Goal: Task Accomplishment & Management: Manage account settings

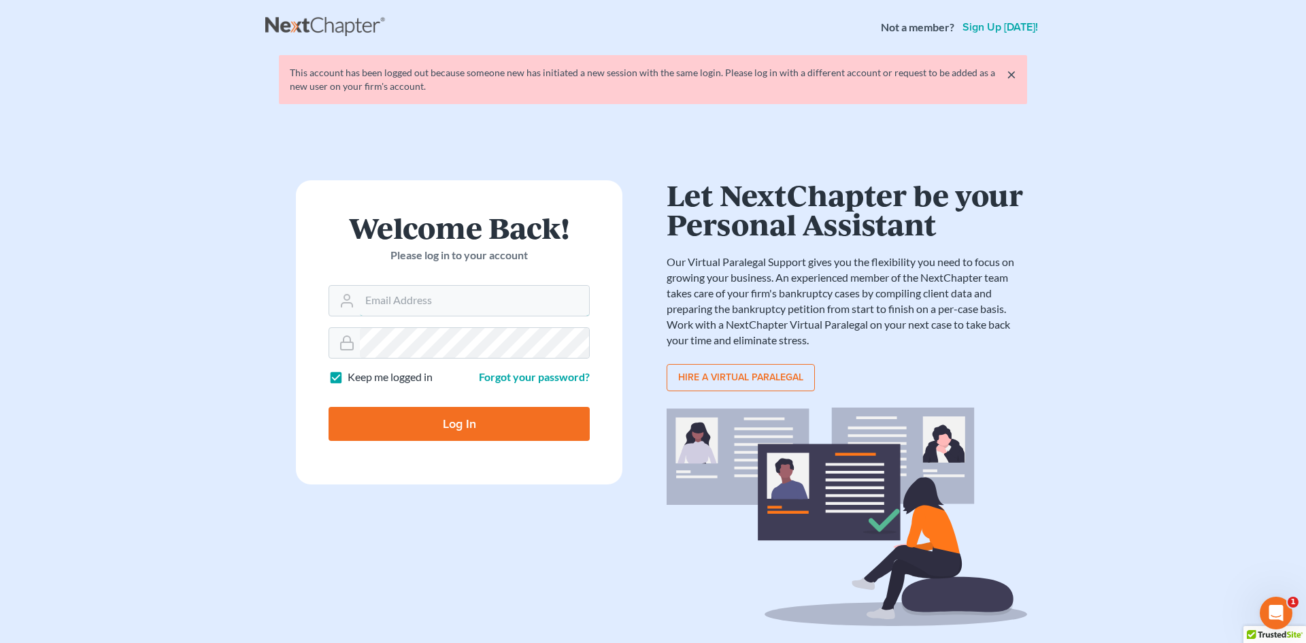
type input "[EMAIL_ADDRESS][DOMAIN_NAME]"
click at [237, 428] on main "× This account has been logged out because someone new has initiated a new sess…" at bounding box center [653, 346] width 1306 height 584
click at [471, 425] on input "Log In" at bounding box center [459, 424] width 261 height 34
type input "Thinking..."
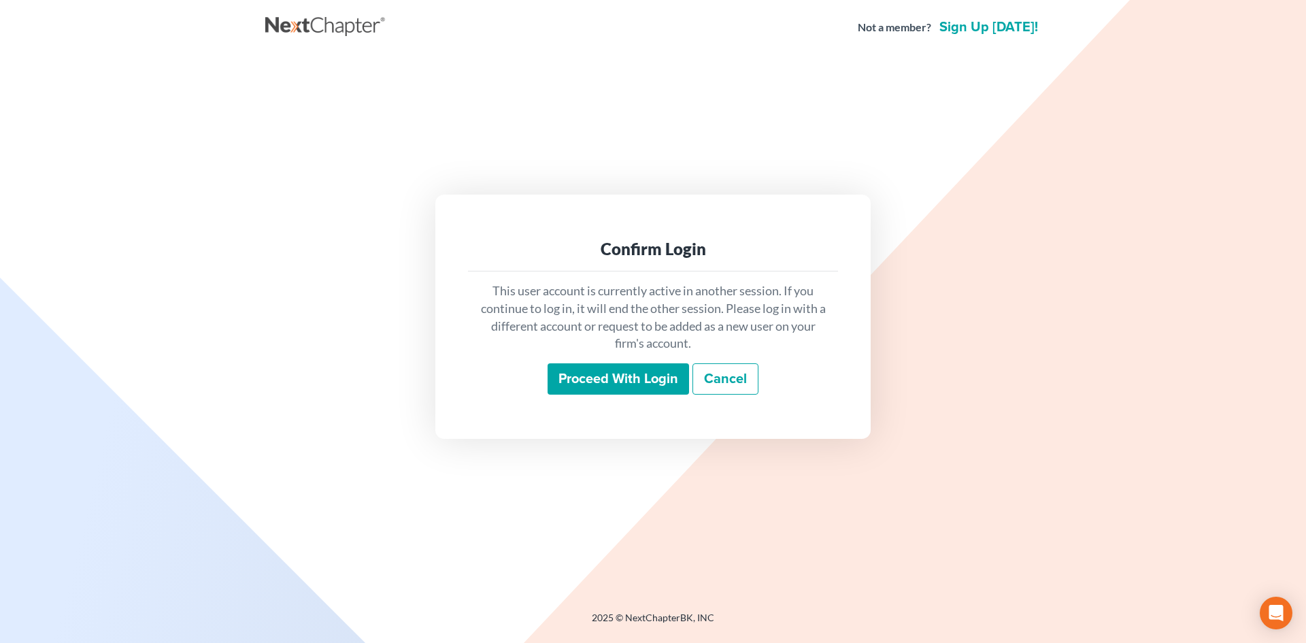
click at [571, 373] on input "Proceed with login" at bounding box center [618, 378] width 141 height 31
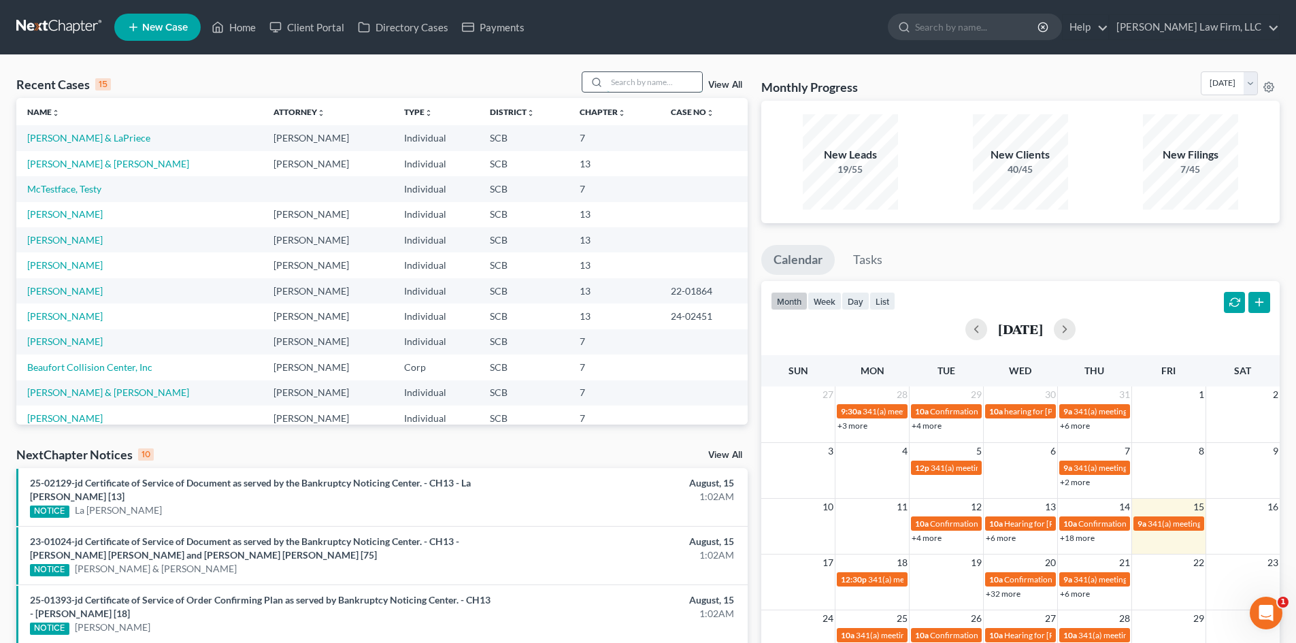
click at [636, 86] on input "search" at bounding box center [654, 82] width 95 height 20
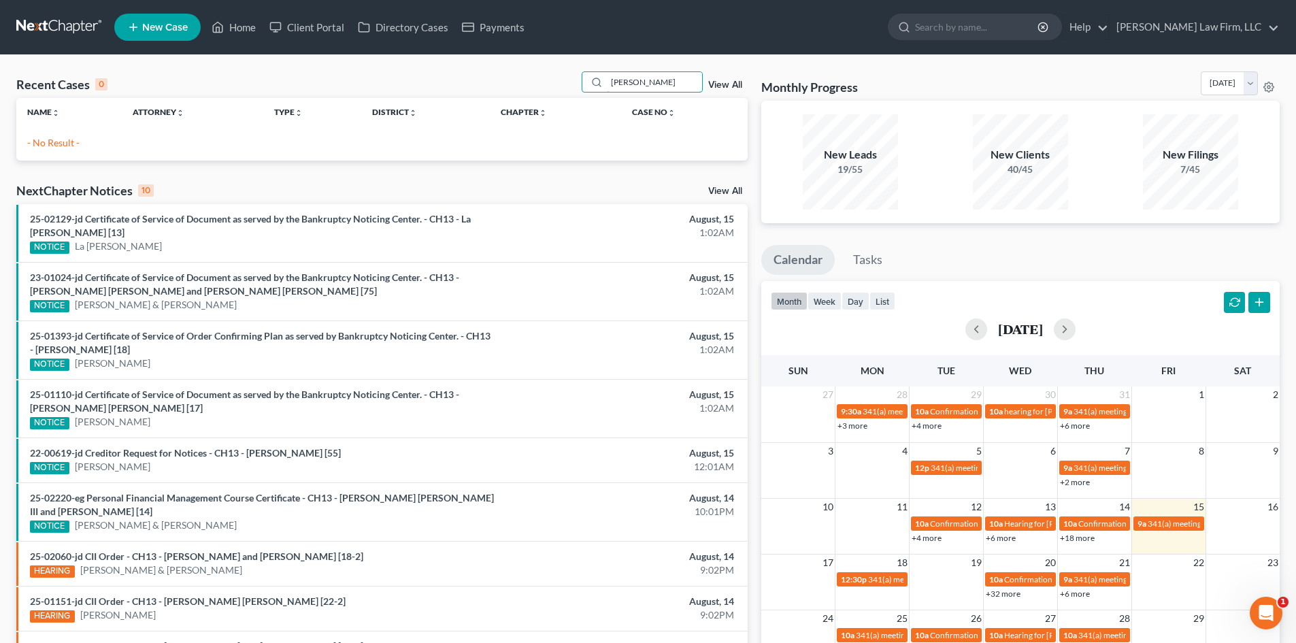
type input "[PERSON_NAME]"
click at [148, 24] on span "New Case" at bounding box center [165, 27] width 46 height 10
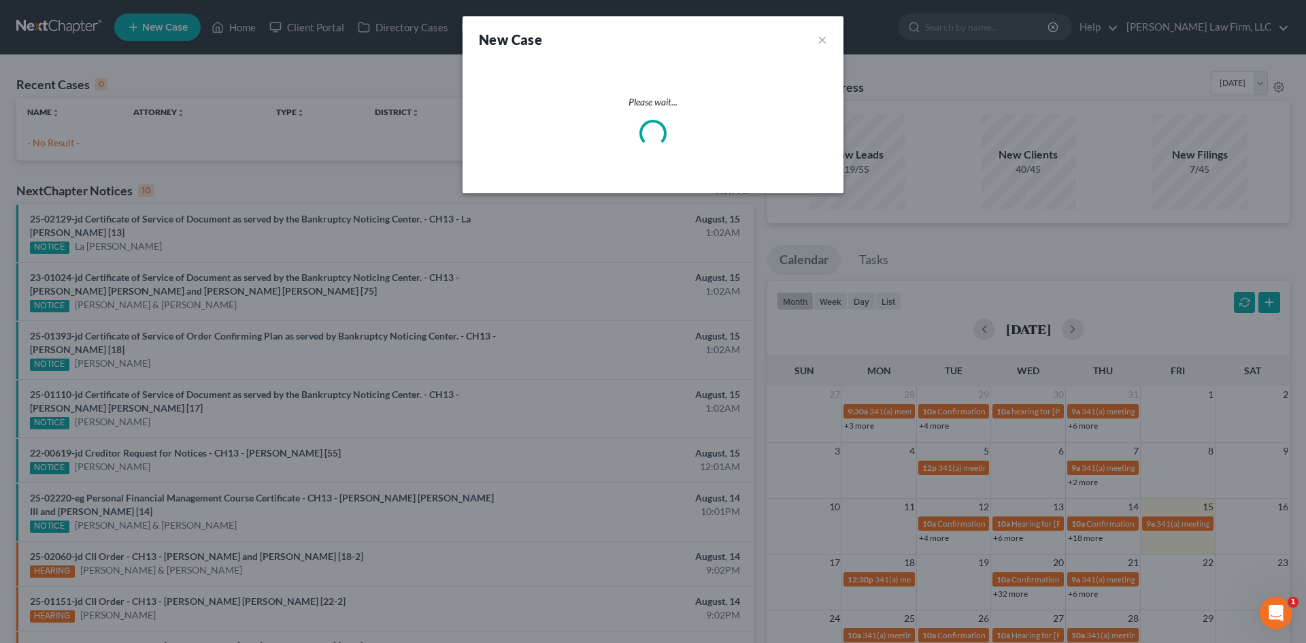
select select "72"
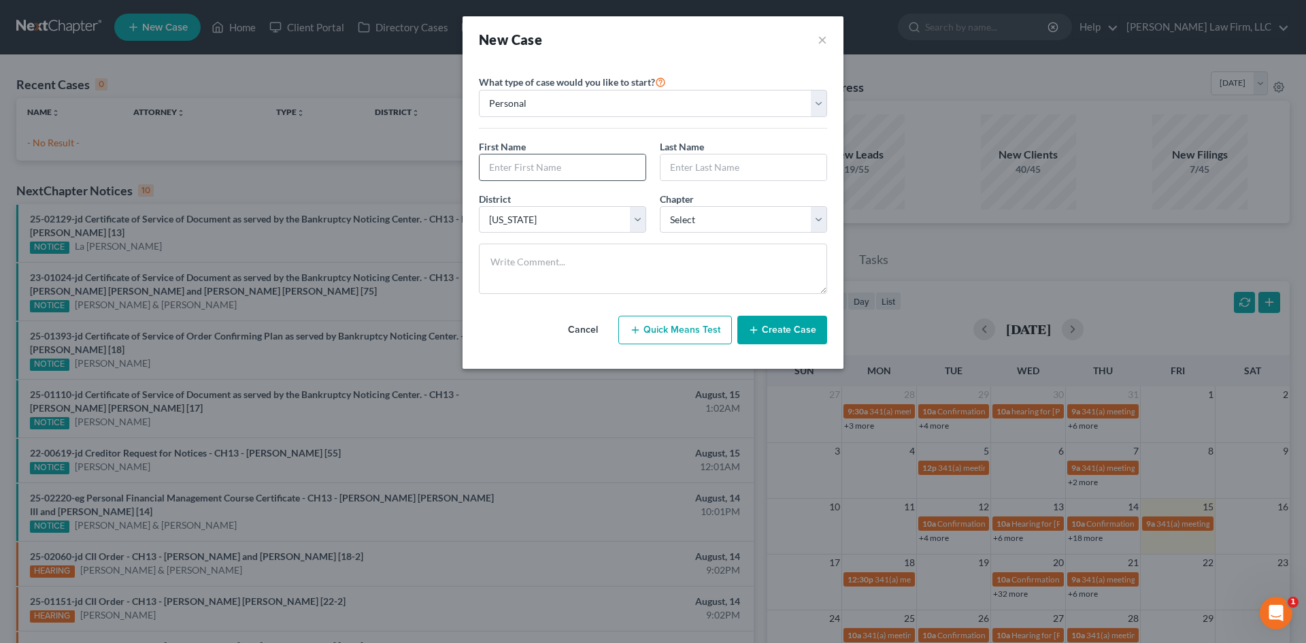
click at [550, 169] on input "text" at bounding box center [563, 167] width 166 height 26
type input "[PERSON_NAME]"
click at [709, 229] on select "Select 7 11 12 13" at bounding box center [743, 219] width 167 height 27
select select "0"
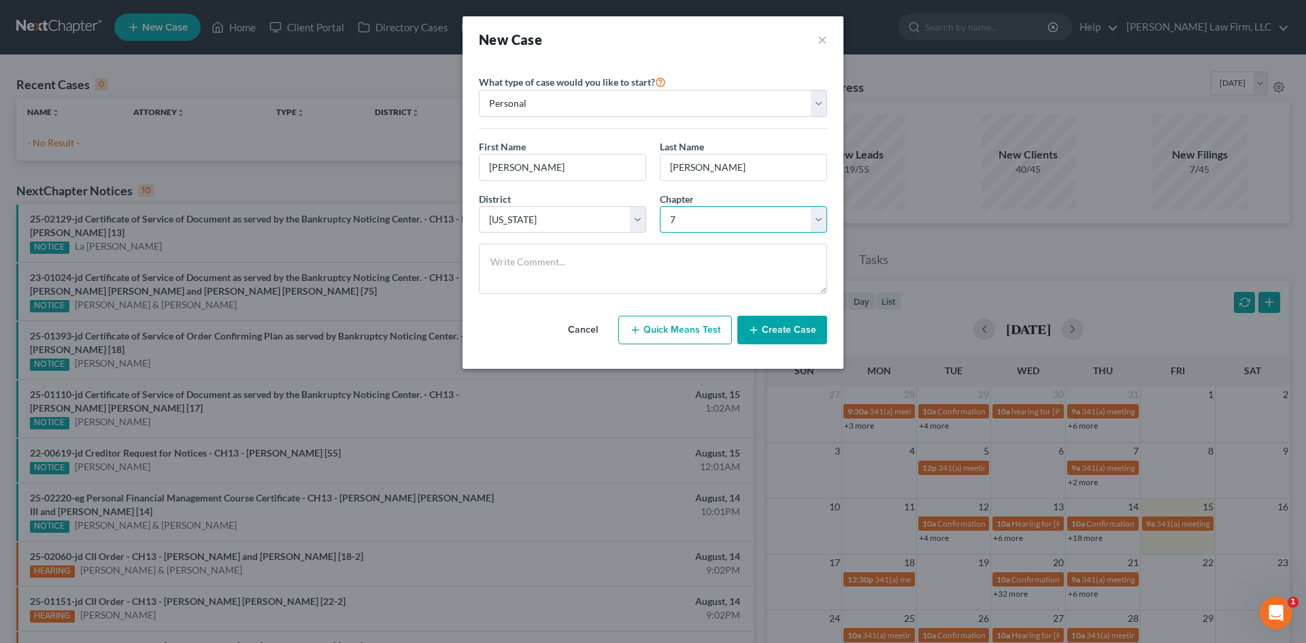
click at [660, 206] on select "Select 7 11 12 13" at bounding box center [743, 219] width 167 height 27
click at [767, 329] on button "Create Case" at bounding box center [782, 330] width 90 height 29
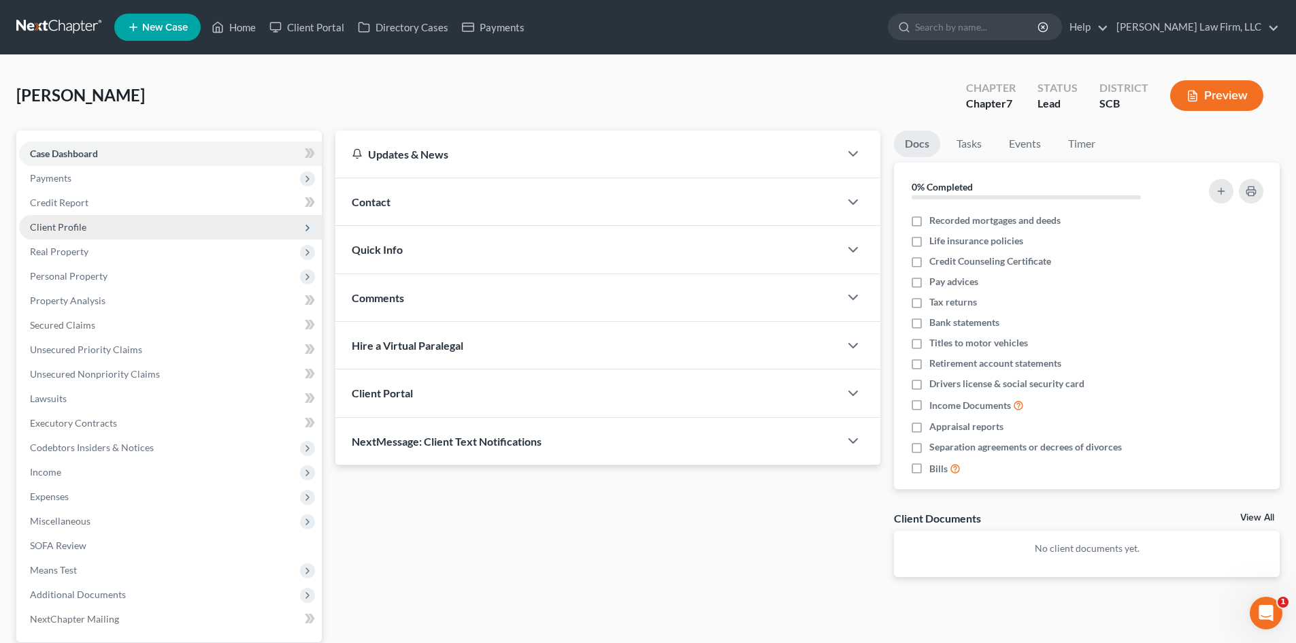
click at [82, 230] on span "Client Profile" at bounding box center [58, 227] width 56 height 12
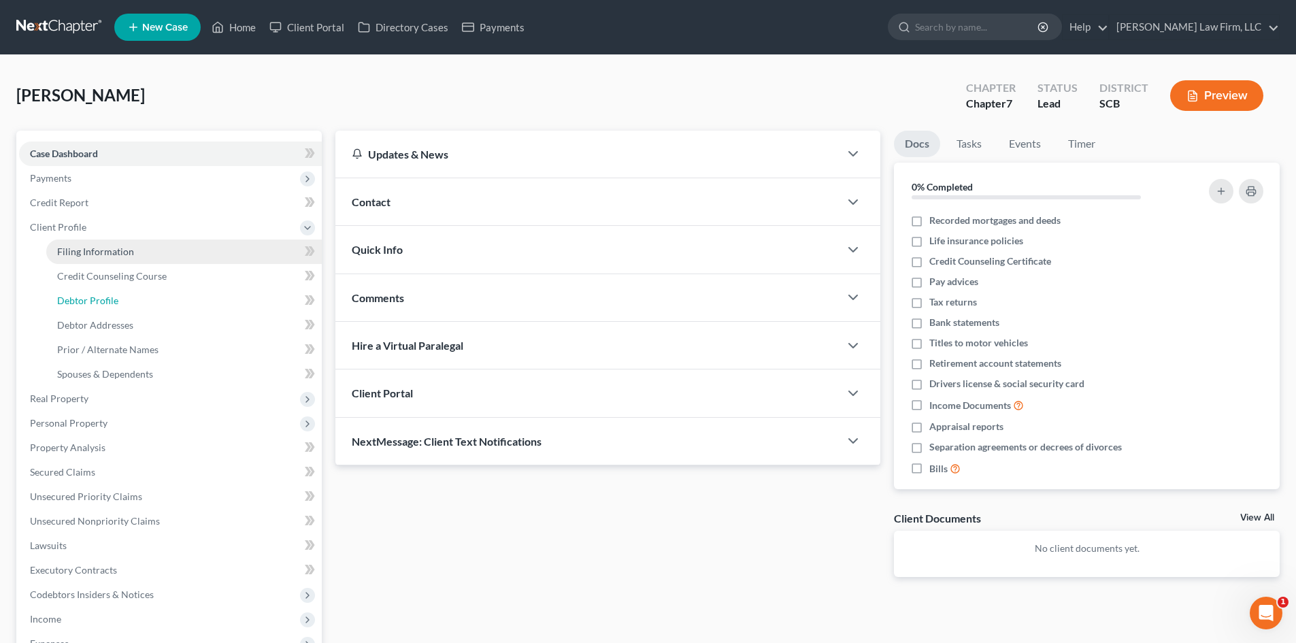
click at [124, 297] on link "Debtor Profile" at bounding box center [183, 300] width 275 height 24
select select "0"
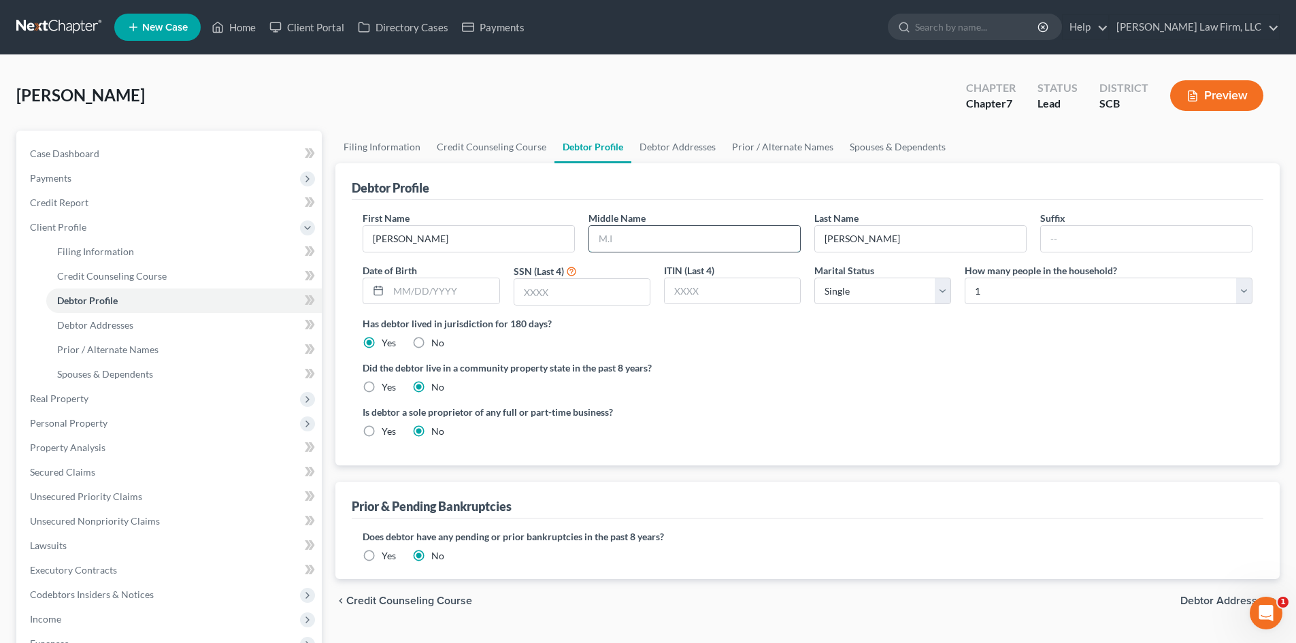
click at [661, 235] on input "text" at bounding box center [694, 239] width 211 height 26
type input "[PERSON_NAME]"
click at [67, 156] on span "Case Dashboard" at bounding box center [64, 154] width 69 height 12
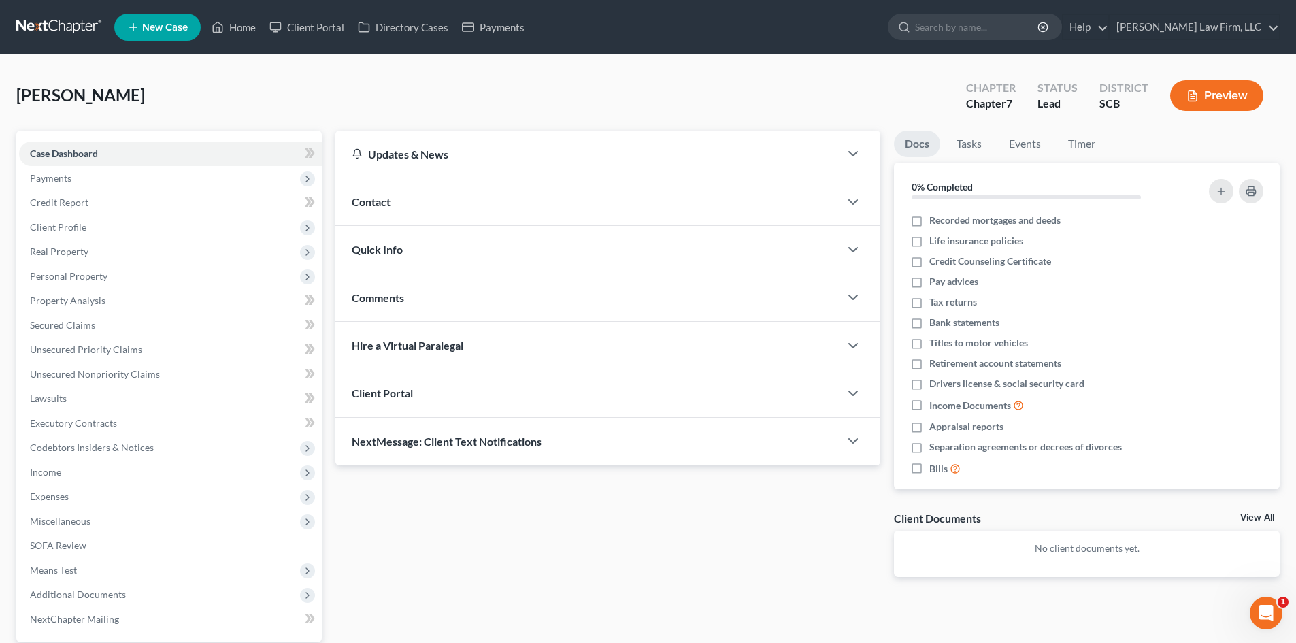
click at [414, 201] on div "Contact" at bounding box center [587, 201] width 504 height 47
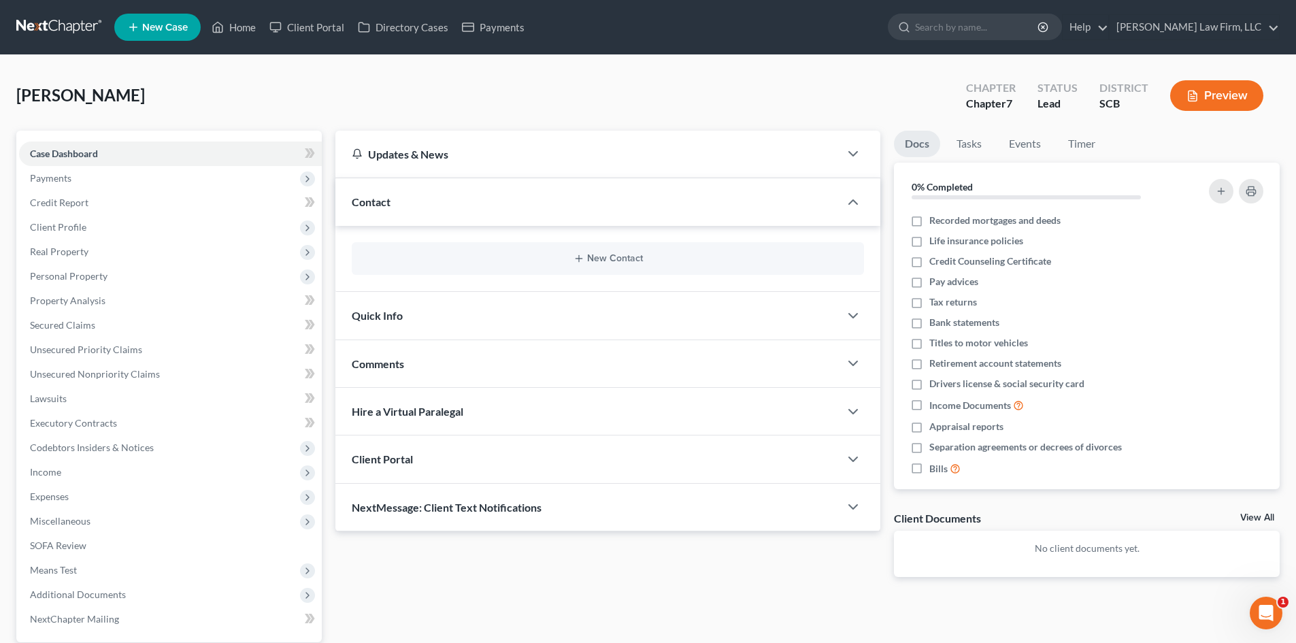
click at [603, 250] on div "New Contact" at bounding box center [608, 258] width 512 height 33
click at [608, 256] on button "New Contact" at bounding box center [608, 258] width 490 height 11
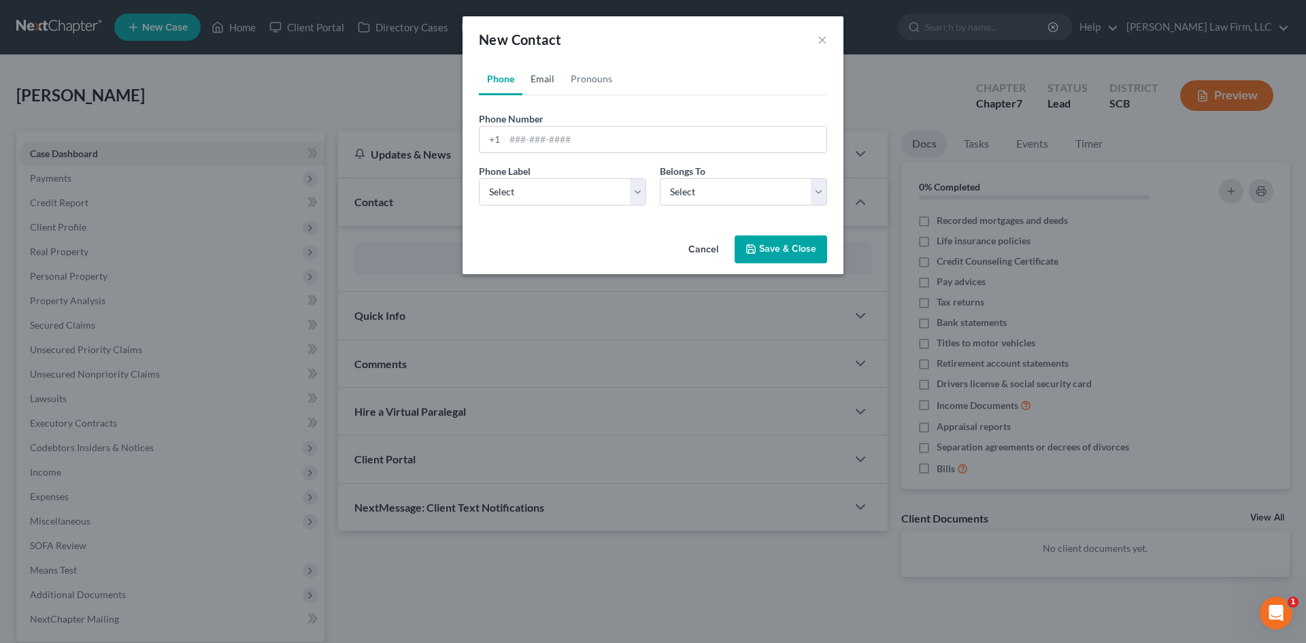
click at [546, 75] on link "Email" at bounding box center [542, 79] width 40 height 33
click at [547, 136] on input "email" at bounding box center [666, 140] width 322 height 26
type input "[EMAIL_ADDRESS][DOMAIN_NAME]"
click at [543, 193] on select "Select Home Work Other" at bounding box center [562, 191] width 167 height 27
select select "2"
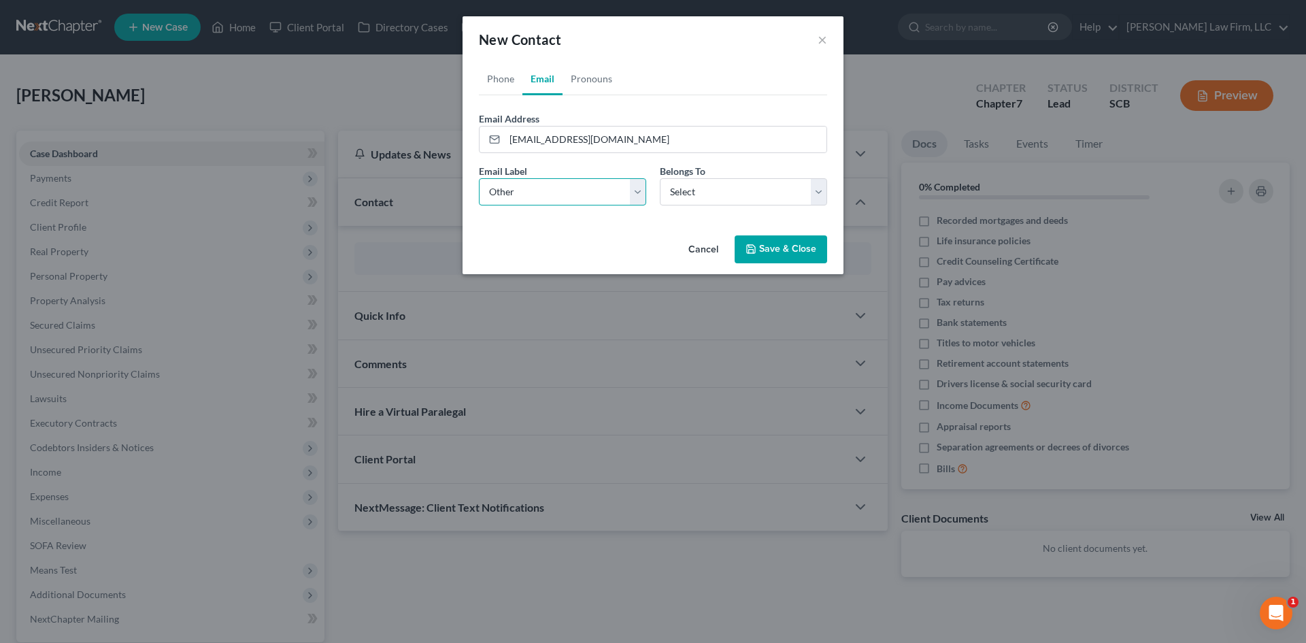
click at [479, 178] on select "Select Home Work Other" at bounding box center [562, 191] width 167 height 27
click at [691, 191] on select "Select Client Other" at bounding box center [743, 191] width 167 height 27
select select "0"
click at [660, 178] on select "Select Client Other" at bounding box center [743, 191] width 167 height 27
click at [765, 243] on button "Save & Close" at bounding box center [781, 249] width 93 height 29
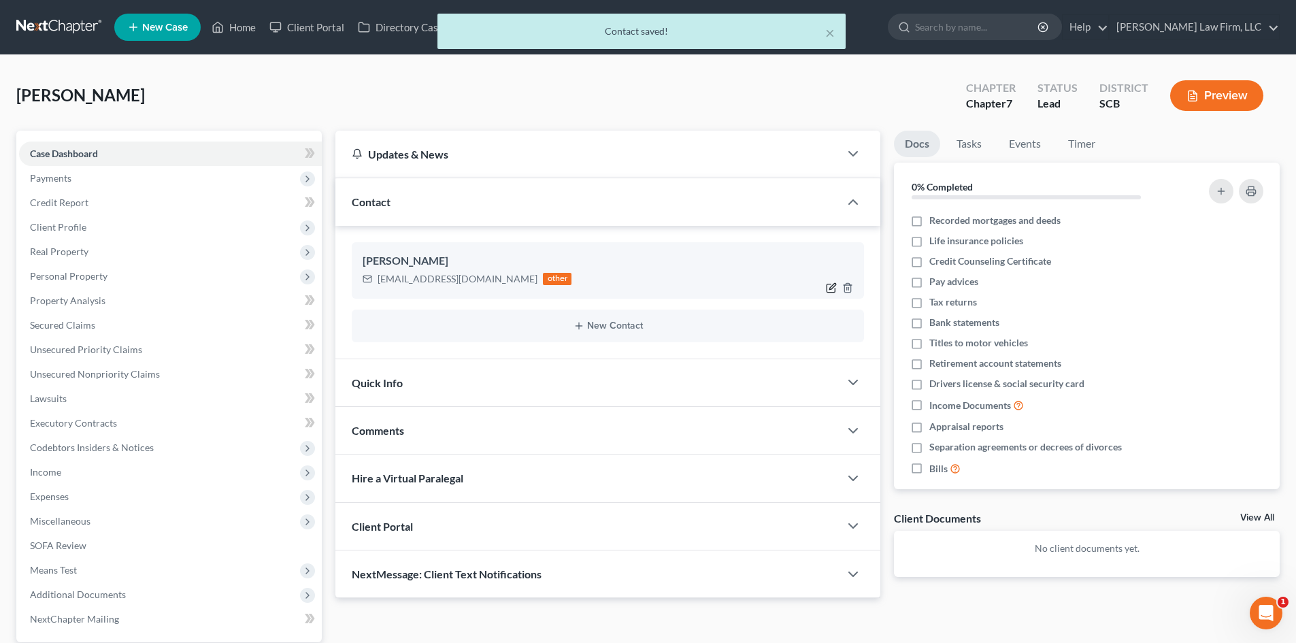
click at [833, 287] on icon "button" at bounding box center [831, 287] width 11 height 11
select select "0"
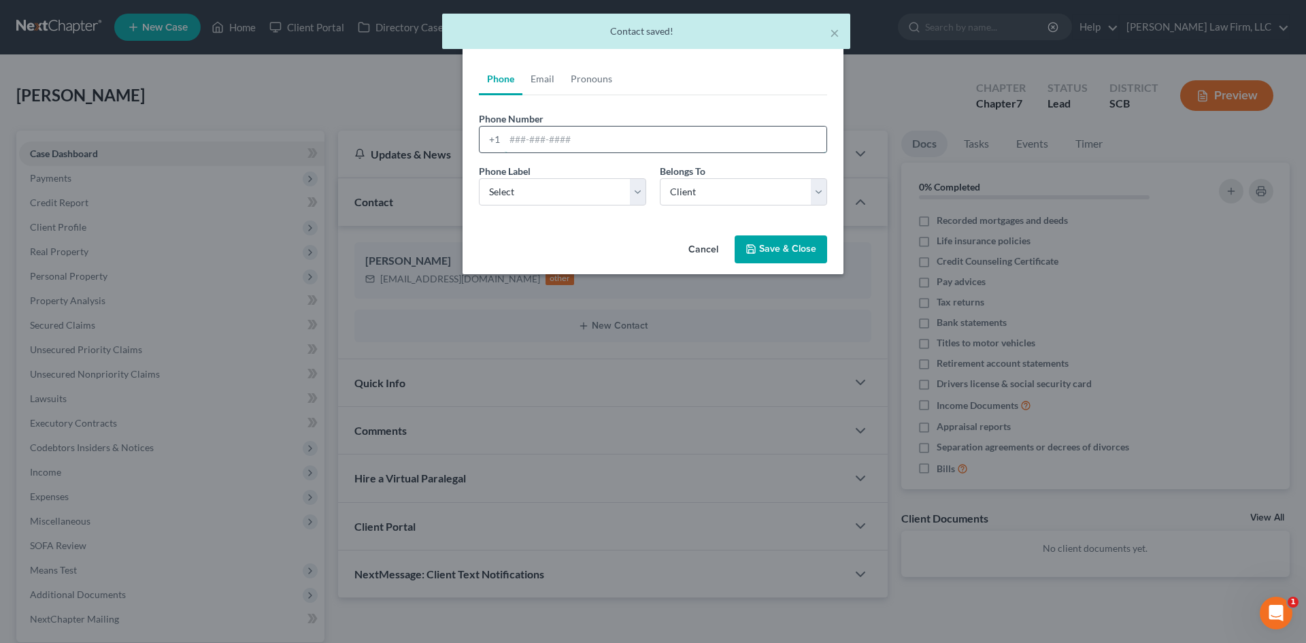
click at [570, 139] on input "tel" at bounding box center [666, 140] width 322 height 26
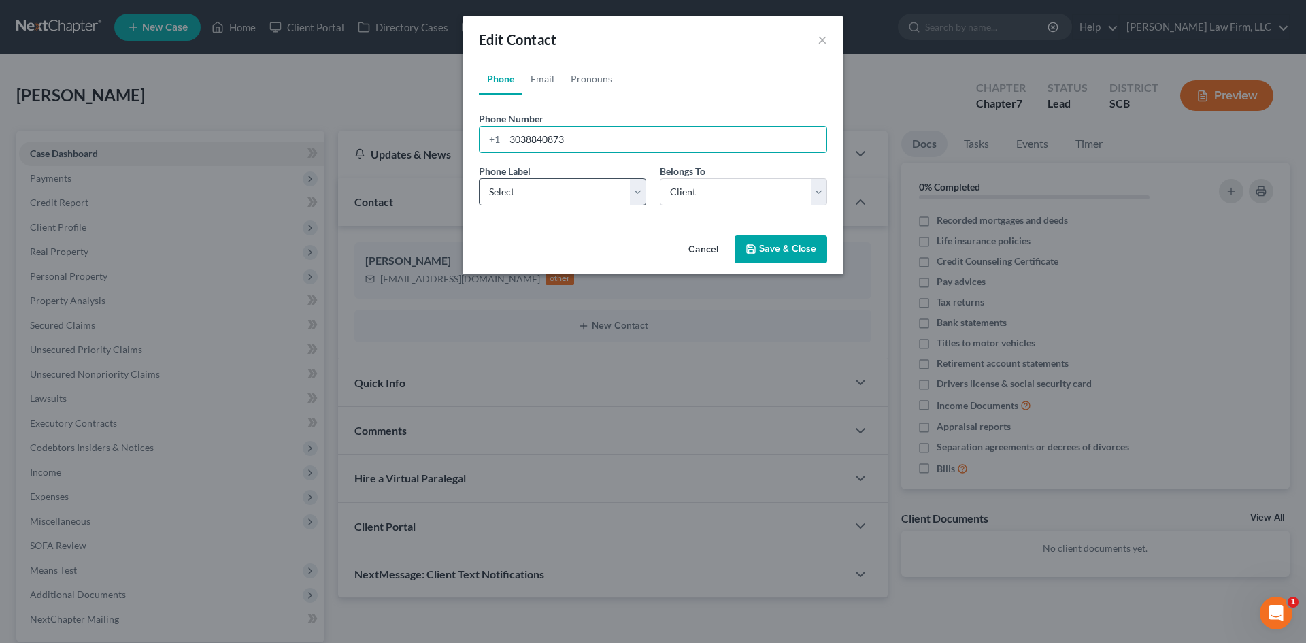
type input "3038840873"
click at [613, 199] on select "Select Mobile Home Work Other" at bounding box center [562, 191] width 167 height 27
select select "0"
click at [479, 178] on select "Select Mobile Home Work Other" at bounding box center [562, 191] width 167 height 27
click at [525, 139] on input "3038840873" at bounding box center [666, 140] width 322 height 26
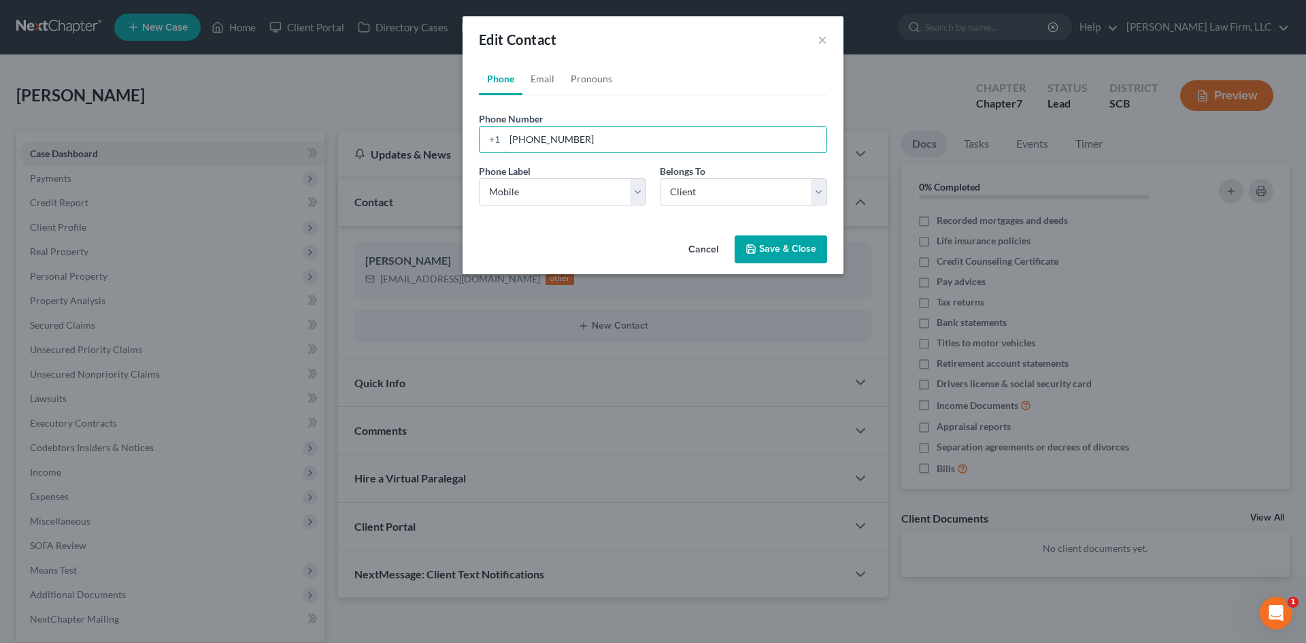
type input "[PHONE_NUMBER]"
click at [764, 253] on button "Save & Close" at bounding box center [781, 249] width 93 height 29
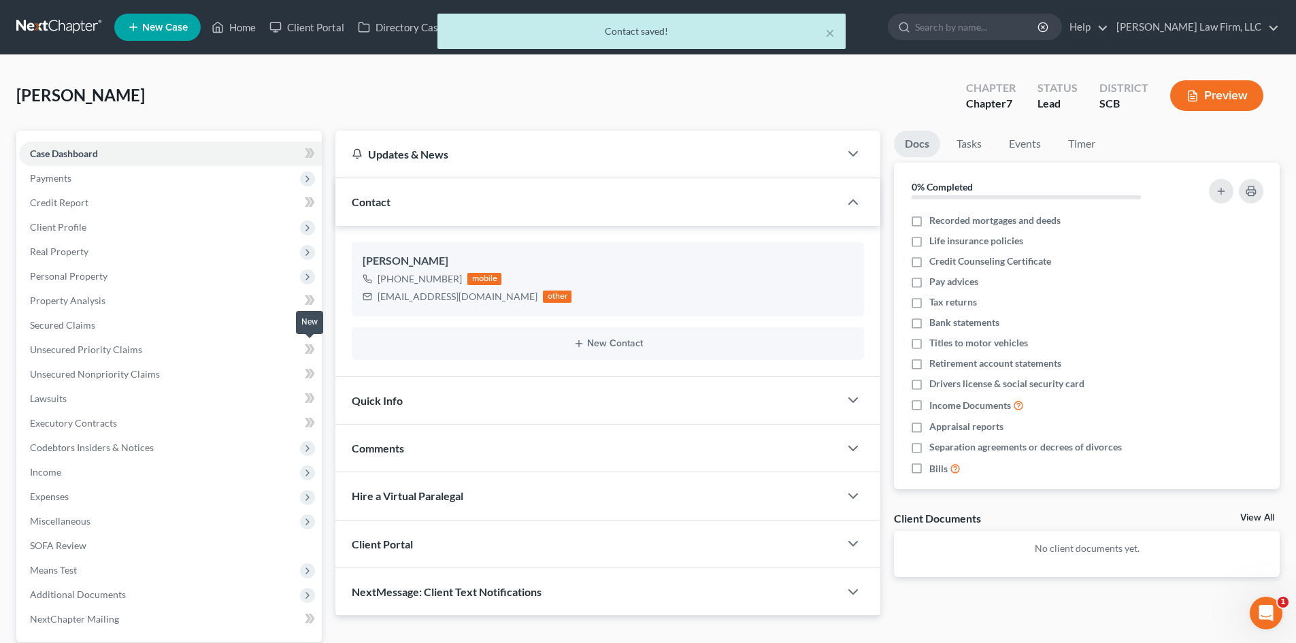
scroll to position [129, 0]
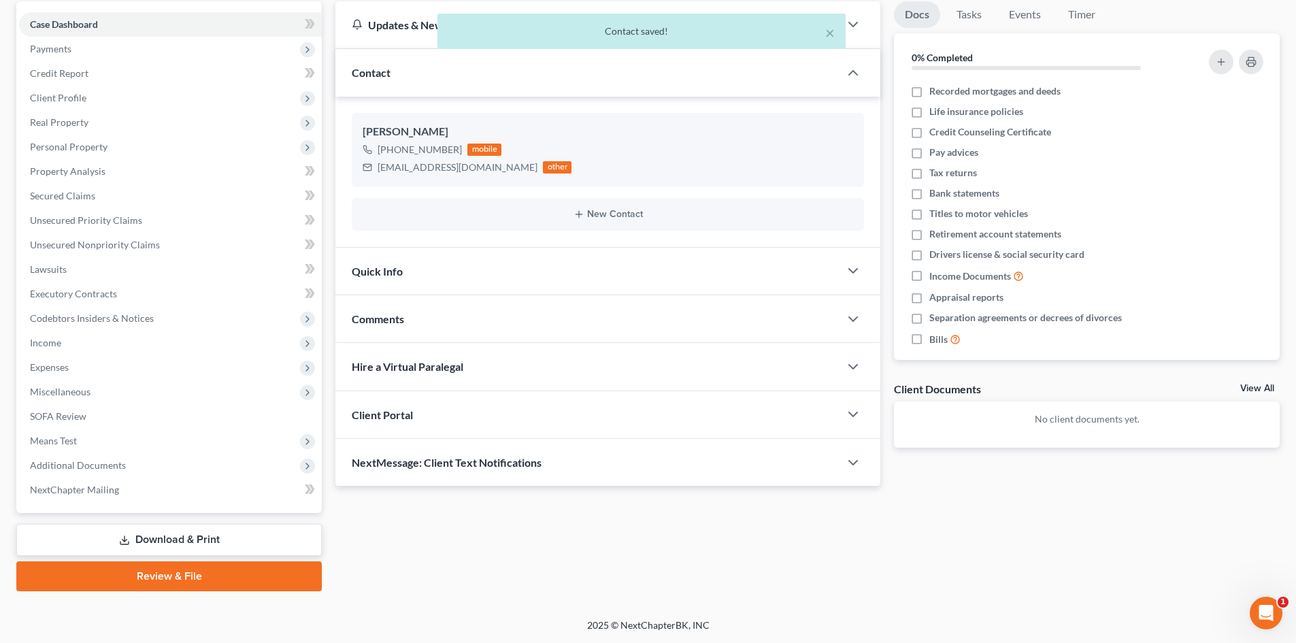
click at [428, 421] on div "Client Portal" at bounding box center [587, 414] width 504 height 47
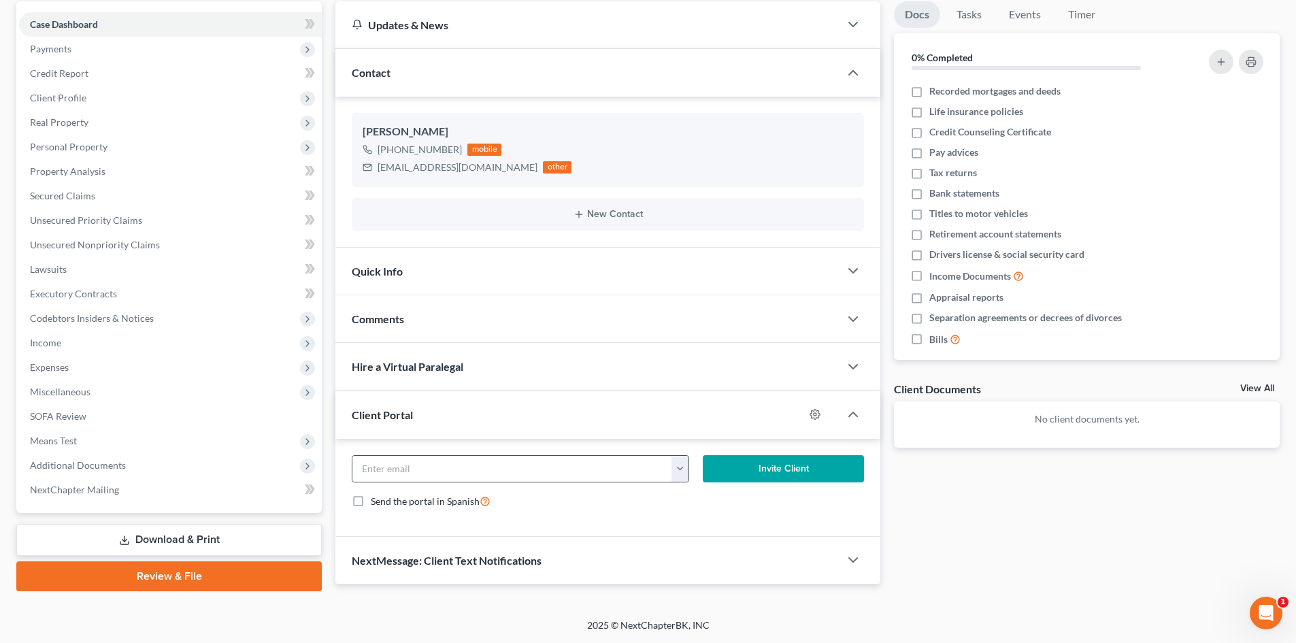
click at [675, 470] on button "button" at bounding box center [679, 469] width 17 height 26
click at [707, 505] on link "[EMAIL_ADDRESS][DOMAIN_NAME]" at bounding box center [764, 498] width 186 height 23
type input "[EMAIL_ADDRESS][DOMAIN_NAME]"
click at [775, 469] on button "Invite Client" at bounding box center [784, 468] width 162 height 27
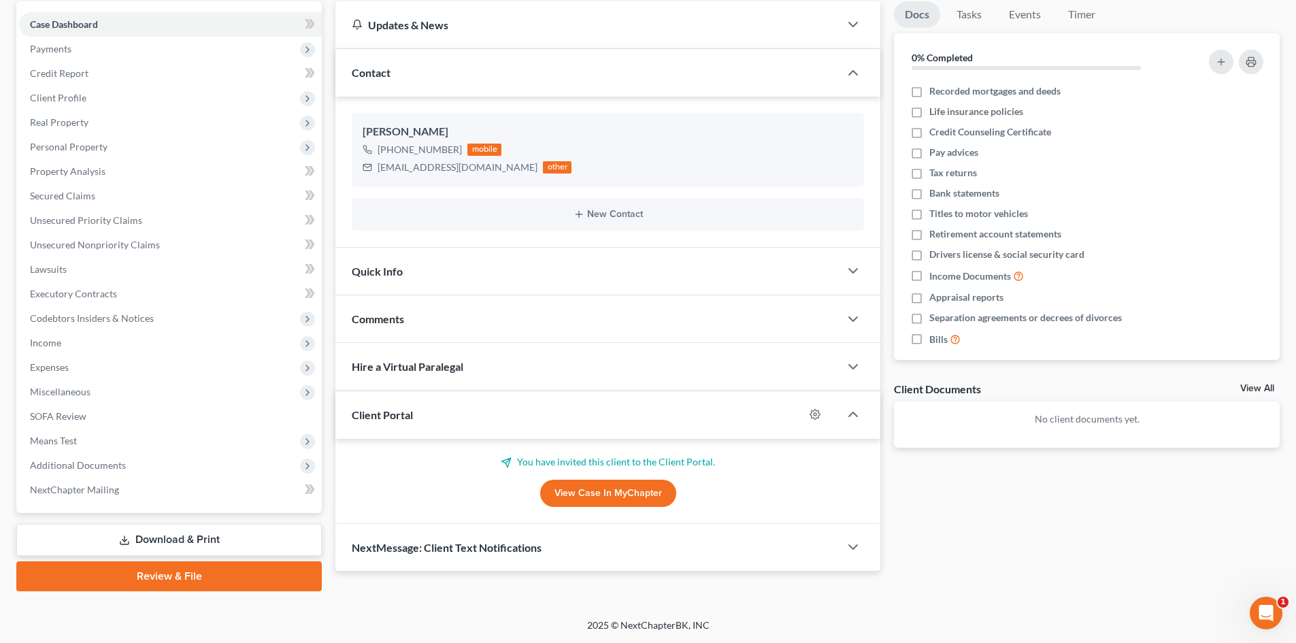
click at [453, 265] on div "Quick Info" at bounding box center [587, 271] width 504 height 47
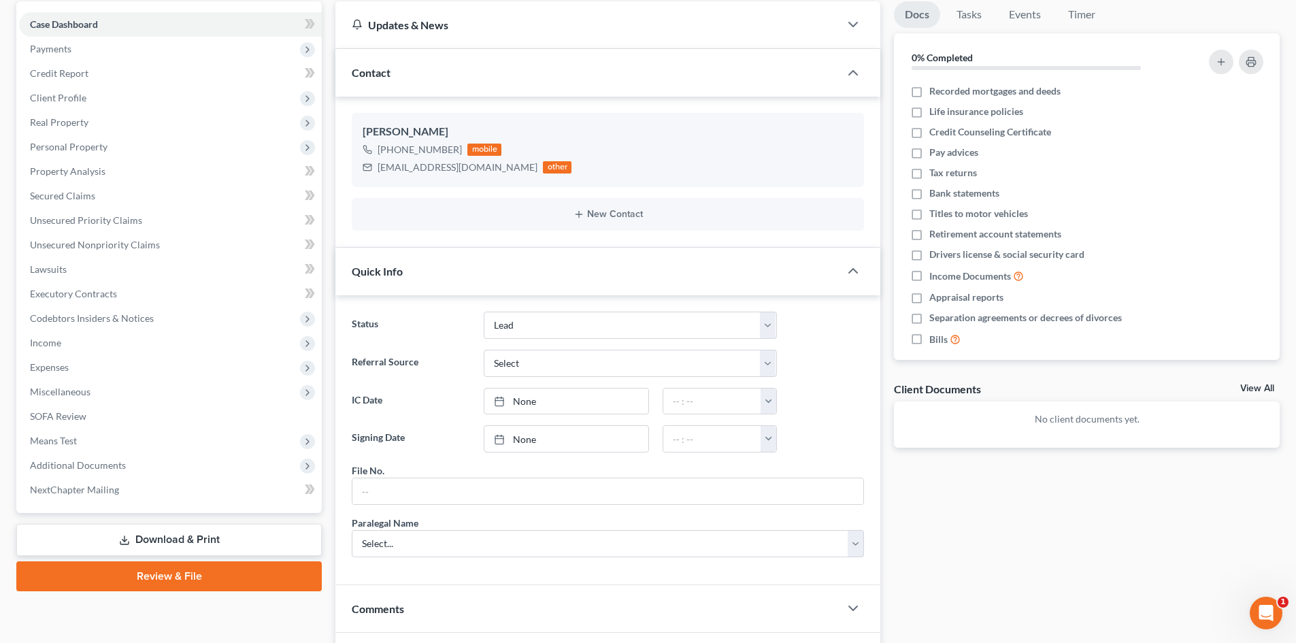
scroll to position [197, 0]
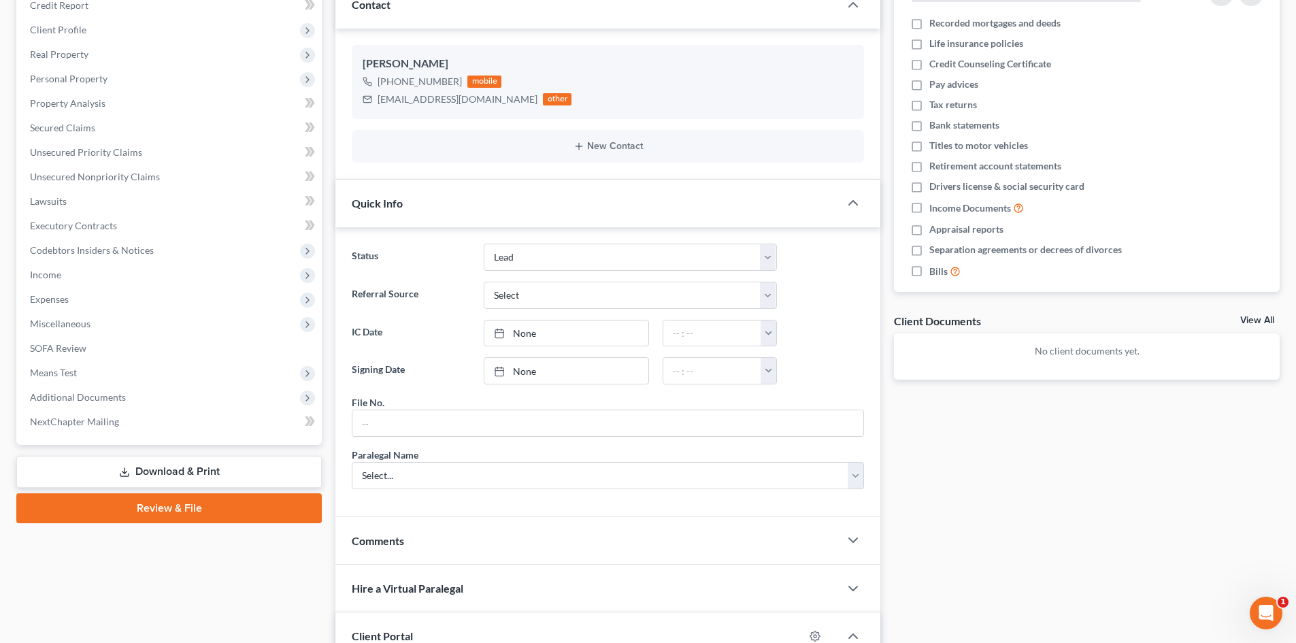
click at [390, 540] on span "Comments" at bounding box center [378, 540] width 52 height 13
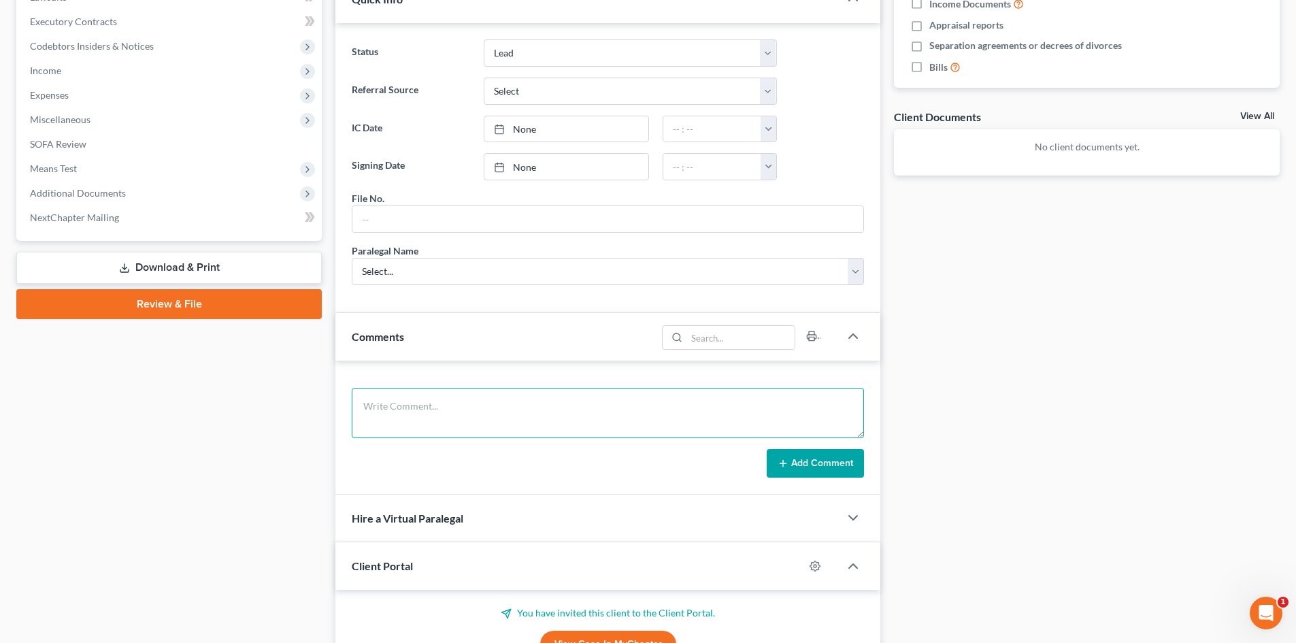
click at [422, 433] on textarea at bounding box center [608, 413] width 512 height 50
type textarea "Lives in [GEOGRAPHIC_DATA] now. C7 $3,500."
click at [800, 465] on button "Add Comment" at bounding box center [815, 463] width 97 height 29
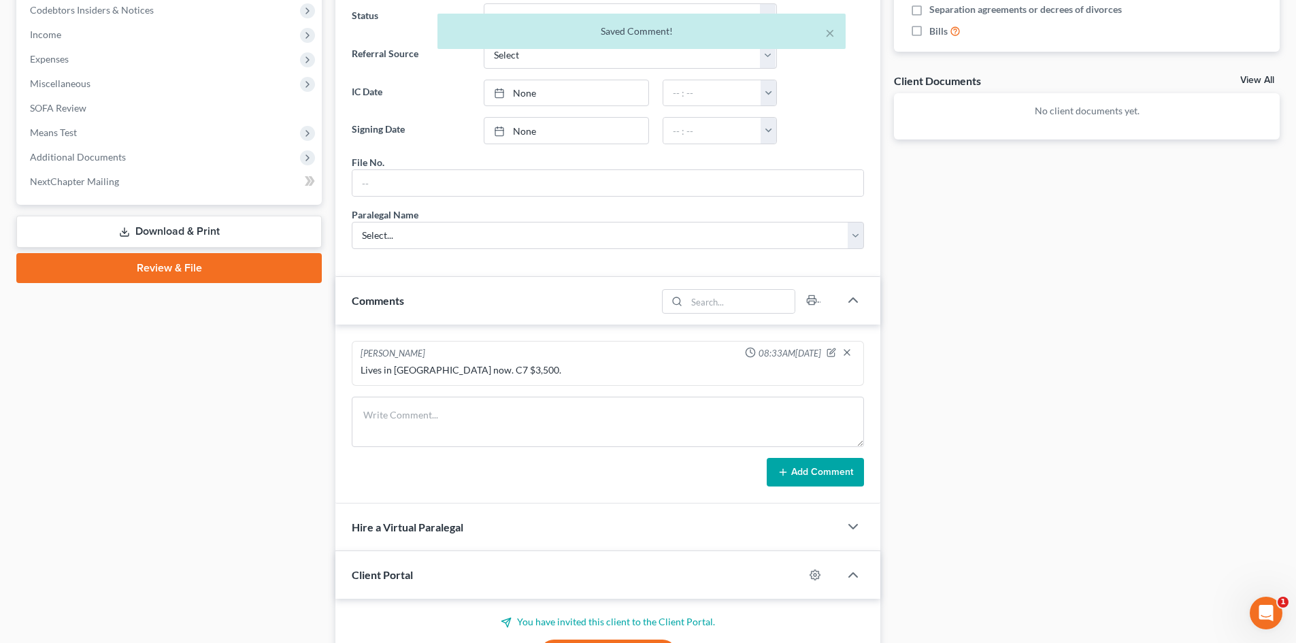
scroll to position [544, 0]
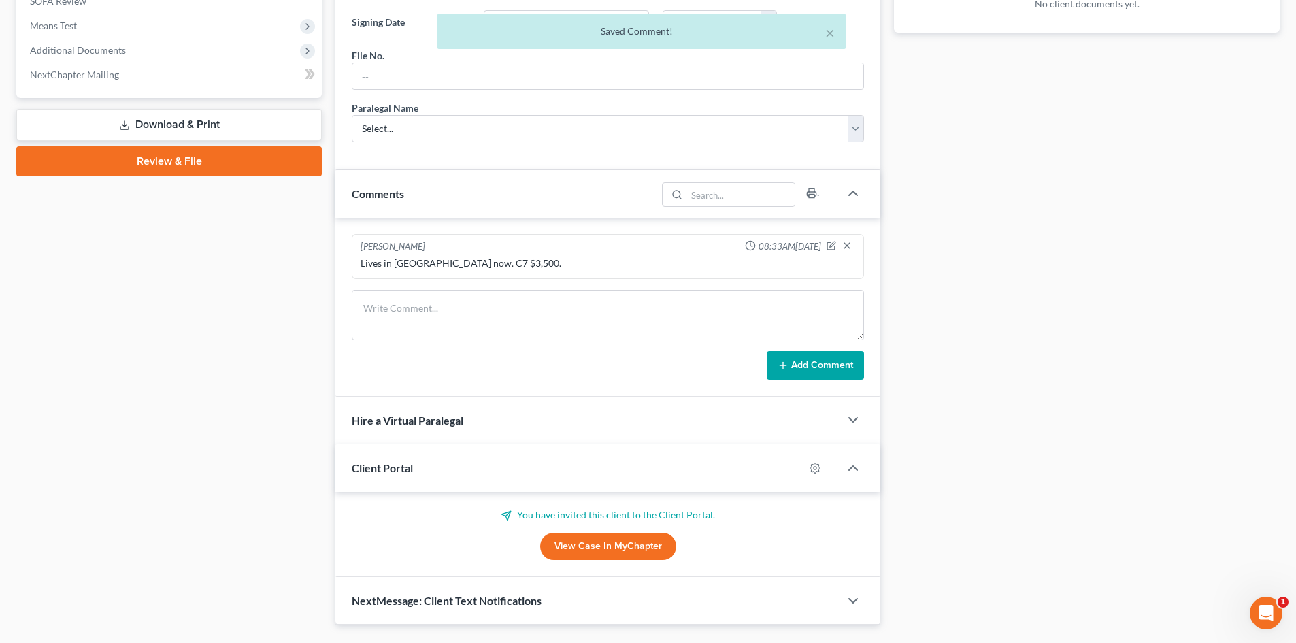
click at [560, 258] on div "Lives in [GEOGRAPHIC_DATA] now. C7 $3,500." at bounding box center [607, 263] width 494 height 14
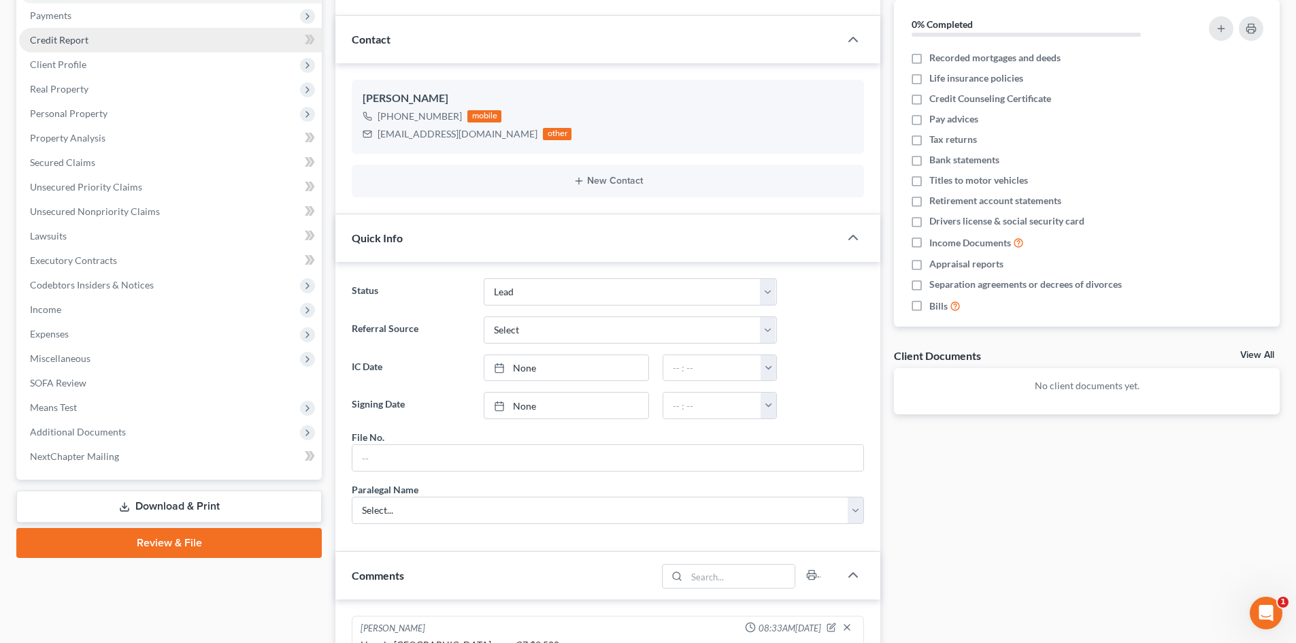
scroll to position [0, 0]
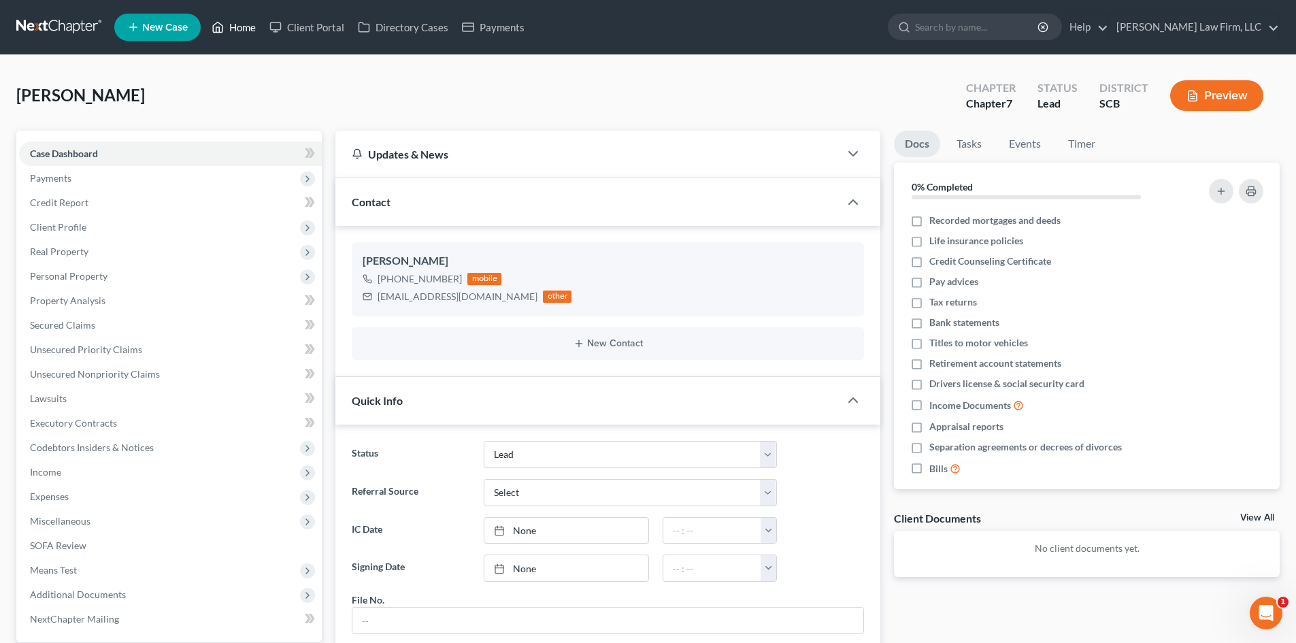
click at [246, 24] on link "Home" at bounding box center [234, 27] width 58 height 24
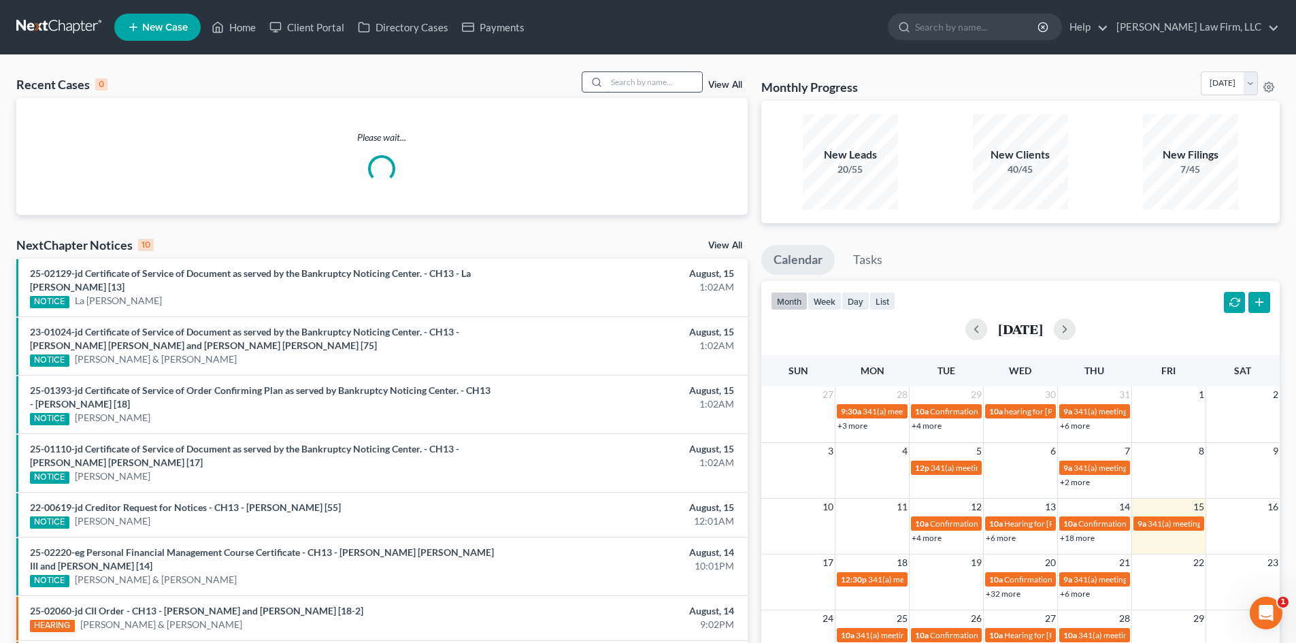
click at [643, 85] on input "search" at bounding box center [654, 82] width 95 height 20
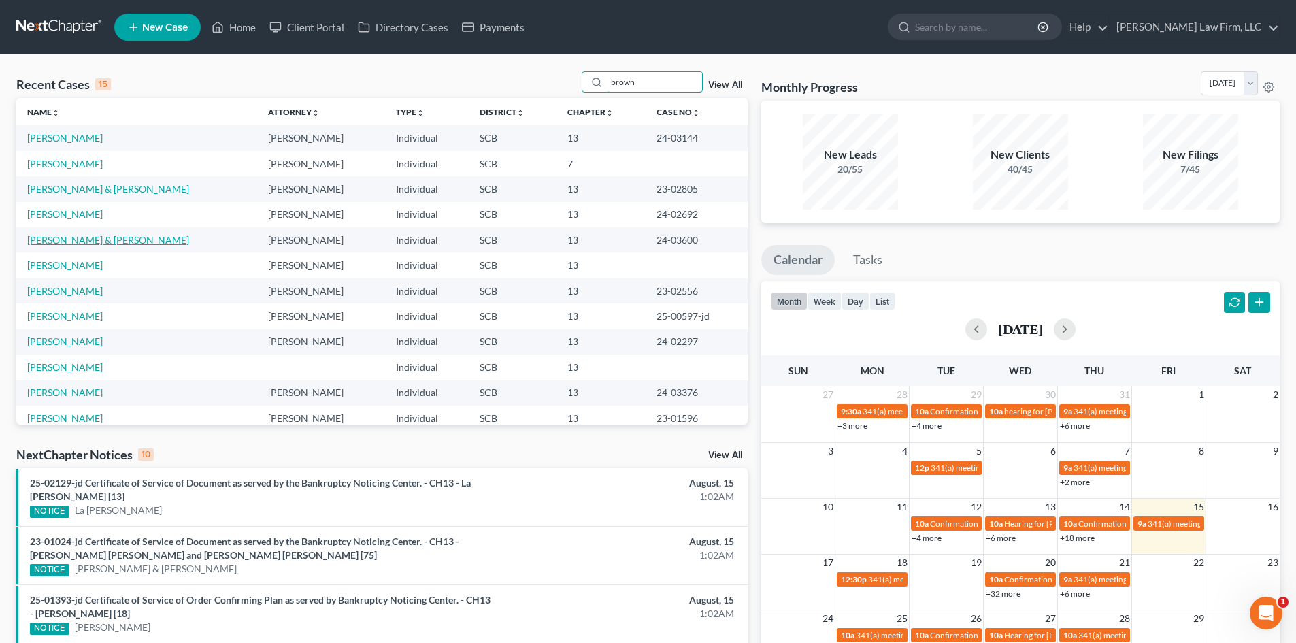
type input "brown"
click at [112, 239] on link "[PERSON_NAME] & [PERSON_NAME]" at bounding box center [108, 240] width 162 height 12
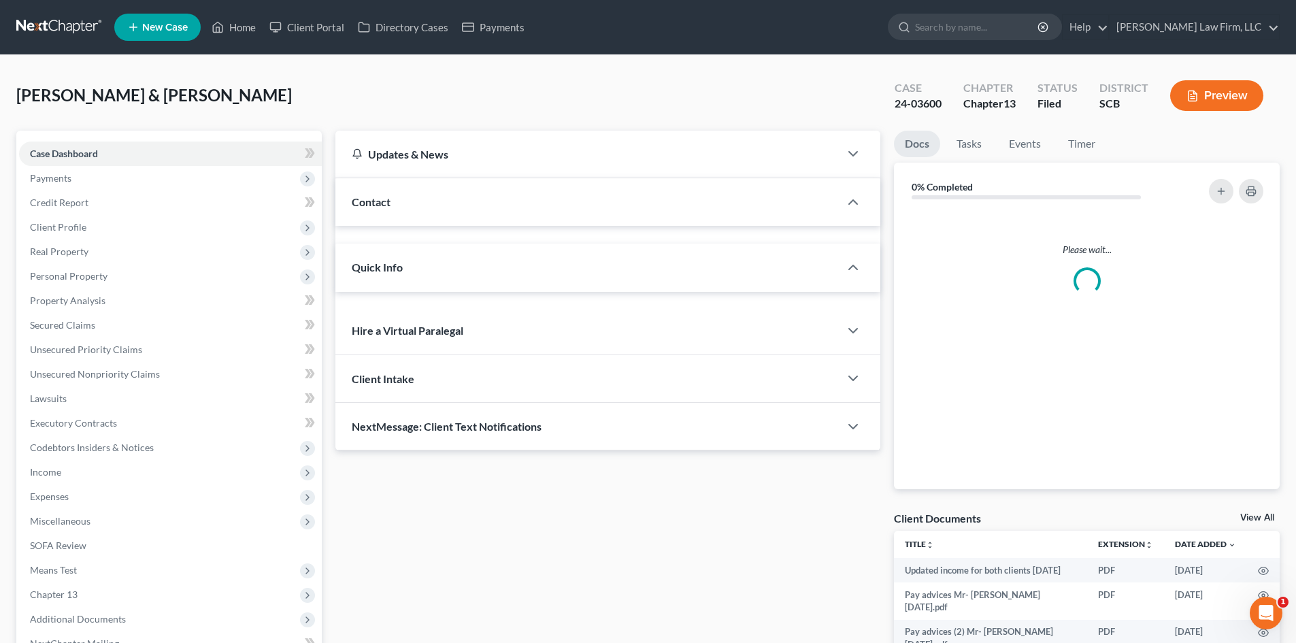
select select "3"
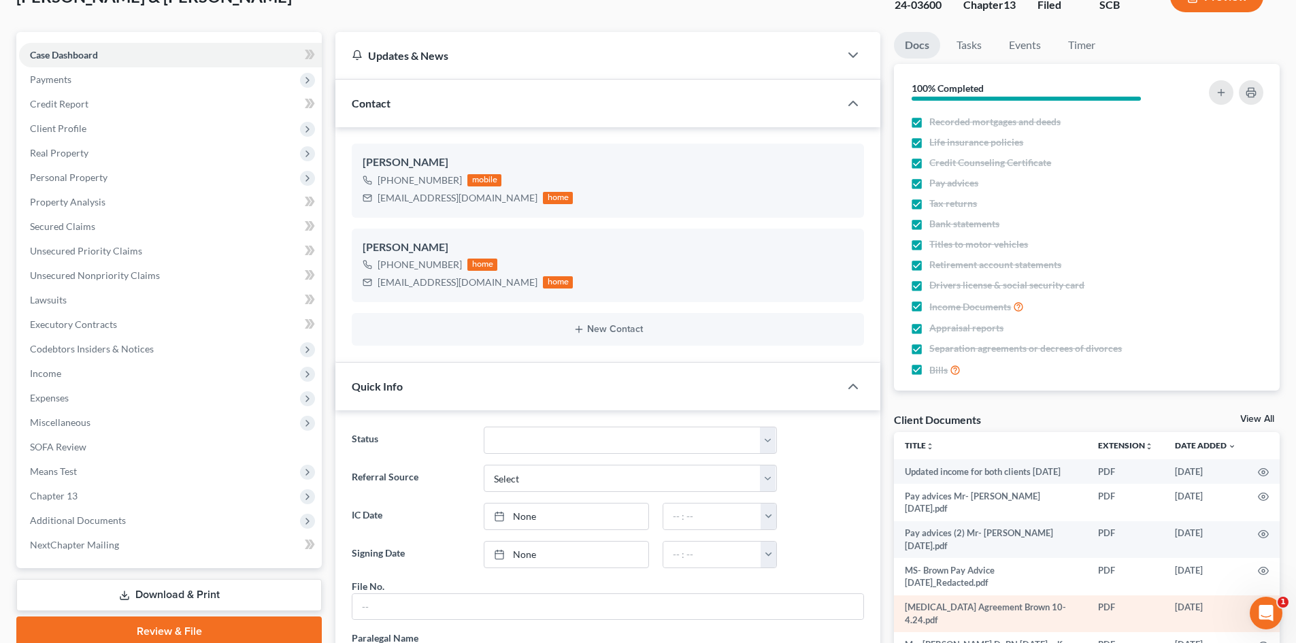
scroll to position [204, 0]
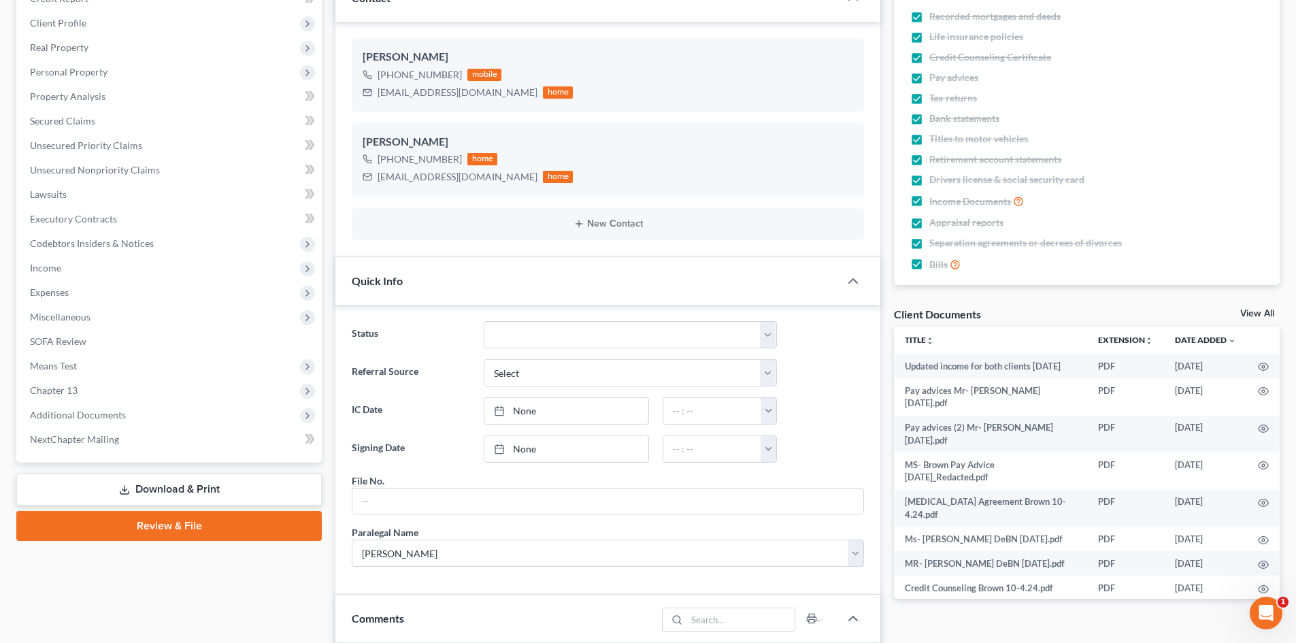
click at [1248, 314] on link "View All" at bounding box center [1257, 314] width 34 height 10
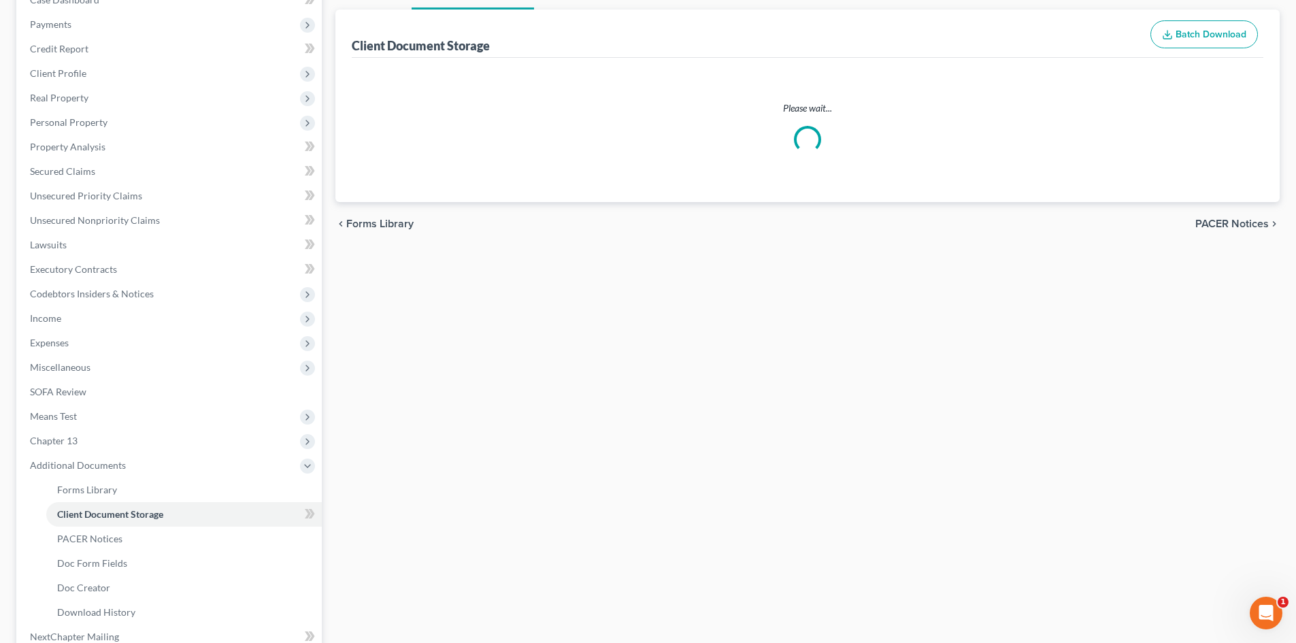
scroll to position [131, 0]
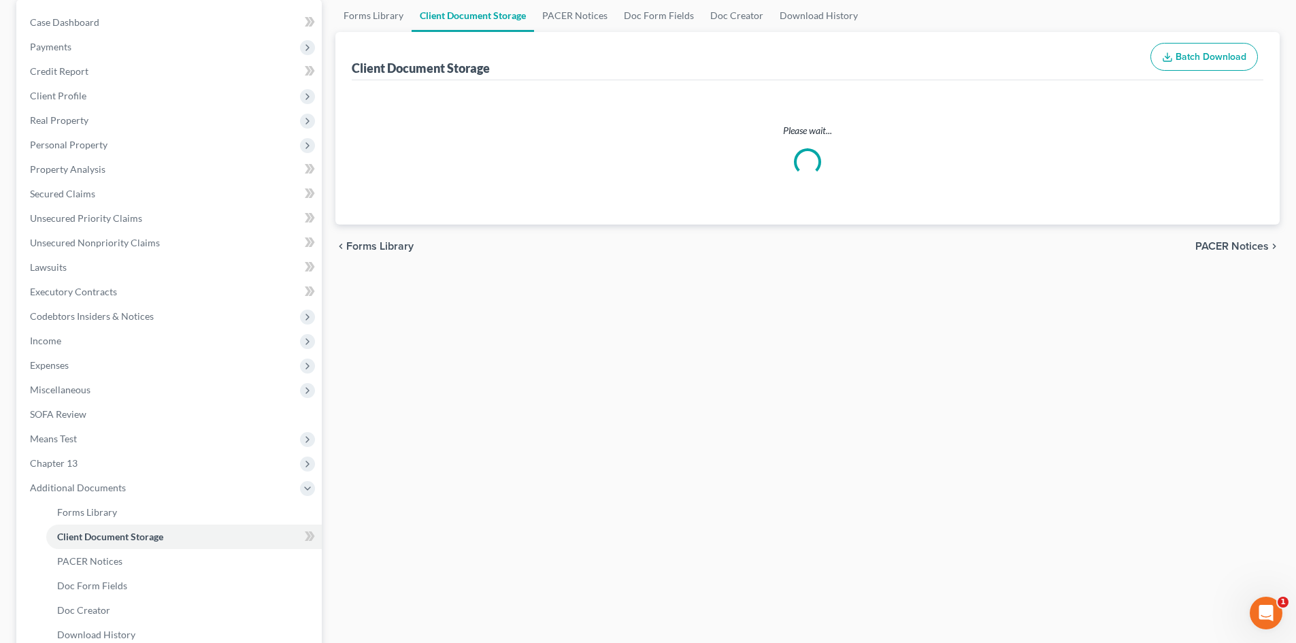
select select "6"
select select "16"
select select "15"
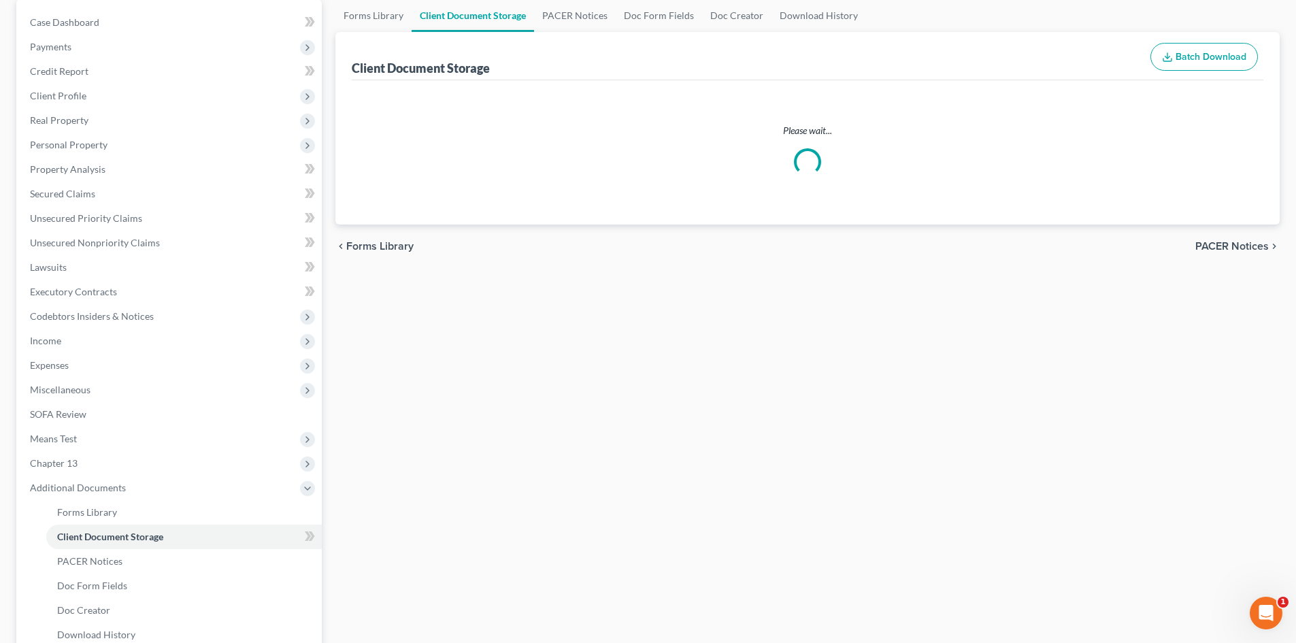
select select "15"
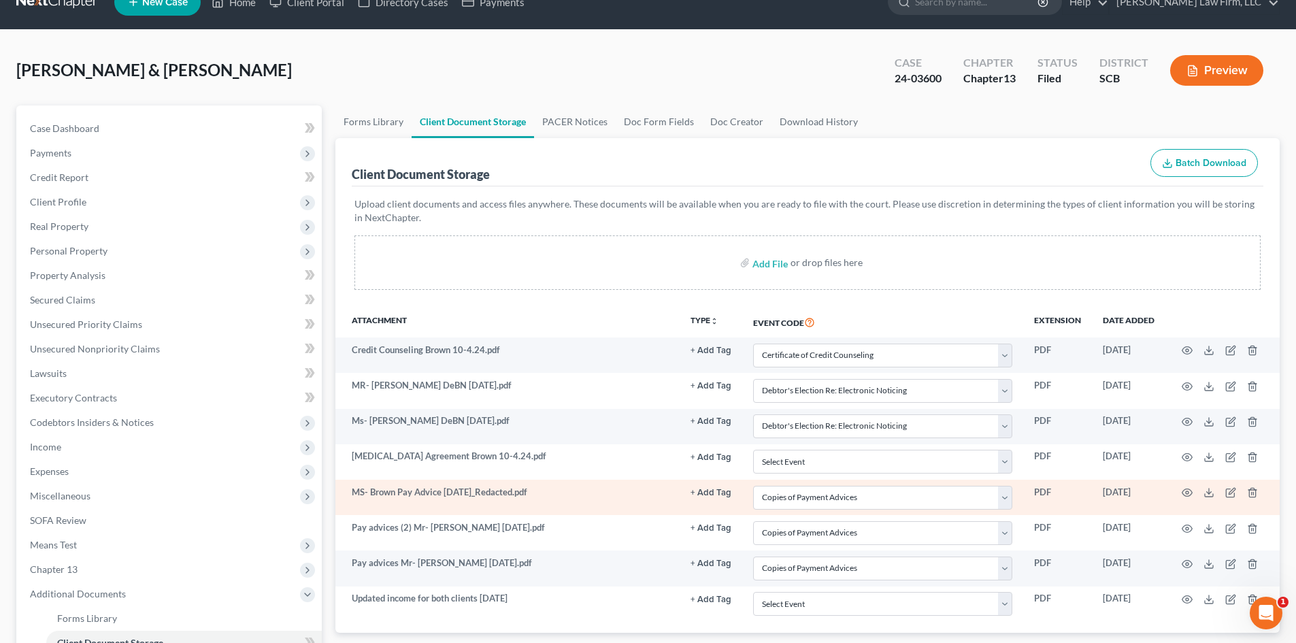
scroll to position [68, 0]
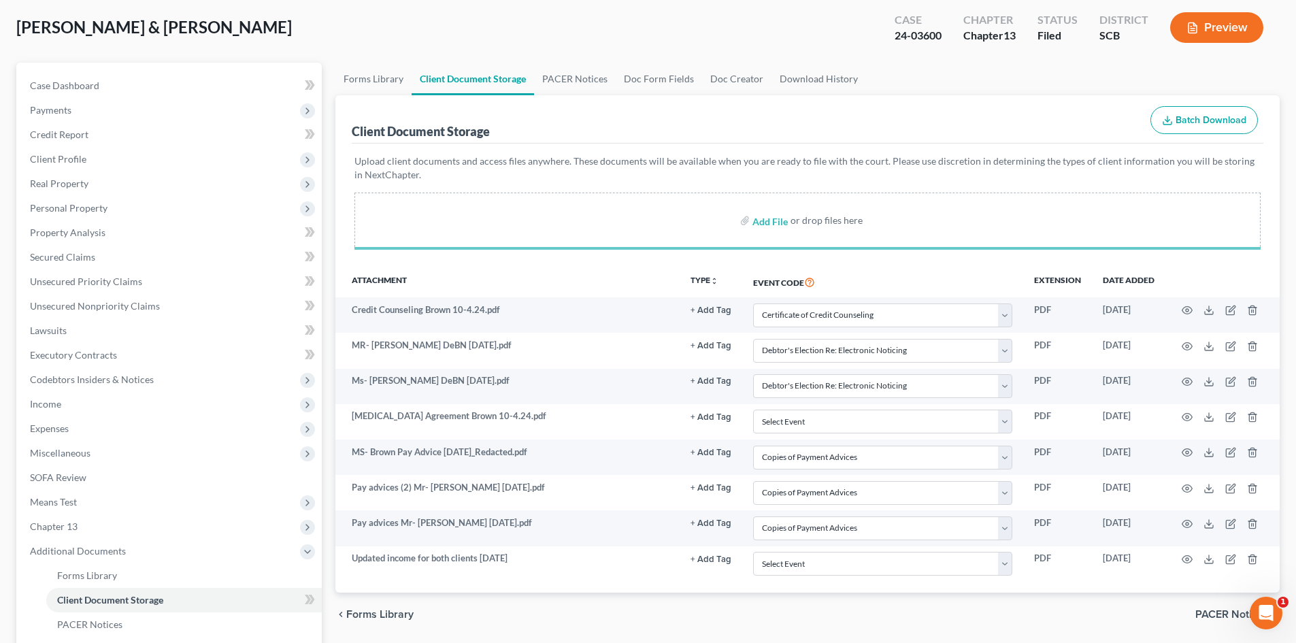
select select "6"
select select "16"
select select "15"
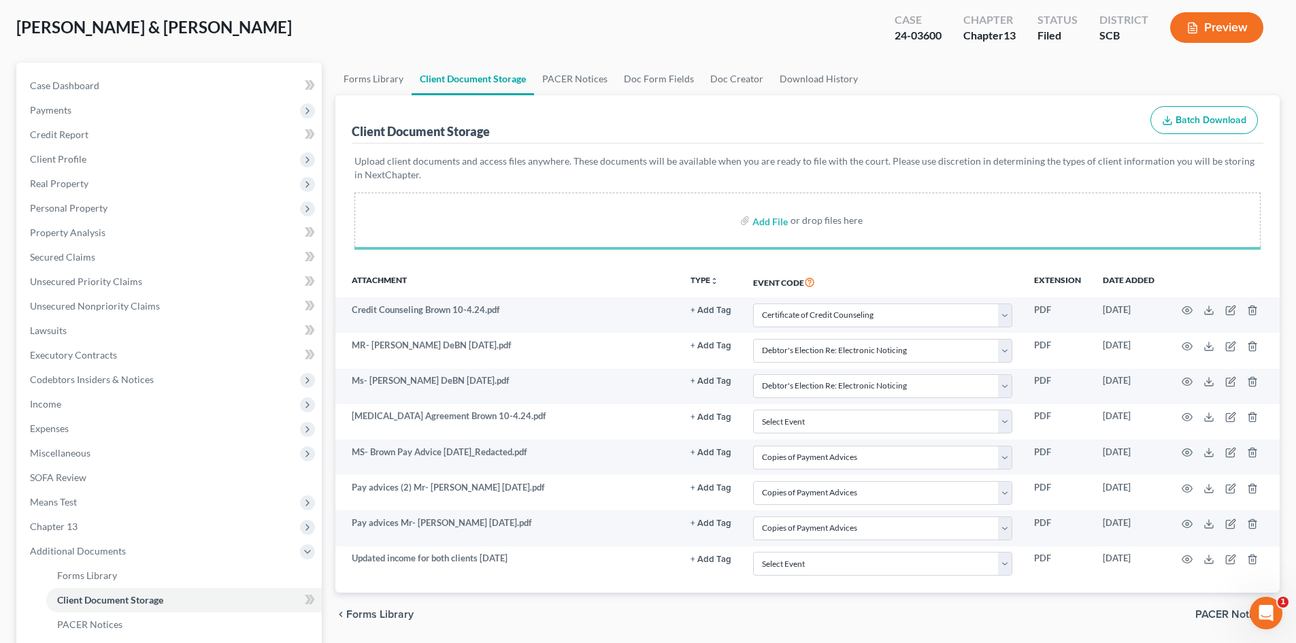
select select "15"
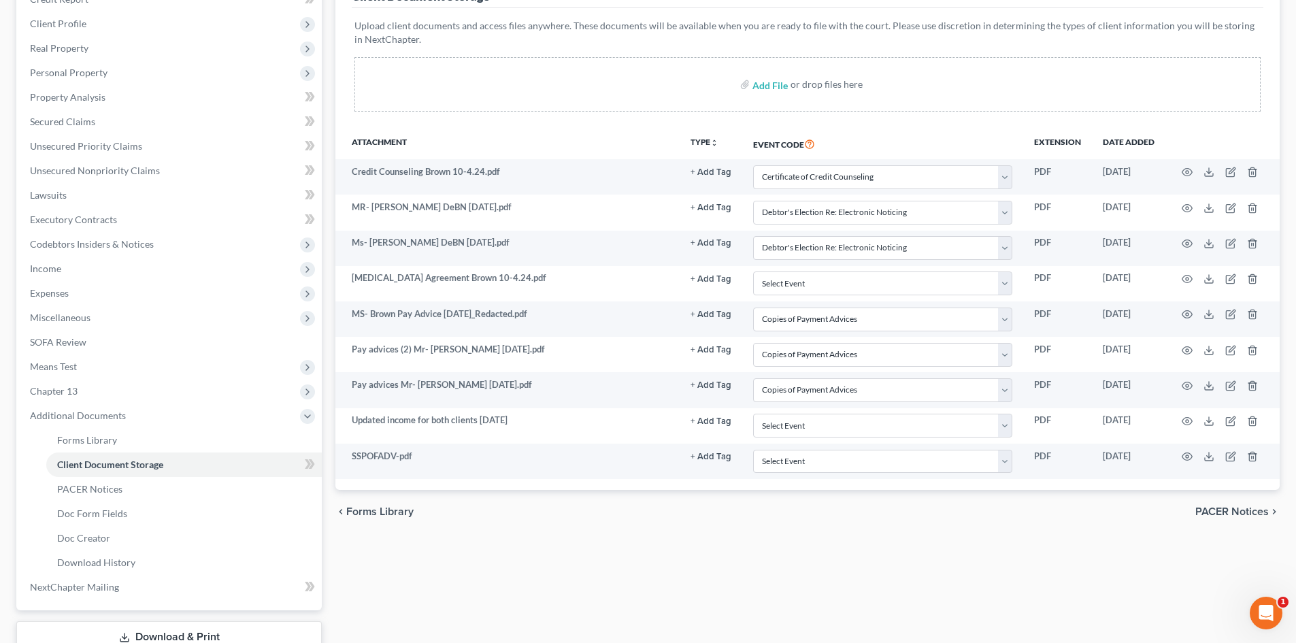
scroll to position [204, 0]
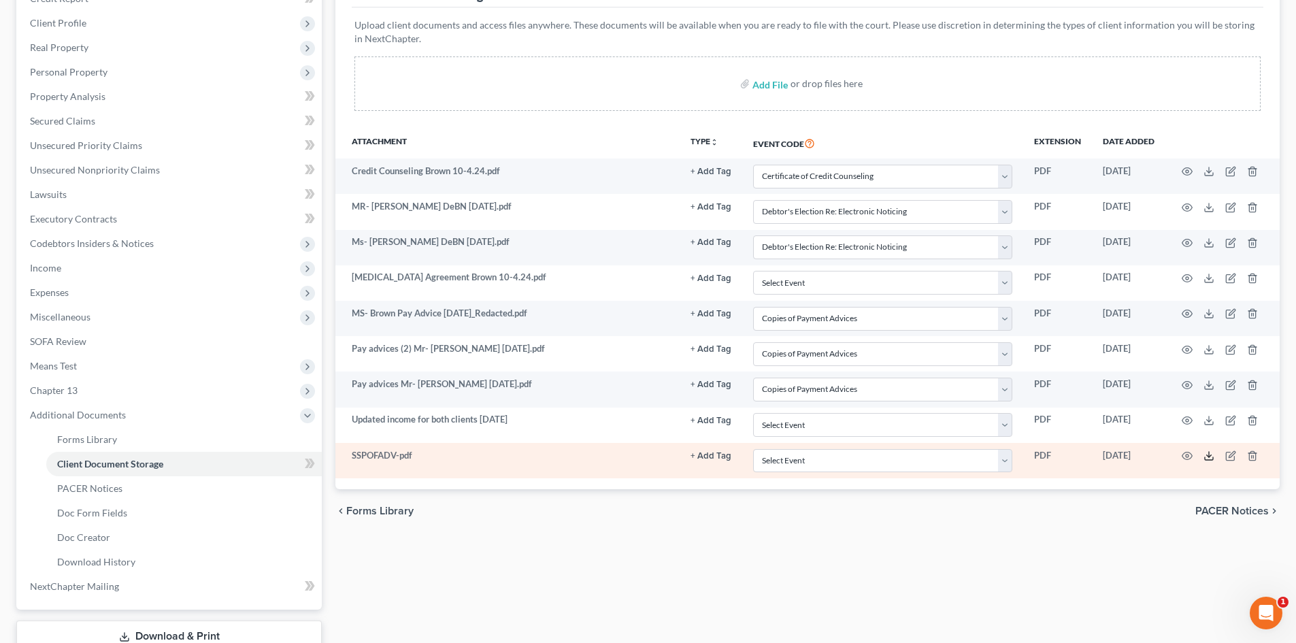
click at [1209, 454] on line at bounding box center [1209, 454] width 0 height 5
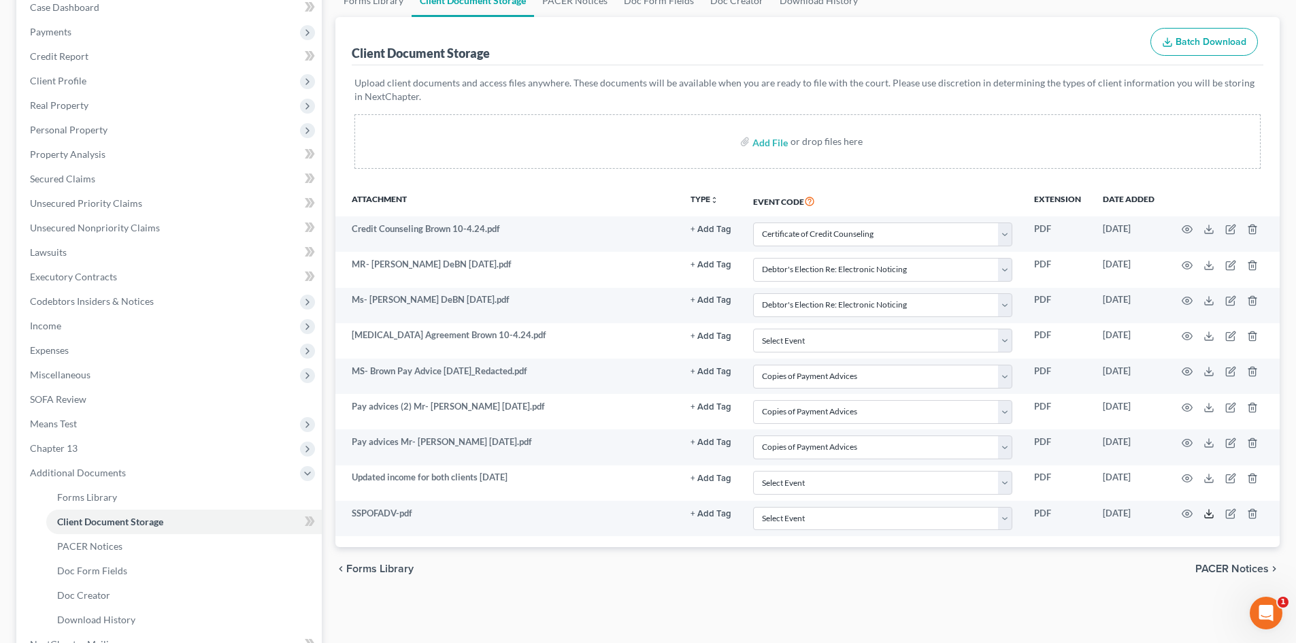
scroll to position [301, 0]
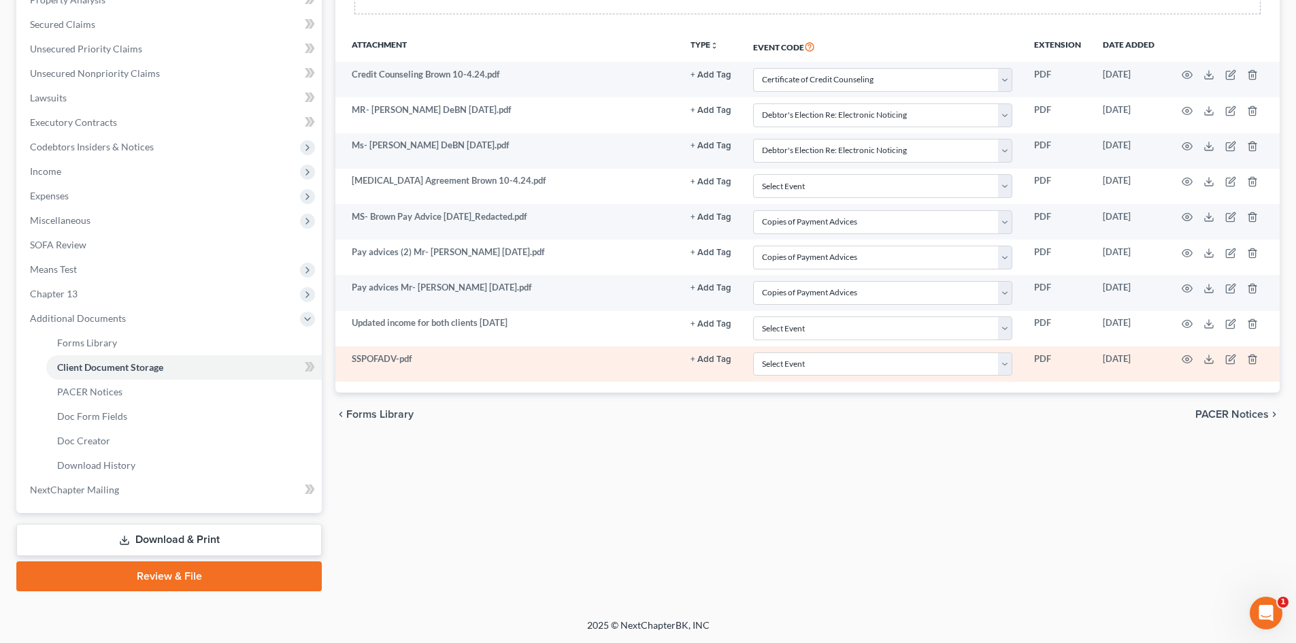
click at [438, 363] on td "SSPOFADV-pdf" at bounding box center [507, 363] width 344 height 35
click at [1006, 362] on select "Select Event Amended Application Amended Document Amended Schedules/Statements …" at bounding box center [882, 364] width 259 height 24
click at [1230, 361] on icon "button" at bounding box center [1231, 358] width 6 height 6
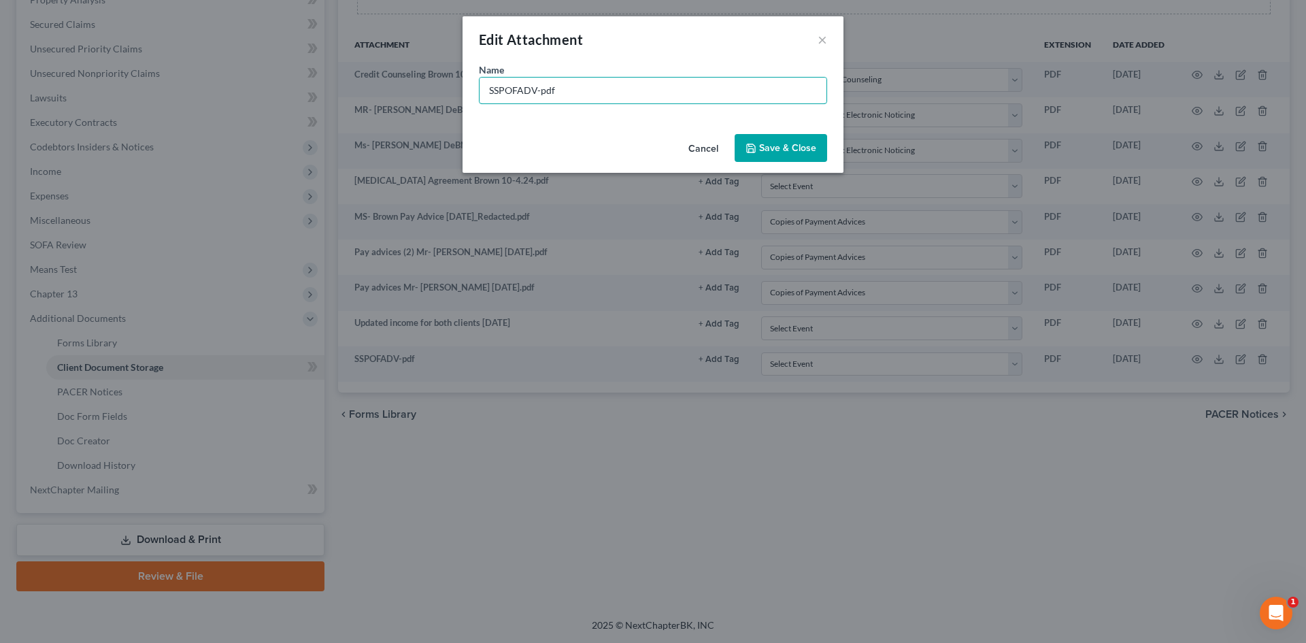
drag, startPoint x: 490, startPoint y: 95, endPoint x: 432, endPoint y: 95, distance: 58.5
click at [432, 95] on div "Edit Attachment × Name * SSPOFADV-pdf Cancel Save & Close" at bounding box center [653, 321] width 1306 height 643
type input "M"
type input "[PERSON_NAME] 1st paycheck - new job"
click at [765, 143] on span "Save & Close" at bounding box center [787, 148] width 57 height 12
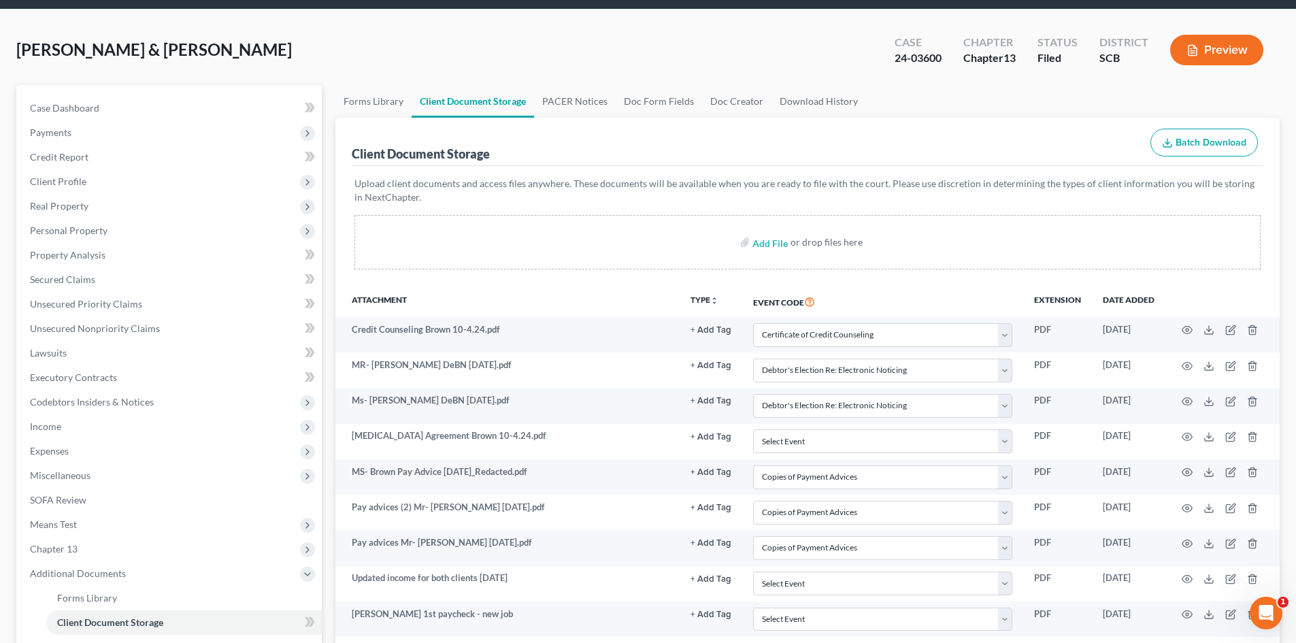
scroll to position [0, 0]
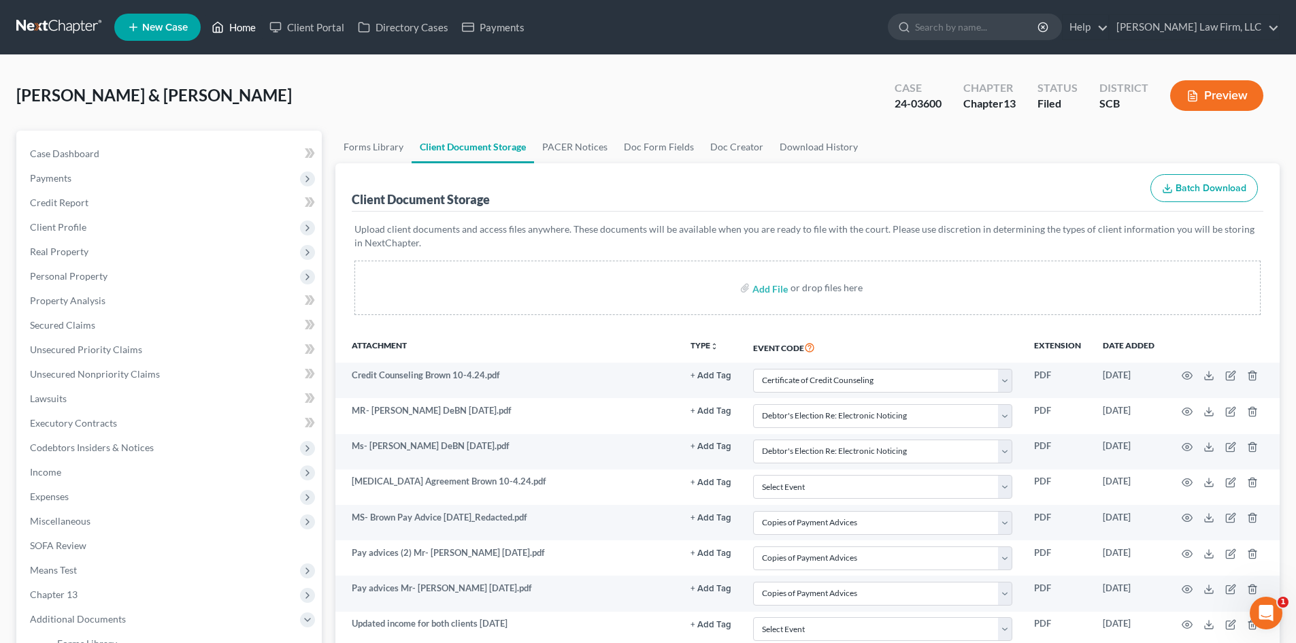
click at [247, 18] on link "Home" at bounding box center [234, 27] width 58 height 24
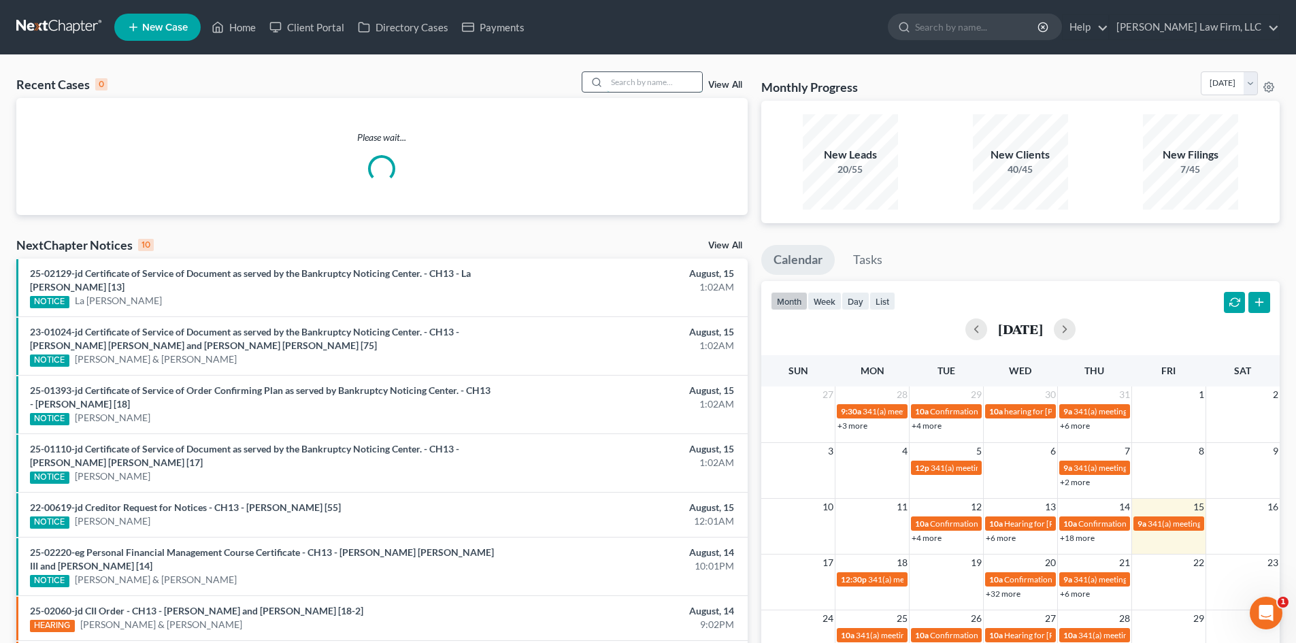
click at [659, 82] on input "search" at bounding box center [654, 82] width 95 height 20
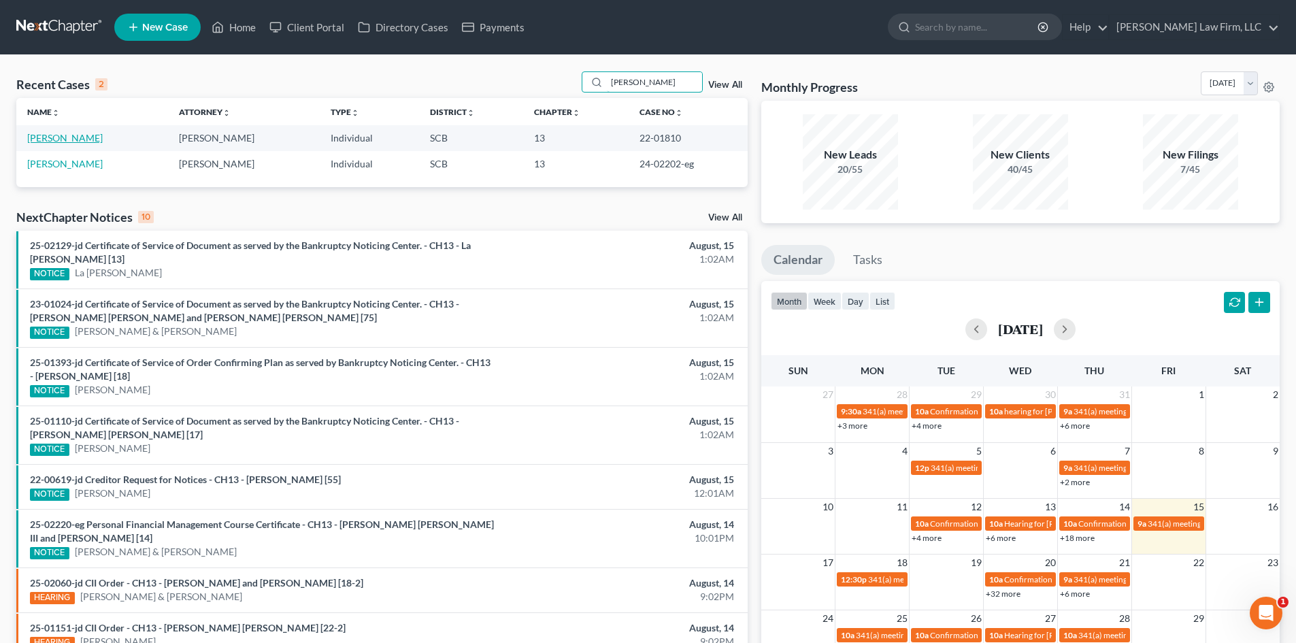
type input "[PERSON_NAME]"
click at [58, 141] on link "[PERSON_NAME]" at bounding box center [65, 138] width 76 height 12
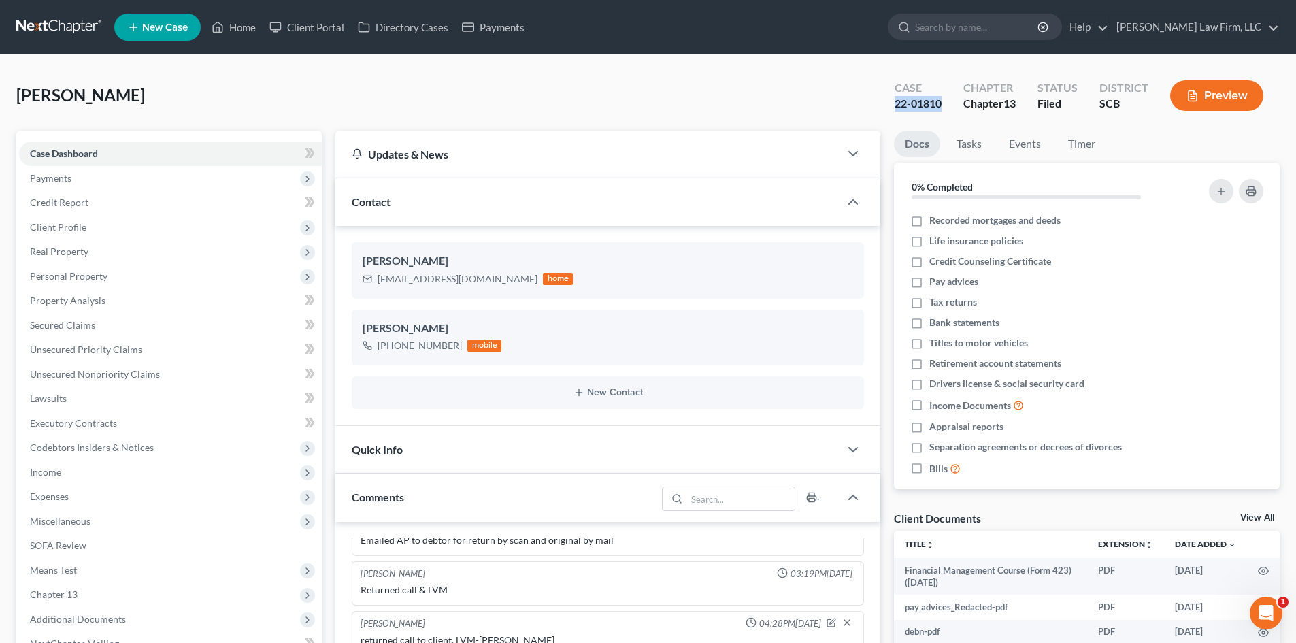
drag, startPoint x: 946, startPoint y: 98, endPoint x: 869, endPoint y: 115, distance: 79.4
click at [869, 115] on div "[PERSON_NAME] Upgraded Case 22-01810 Chapter Chapter 13 Status Filed District S…" at bounding box center [647, 100] width 1263 height 59
copy div "22-01810"
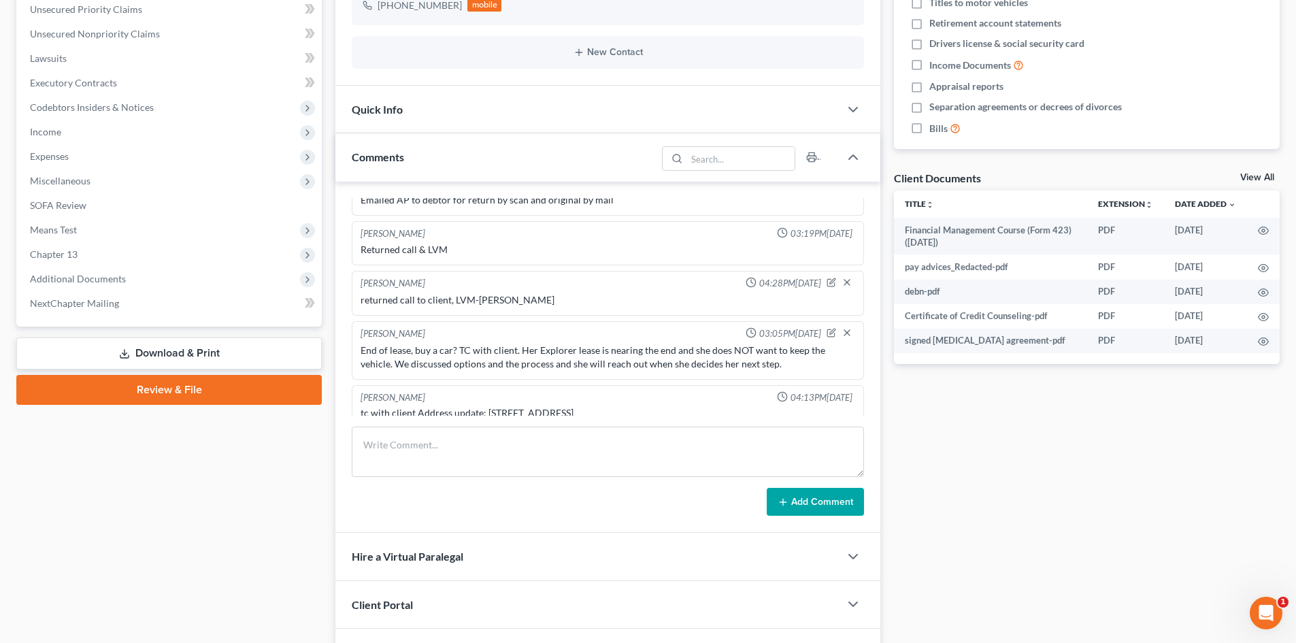
scroll to position [425, 0]
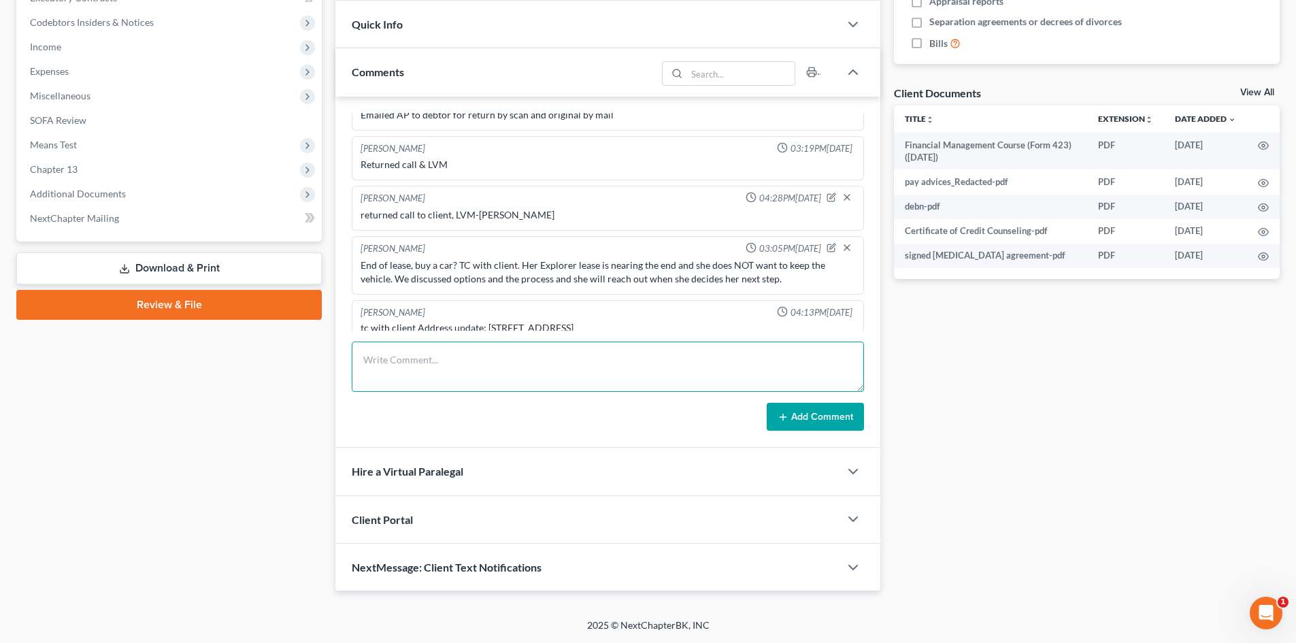
click at [397, 367] on textarea at bounding box center [608, 366] width 512 height 50
type textarea "TC with client to discuss discharge and answer basic questions. We will send th…"
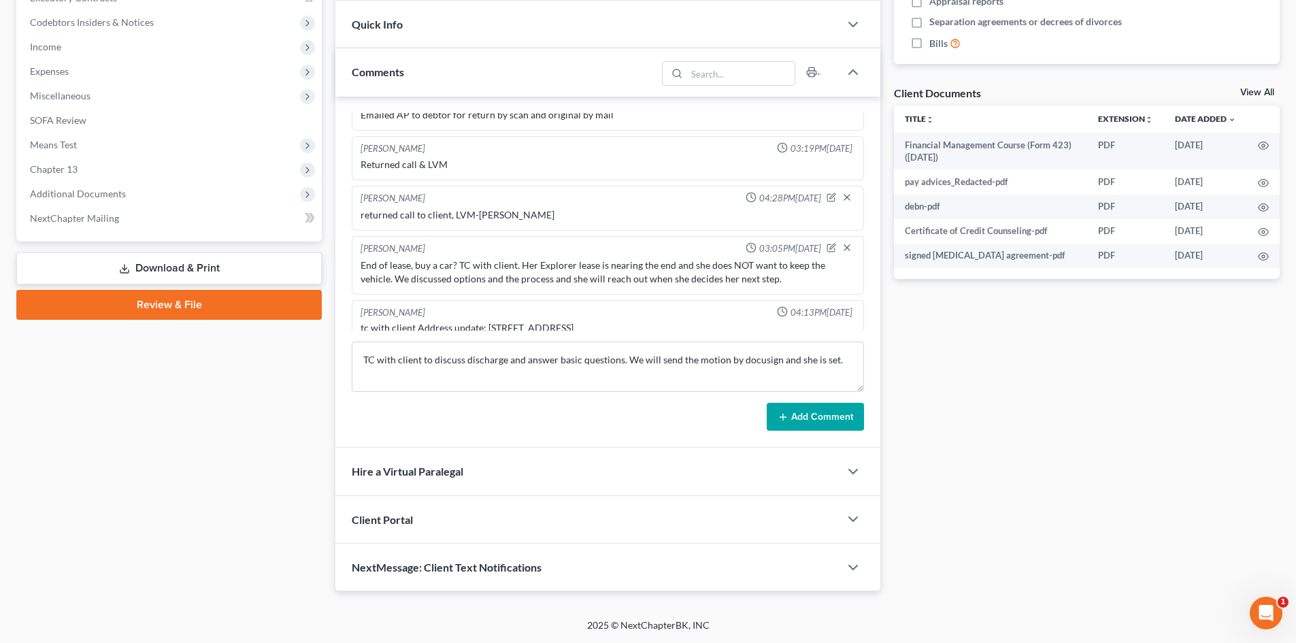
click at [818, 412] on button "Add Comment" at bounding box center [815, 417] width 97 height 29
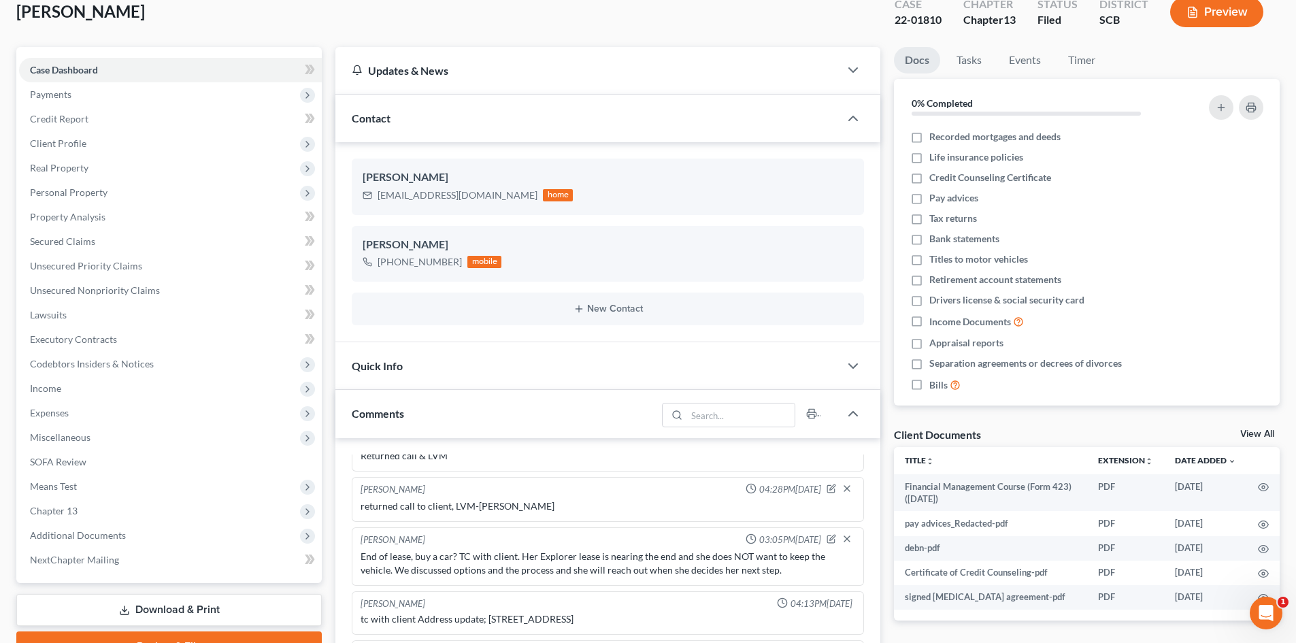
scroll to position [0, 0]
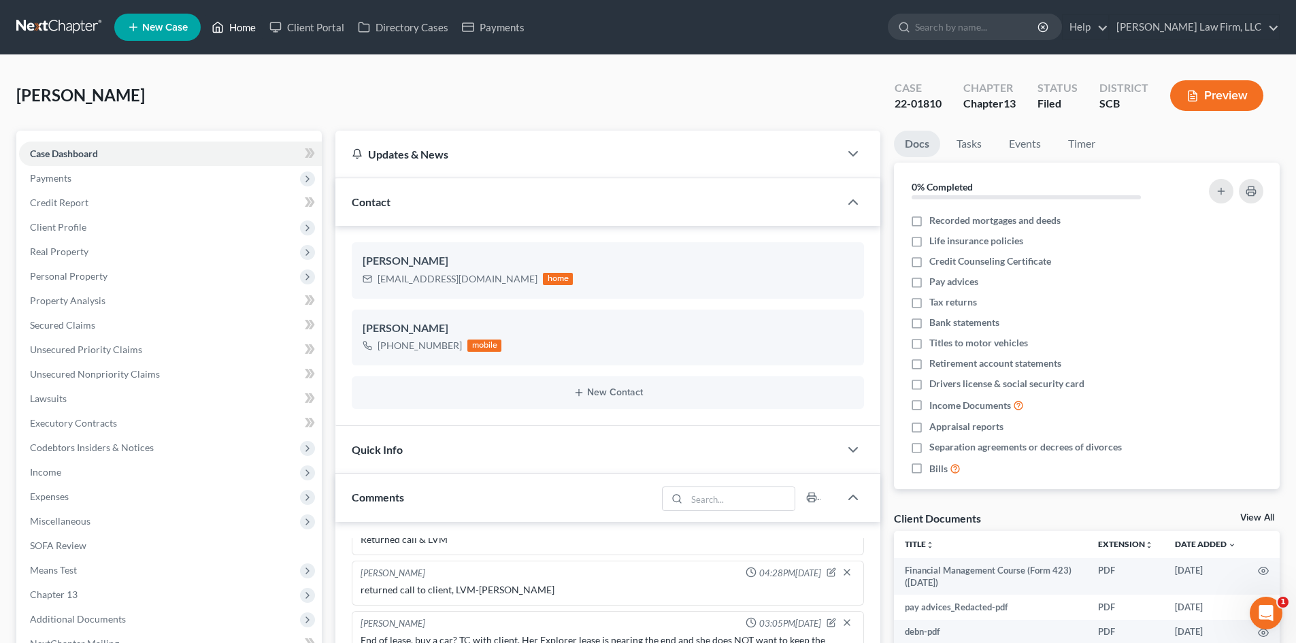
click at [237, 26] on link "Home" at bounding box center [234, 27] width 58 height 24
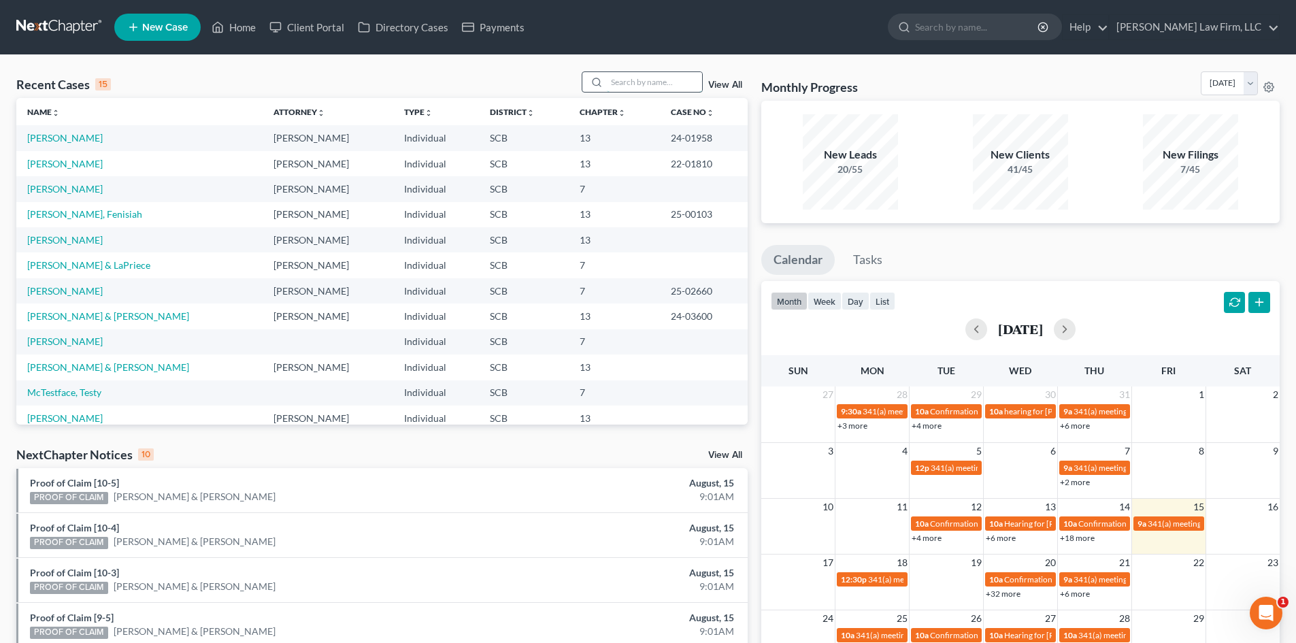
click at [633, 77] on input "search" at bounding box center [654, 82] width 95 height 20
click at [63, 392] on link "McTestface, Testy" at bounding box center [64, 392] width 74 height 12
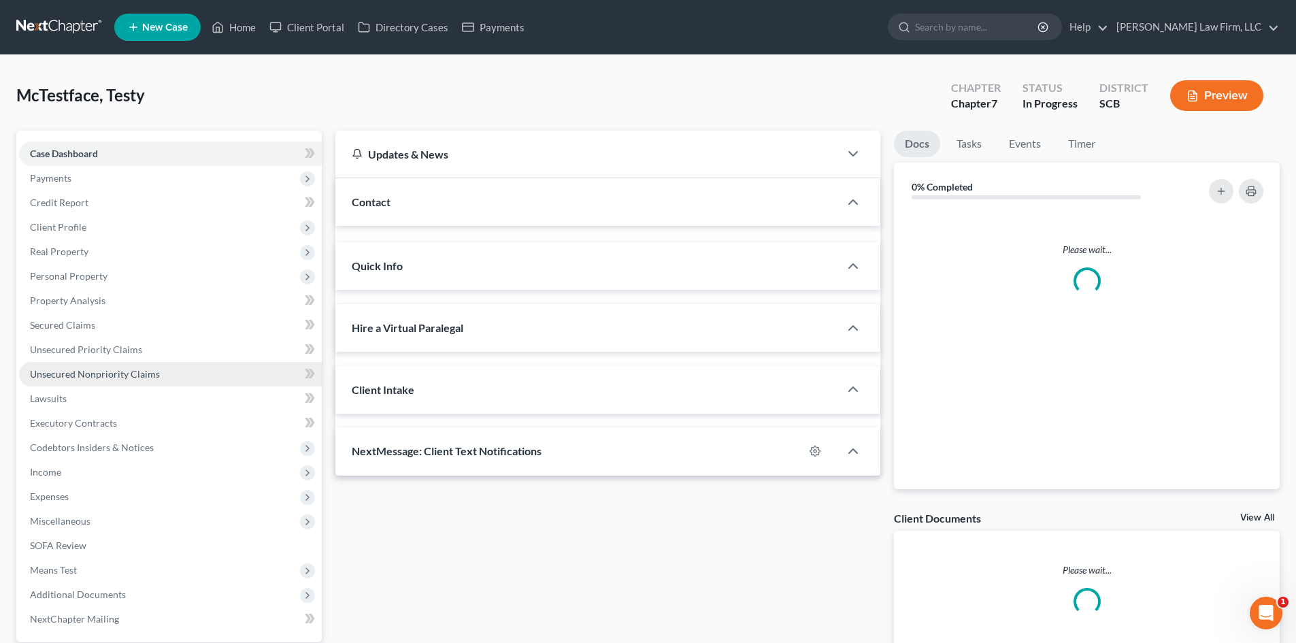
select select "0"
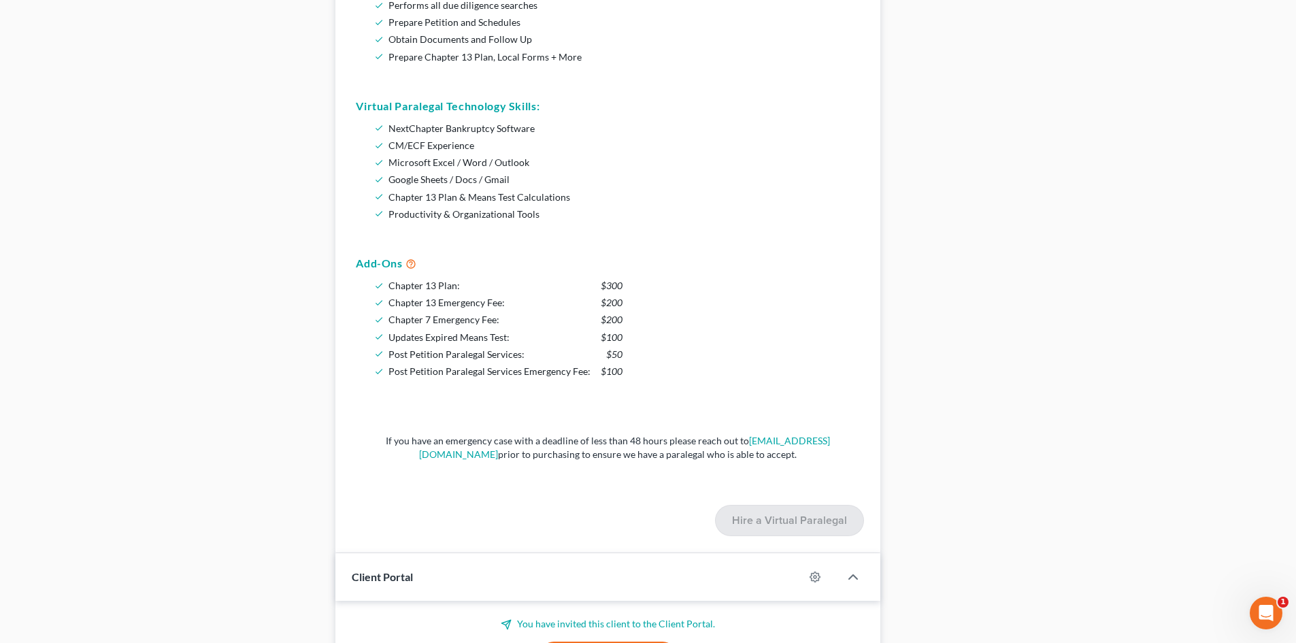
scroll to position [884, 0]
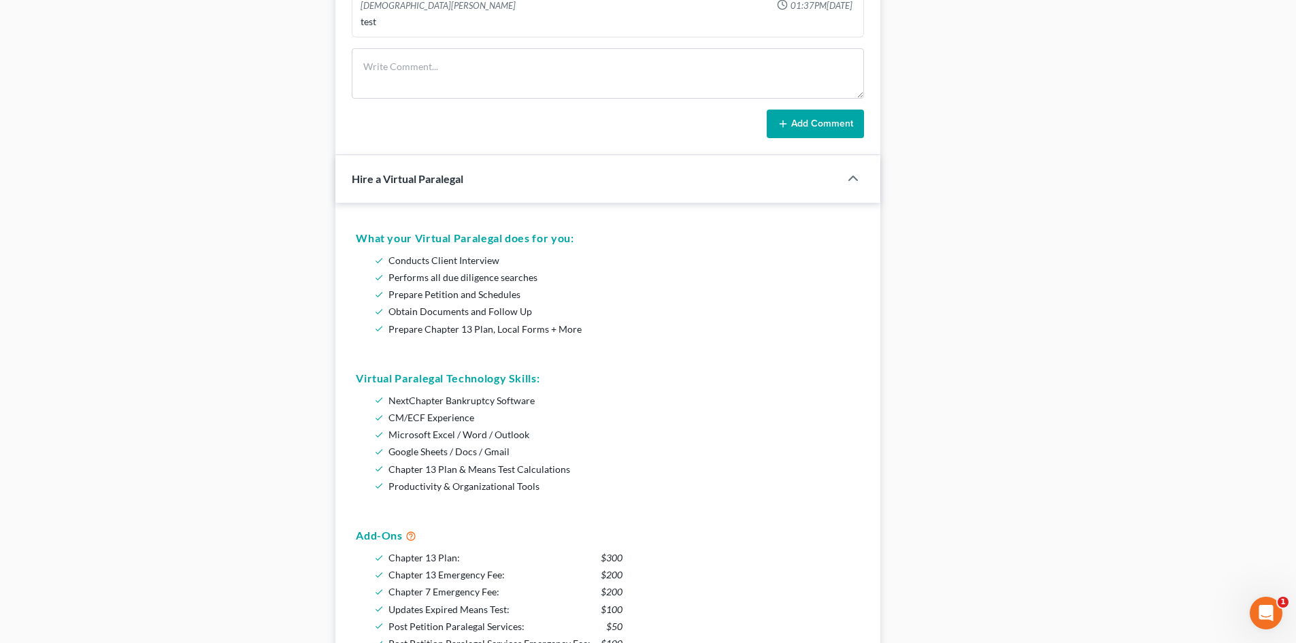
click at [394, 182] on span "Hire a Virtual Paralegal" at bounding box center [408, 178] width 112 height 13
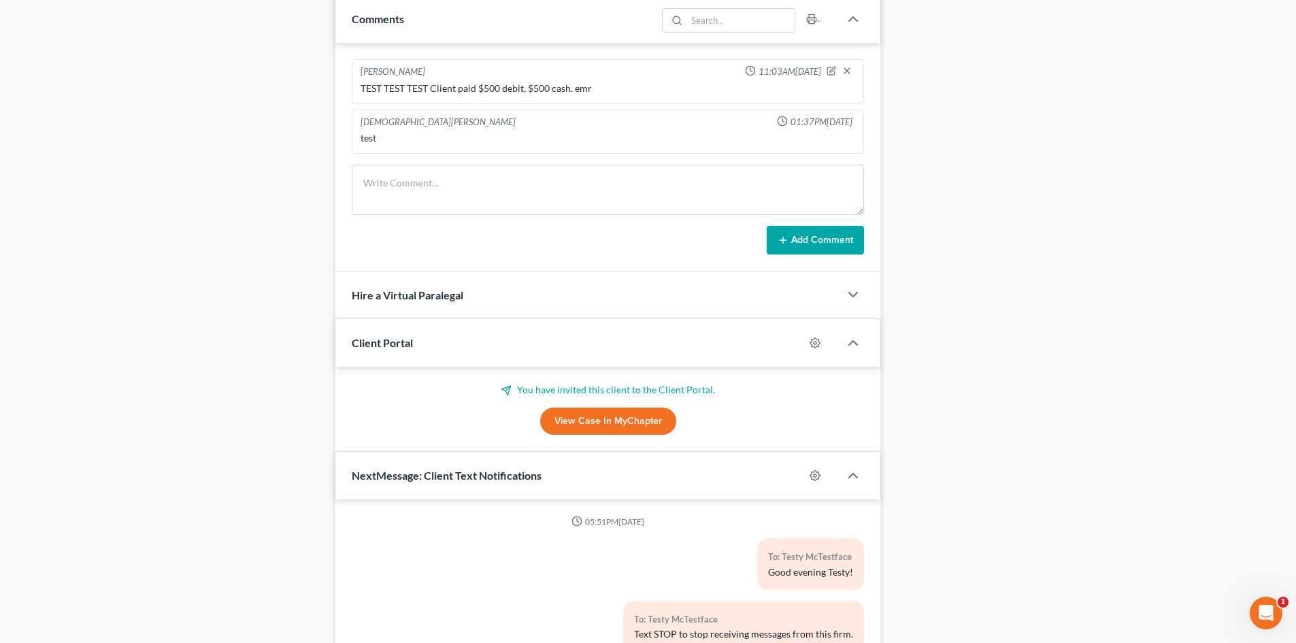
scroll to position [888, 0]
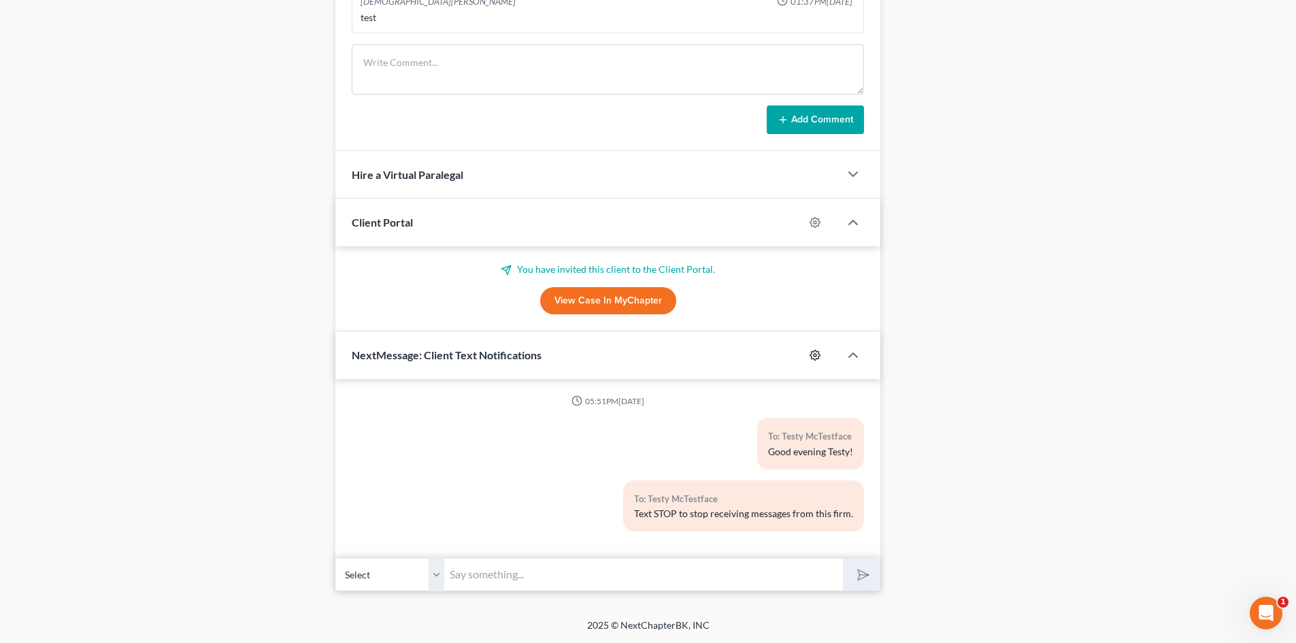
click at [809, 354] on icon "button" at bounding box center [814, 355] width 11 height 11
select select "0"
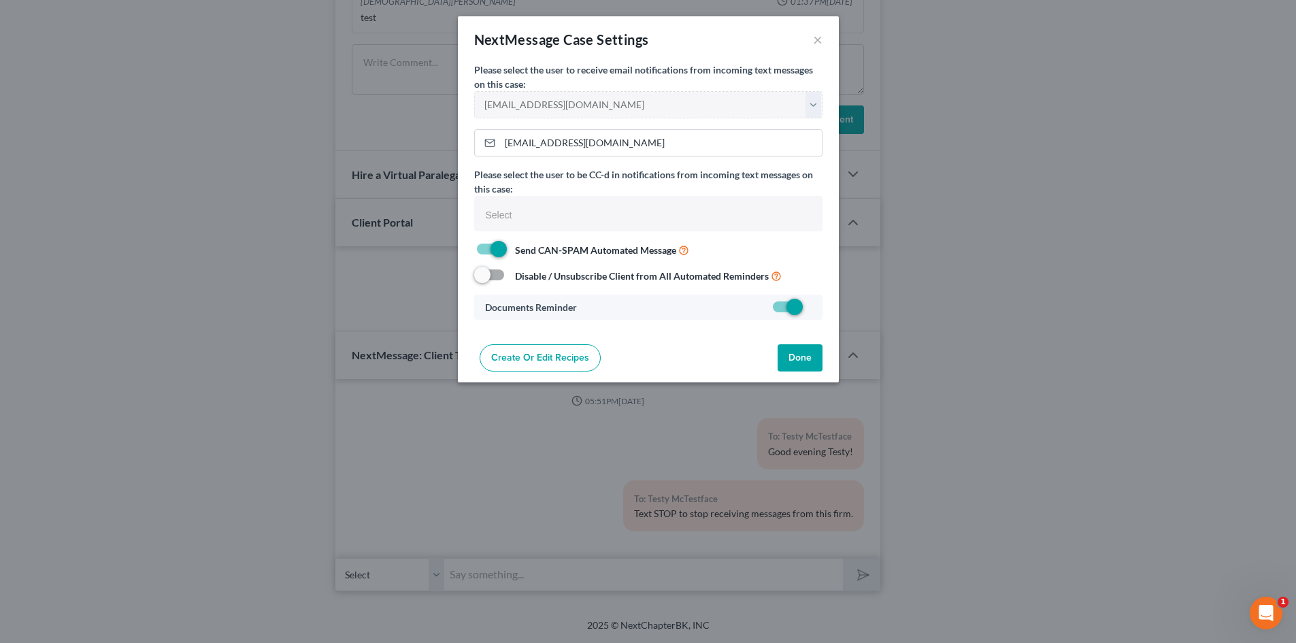
select select
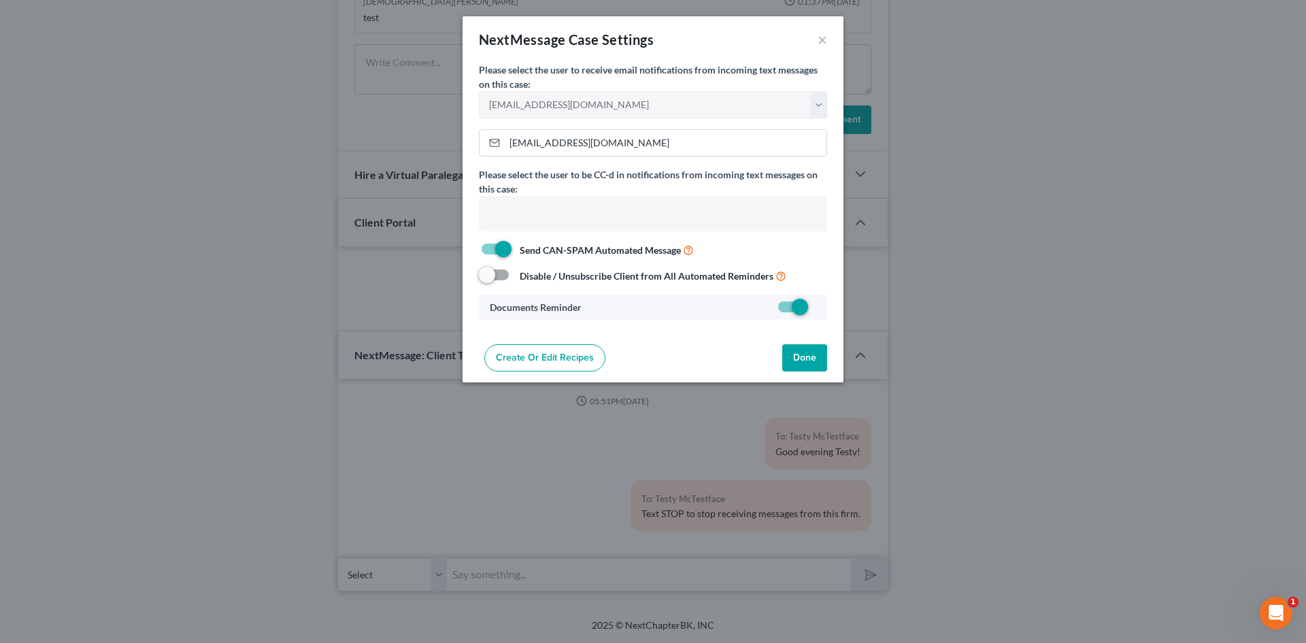
click at [547, 215] on input "text" at bounding box center [651, 215] width 329 height 20
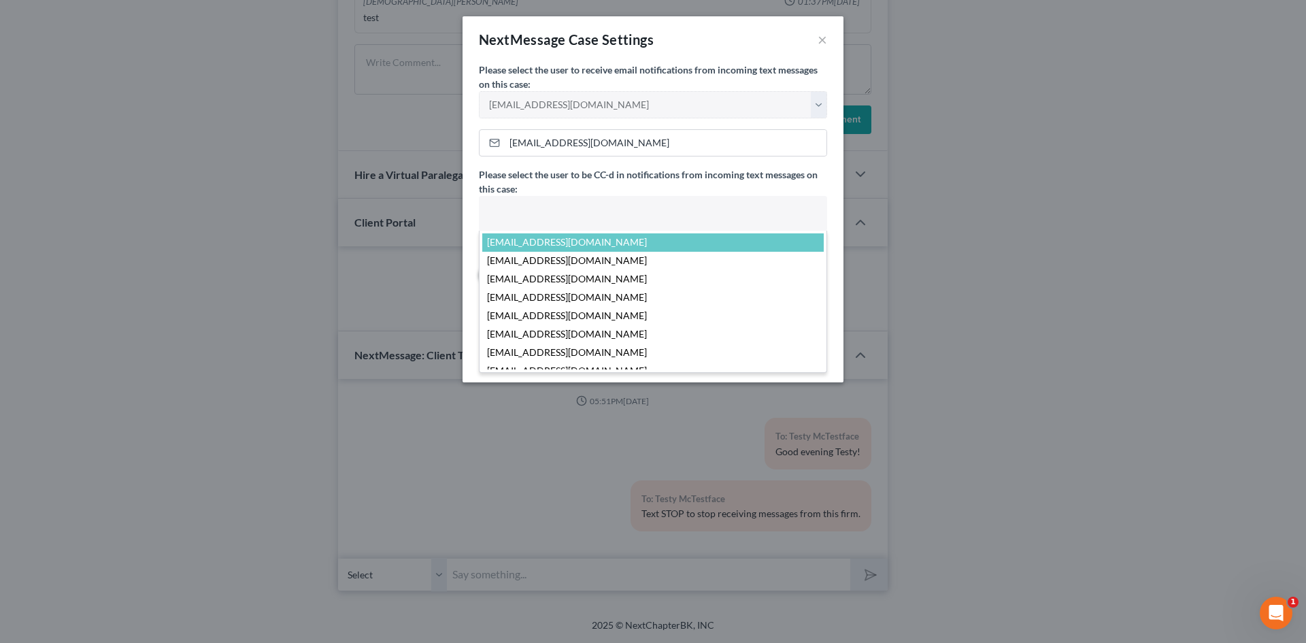
select select "6321"
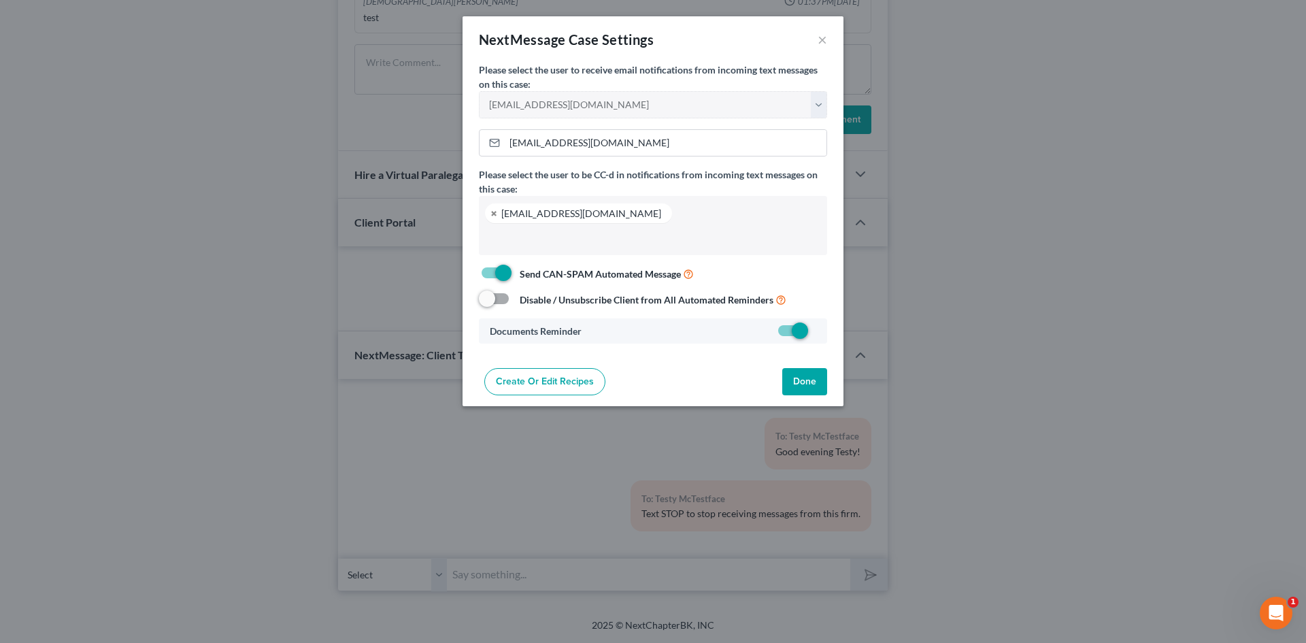
click at [799, 382] on button "Done" at bounding box center [804, 381] width 45 height 27
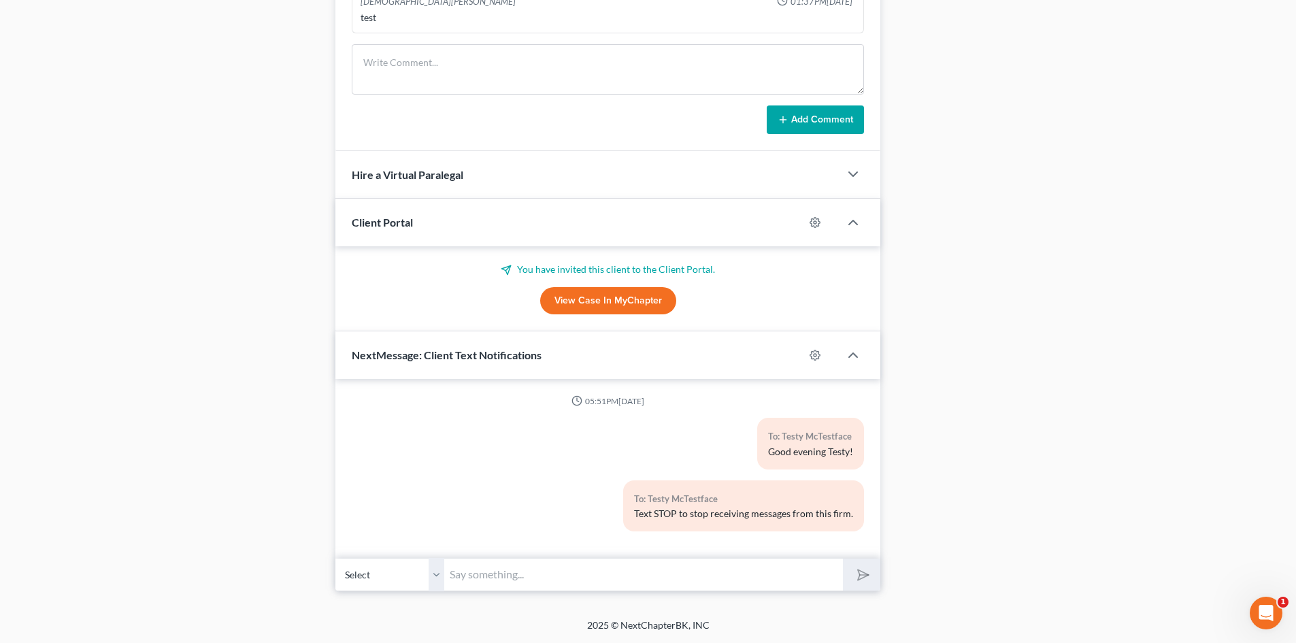
click at [1265, 615] on icon "Open Intercom Messenger" at bounding box center [1266, 612] width 10 height 11
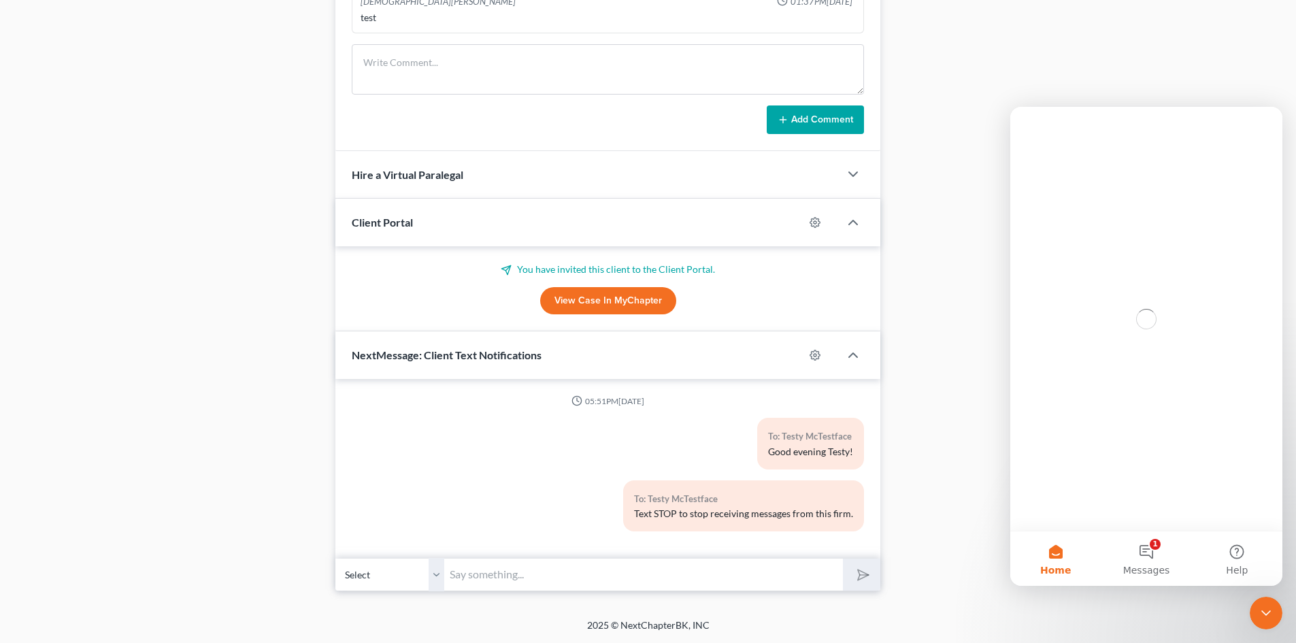
scroll to position [0, 0]
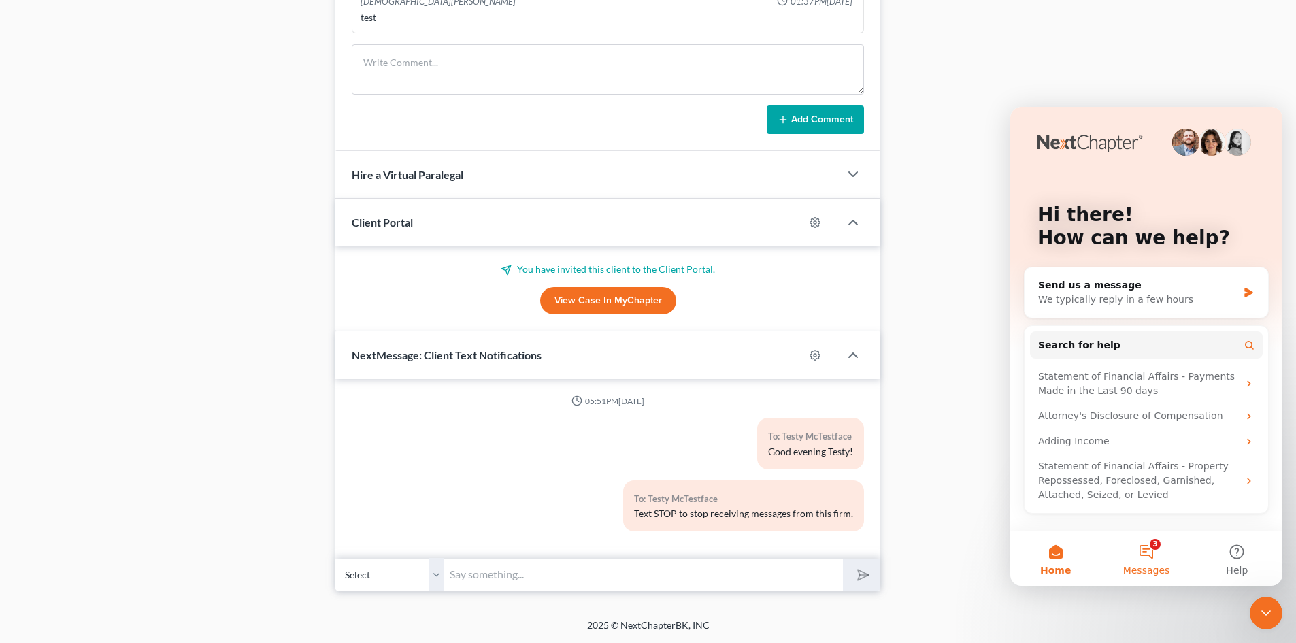
click at [1150, 537] on button "3 Messages" at bounding box center [1146, 558] width 90 height 54
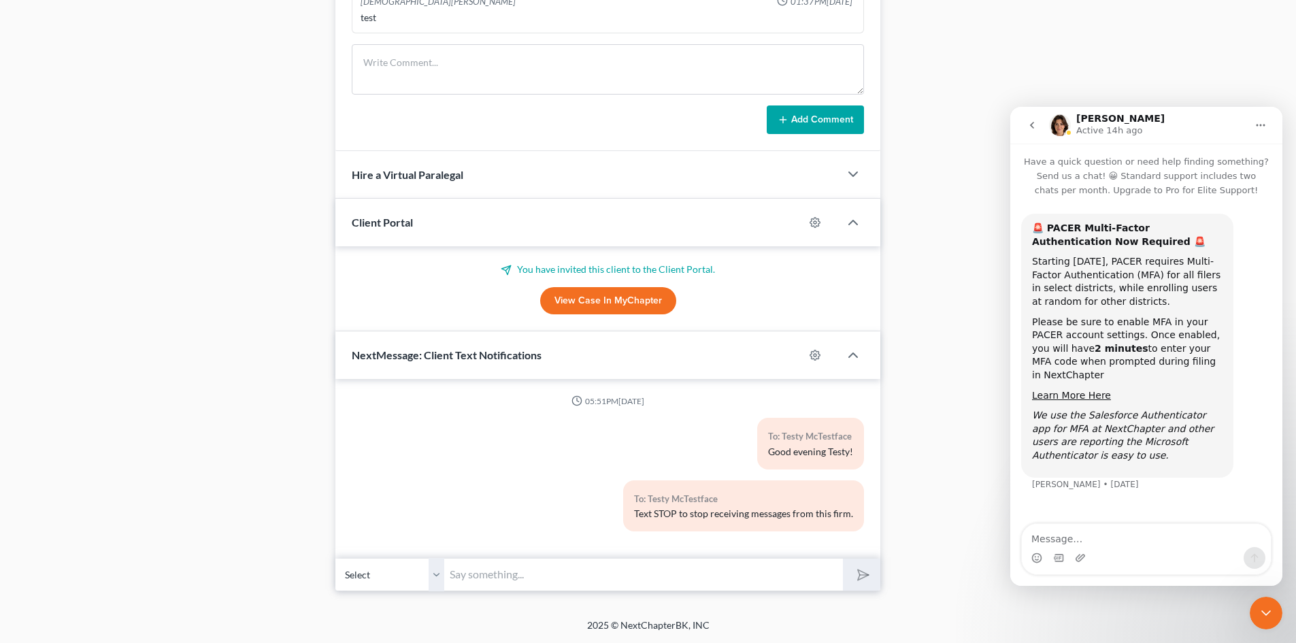
click at [1277, 607] on div "Close Intercom Messenger" at bounding box center [1265, 613] width 33 height 33
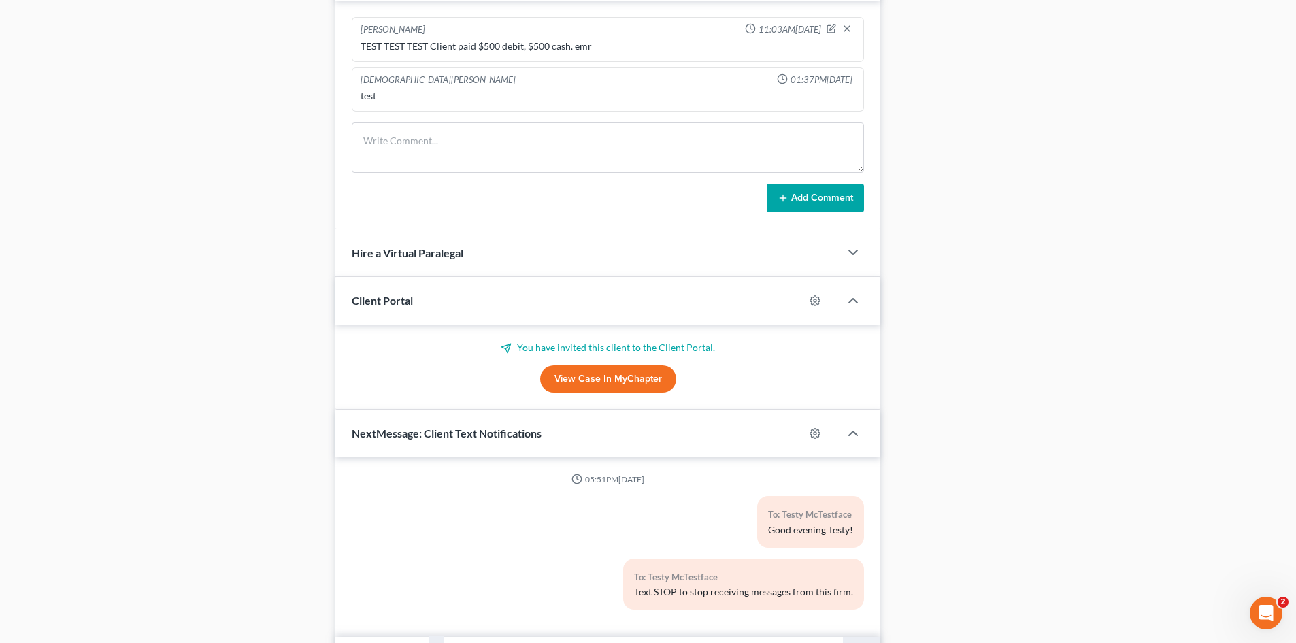
scroll to position [888, 0]
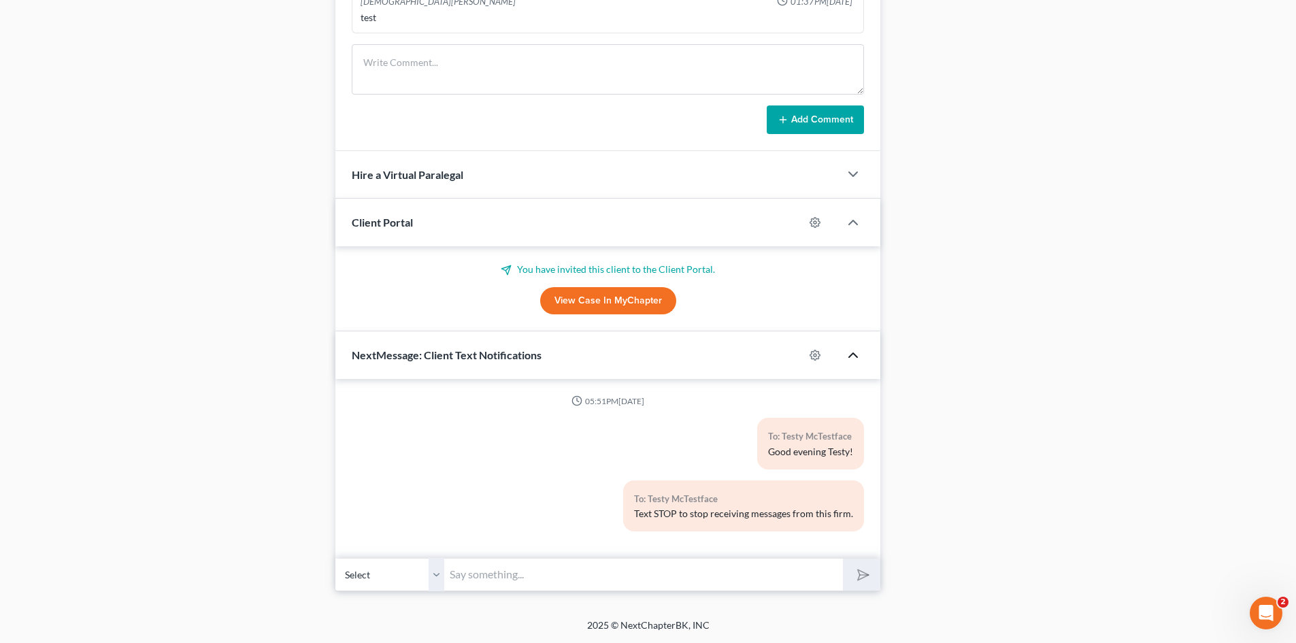
click at [858, 352] on icon "button" at bounding box center [853, 355] width 16 height 16
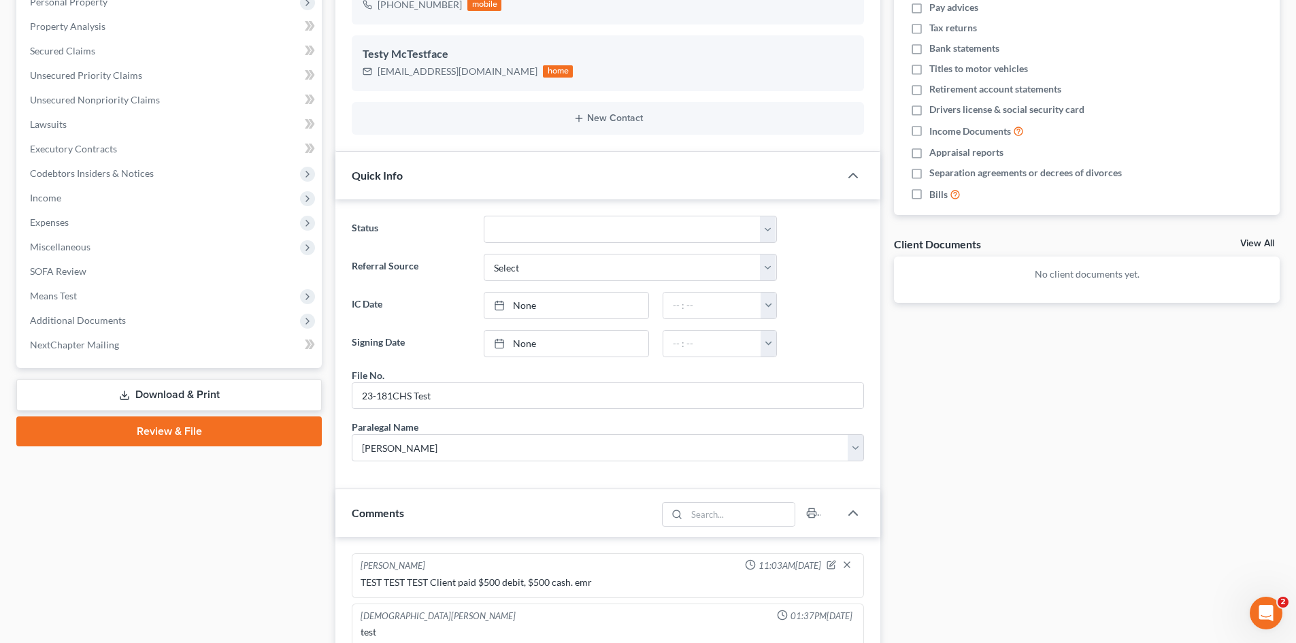
scroll to position [272, 0]
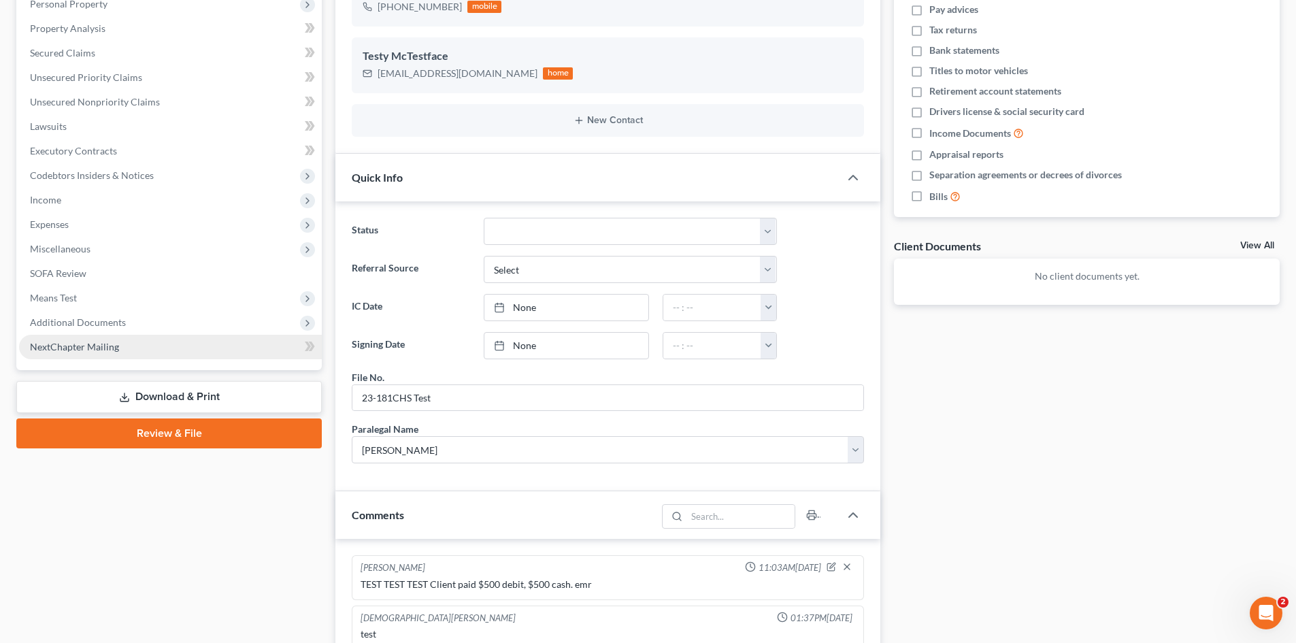
click at [88, 342] on span "NextChapter Mailing" at bounding box center [74, 347] width 89 height 12
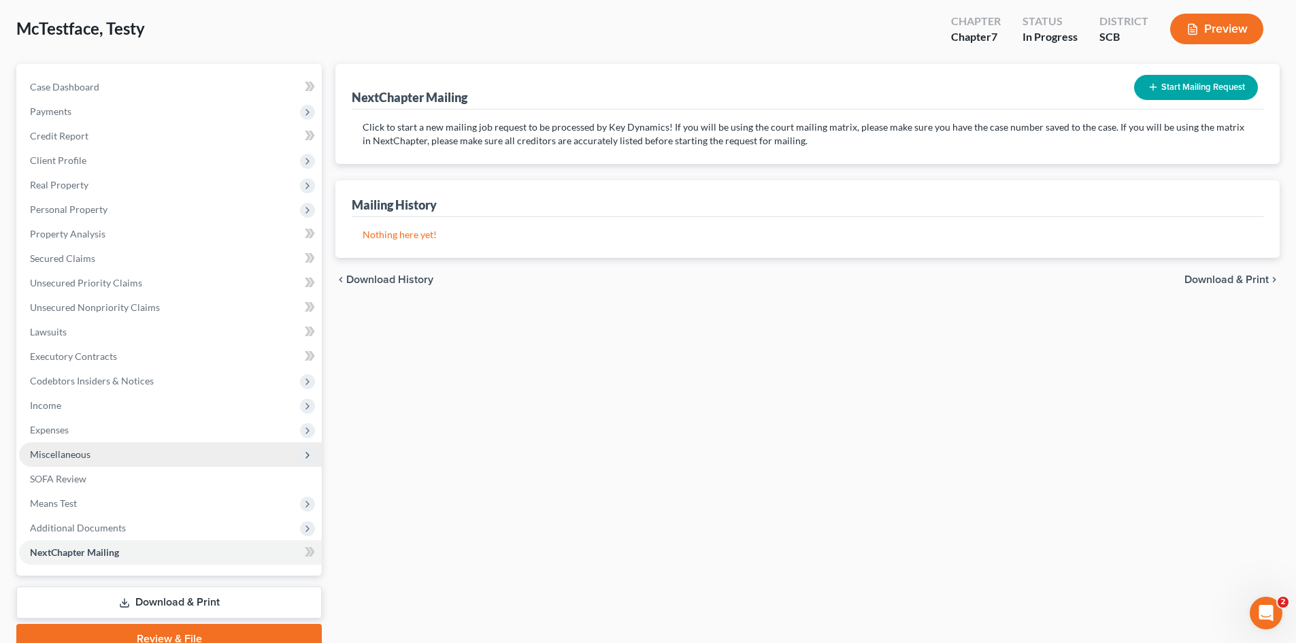
scroll to position [129, 0]
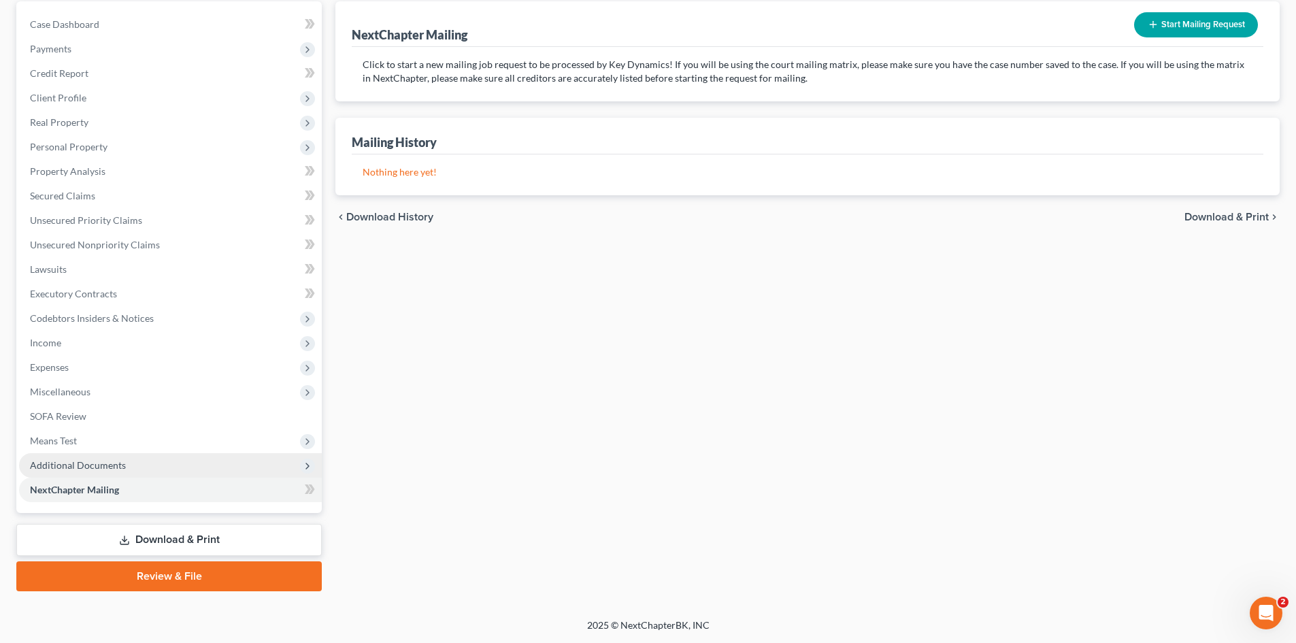
click at [58, 455] on span "Additional Documents" at bounding box center [170, 465] width 303 height 24
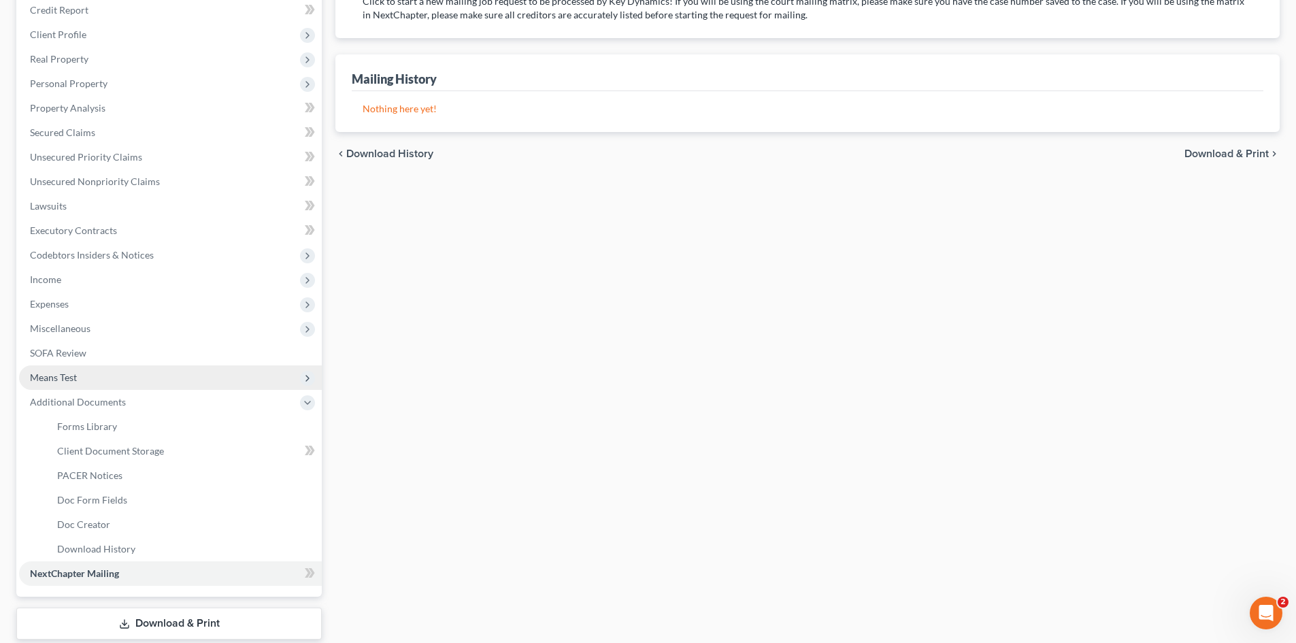
scroll to position [276, 0]
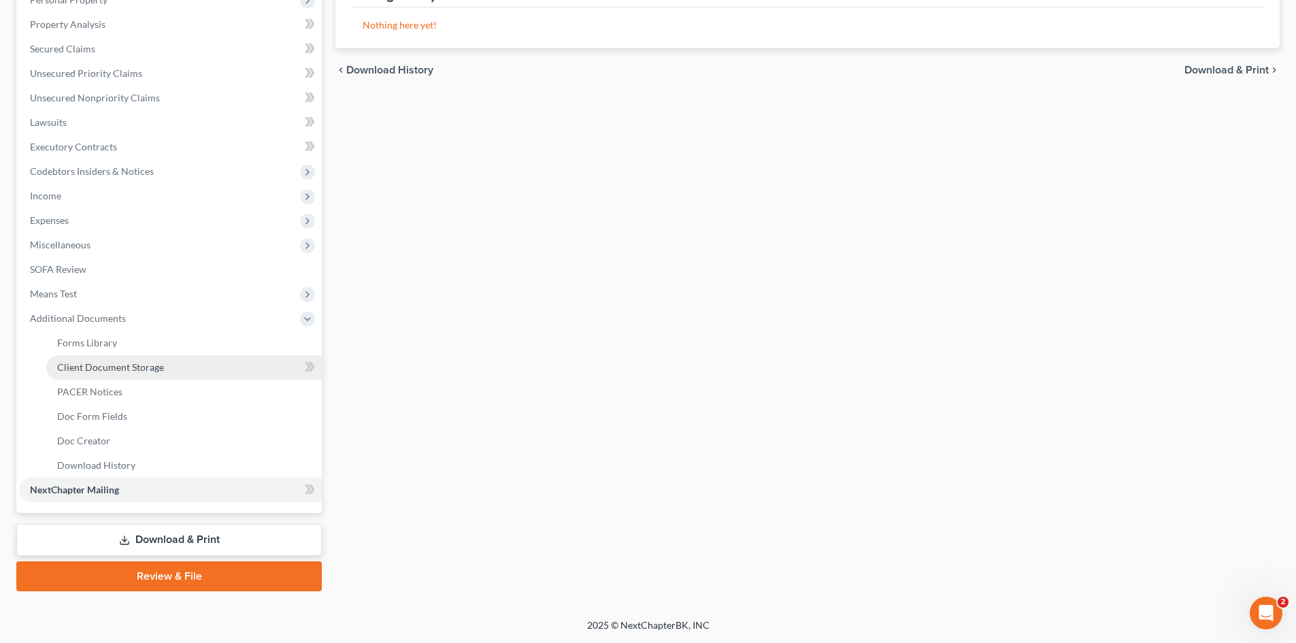
click at [110, 365] on span "Client Document Storage" at bounding box center [110, 367] width 107 height 12
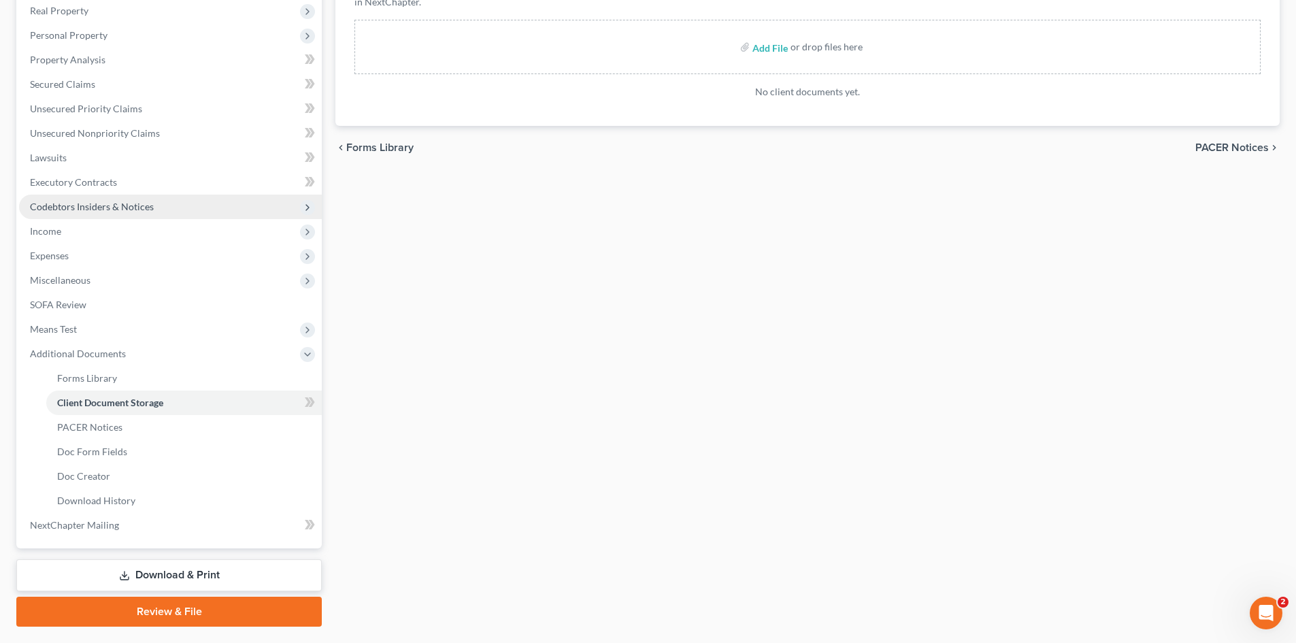
scroll to position [276, 0]
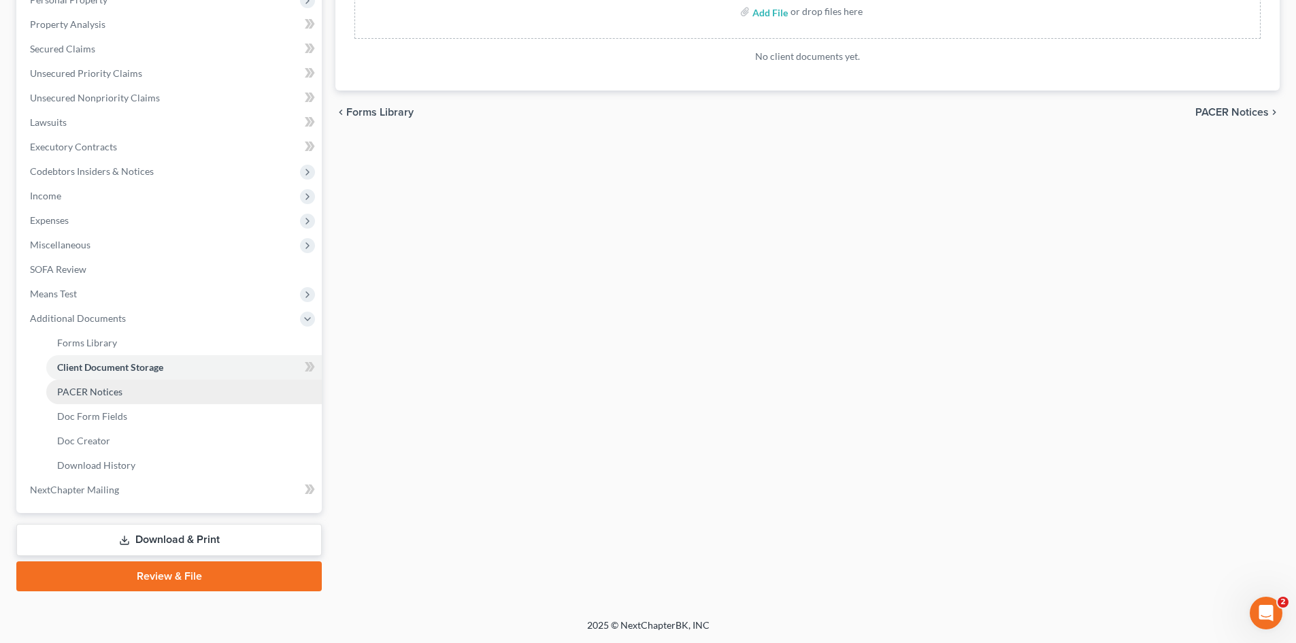
click at [103, 396] on span "PACER Notices" at bounding box center [89, 392] width 65 height 12
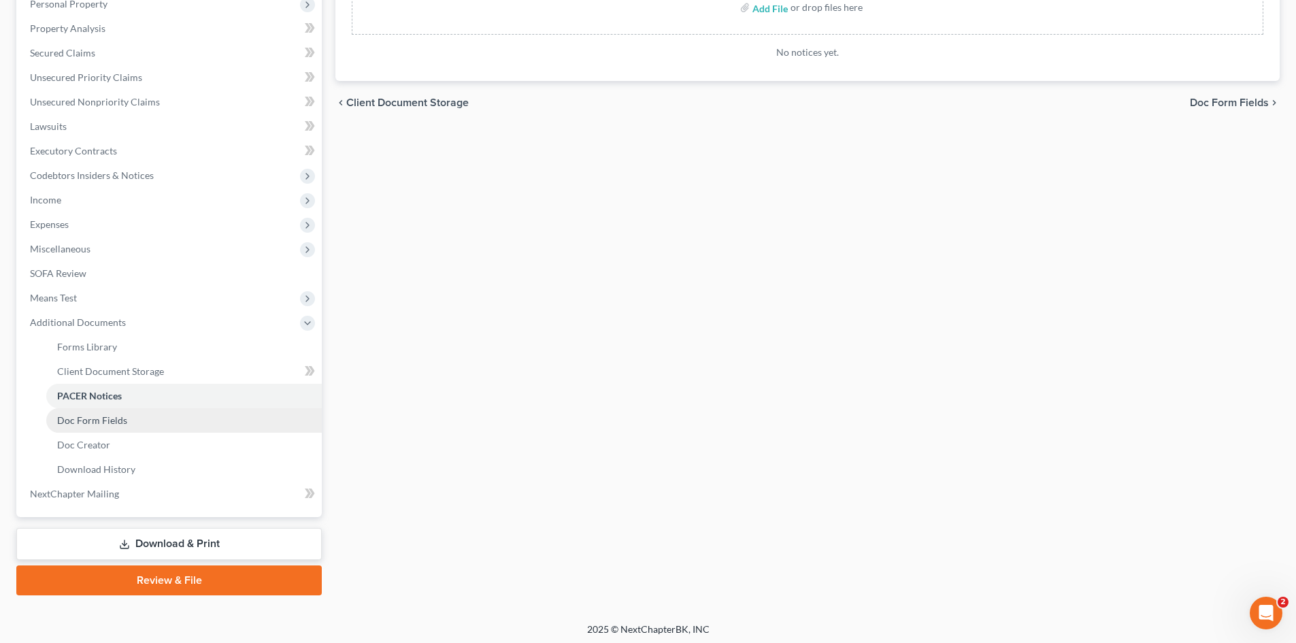
click at [124, 420] on link "Doc Form Fields" at bounding box center [183, 420] width 275 height 24
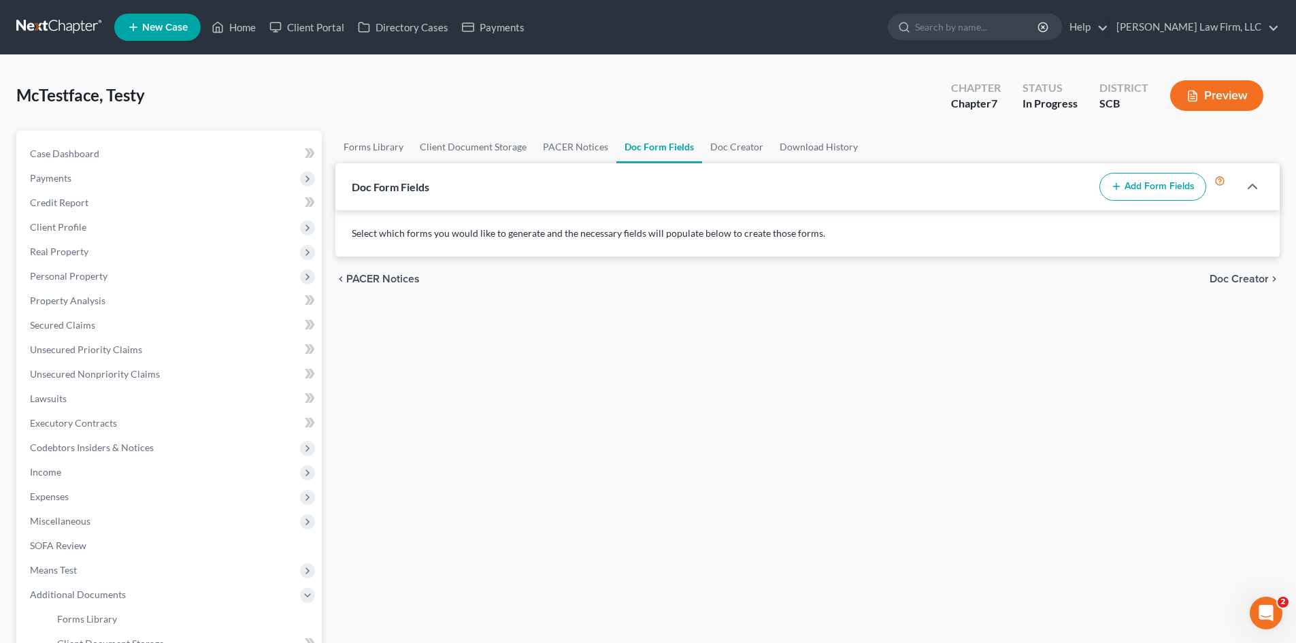
click at [1138, 192] on button "Add Form Fields" at bounding box center [1152, 187] width 107 height 29
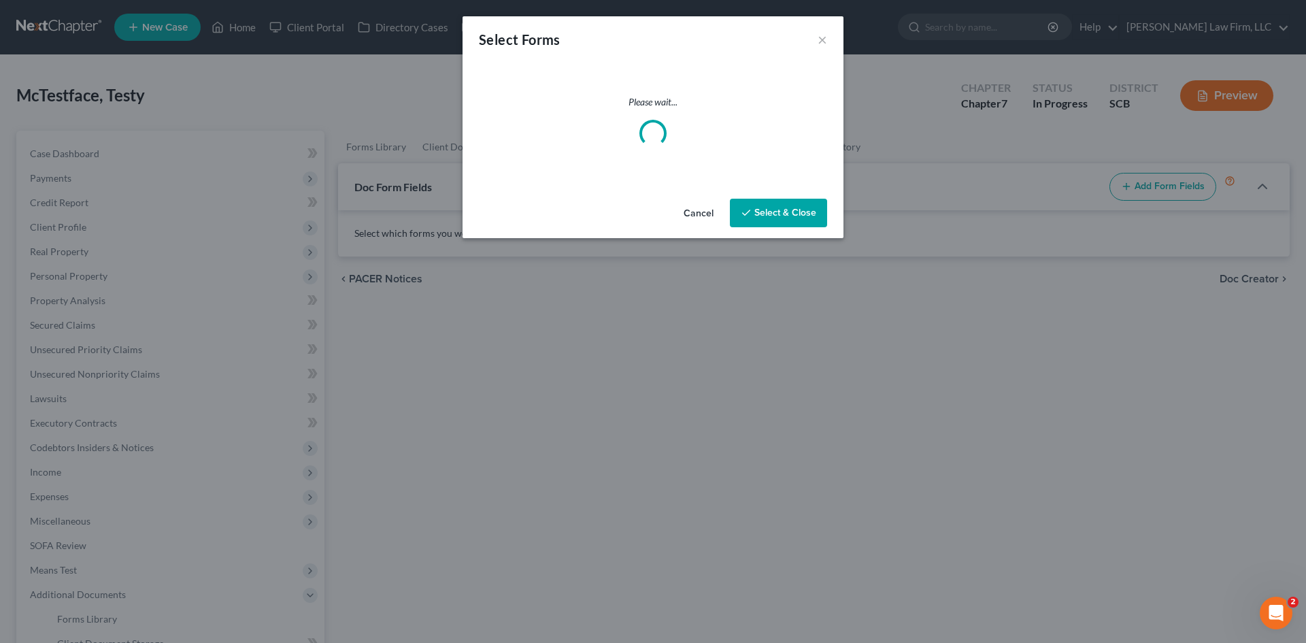
select select
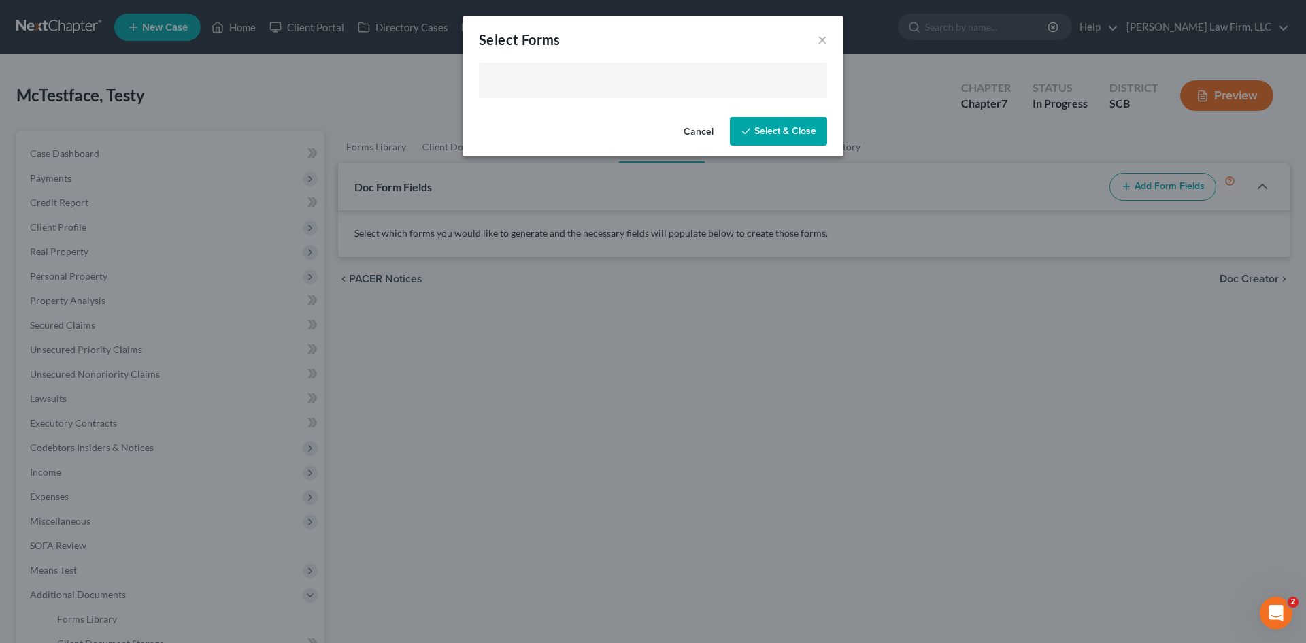
click at [613, 82] on input "text" at bounding box center [651, 81] width 329 height 20
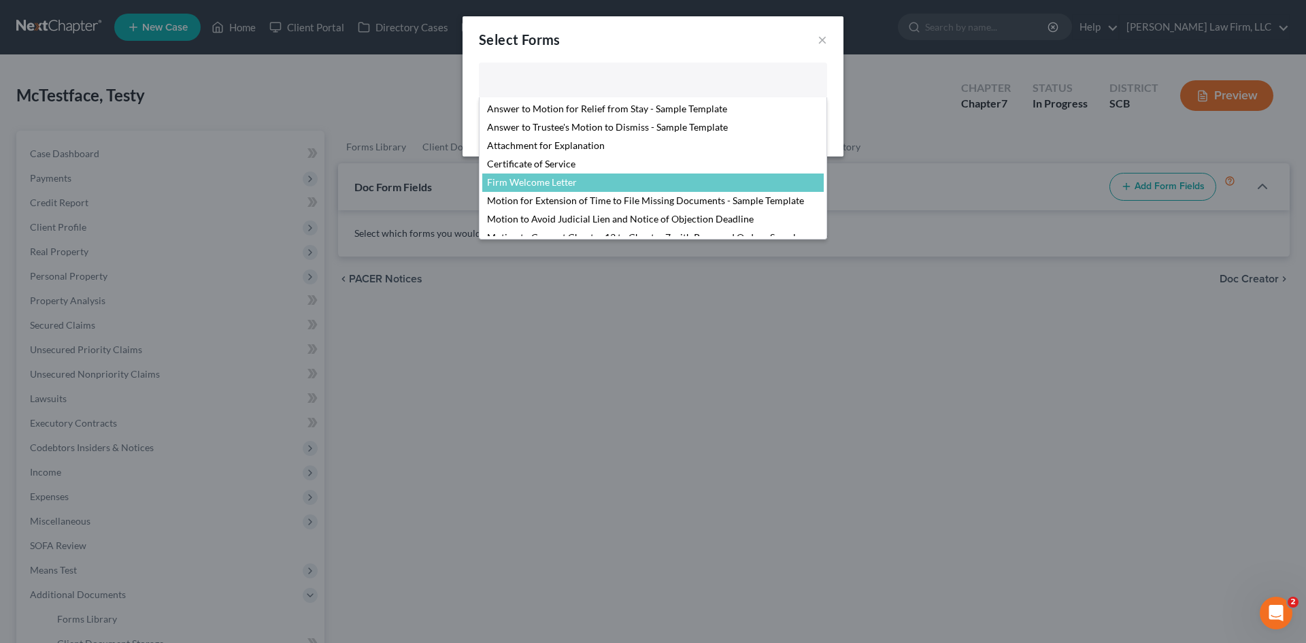
select select "7740"
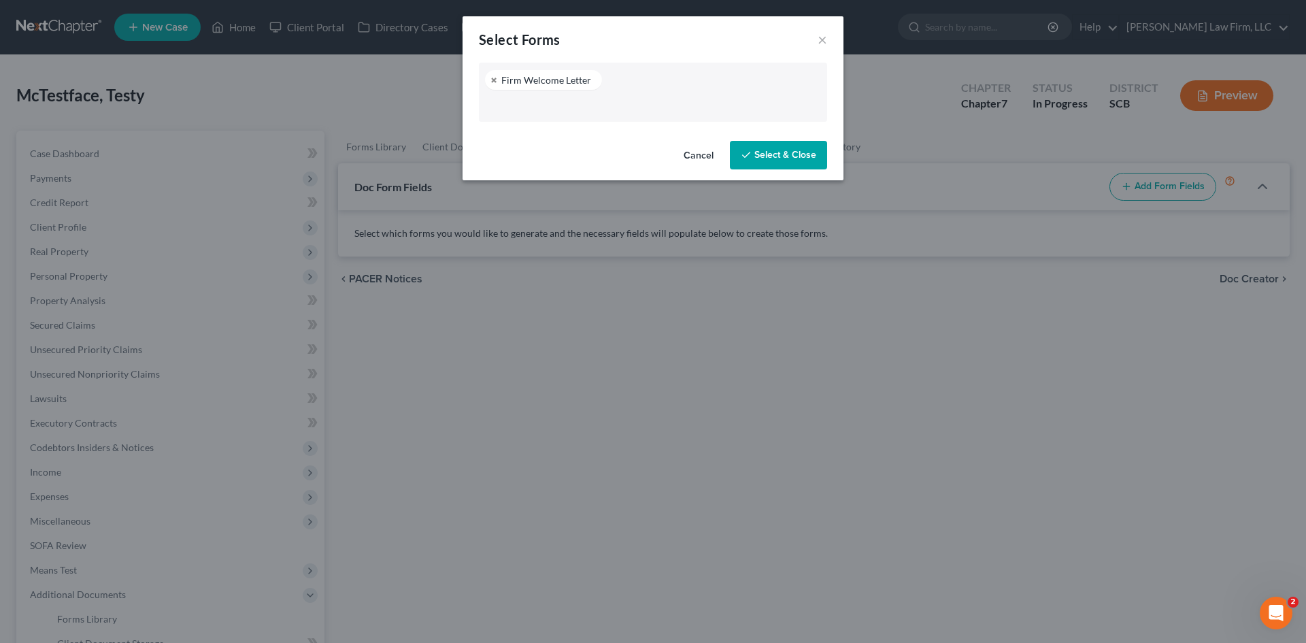
click at [779, 150] on button "Select & Close" at bounding box center [778, 155] width 97 height 29
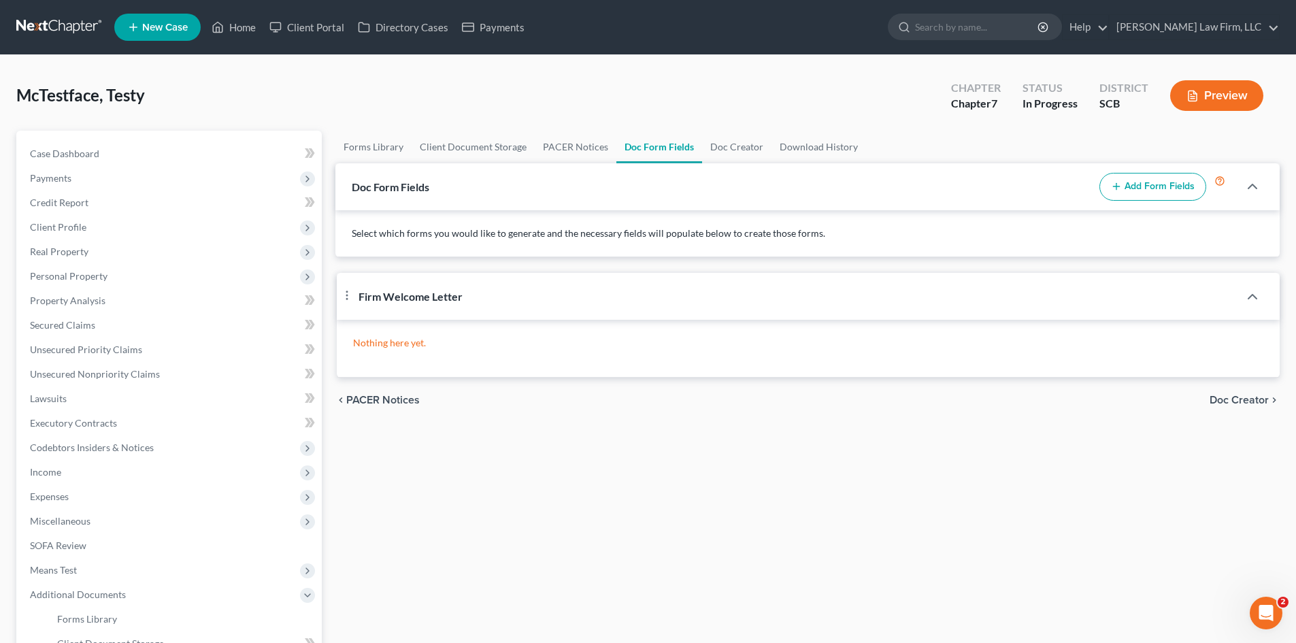
click at [346, 294] on div "Firm Welcome Letter Nothing here yet. Firm Welcome Letter Nothing here yet. Fir…" at bounding box center [807, 325] width 944 height 105
click at [348, 297] on div "Firm Welcome Letter Nothing here yet. Firm Welcome Letter Nothing here yet. Fir…" at bounding box center [807, 325] width 944 height 105
click at [1237, 400] on span "Doc Creator" at bounding box center [1238, 400] width 59 height 11
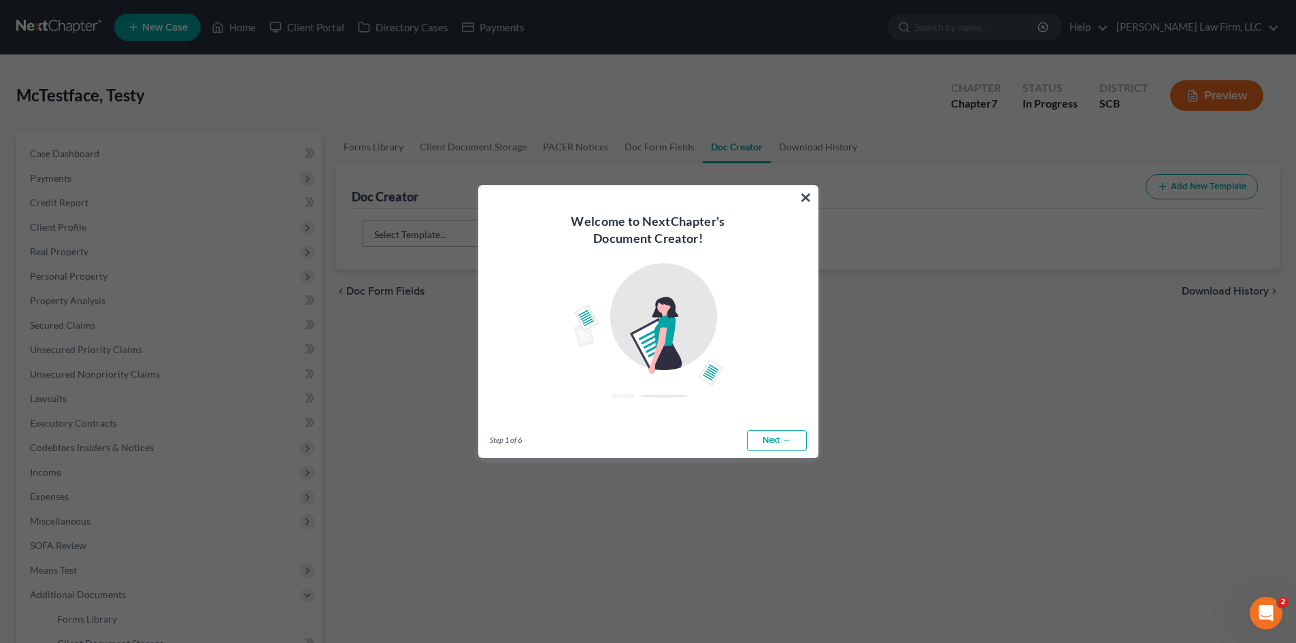
click at [753, 435] on link "Next →" at bounding box center [777, 441] width 60 height 22
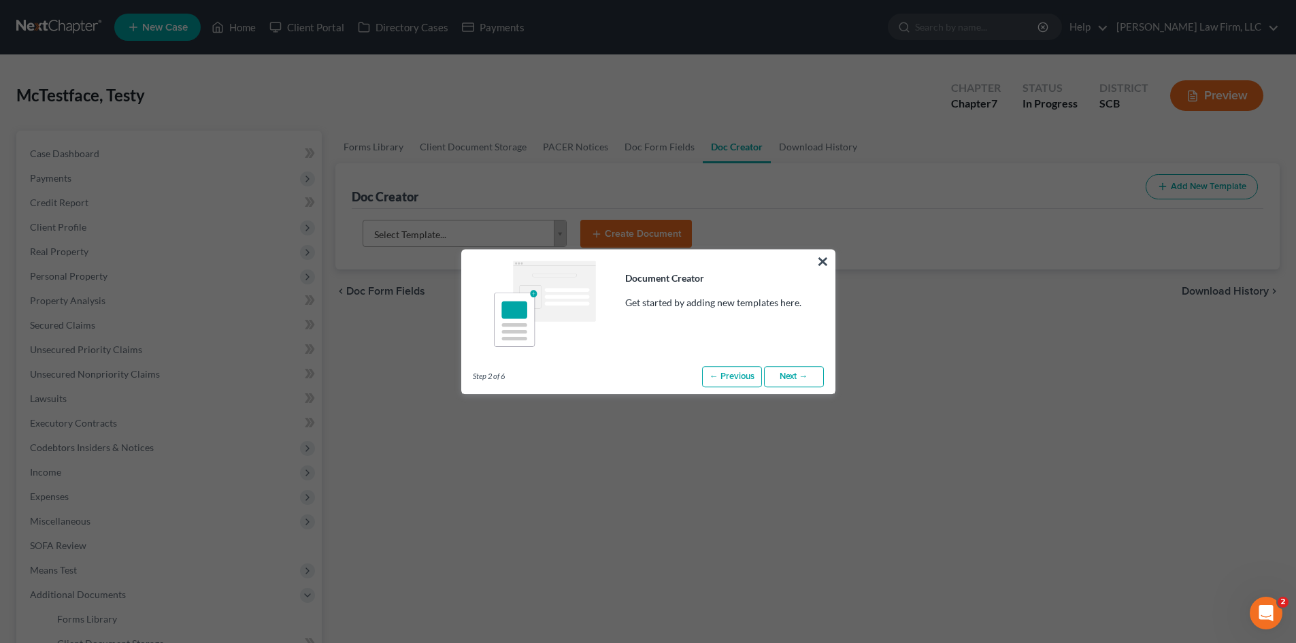
click at [800, 374] on link "Next →" at bounding box center [794, 377] width 60 height 22
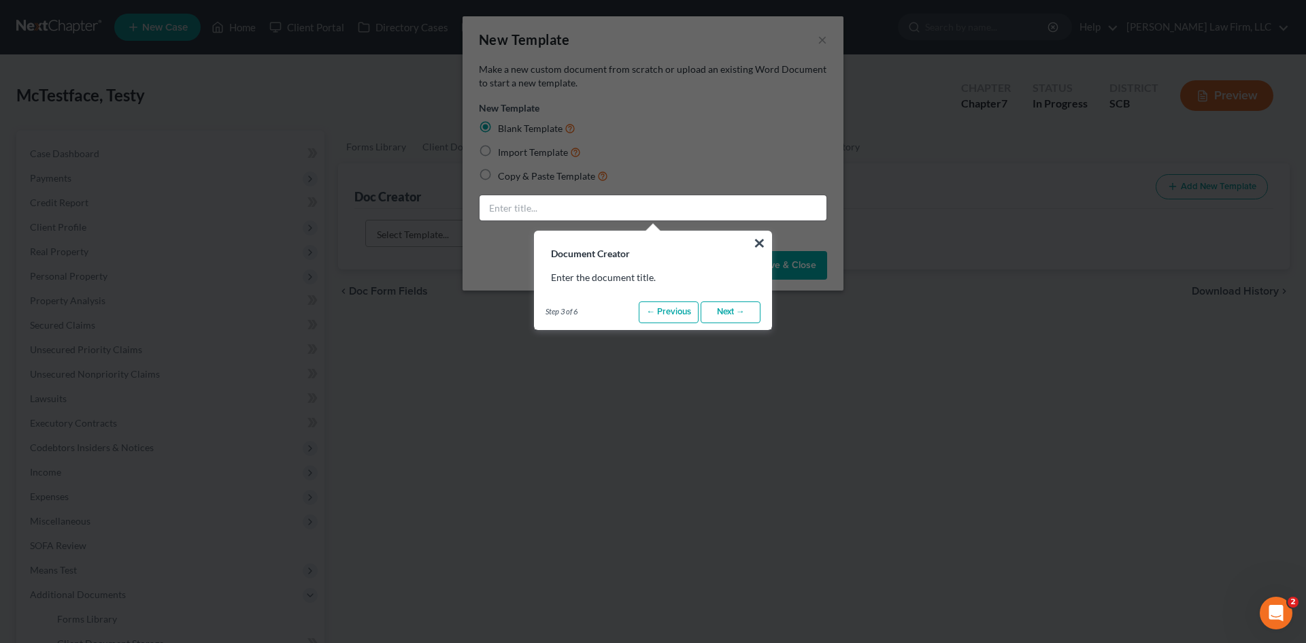
click at [727, 307] on link "Next →" at bounding box center [731, 312] width 60 height 22
radio input "false"
radio input "true"
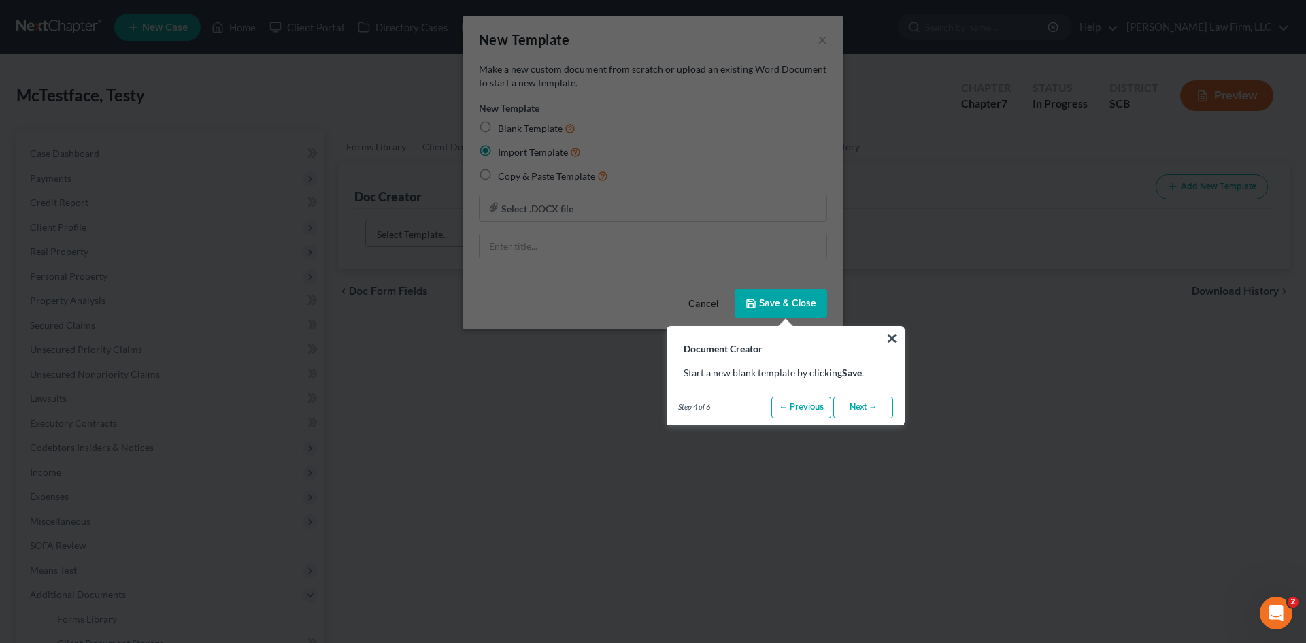
click at [854, 406] on link "Next →" at bounding box center [863, 408] width 60 height 22
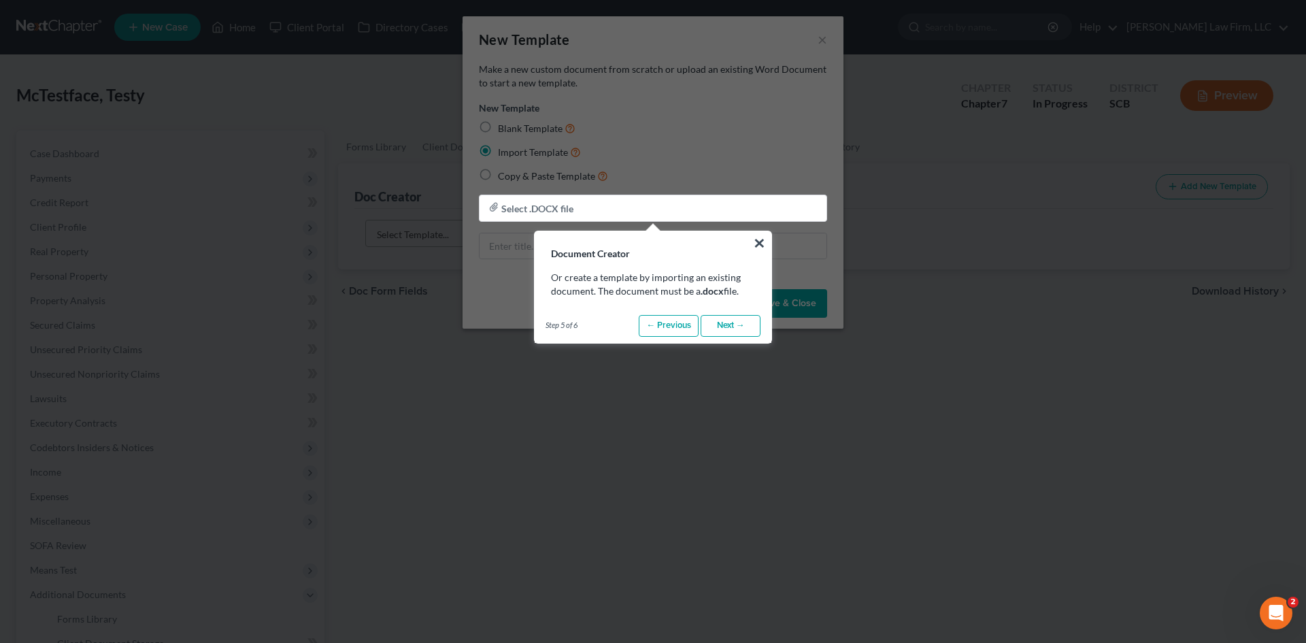
click at [732, 325] on link "Next →" at bounding box center [731, 326] width 60 height 22
radio input "true"
type input "Sample Template"
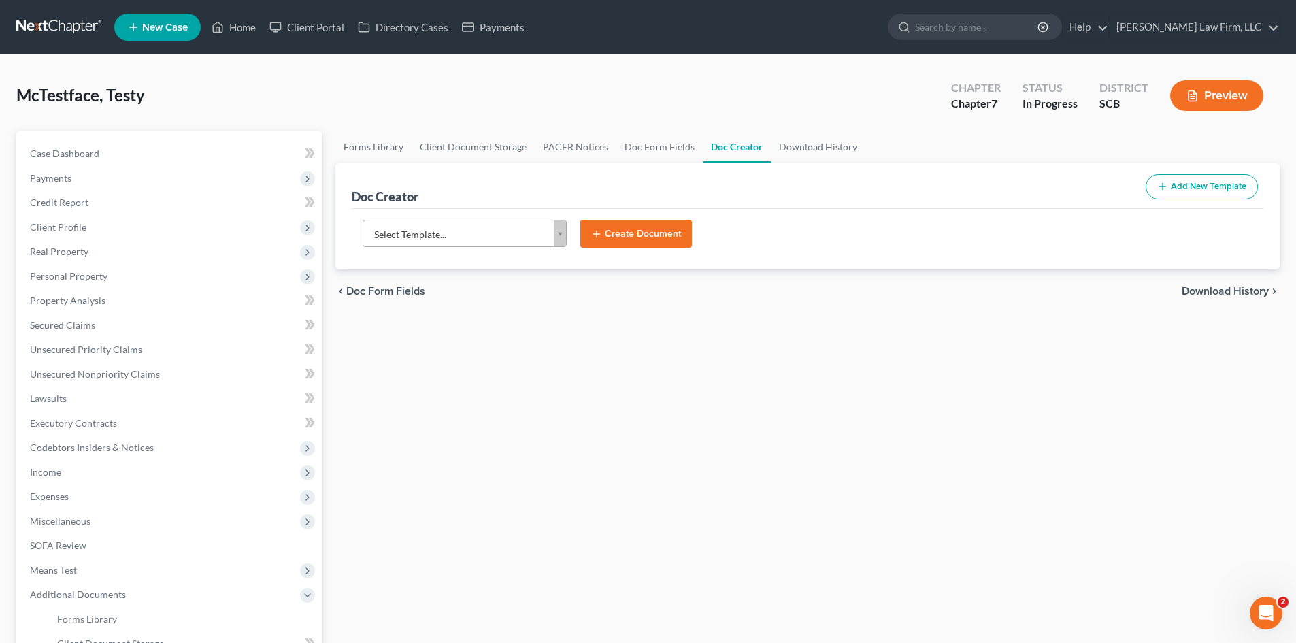
click at [554, 228] on body "Home New Case Client Portal Directory Cases Payments [PERSON_NAME] Law Firm, LL…" at bounding box center [648, 459] width 1296 height 919
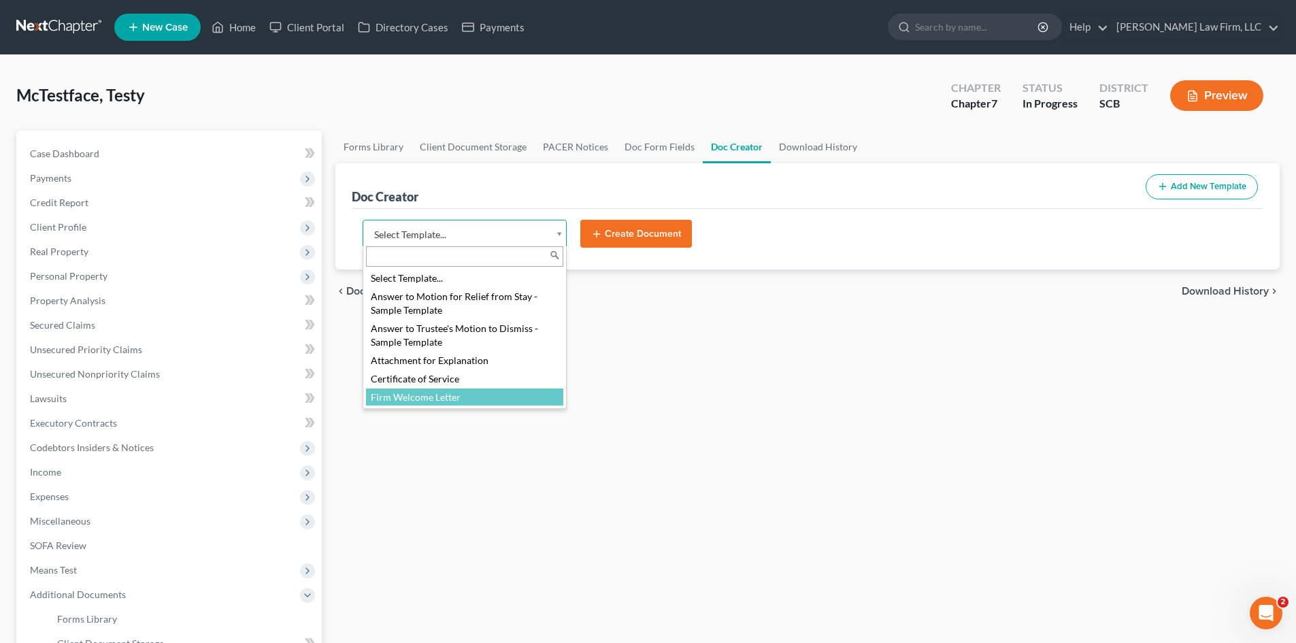
select select "7740"
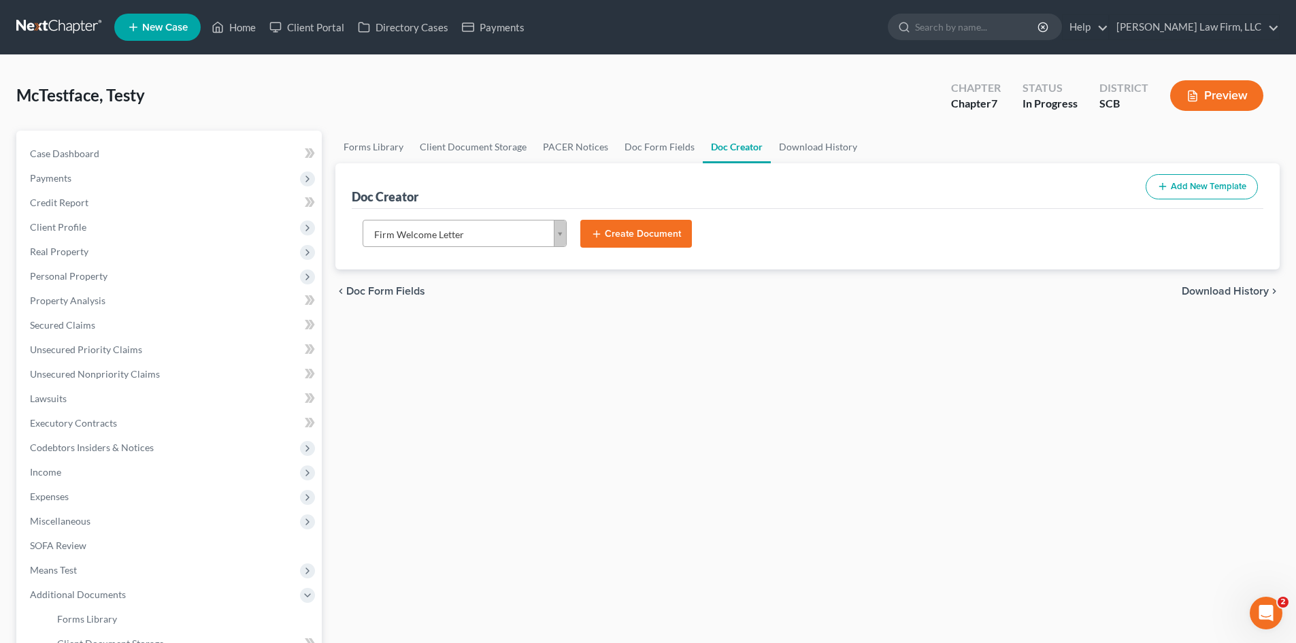
click at [633, 240] on button "Create Document" at bounding box center [636, 234] width 112 height 29
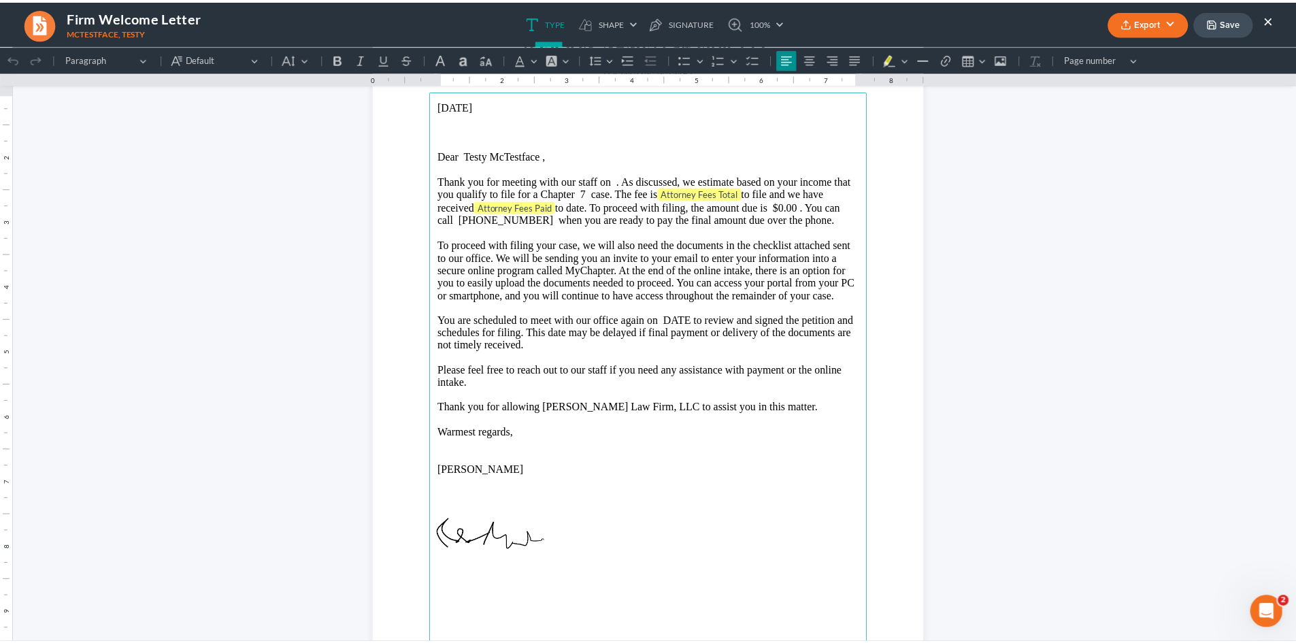
scroll to position [68, 0]
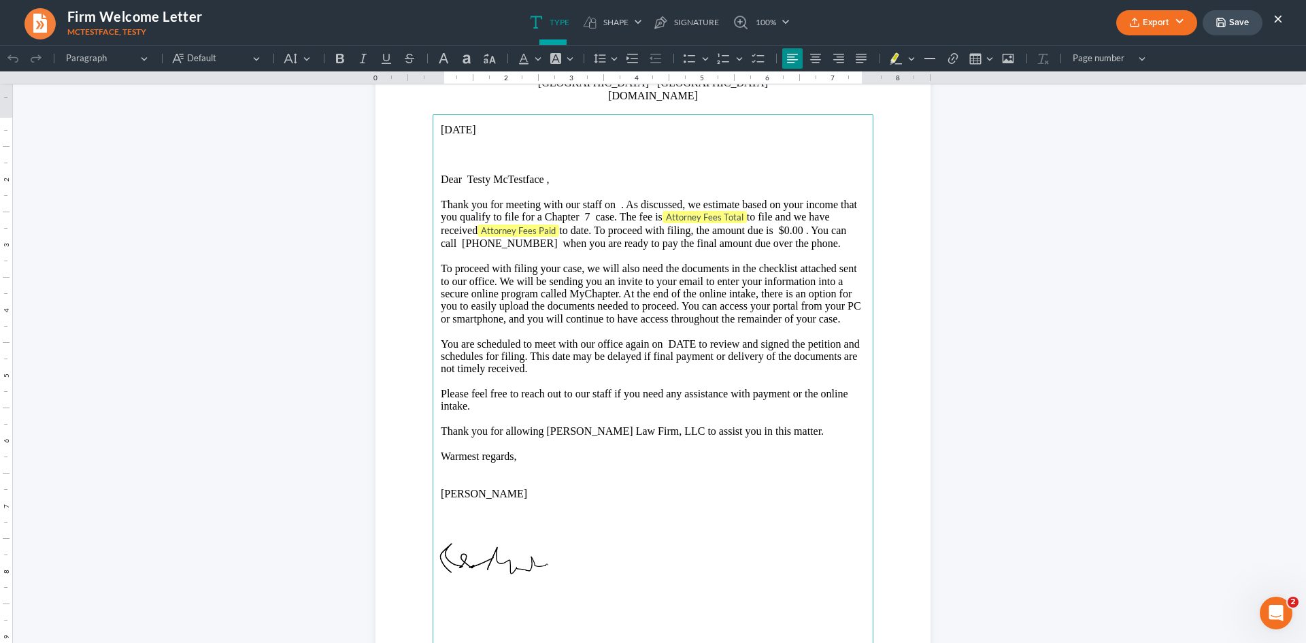
click at [1279, 18] on button "×" at bounding box center [1278, 18] width 10 height 16
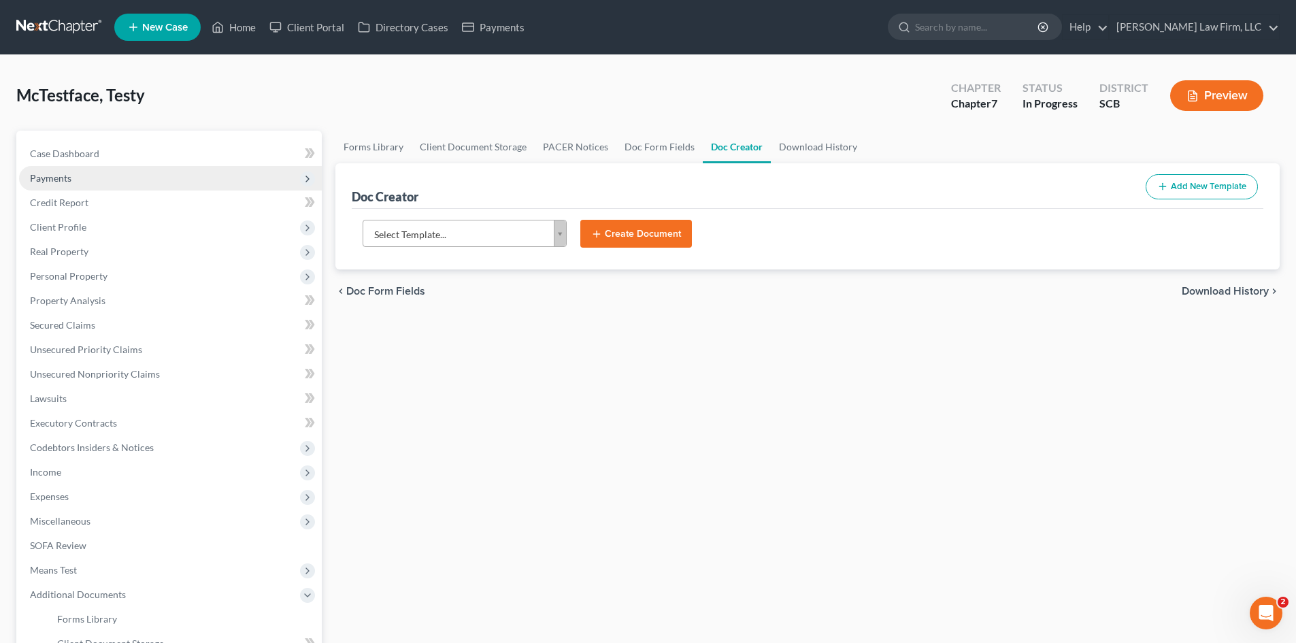
click at [106, 180] on span "Payments" at bounding box center [170, 178] width 303 height 24
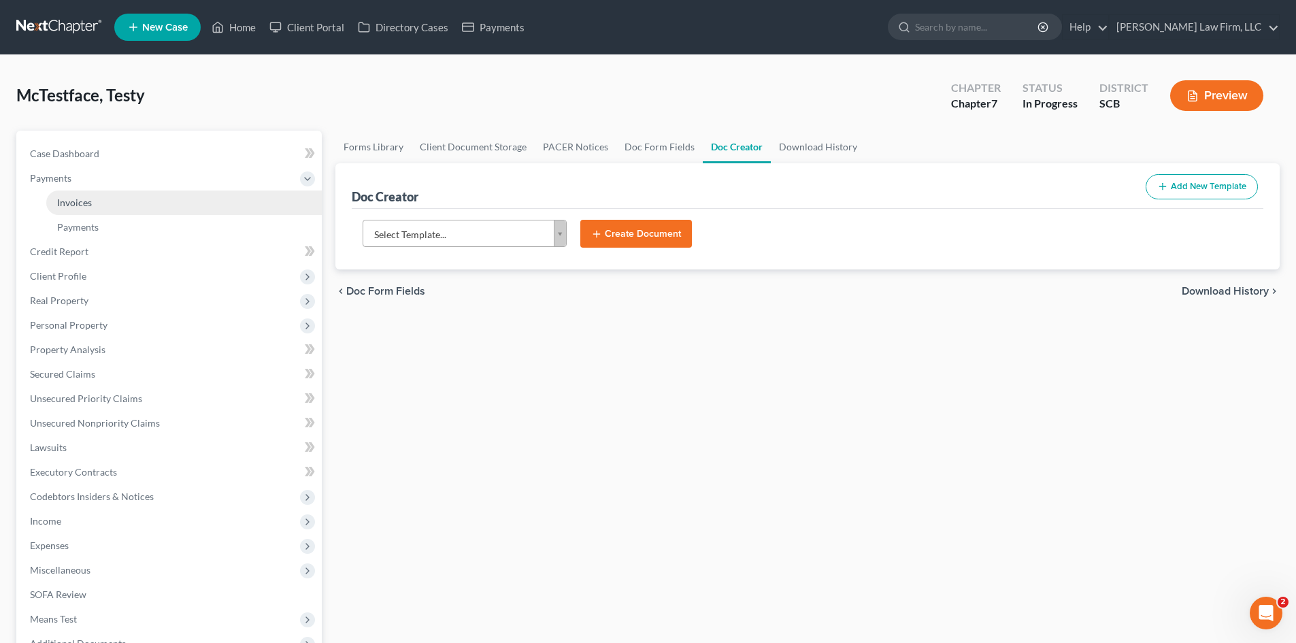
click at [105, 201] on link "Invoices" at bounding box center [183, 202] width 275 height 24
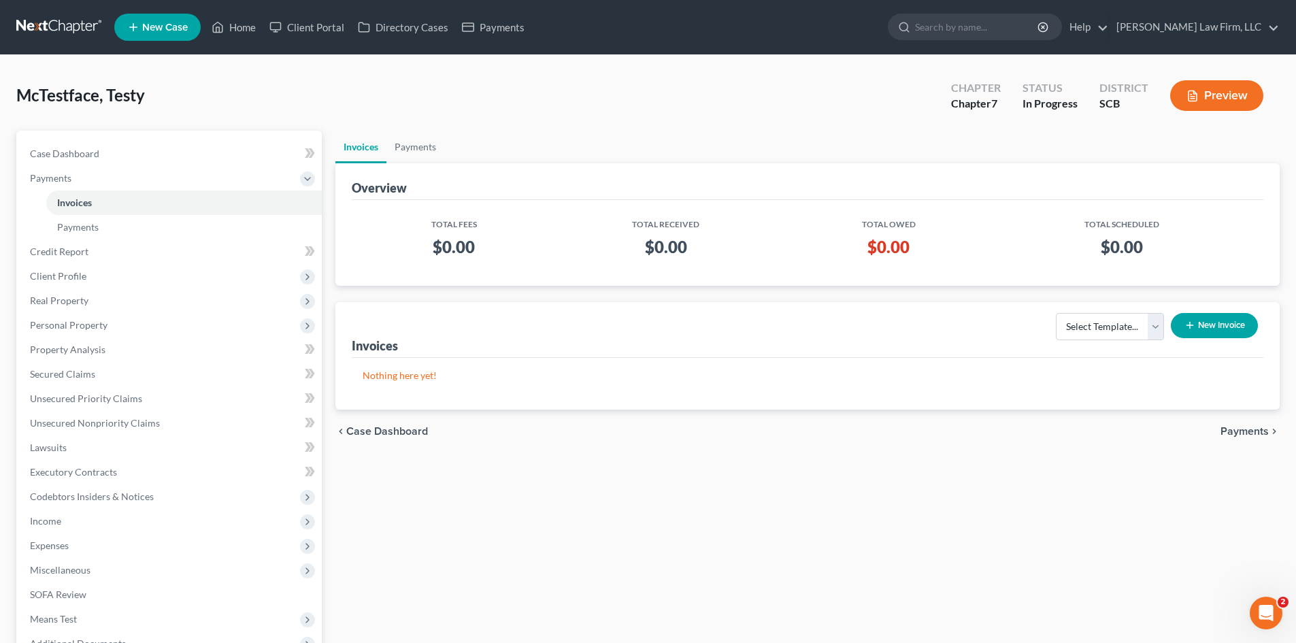
click at [1220, 330] on button "New Invoice" at bounding box center [1214, 325] width 87 height 25
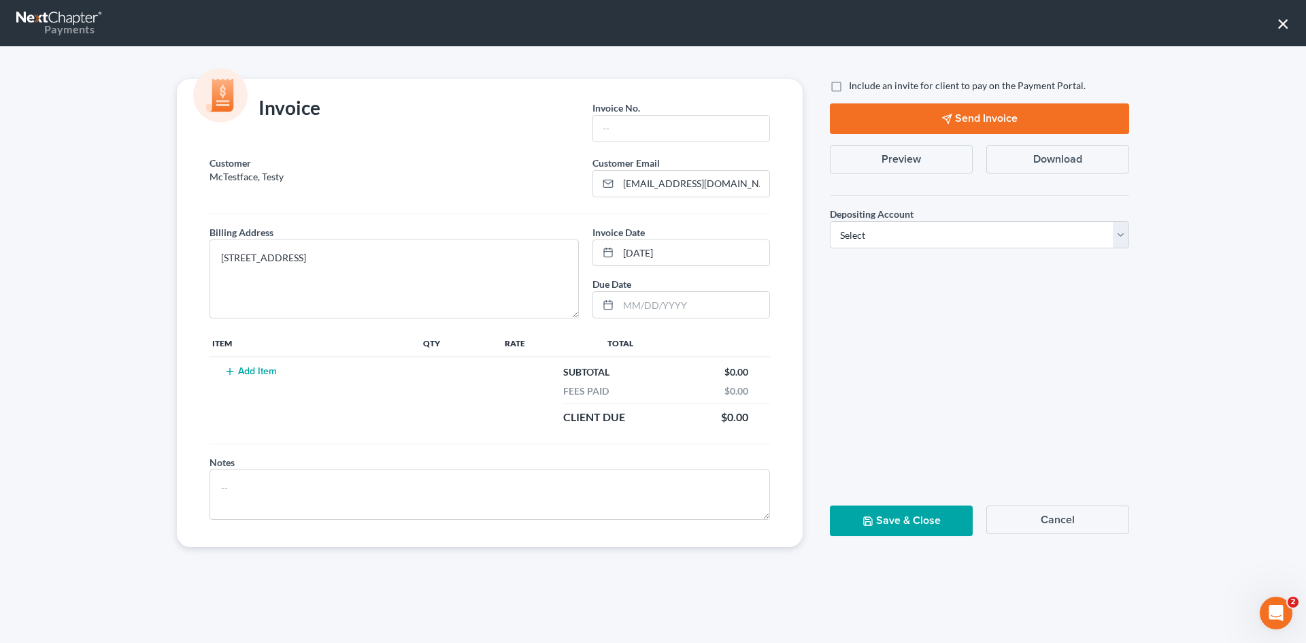
click at [256, 371] on button "Add Item" at bounding box center [250, 371] width 60 height 11
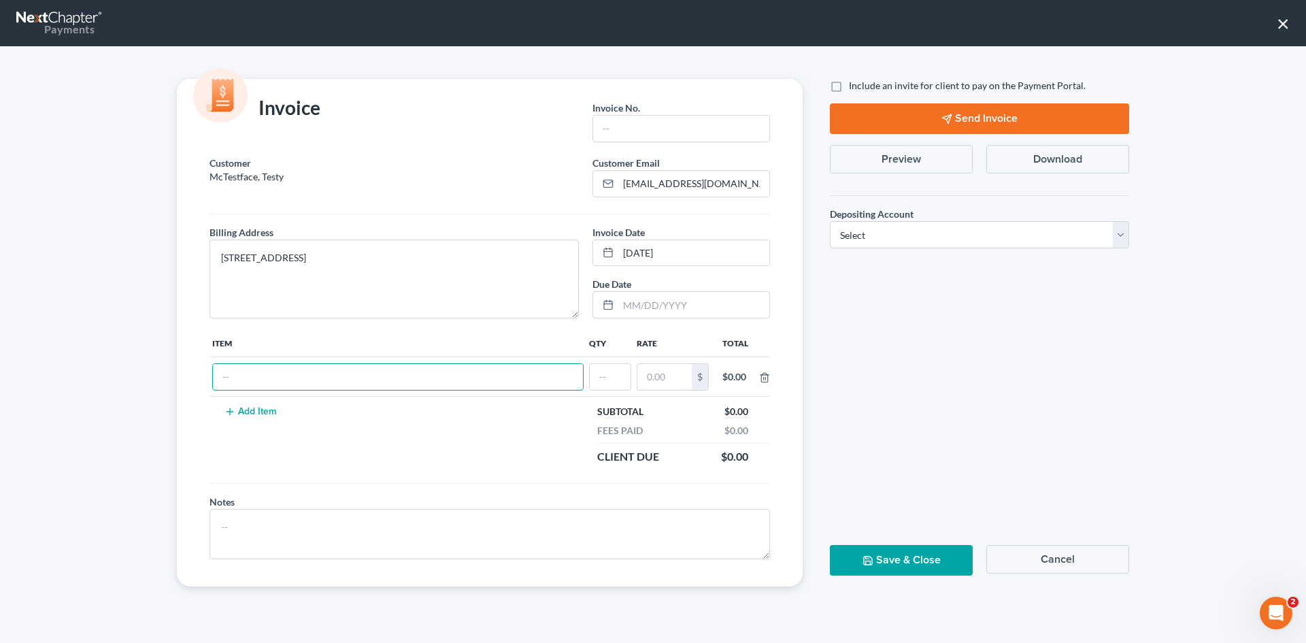
click at [255, 371] on input "text" at bounding box center [398, 377] width 370 height 26
type input "Law THings"
drag, startPoint x: 675, startPoint y: 380, endPoint x: 644, endPoint y: 383, distance: 30.7
click at [644, 383] on input "1.00" at bounding box center [664, 377] width 54 height 26
type input "5.00"
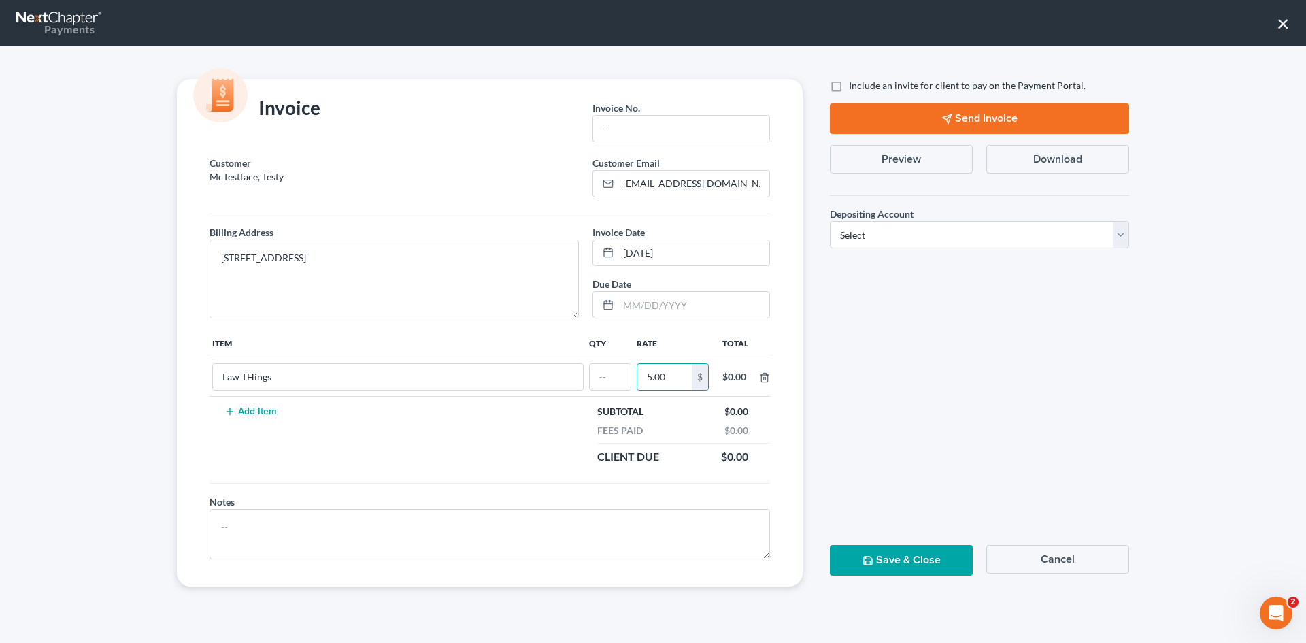
click at [914, 556] on button "Save & Close" at bounding box center [901, 560] width 143 height 31
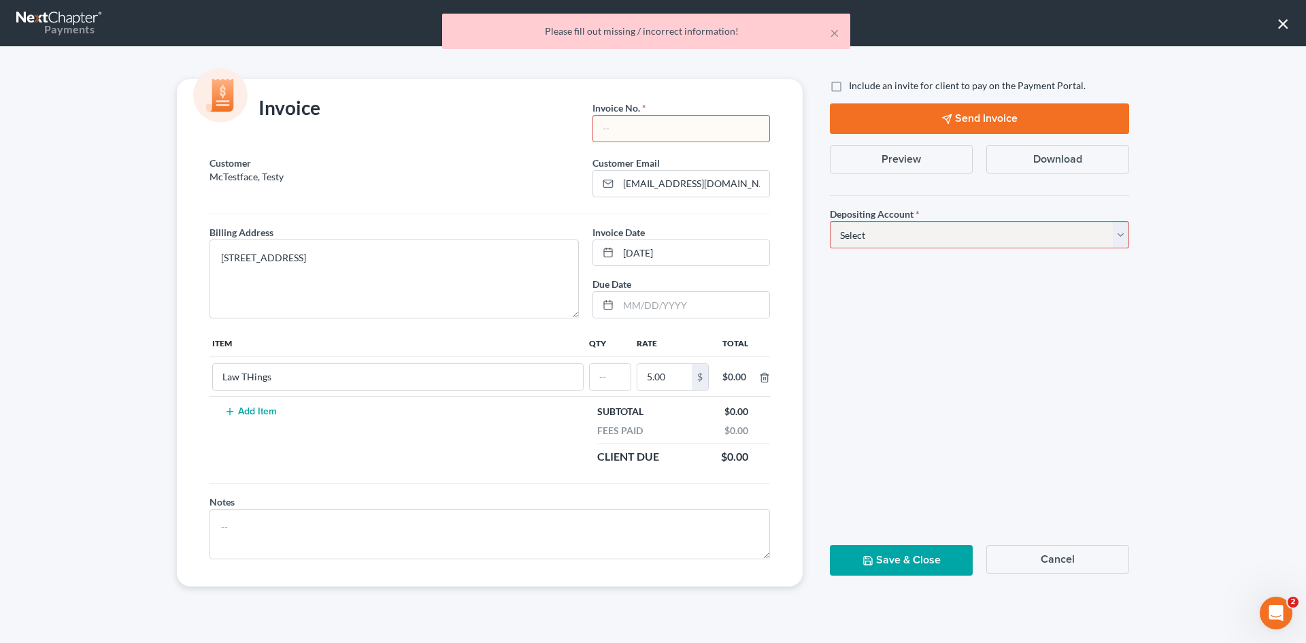
click at [688, 127] on input "text" at bounding box center [681, 129] width 176 height 26
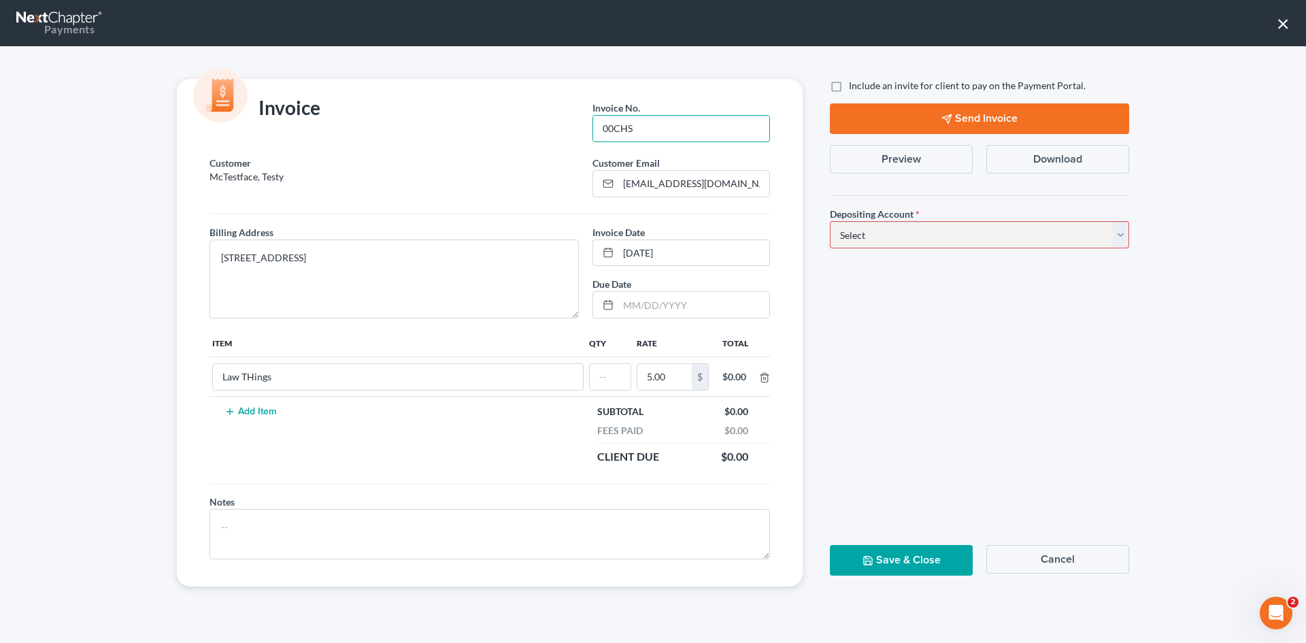
type input "00CHS"
click at [863, 554] on button "Save & Close" at bounding box center [901, 560] width 143 height 31
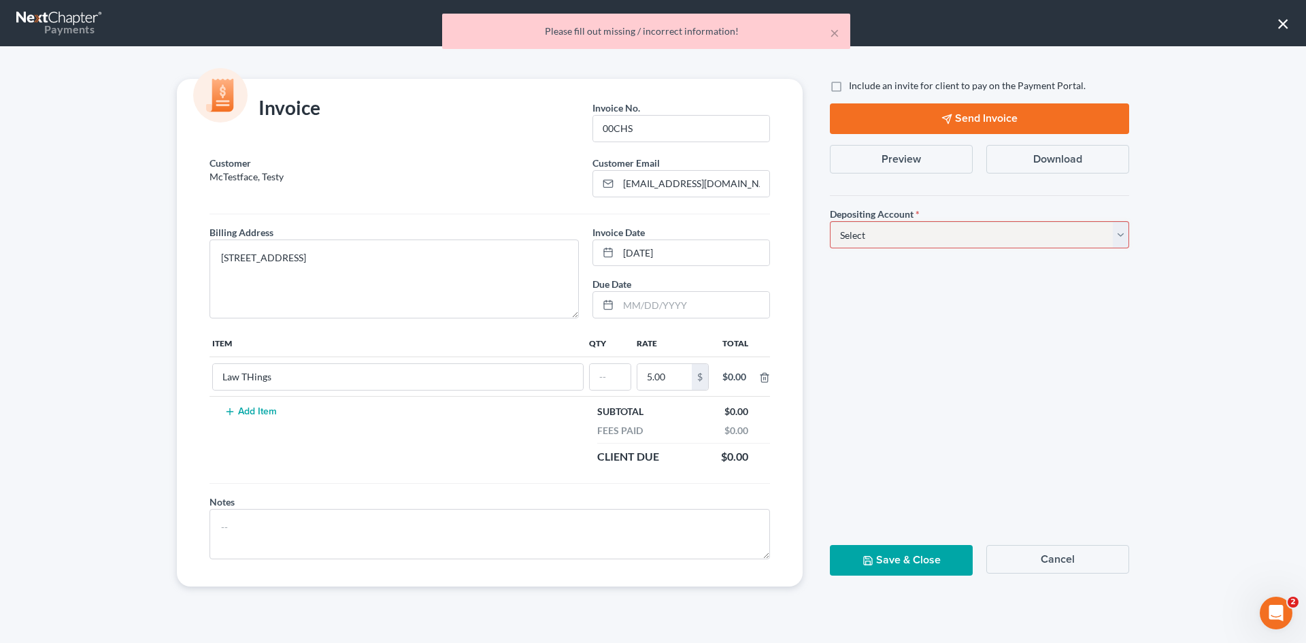
click at [886, 229] on select "Select Operation Trust" at bounding box center [979, 234] width 299 height 27
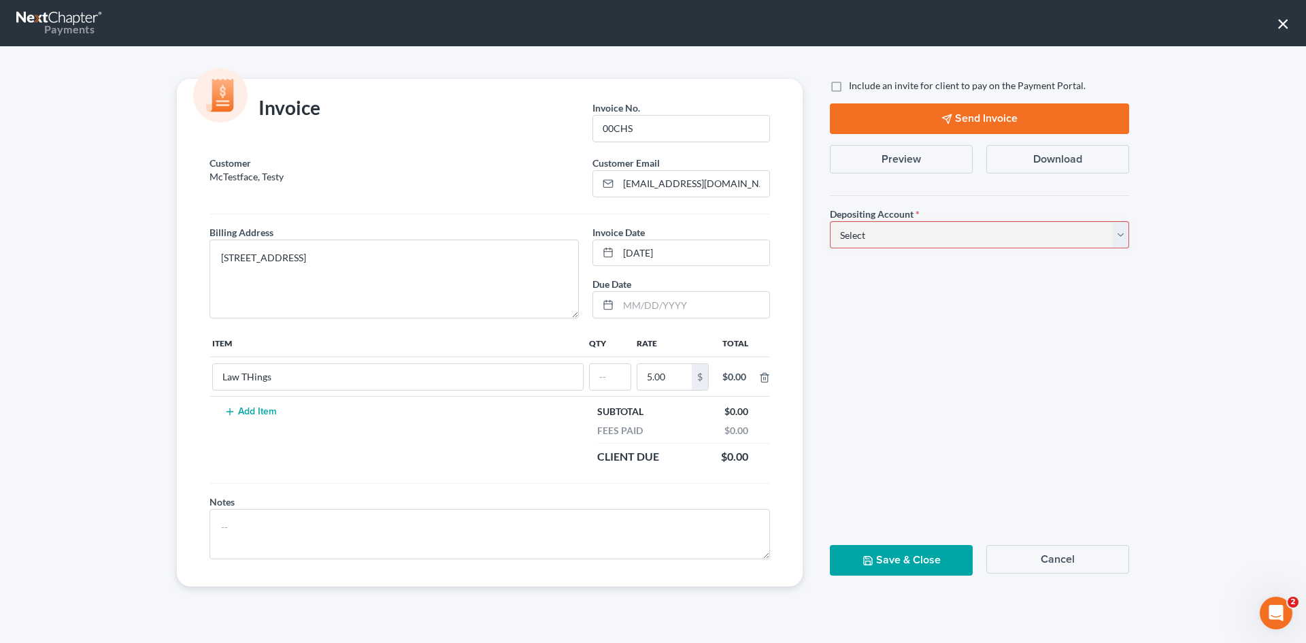
select select "1"
click at [830, 221] on select "Select Operation Trust" at bounding box center [979, 234] width 299 height 27
click at [849, 90] on label "Include an invite for client to pay on the Payment Portal." at bounding box center [967, 86] width 237 height 14
click at [854, 88] on input "Include an invite for client to pay on the Payment Portal." at bounding box center [858, 83] width 9 height 9
checkbox input "true"
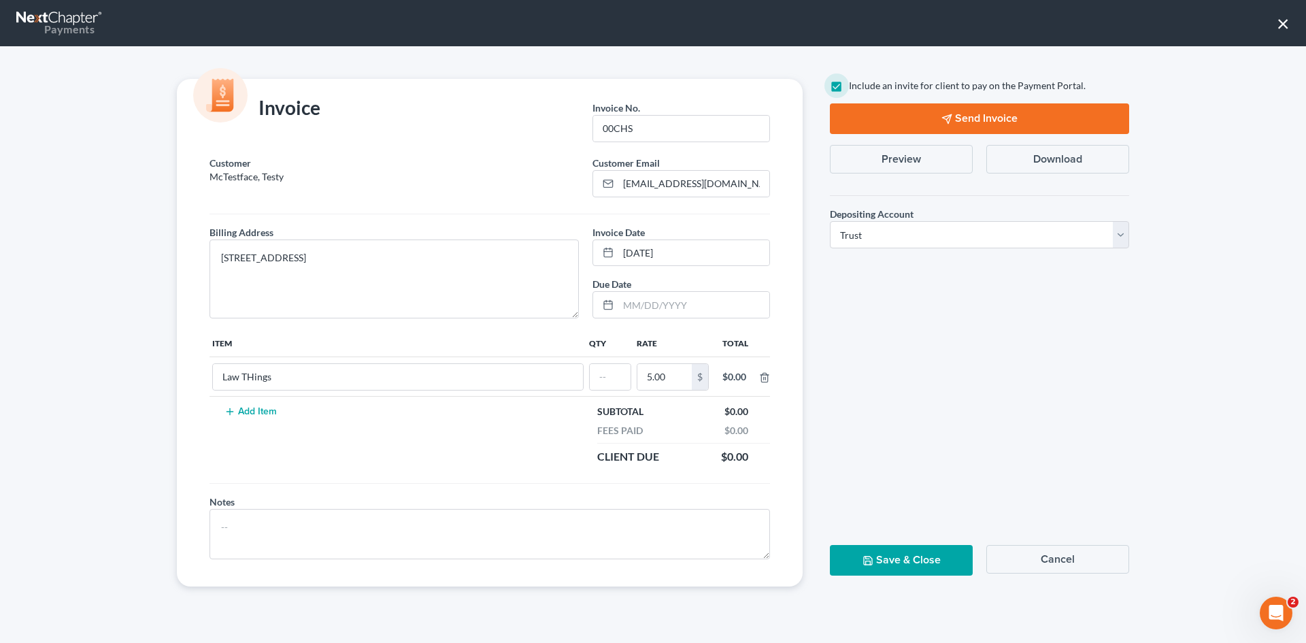
click at [952, 114] on button "Send Invoice" at bounding box center [979, 118] width 299 height 31
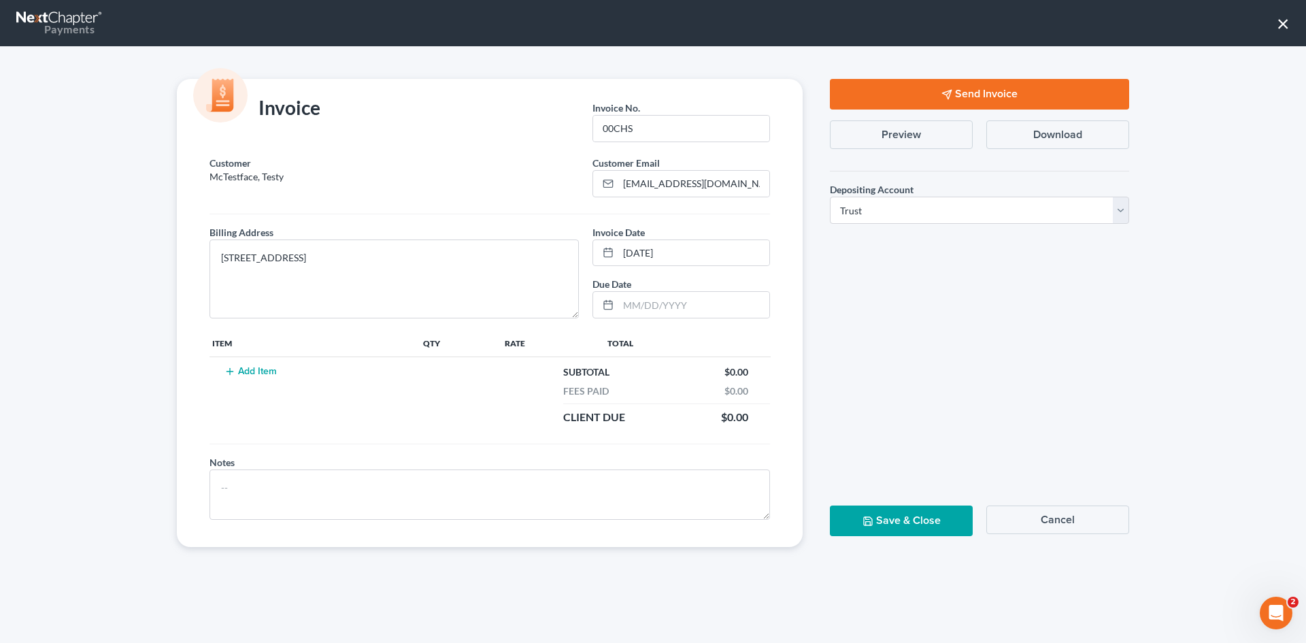
click at [918, 515] on button "Save & Close" at bounding box center [901, 520] width 143 height 31
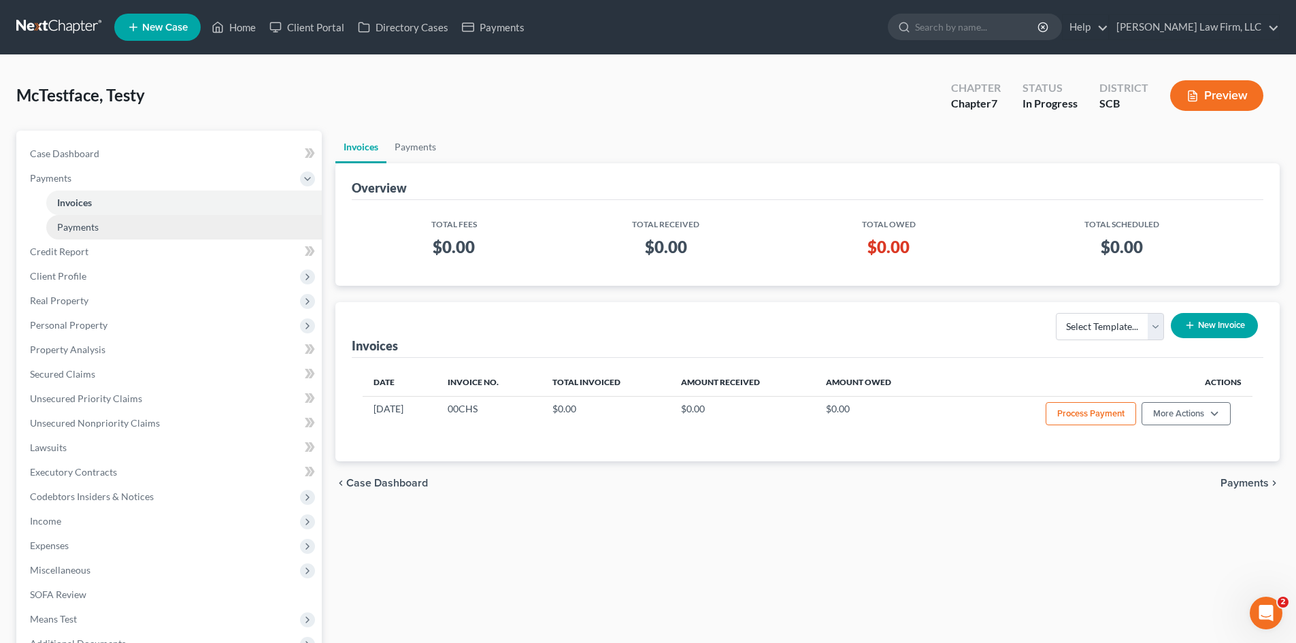
click at [135, 229] on link "Payments" at bounding box center [183, 227] width 275 height 24
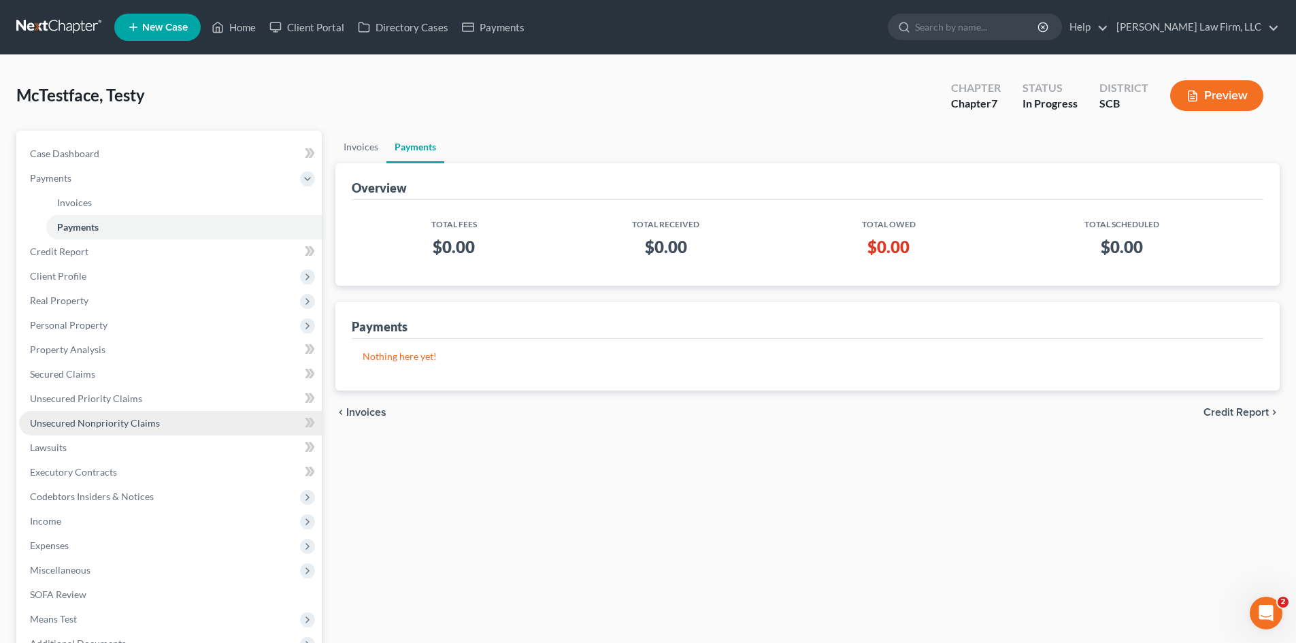
scroll to position [178, 0]
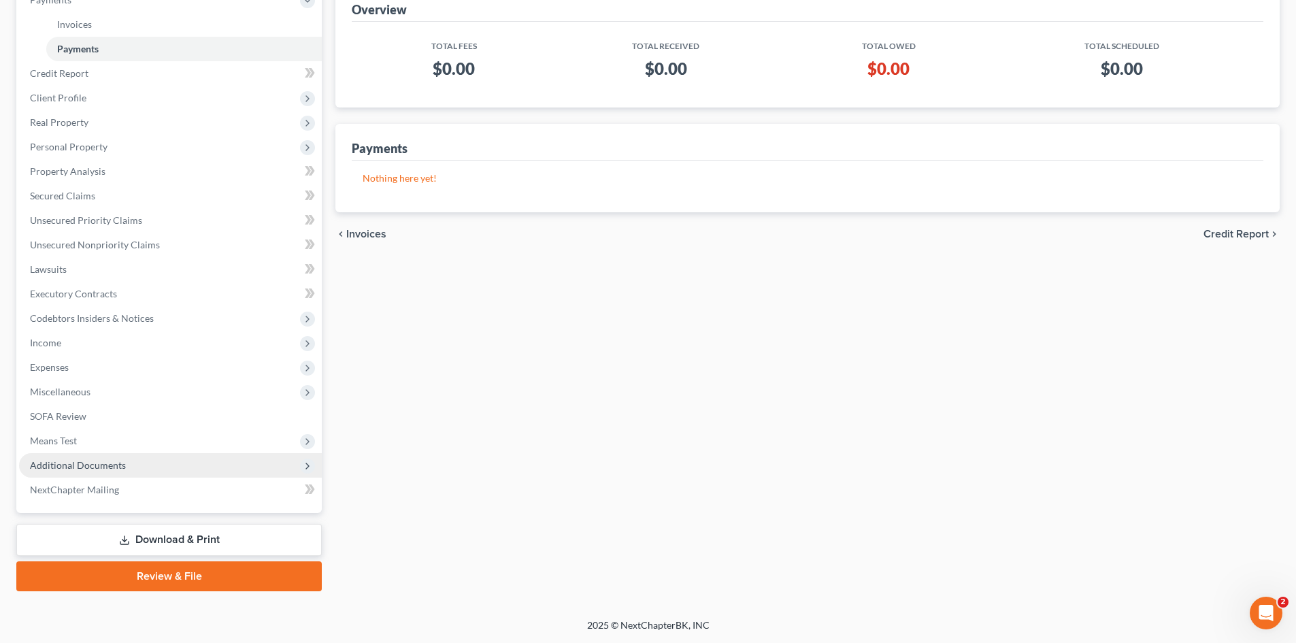
click at [142, 473] on span "Additional Documents" at bounding box center [170, 465] width 303 height 24
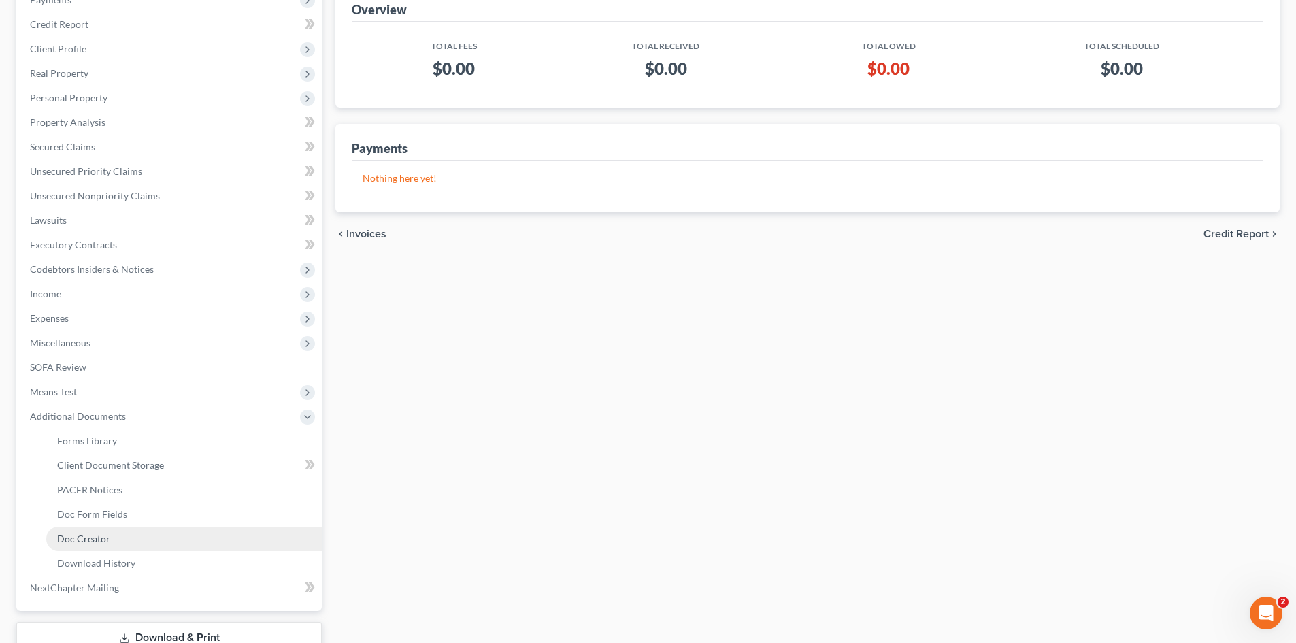
click at [129, 544] on link "Doc Creator" at bounding box center [183, 538] width 275 height 24
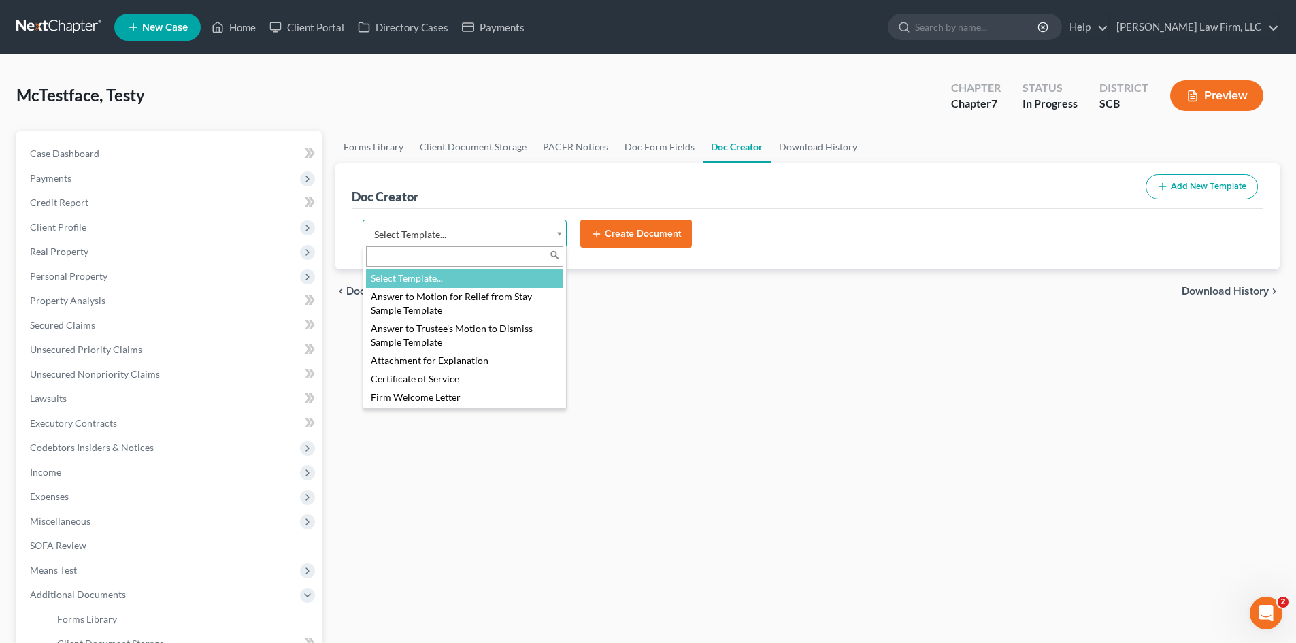
click at [555, 232] on body "Home New Case Client Portal Directory Cases Payments [PERSON_NAME] Law Firm, LL…" at bounding box center [648, 459] width 1296 height 919
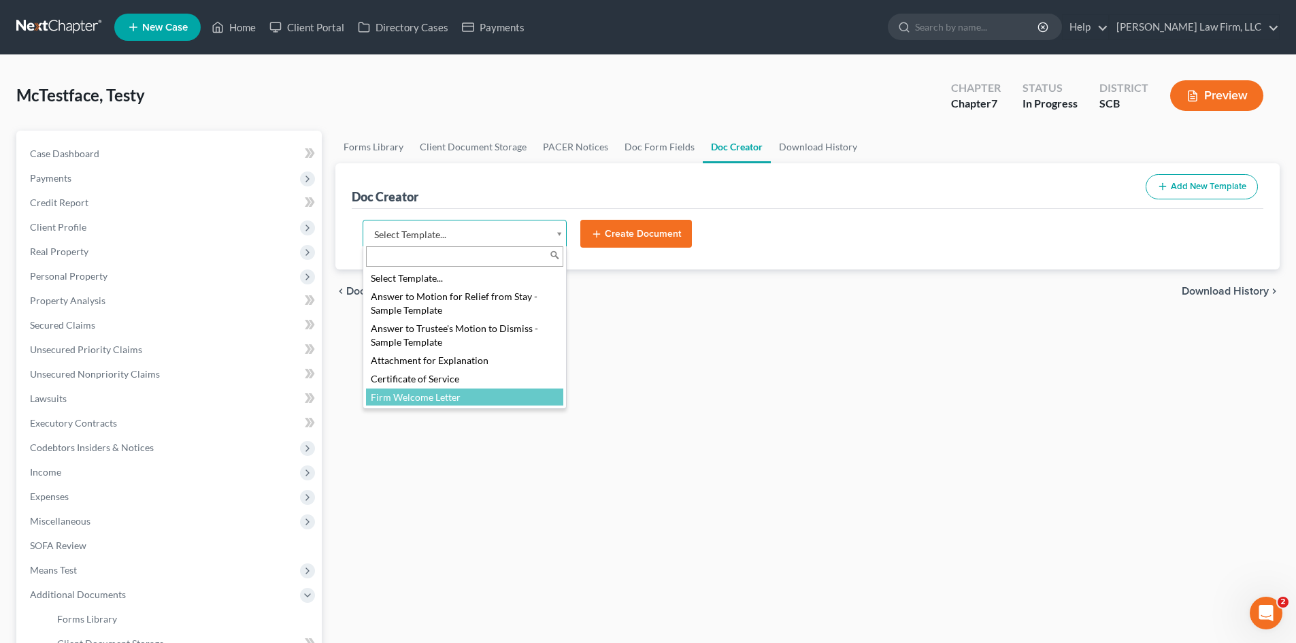
select select "7740"
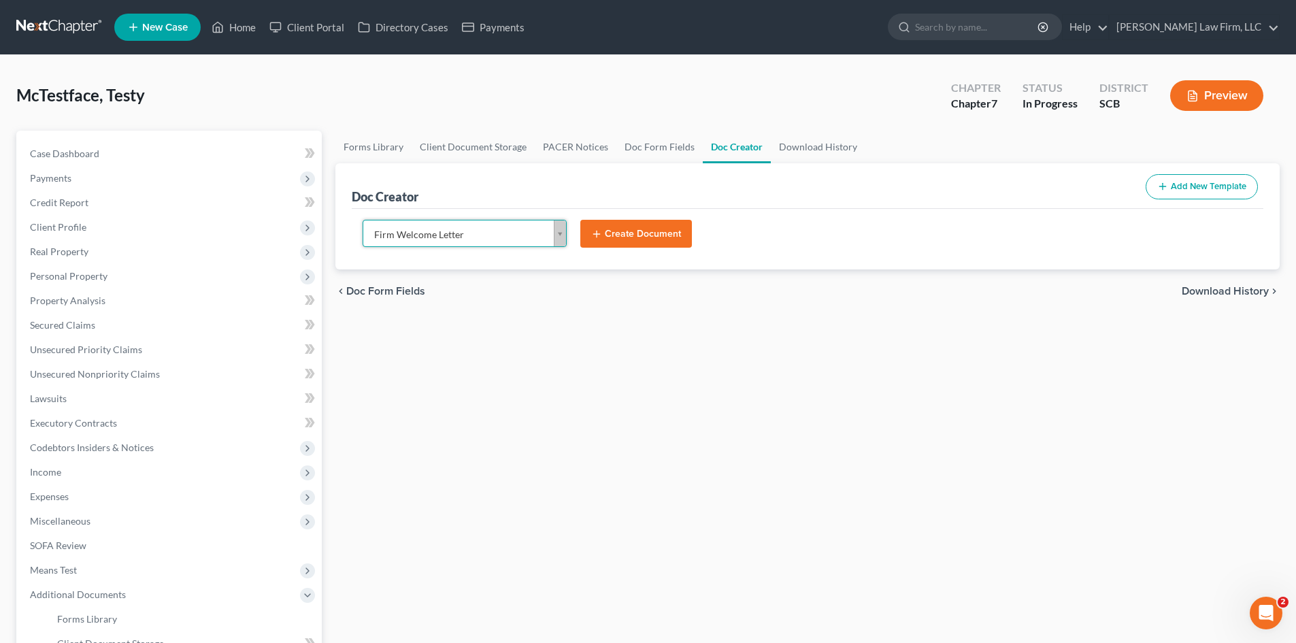
click at [664, 220] on button "Create Document" at bounding box center [636, 234] width 112 height 29
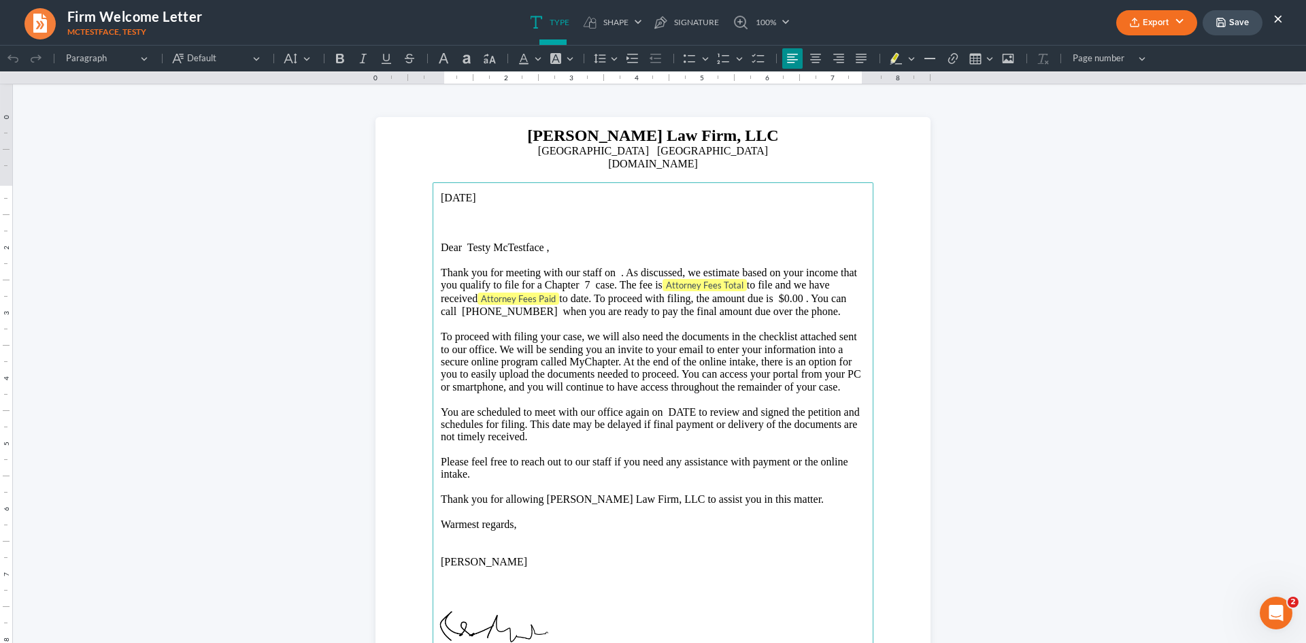
click at [1276, 16] on button "×" at bounding box center [1278, 18] width 10 height 16
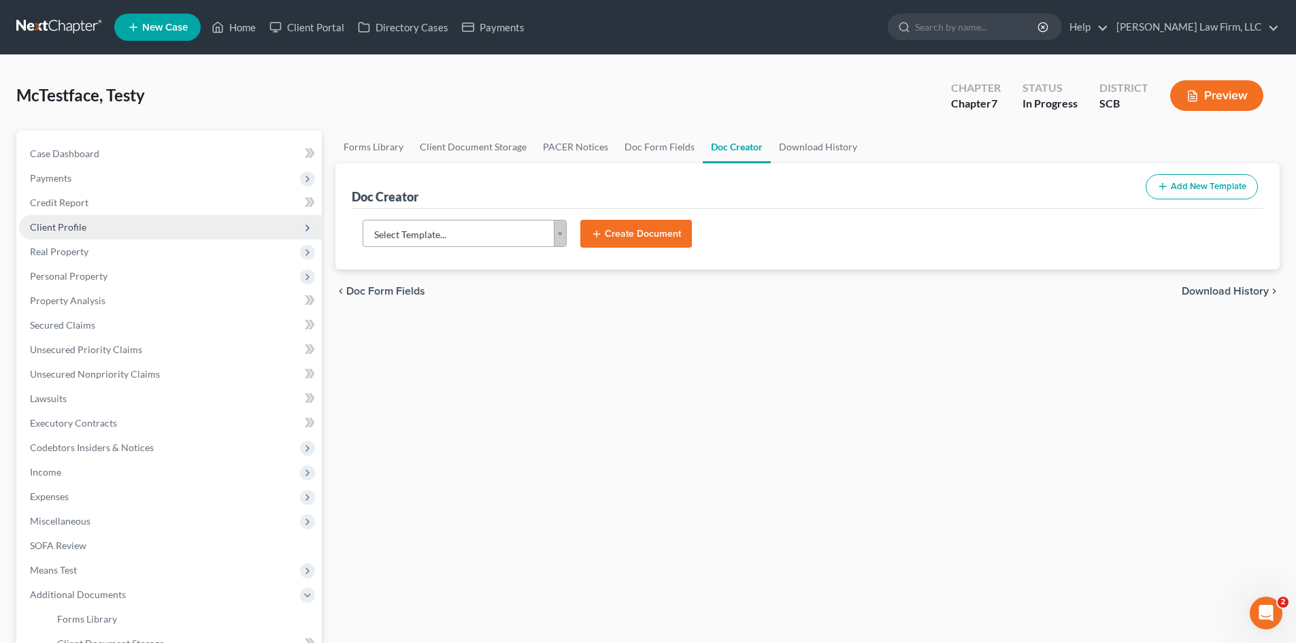
click at [131, 220] on span "Client Profile" at bounding box center [170, 227] width 303 height 24
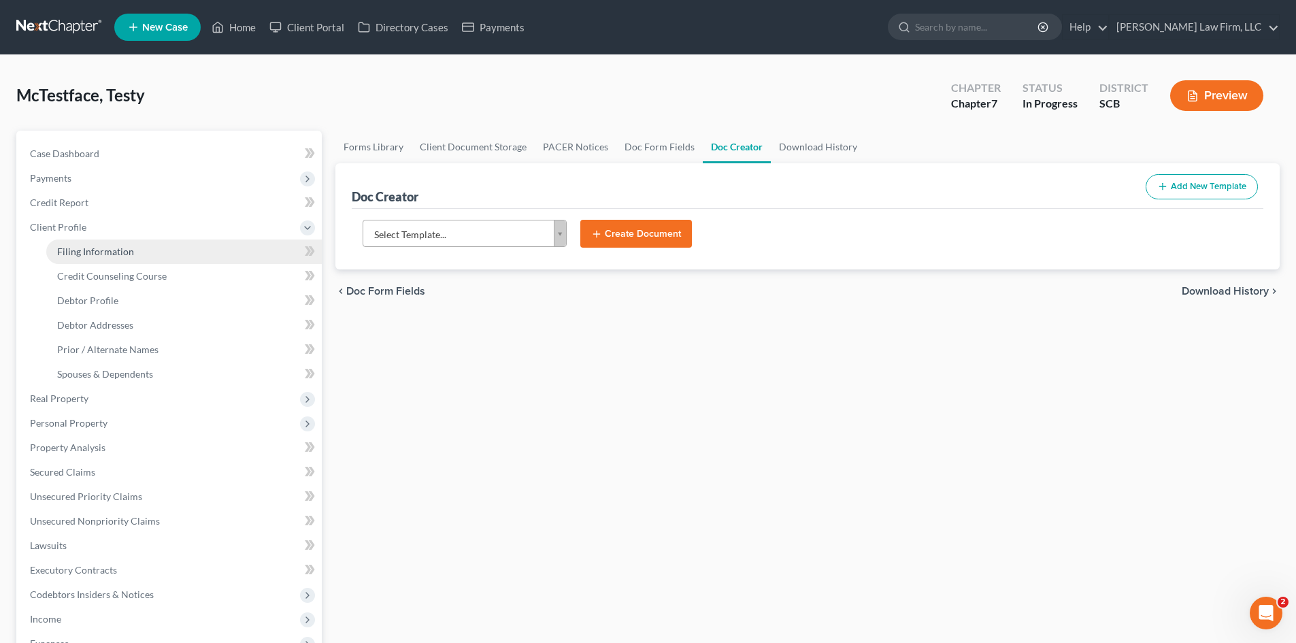
click at [131, 251] on span "Filing Information" at bounding box center [95, 252] width 77 height 12
select select "1"
select select "0"
select select "72"
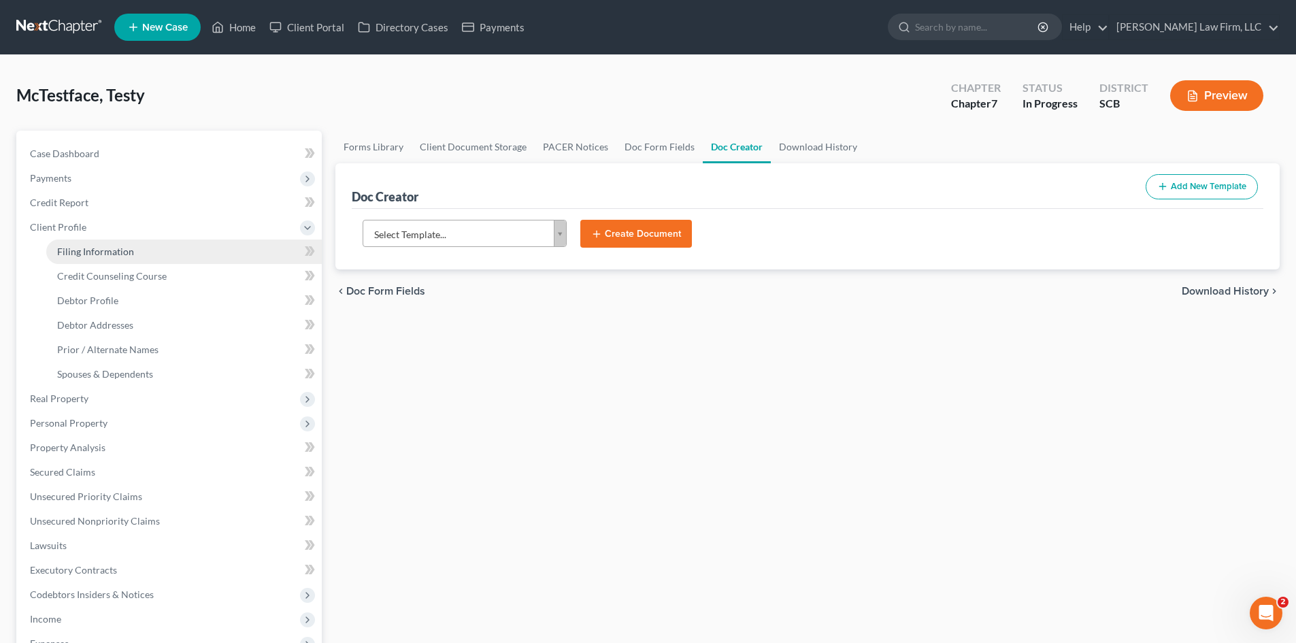
select select "42"
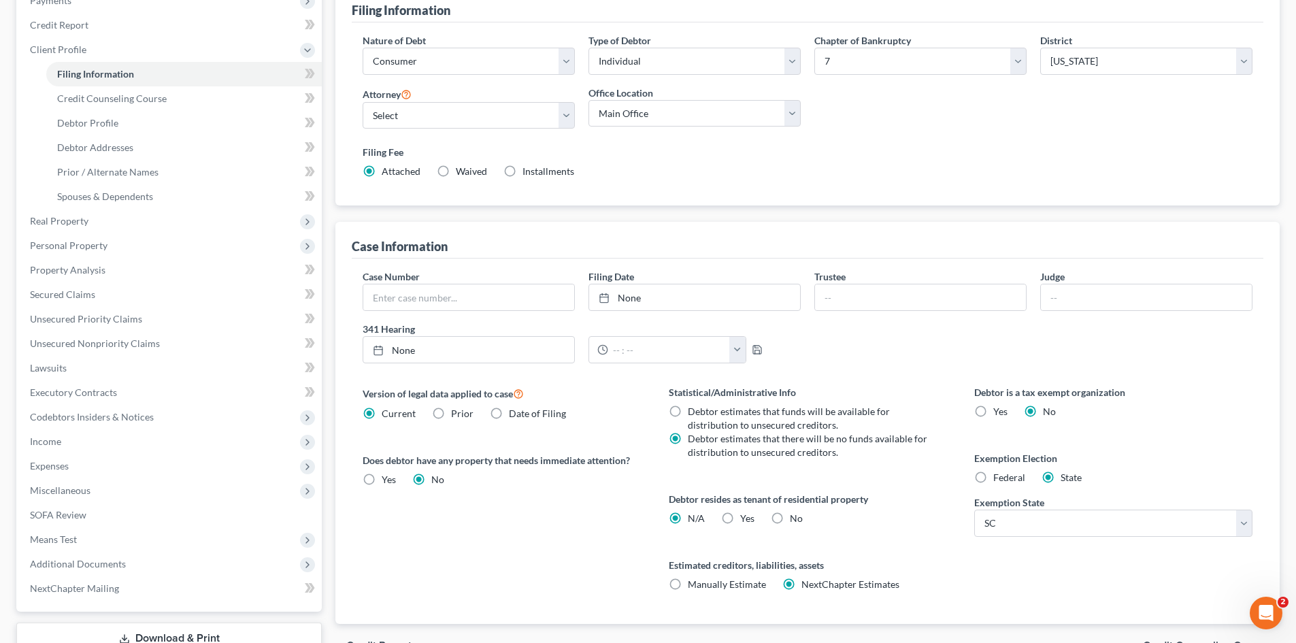
scroll to position [4, 0]
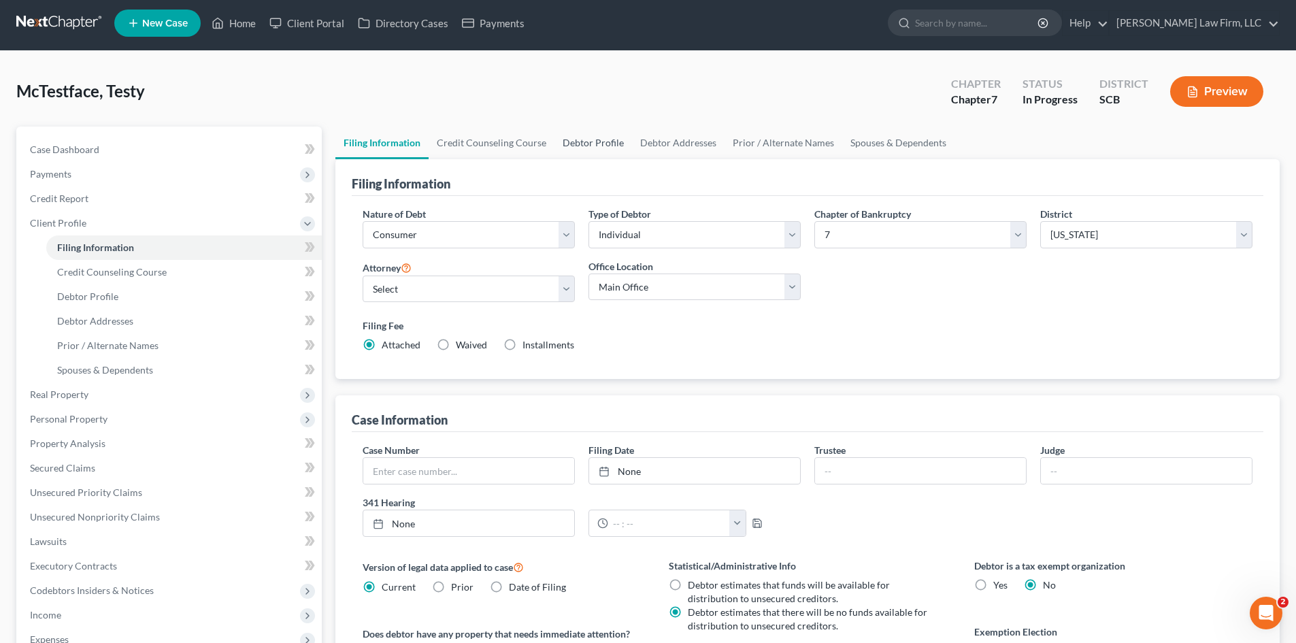
click at [585, 135] on link "Debtor Profile" at bounding box center [593, 143] width 78 height 33
select select "0"
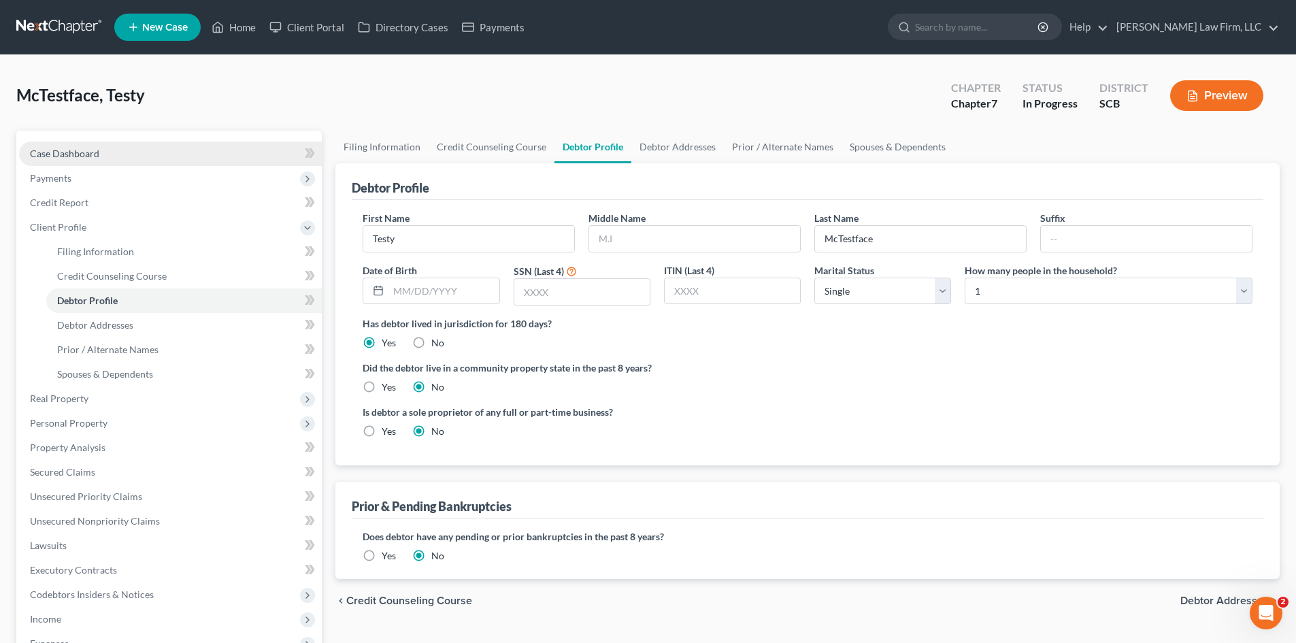
click at [84, 150] on span "Case Dashboard" at bounding box center [64, 154] width 69 height 12
select select "0"
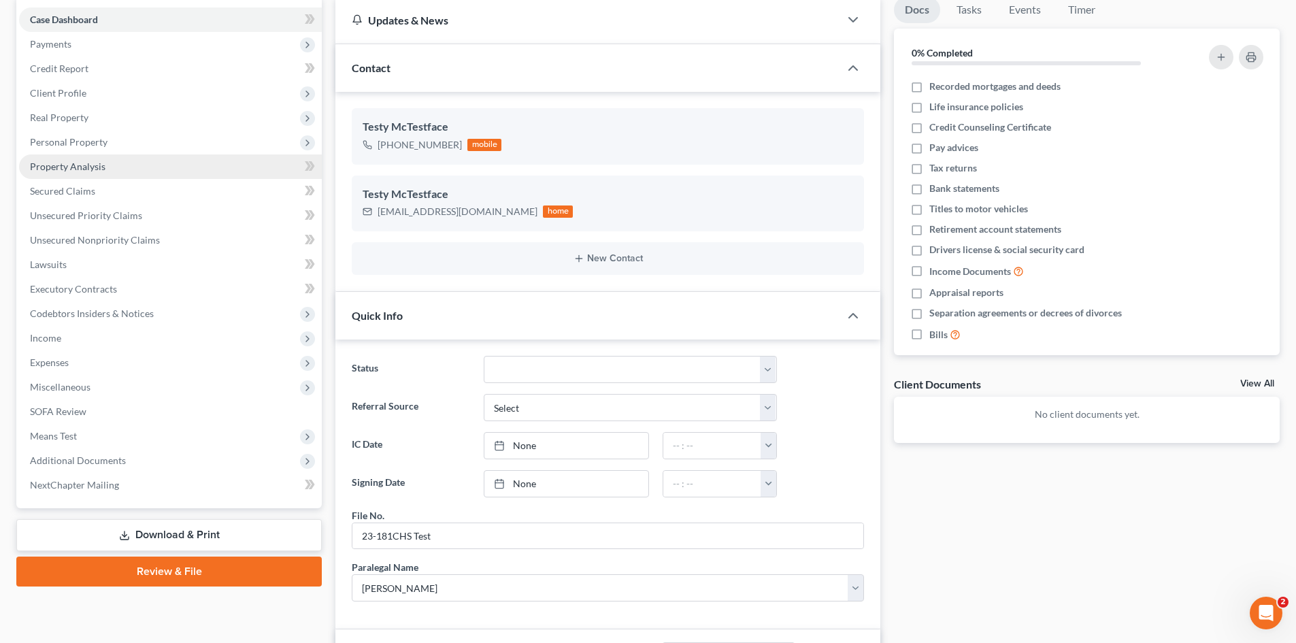
scroll to position [68, 0]
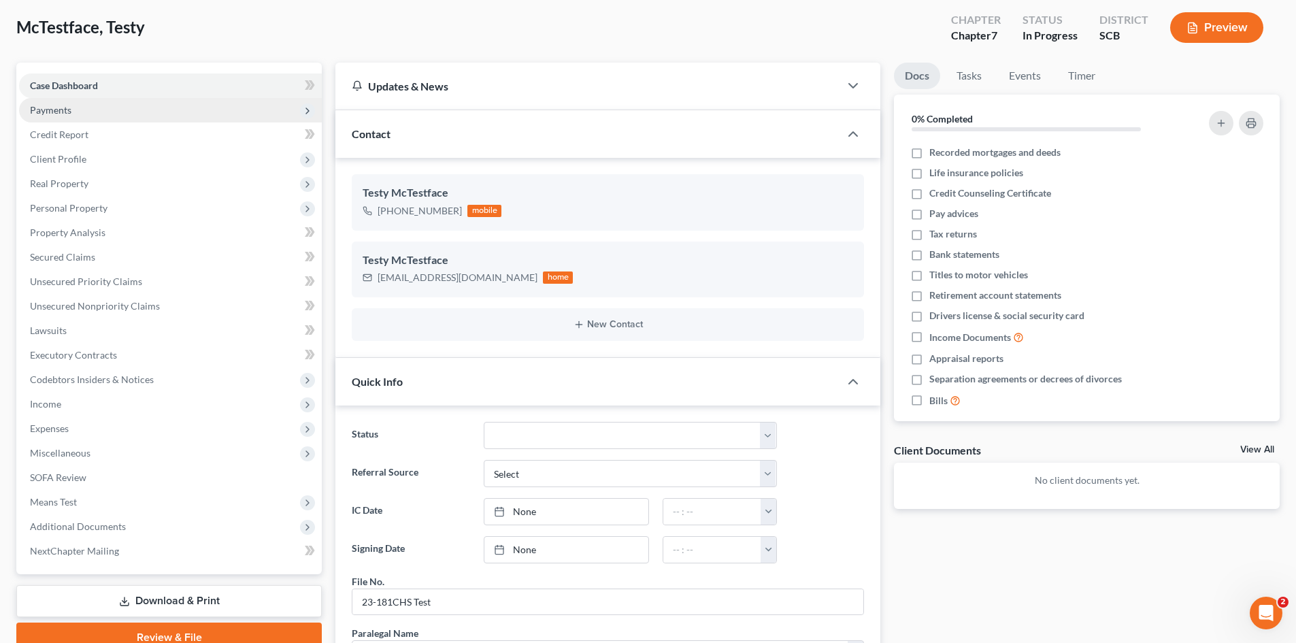
click at [70, 113] on span "Payments" at bounding box center [50, 110] width 41 height 12
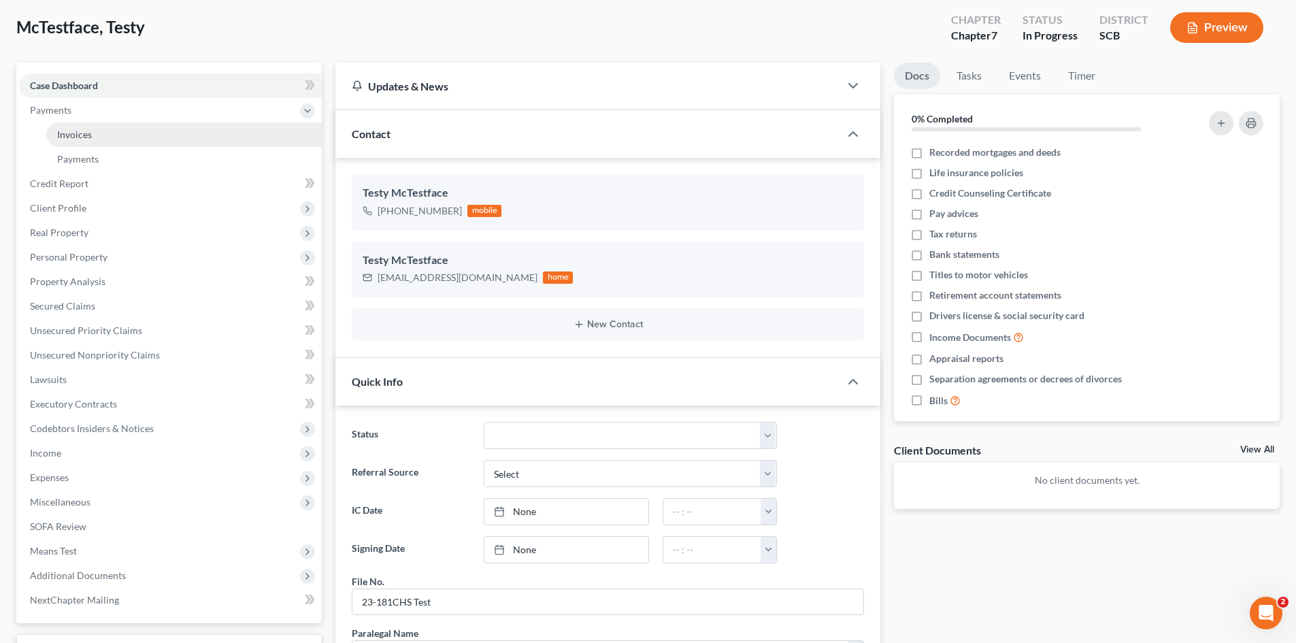
click at [86, 127] on link "Invoices" at bounding box center [183, 134] width 275 height 24
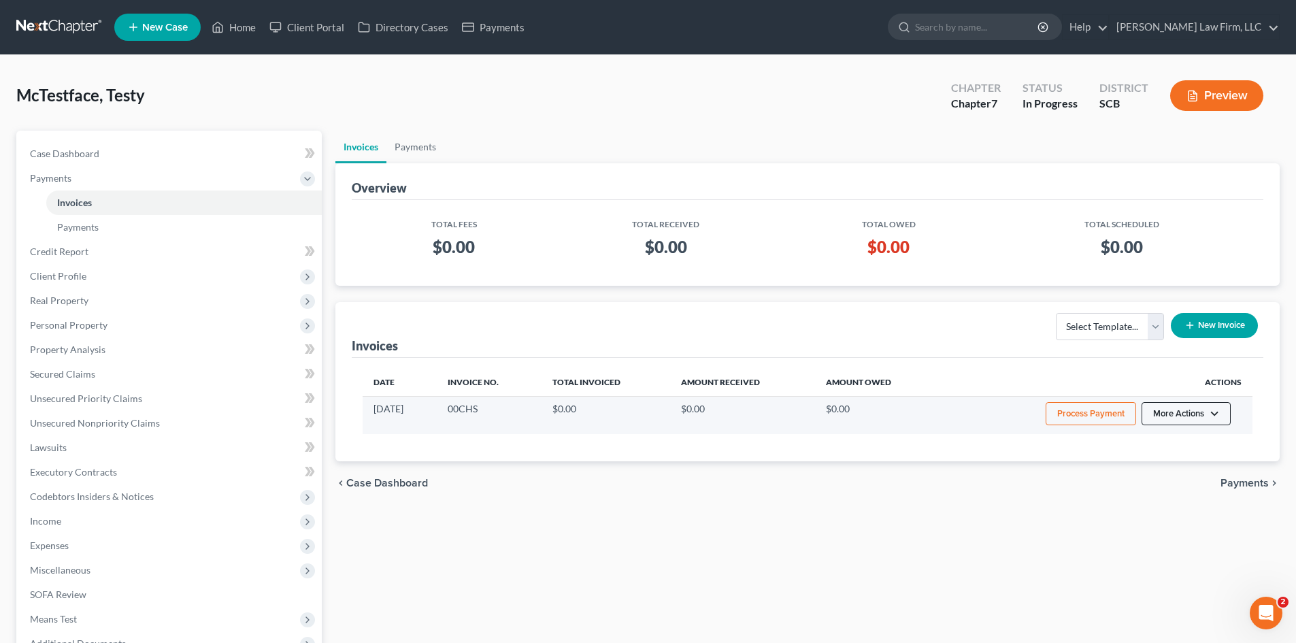
click at [1197, 417] on button "More Actions" at bounding box center [1185, 413] width 89 height 23
click at [1178, 446] on link "View/Edit" at bounding box center [1204, 442] width 159 height 23
select select "1"
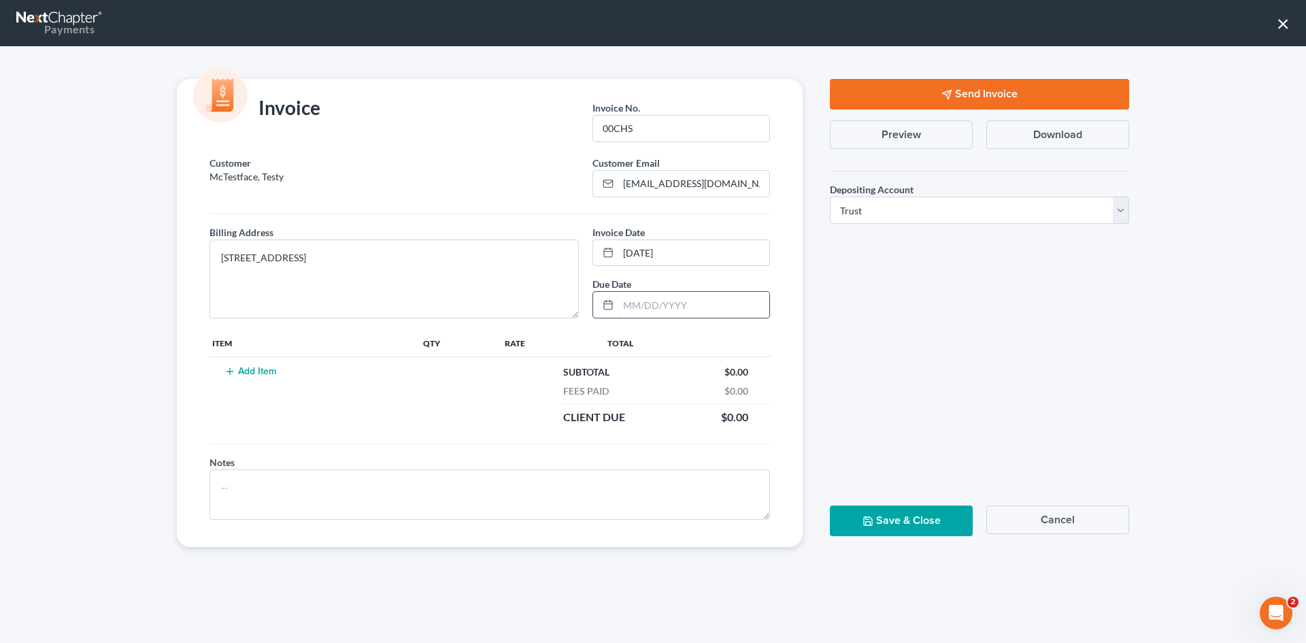
click at [661, 308] on input "text" at bounding box center [693, 305] width 151 height 26
click at [353, 292] on textarea "[STREET_ADDRESS]" at bounding box center [393, 278] width 369 height 79
click at [266, 373] on button "Add Item" at bounding box center [250, 371] width 60 height 11
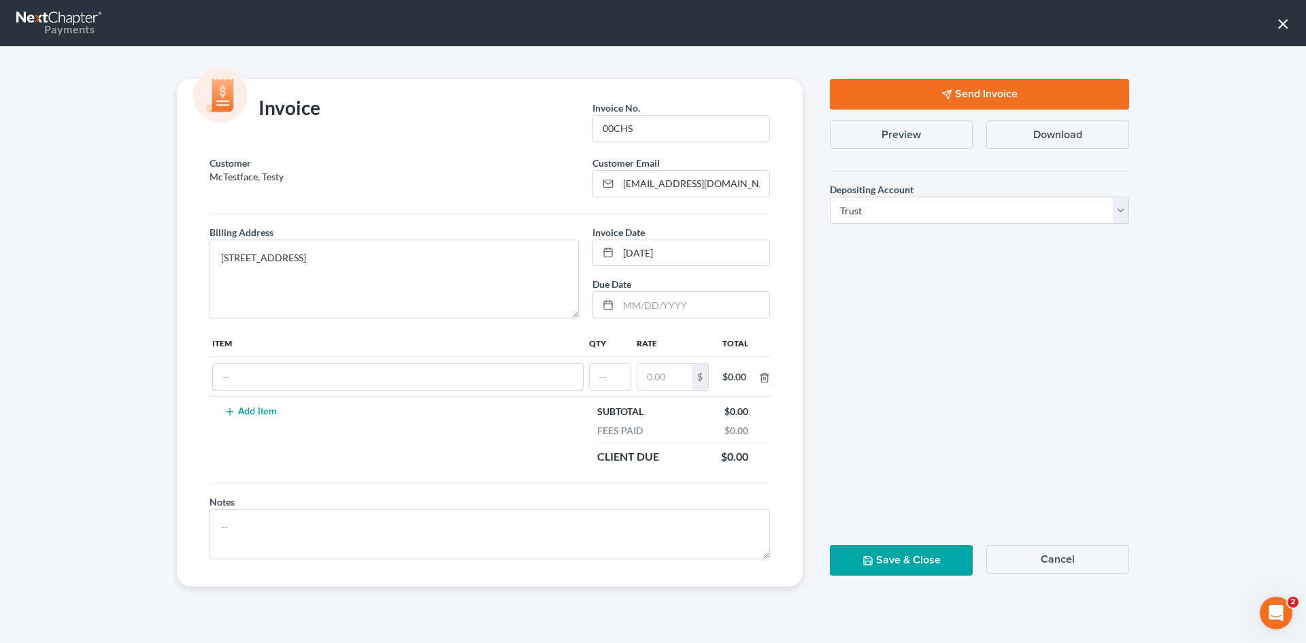
click at [266, 373] on input "text" at bounding box center [398, 377] width 370 height 26
type input "L"
type input "Chapter 7 liquidation"
type input "5"
click at [618, 380] on input "text" at bounding box center [610, 377] width 41 height 26
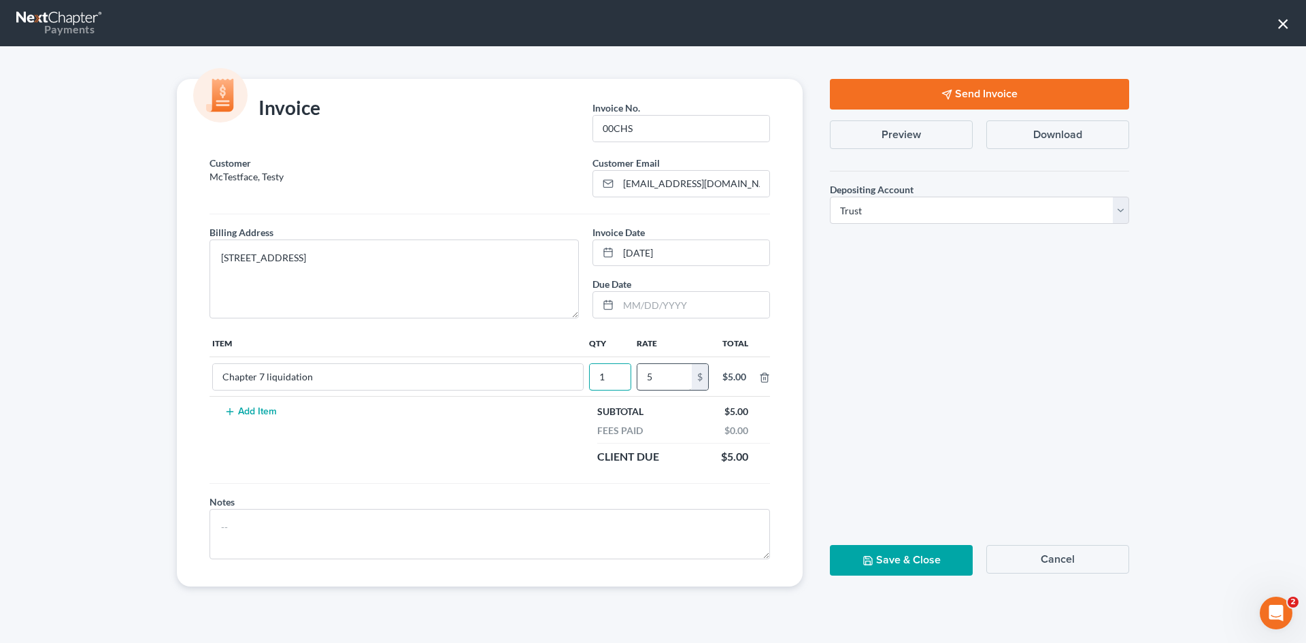
type input "1"
click at [668, 384] on input "5" at bounding box center [664, 377] width 54 height 26
type input "5.00"
click at [871, 545] on button "Save & Close" at bounding box center [901, 560] width 143 height 31
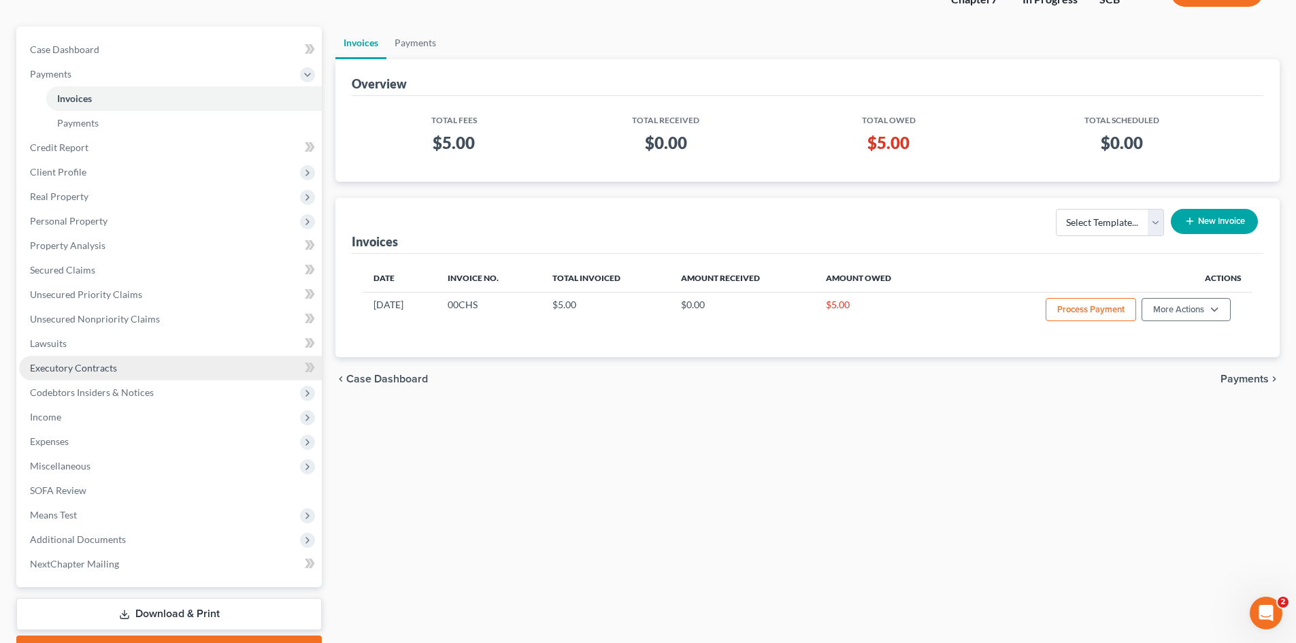
scroll to position [178, 0]
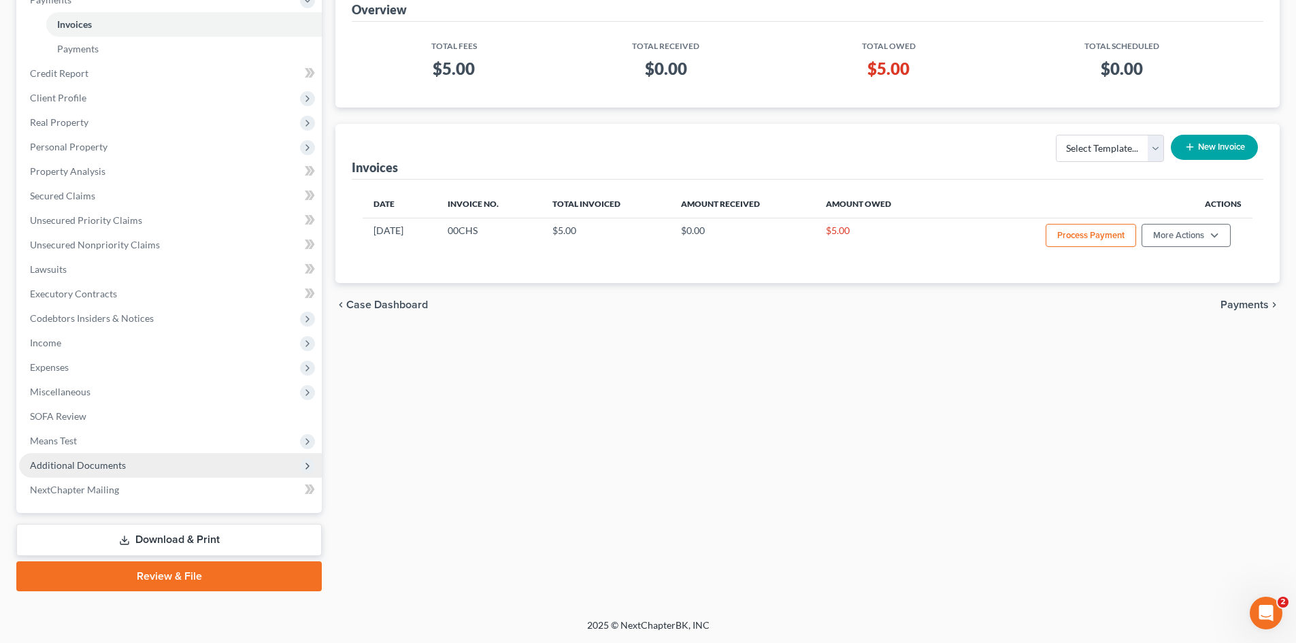
click at [89, 458] on span "Additional Documents" at bounding box center [170, 465] width 303 height 24
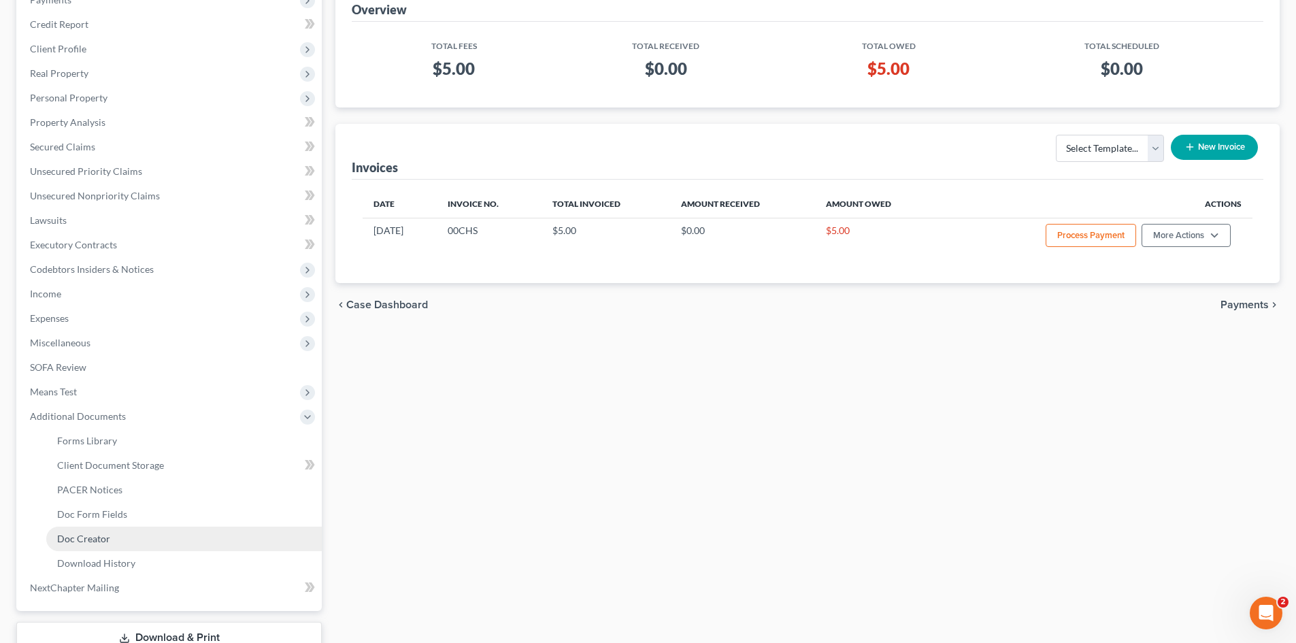
click at [114, 531] on link "Doc Creator" at bounding box center [183, 538] width 275 height 24
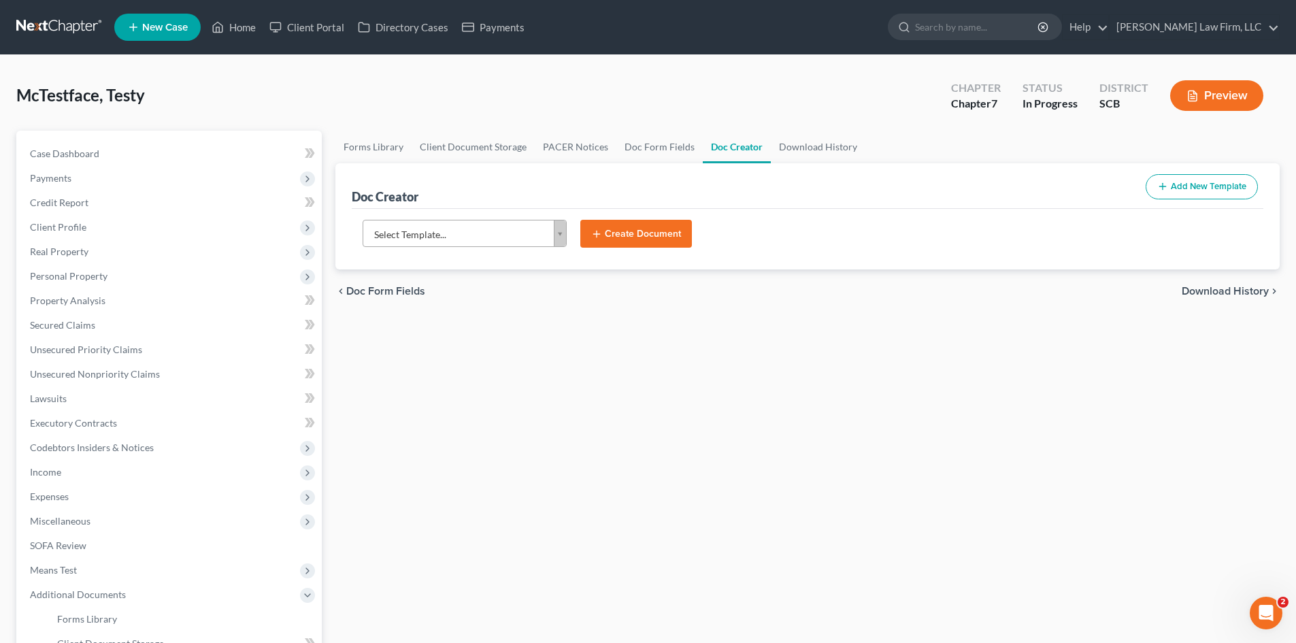
click at [571, 238] on div "Select Template... Select Template... Answer to Motion for Relief from Stay - S…" at bounding box center [465, 234] width 218 height 29
click at [548, 233] on body "Home New Case Client Portal Directory Cases Payments [PERSON_NAME] Law Firm, LL…" at bounding box center [648, 459] width 1296 height 919
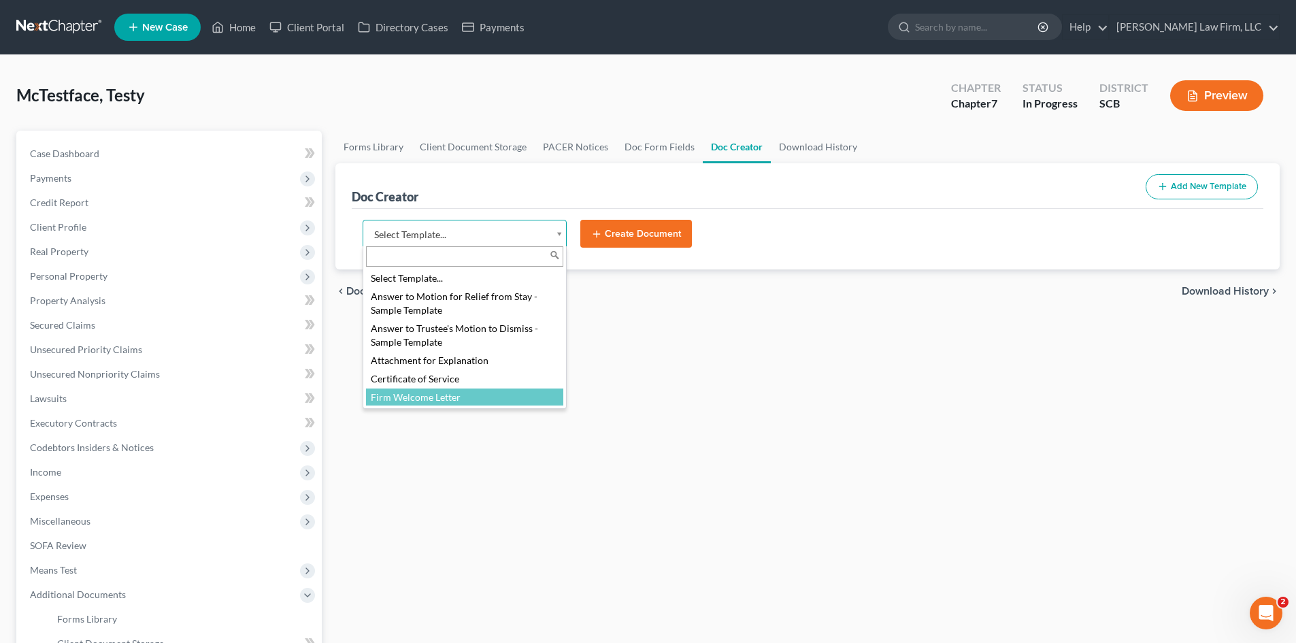
select select "7740"
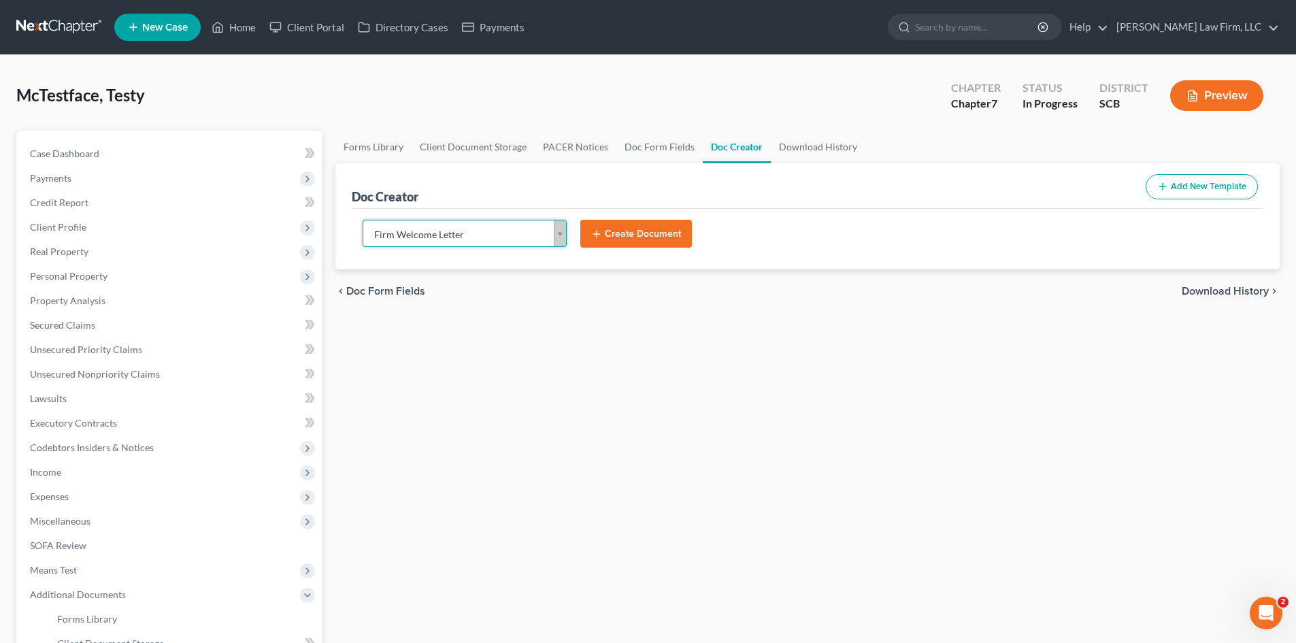
click at [642, 224] on button "Create Document" at bounding box center [636, 234] width 112 height 29
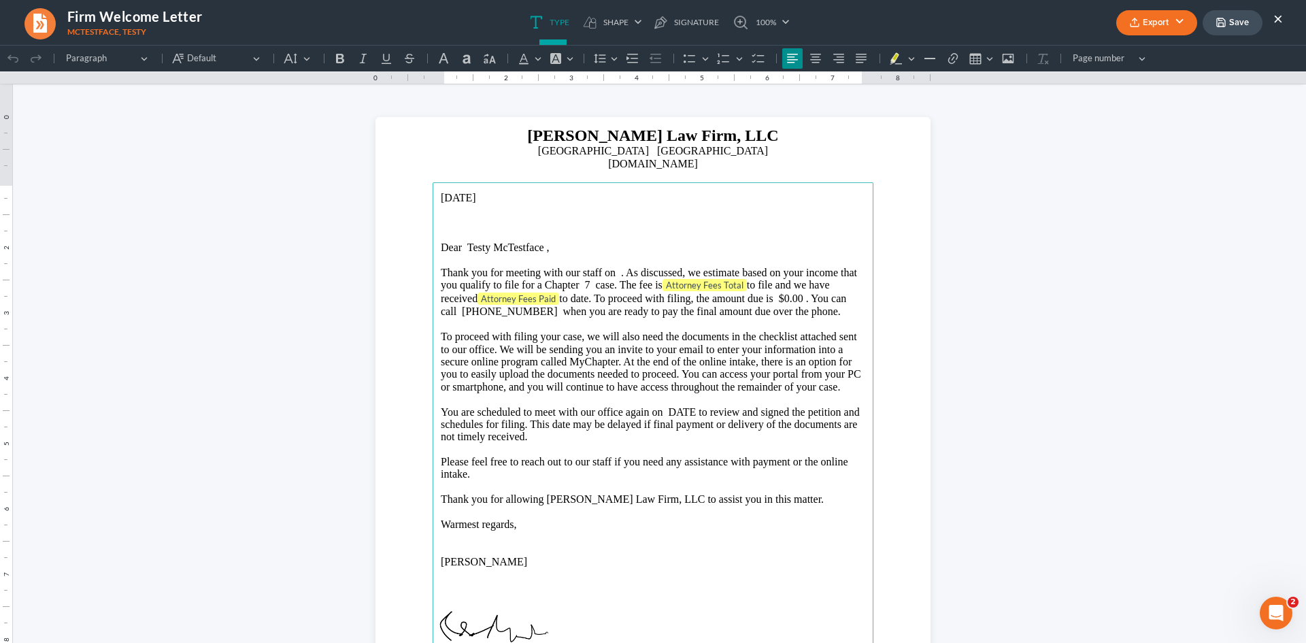
click at [1281, 18] on button "×" at bounding box center [1278, 18] width 10 height 16
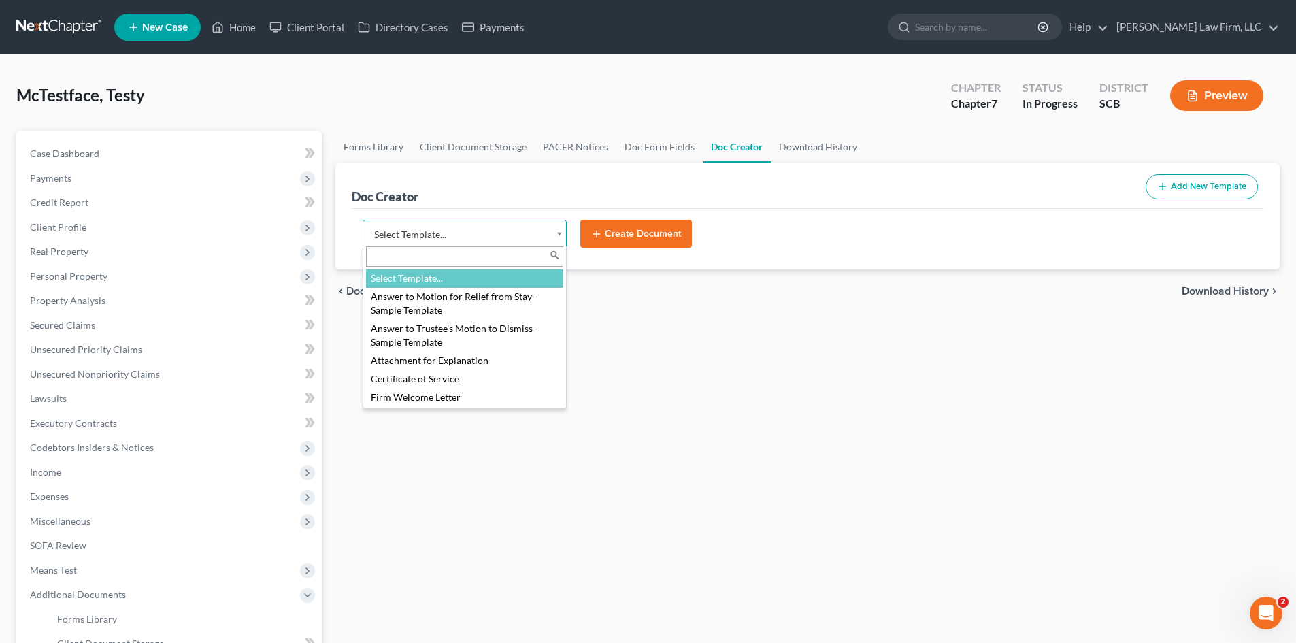
click at [560, 233] on body "Home New Case Client Portal Directory Cases Payments [PERSON_NAME] Law Firm, LL…" at bounding box center [648, 459] width 1296 height 919
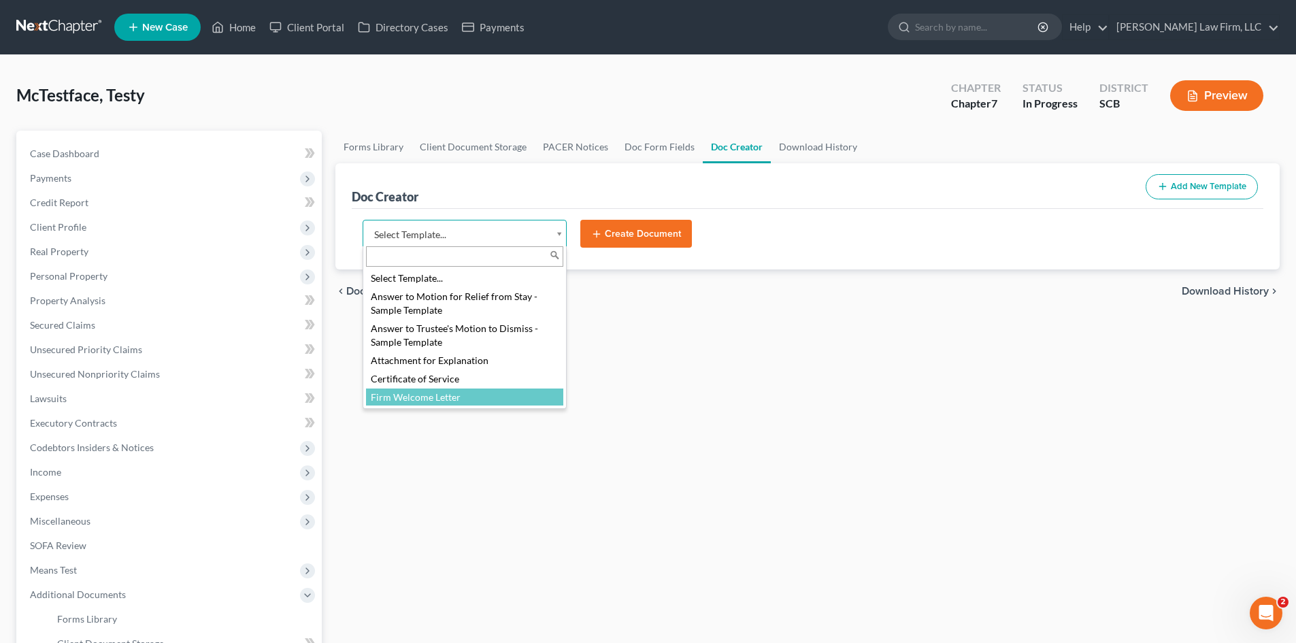
select select "7740"
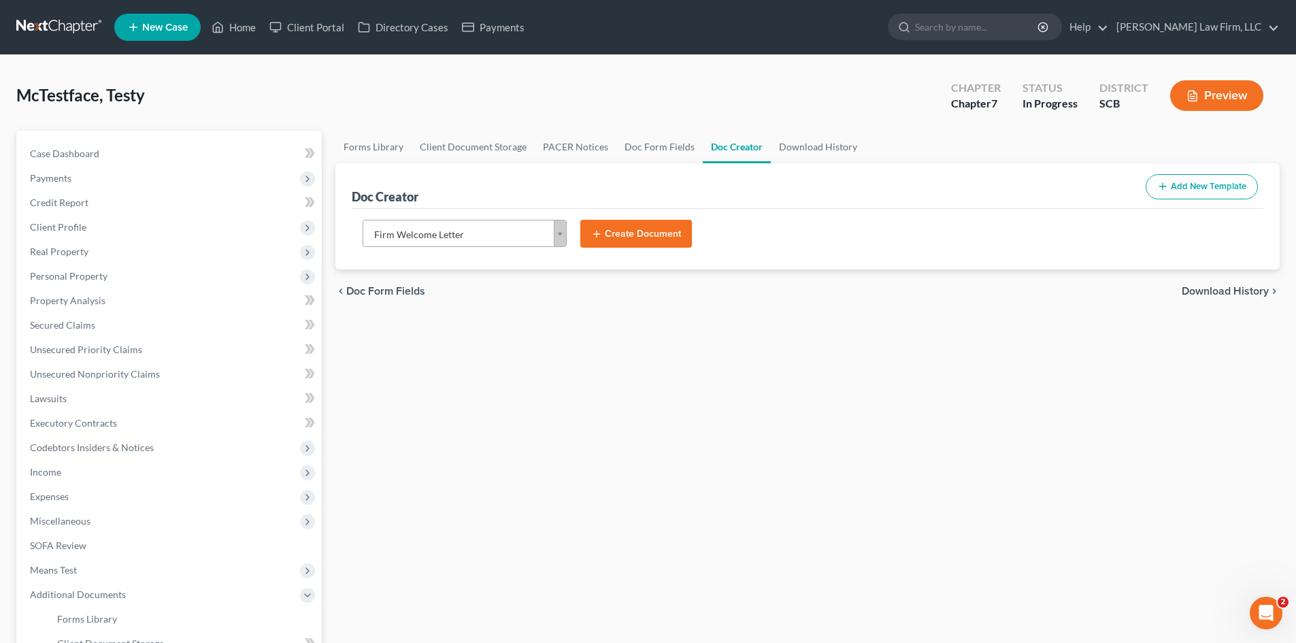
click at [656, 224] on button "Create Document" at bounding box center [636, 234] width 112 height 29
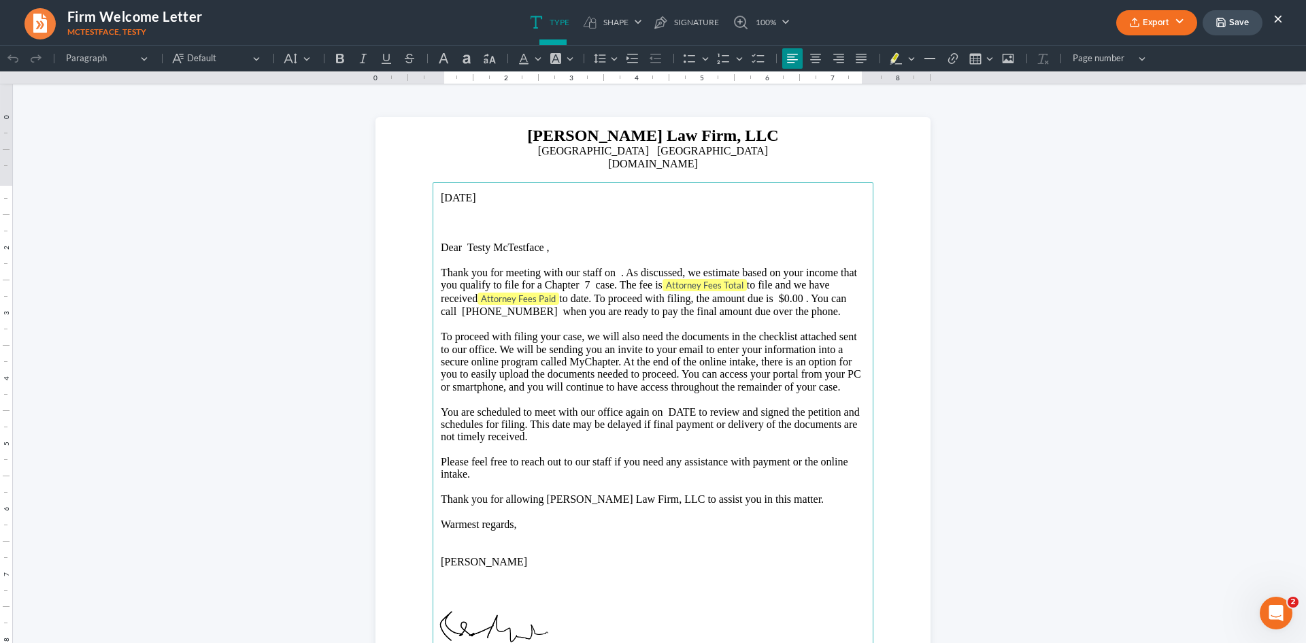
click at [1278, 15] on button "×" at bounding box center [1278, 18] width 10 height 16
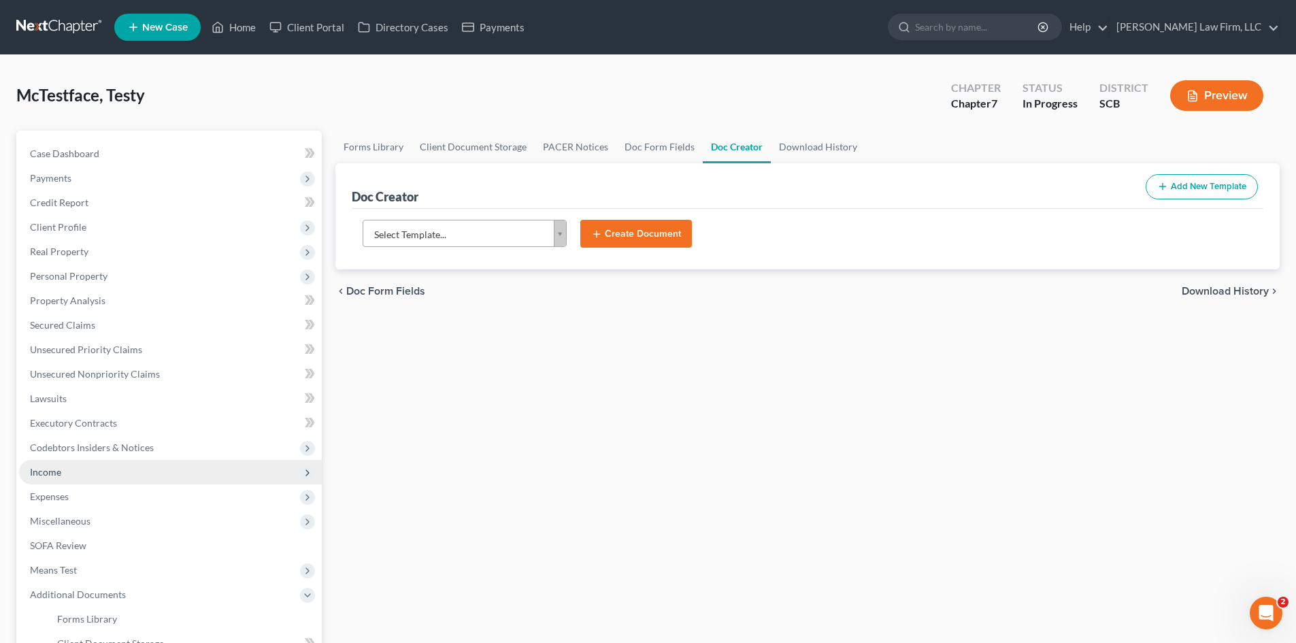
scroll to position [272, 0]
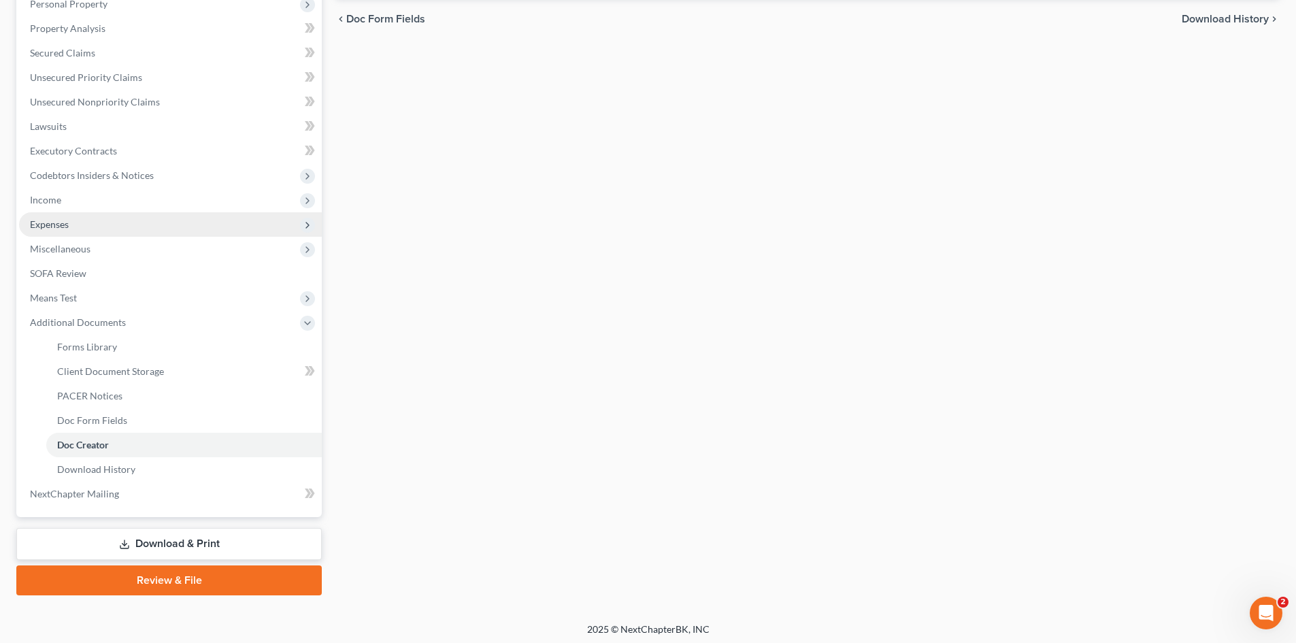
click at [93, 235] on span "Expenses" at bounding box center [170, 224] width 303 height 24
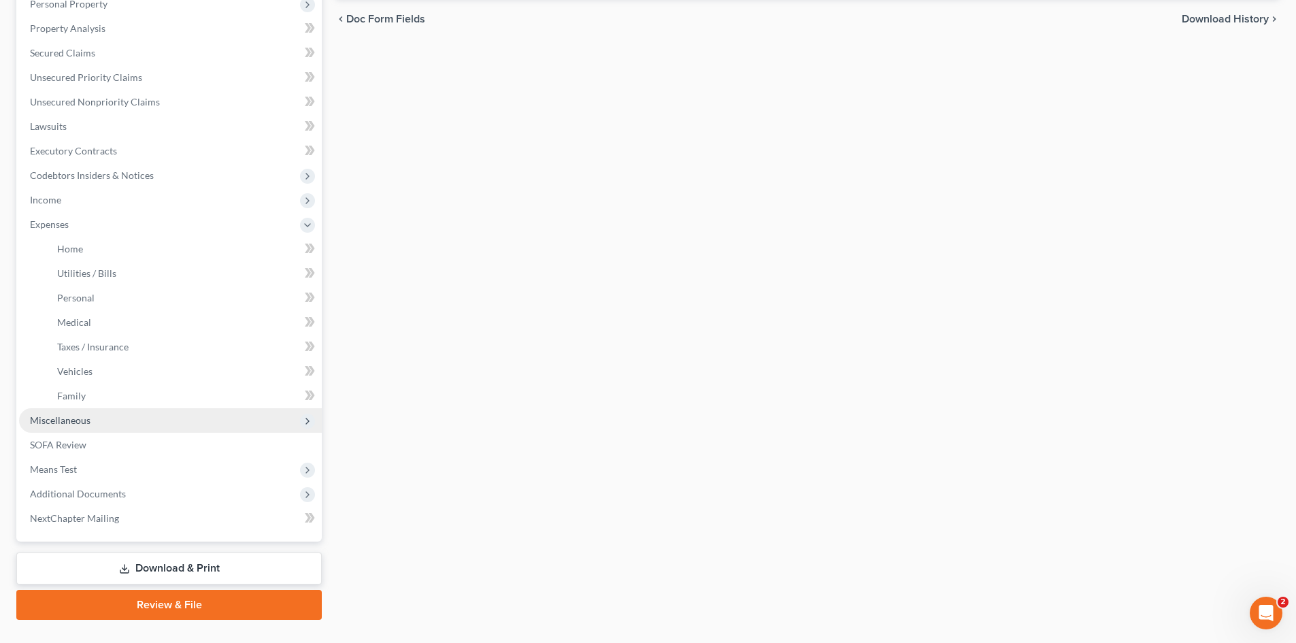
click at [92, 416] on span "Miscellaneous" at bounding box center [170, 420] width 303 height 24
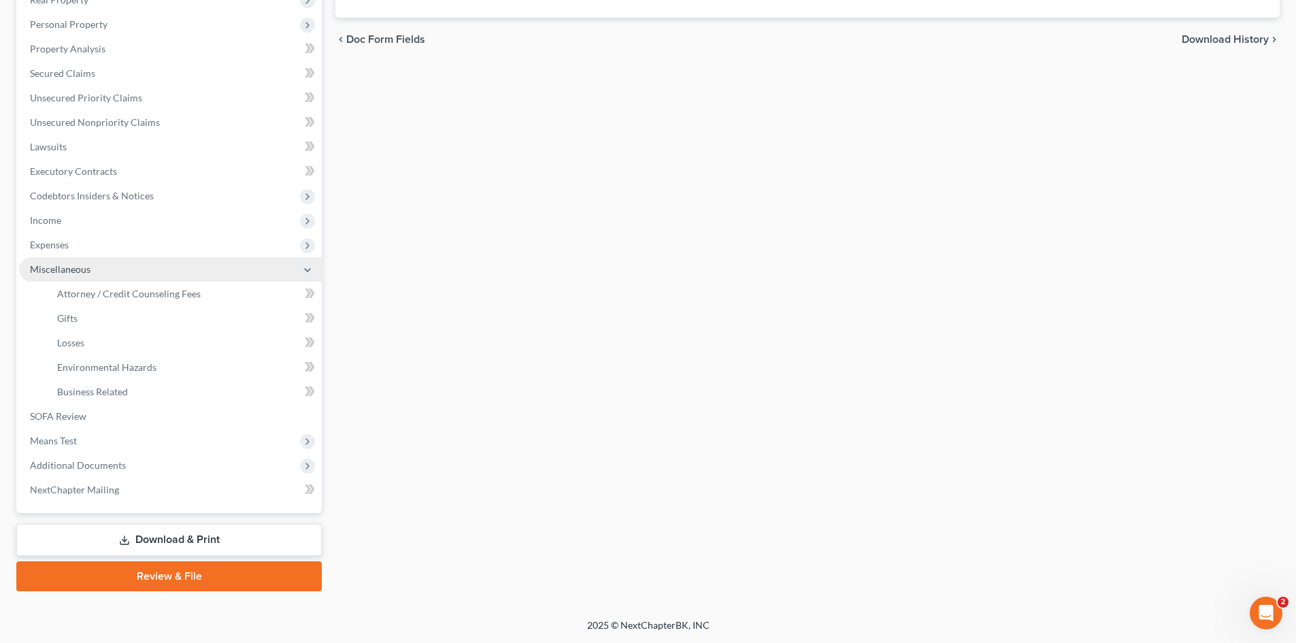
scroll to position [252, 0]
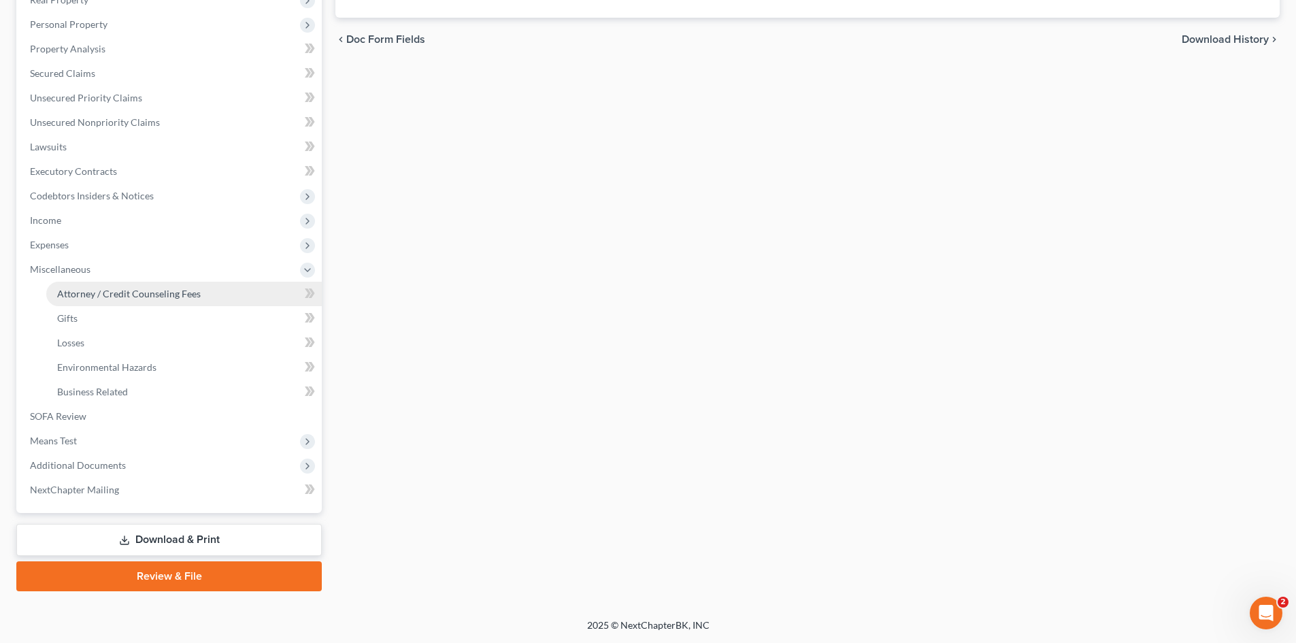
click at [136, 284] on link "Attorney / Credit Counseling Fees" at bounding box center [183, 294] width 275 height 24
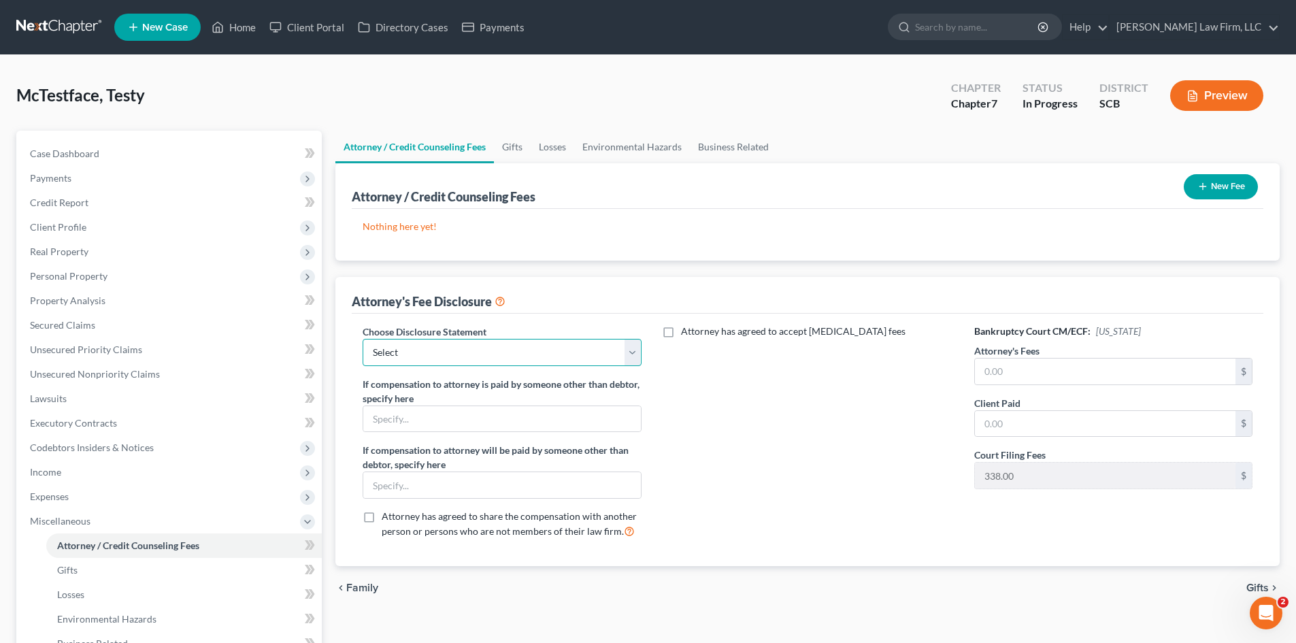
click at [481, 348] on select "Select Disclosure of Compensation of Attorney for Debtor(S)" at bounding box center [502, 352] width 278 height 27
select select "0"
click at [363, 339] on select "Select Disclosure of Compensation of Attorney for Debtor(S)" at bounding box center [502, 352] width 278 height 27
click at [1039, 367] on input "text" at bounding box center [1105, 371] width 261 height 26
type input "5.00"
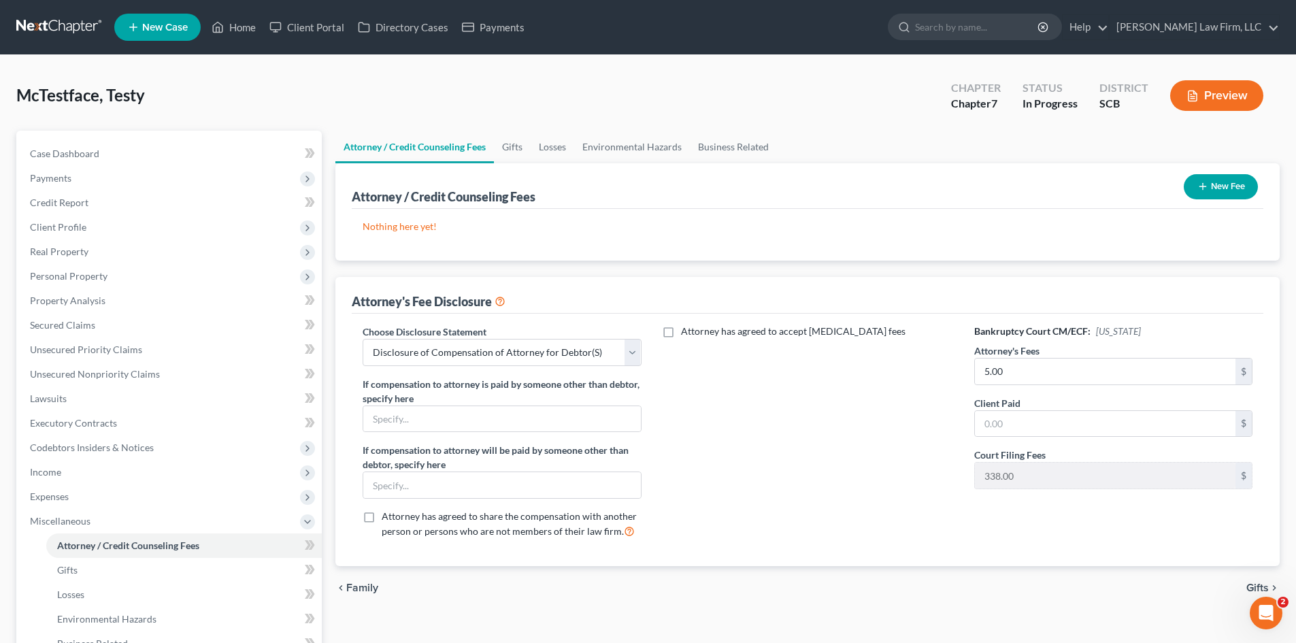
click at [867, 439] on div "Attorney has agreed to accept [MEDICAL_DATA] fees" at bounding box center [807, 436] width 305 height 225
click at [512, 144] on link "Gifts" at bounding box center [512, 147] width 37 height 33
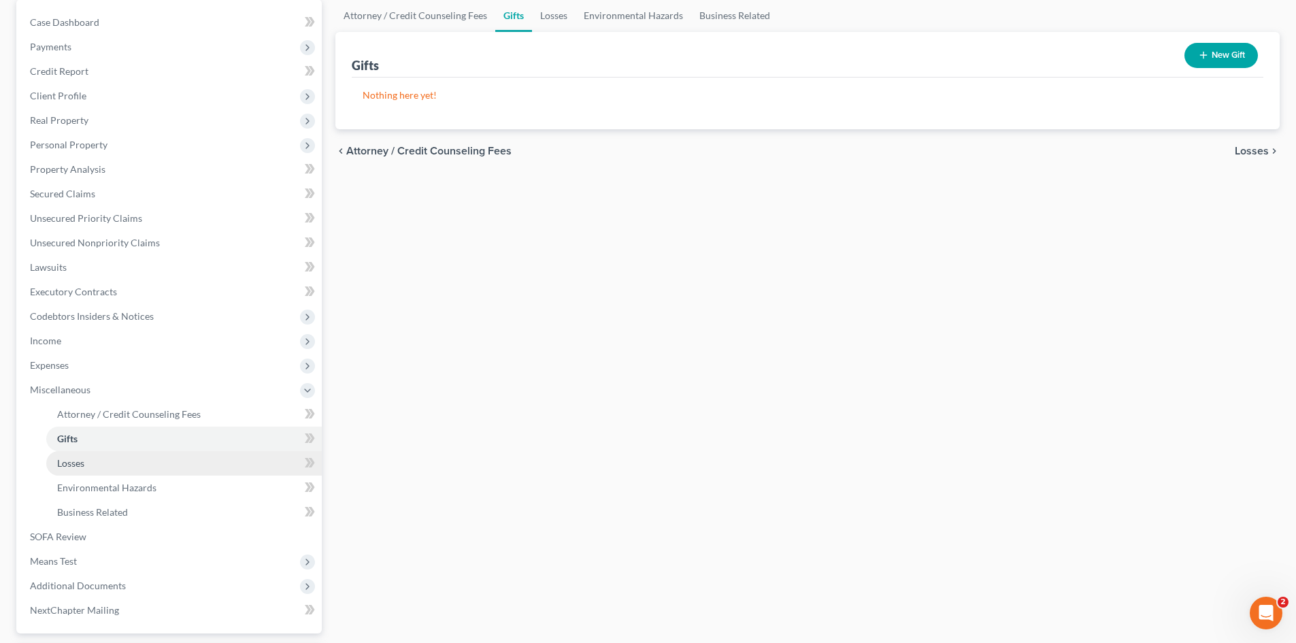
scroll to position [252, 0]
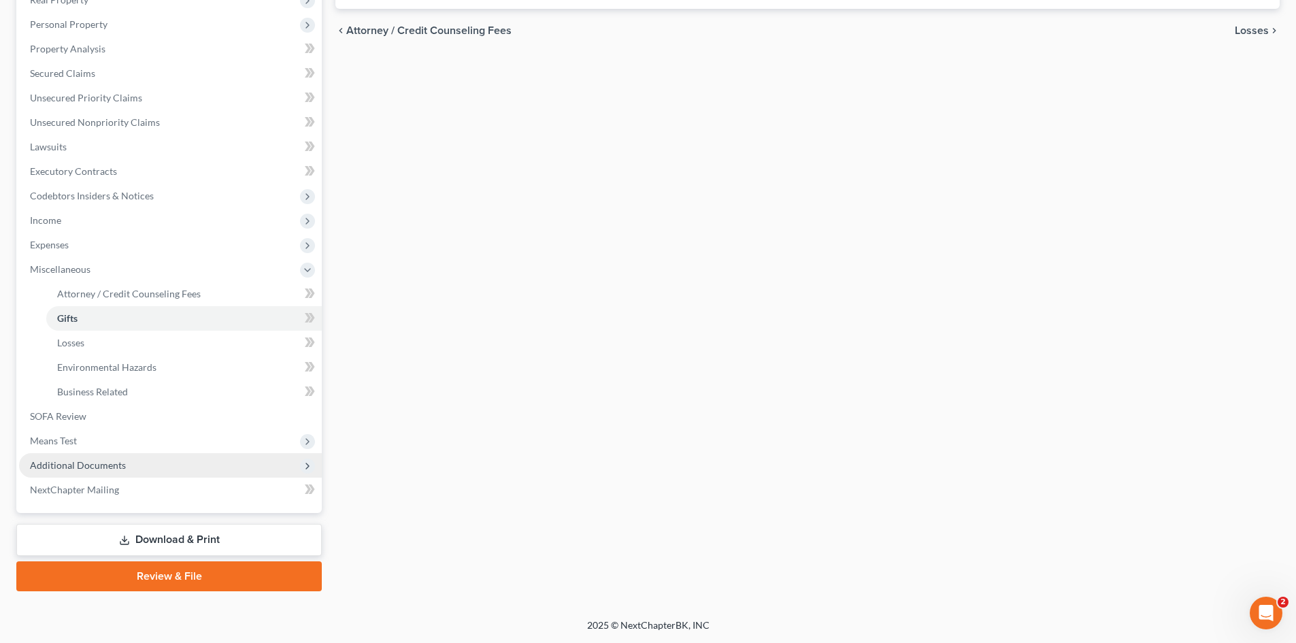
click at [104, 471] on span "Additional Documents" at bounding box center [170, 465] width 303 height 24
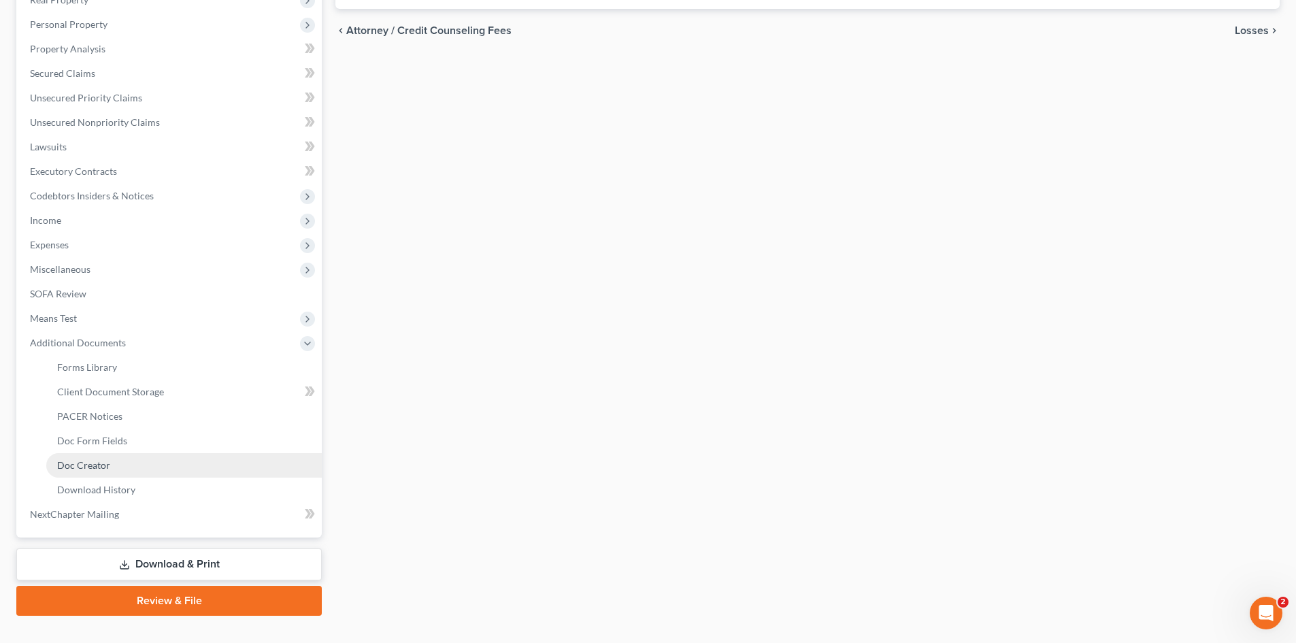
click at [108, 470] on span "Doc Creator" at bounding box center [83, 465] width 53 height 12
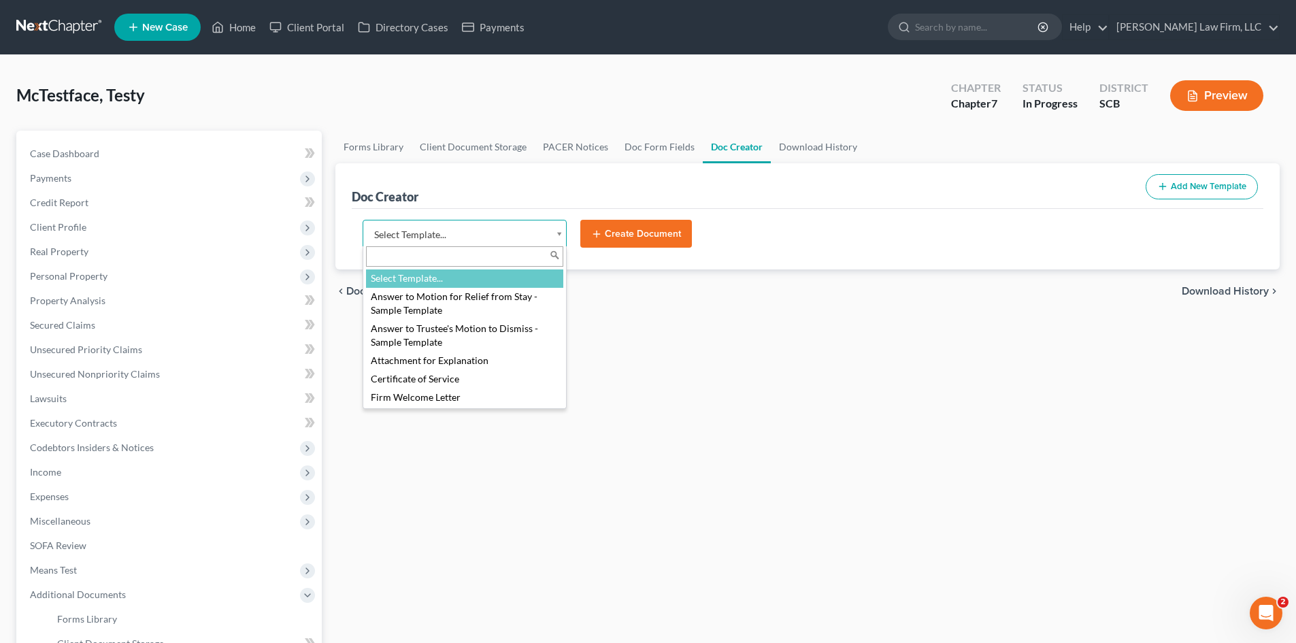
click at [558, 227] on body "Home New Case Client Portal Directory Cases Payments [PERSON_NAME] Law Firm, LL…" at bounding box center [648, 459] width 1296 height 919
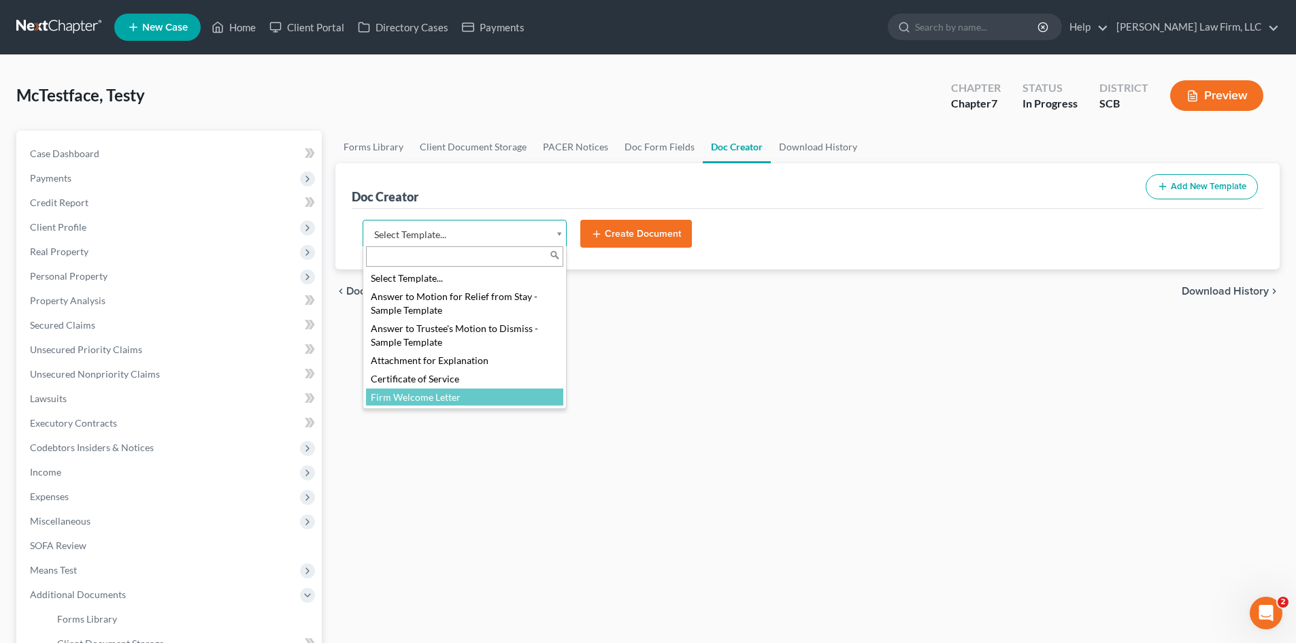
select select "7740"
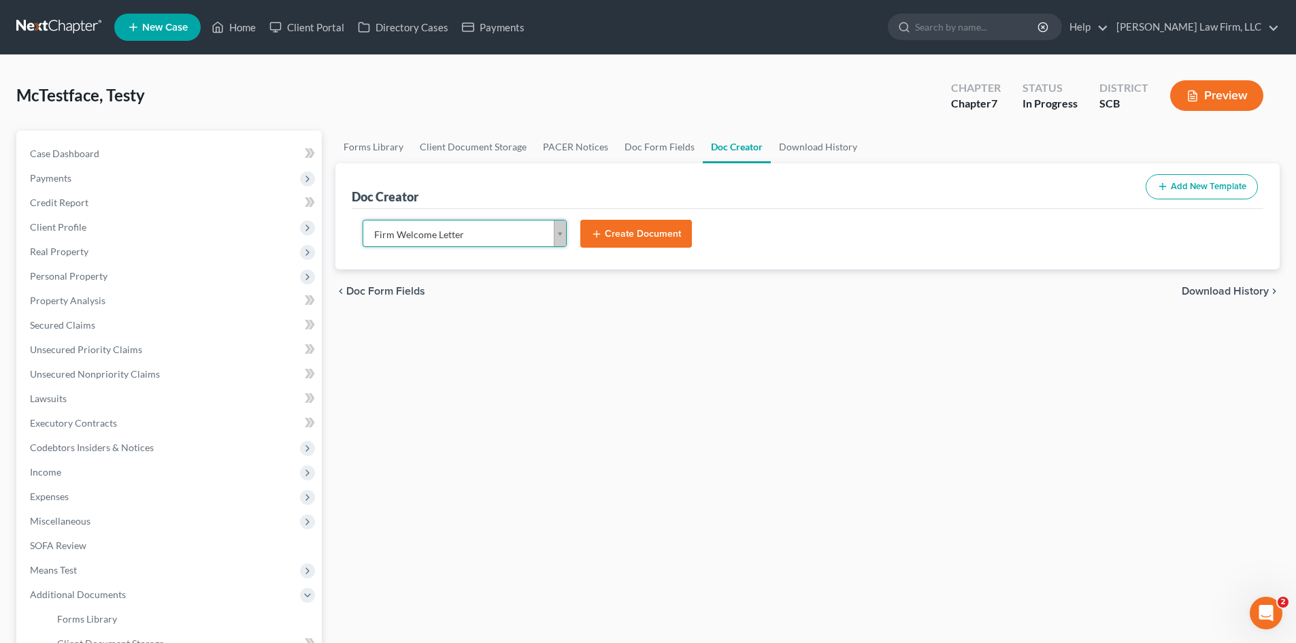
click at [619, 231] on button "Create Document" at bounding box center [636, 234] width 112 height 29
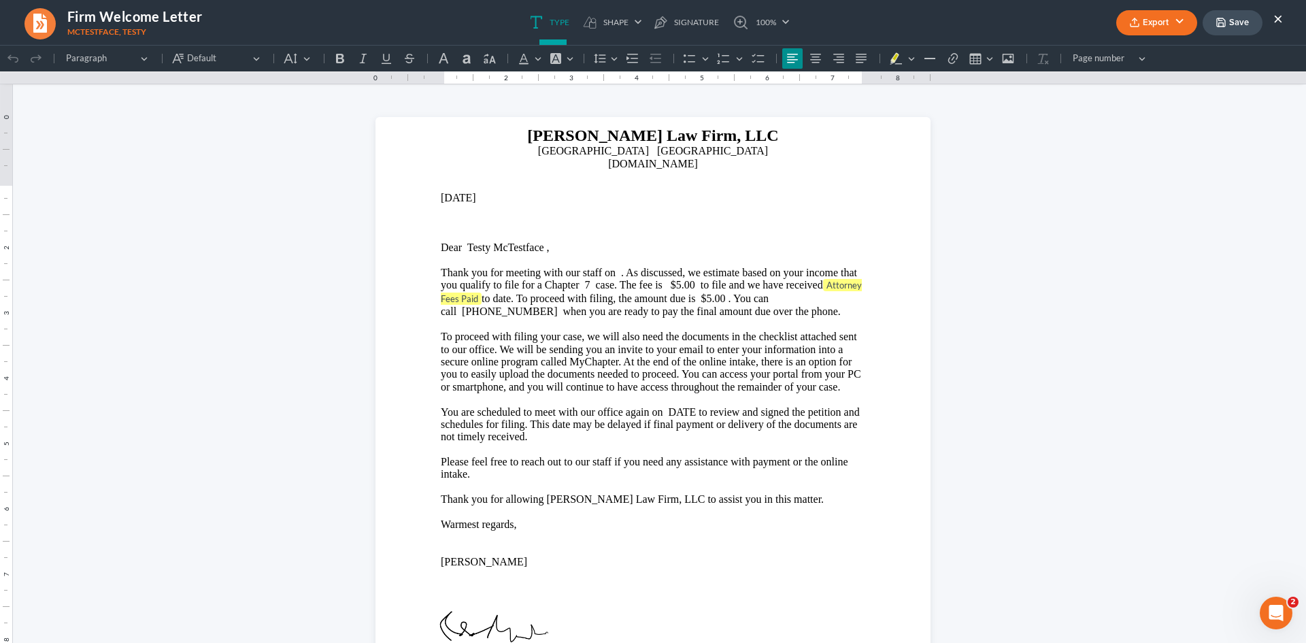
click at [1284, 20] on div "Export PDF Word Client Doc Storage Save ×" at bounding box center [1200, 22] width 194 height 29
click at [1279, 16] on button "×" at bounding box center [1278, 18] width 10 height 16
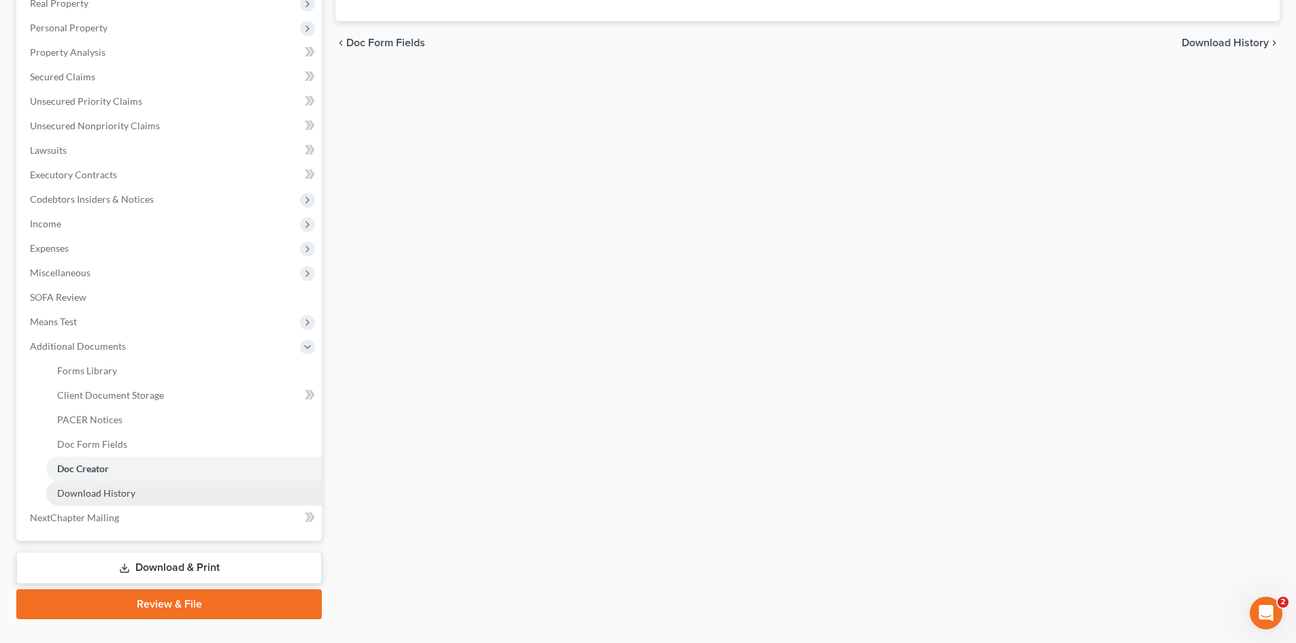
scroll to position [272, 0]
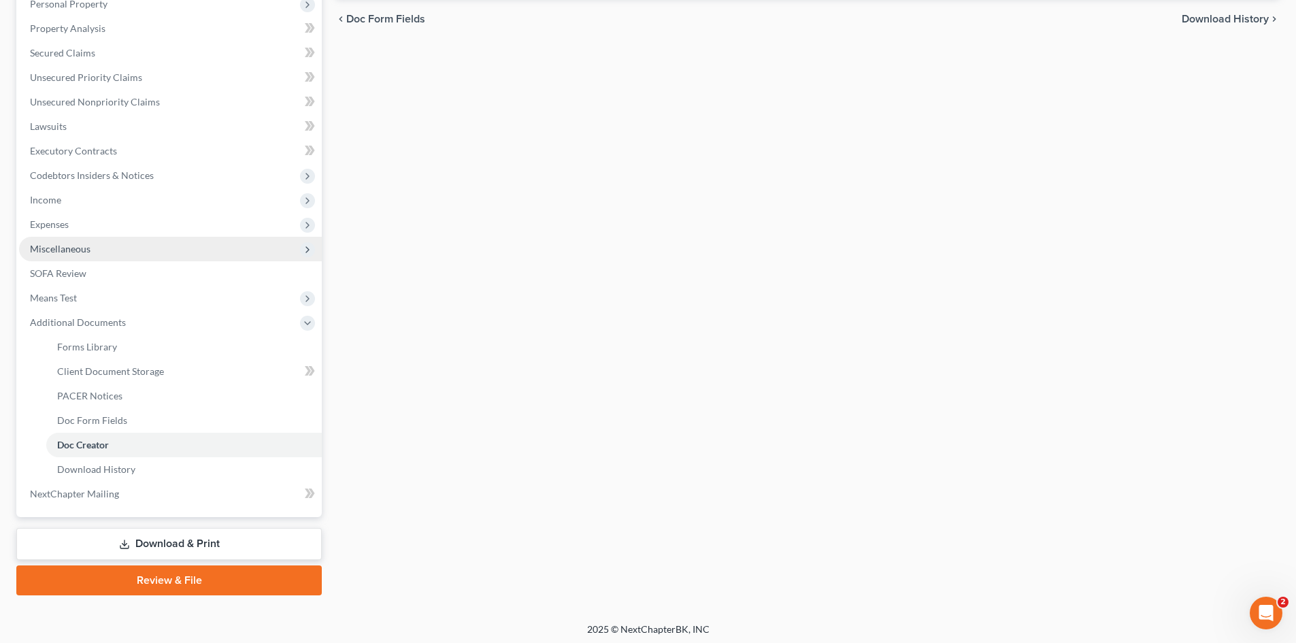
click at [86, 241] on span "Miscellaneous" at bounding box center [170, 249] width 303 height 24
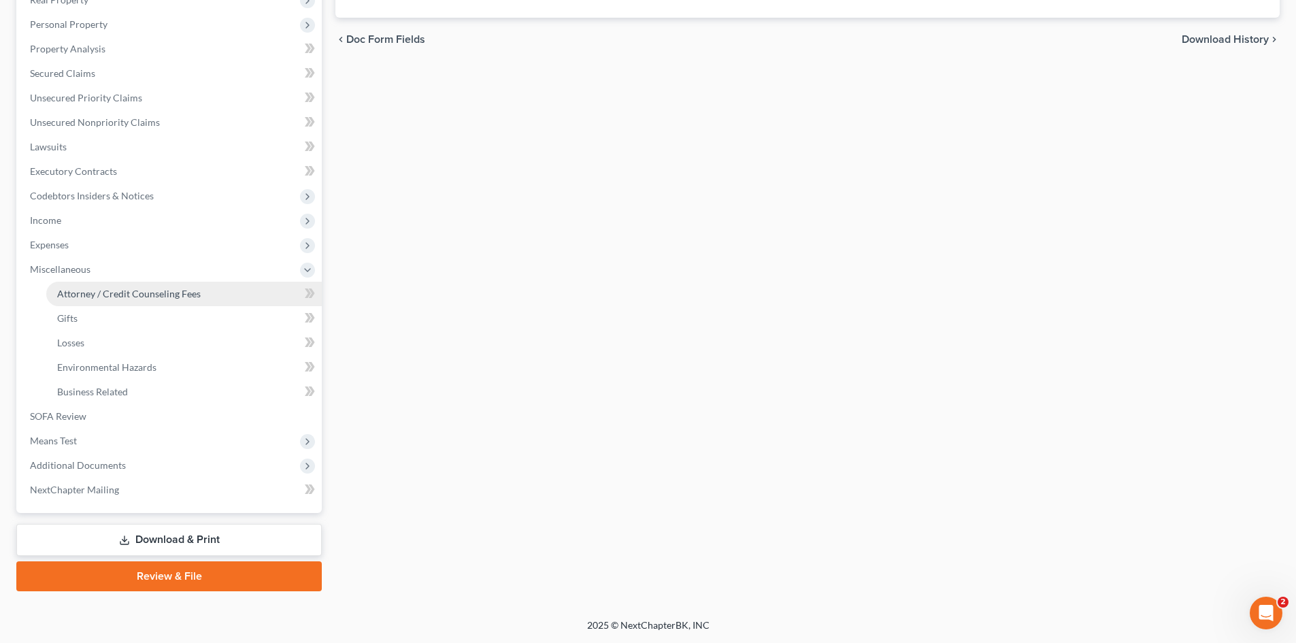
click at [97, 300] on link "Attorney / Credit Counseling Fees" at bounding box center [183, 294] width 275 height 24
select select "0"
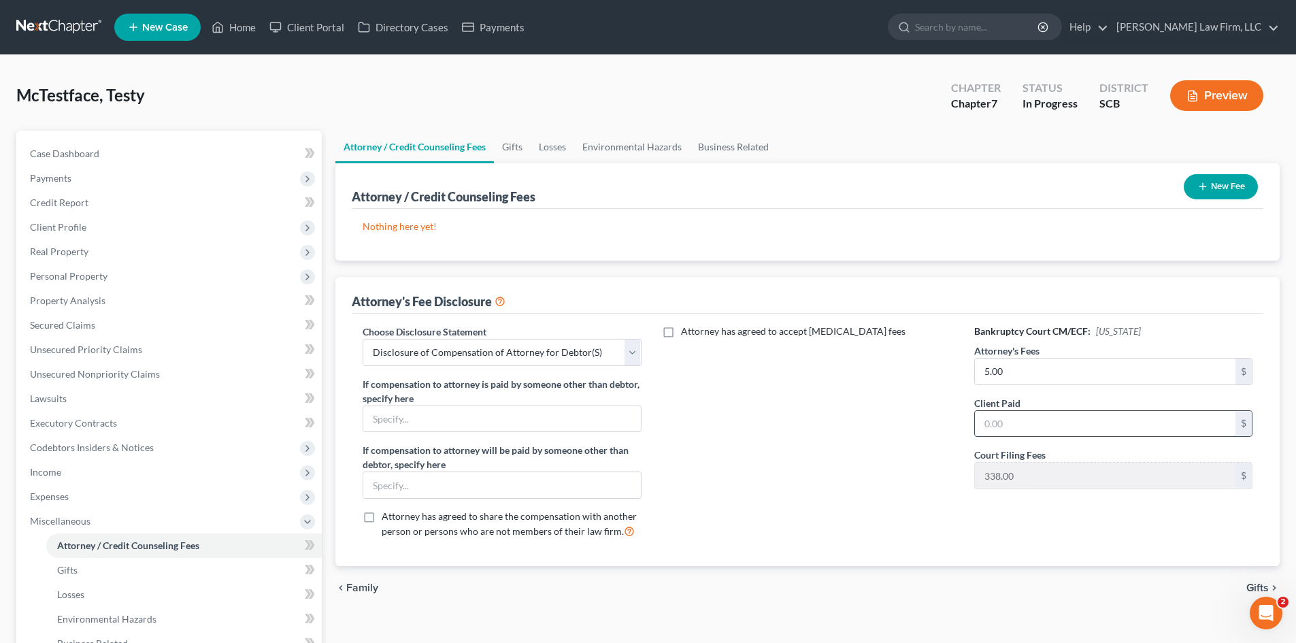
click at [1112, 423] on input "text" at bounding box center [1105, 424] width 261 height 26
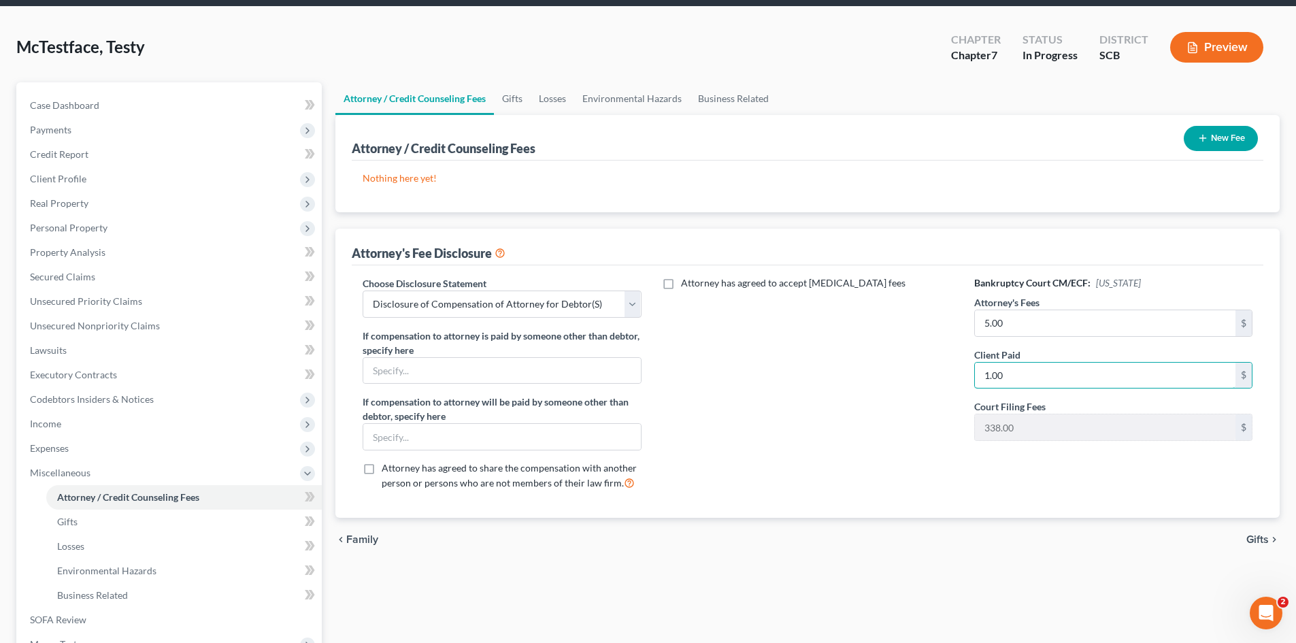
scroll to position [48, 0]
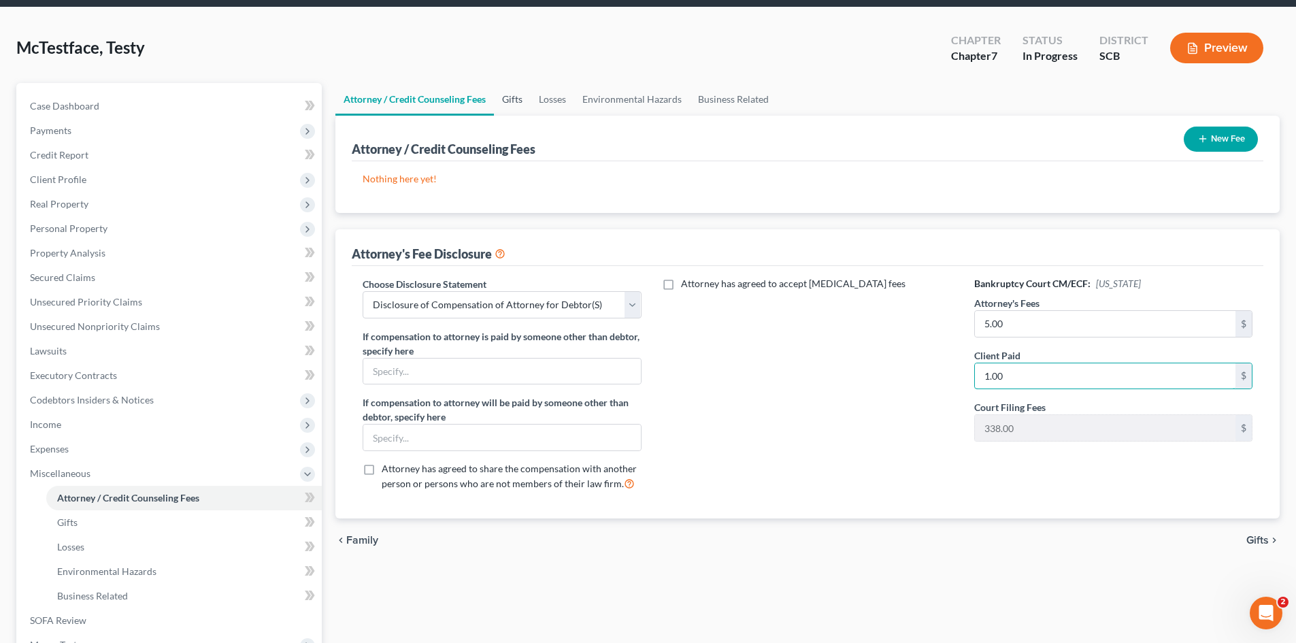
type input "1.00"
click at [508, 98] on link "Gifts" at bounding box center [512, 99] width 37 height 33
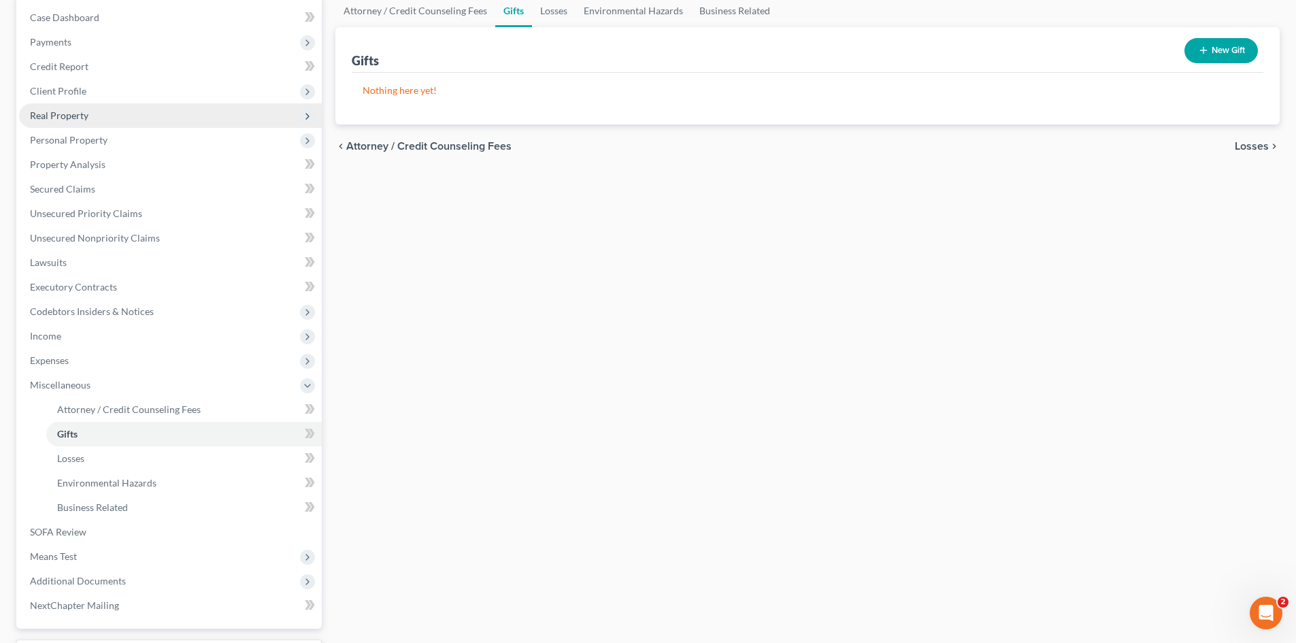
scroll to position [252, 0]
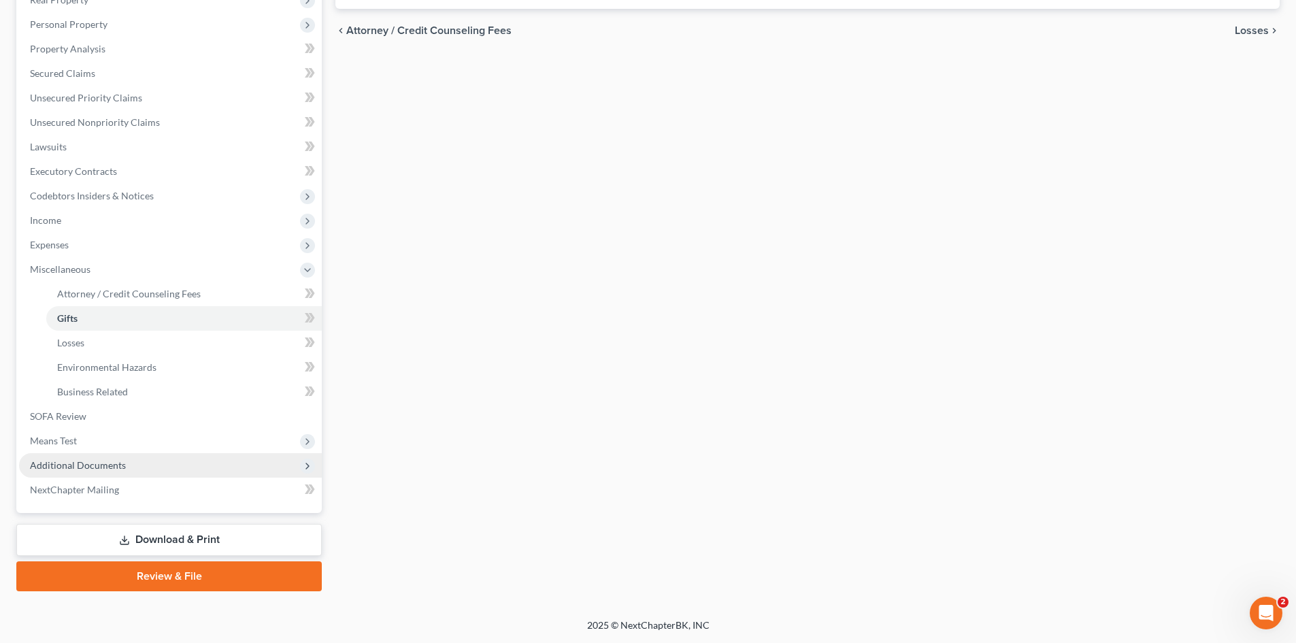
click at [112, 469] on span "Additional Documents" at bounding box center [78, 465] width 96 height 12
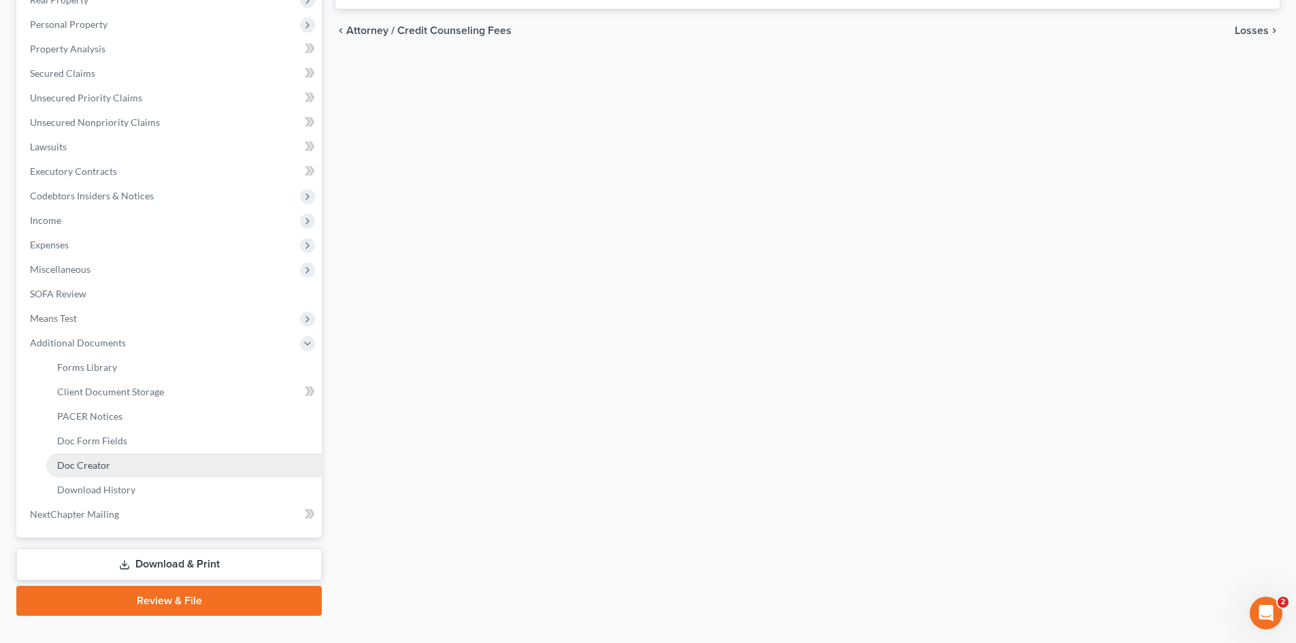
click at [137, 467] on link "Doc Creator" at bounding box center [183, 465] width 275 height 24
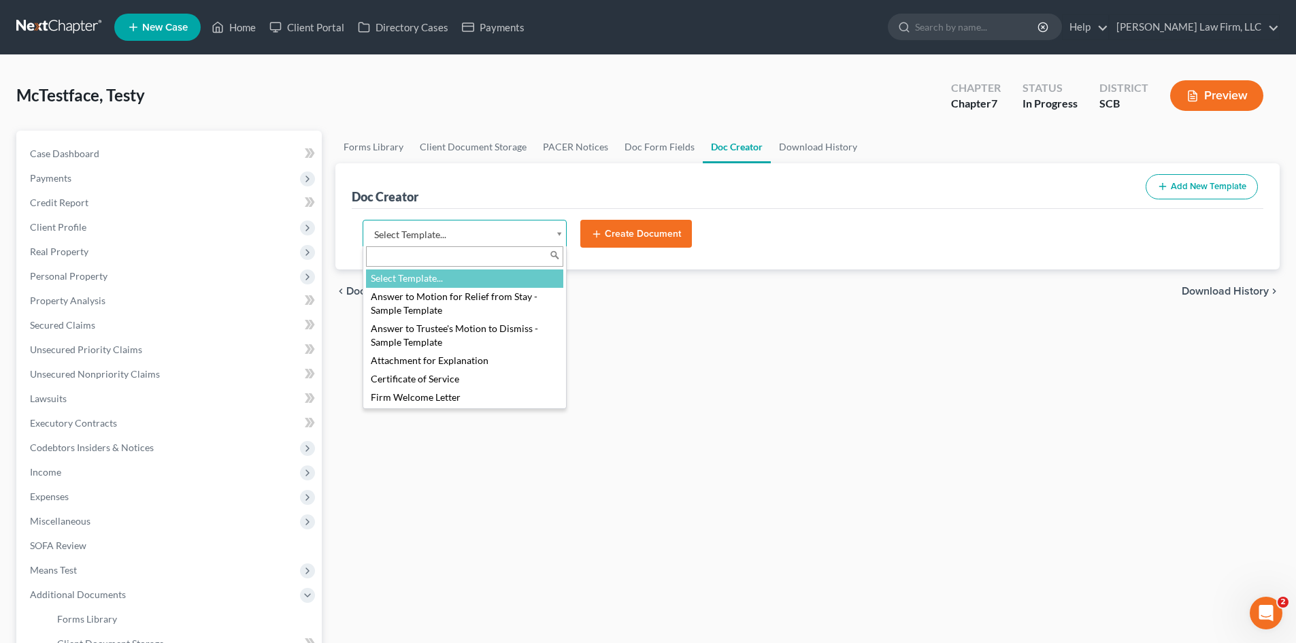
click at [563, 231] on body "Home New Case Client Portal Directory Cases Payments [PERSON_NAME] Law Firm, LL…" at bounding box center [648, 459] width 1296 height 919
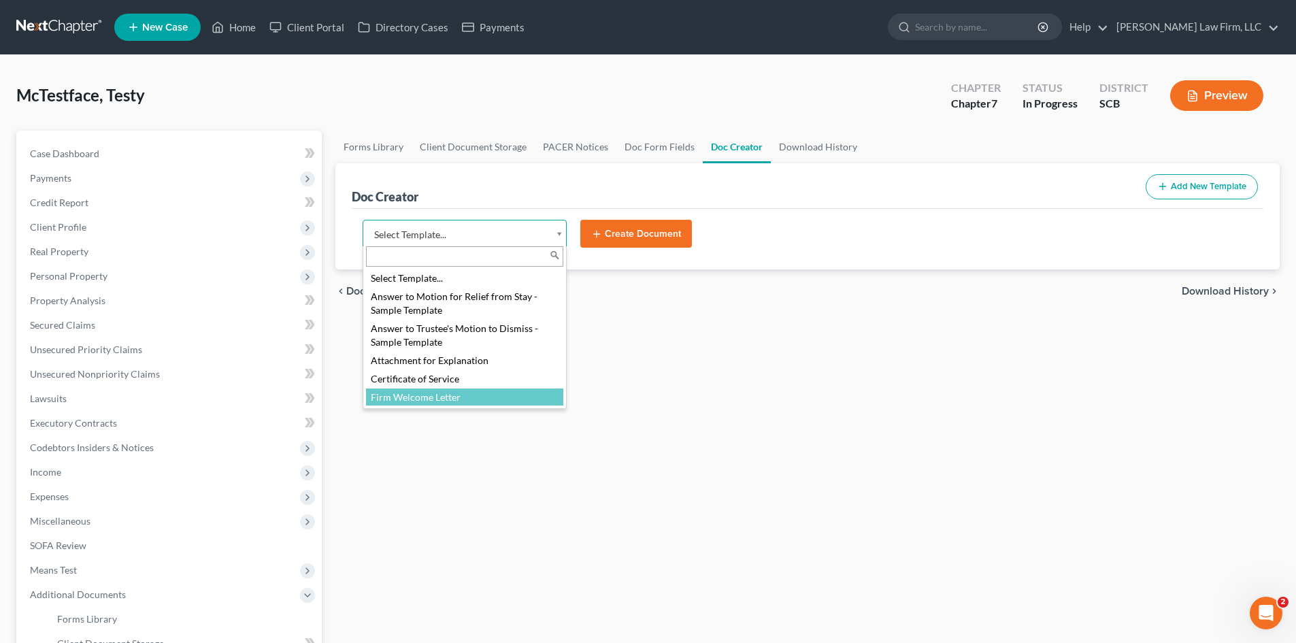
select select "7740"
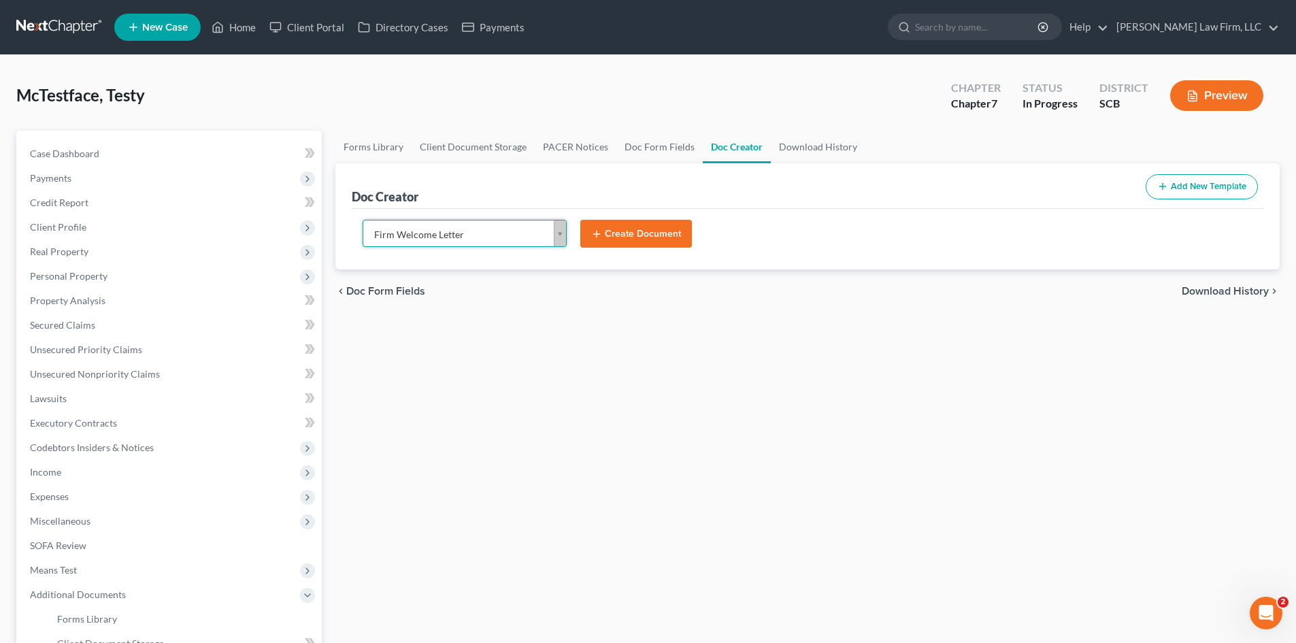
click at [632, 238] on button "Create Document" at bounding box center [636, 234] width 112 height 29
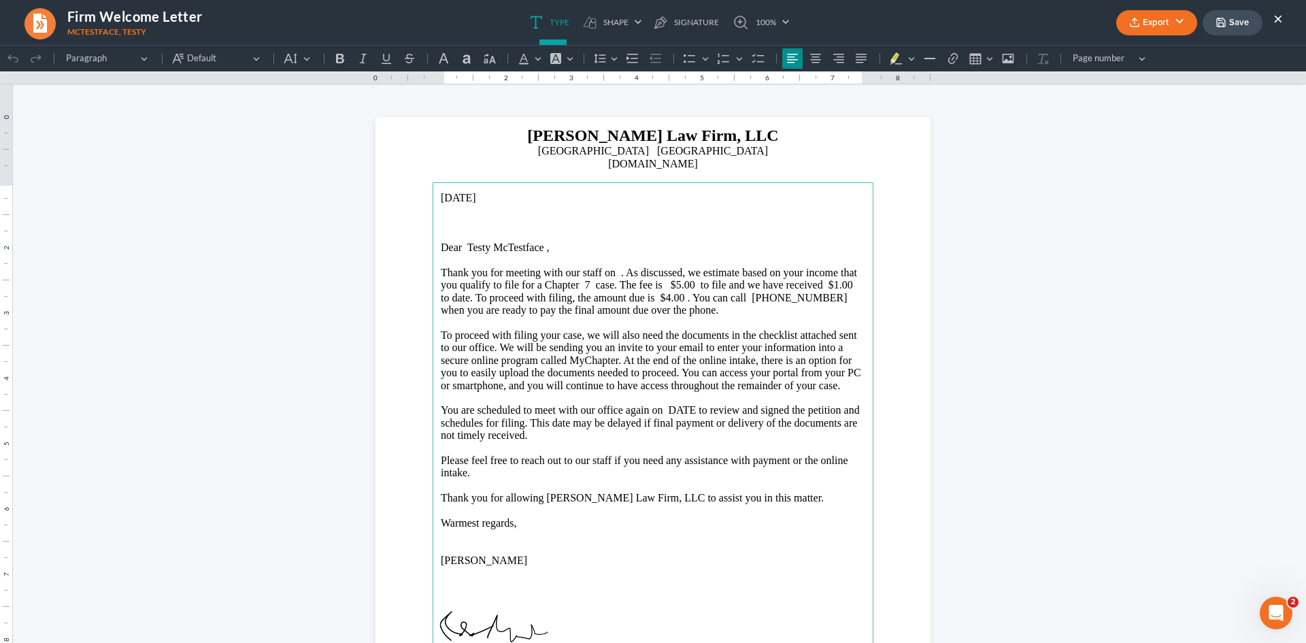
click at [614, 273] on p "Thank you for meeting with our staff on . As discussed, we estimate based on yo…" at bounding box center [653, 292] width 424 height 50
click at [1281, 16] on button "×" at bounding box center [1278, 18] width 10 height 16
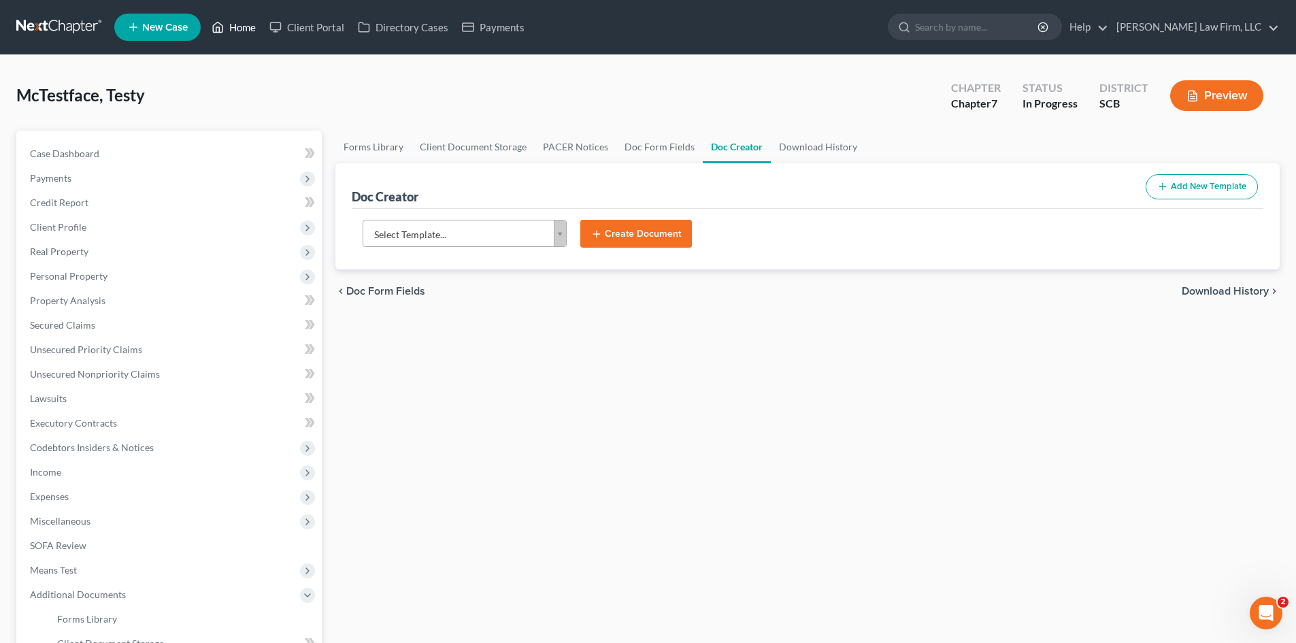
click at [241, 22] on link "Home" at bounding box center [234, 27] width 58 height 24
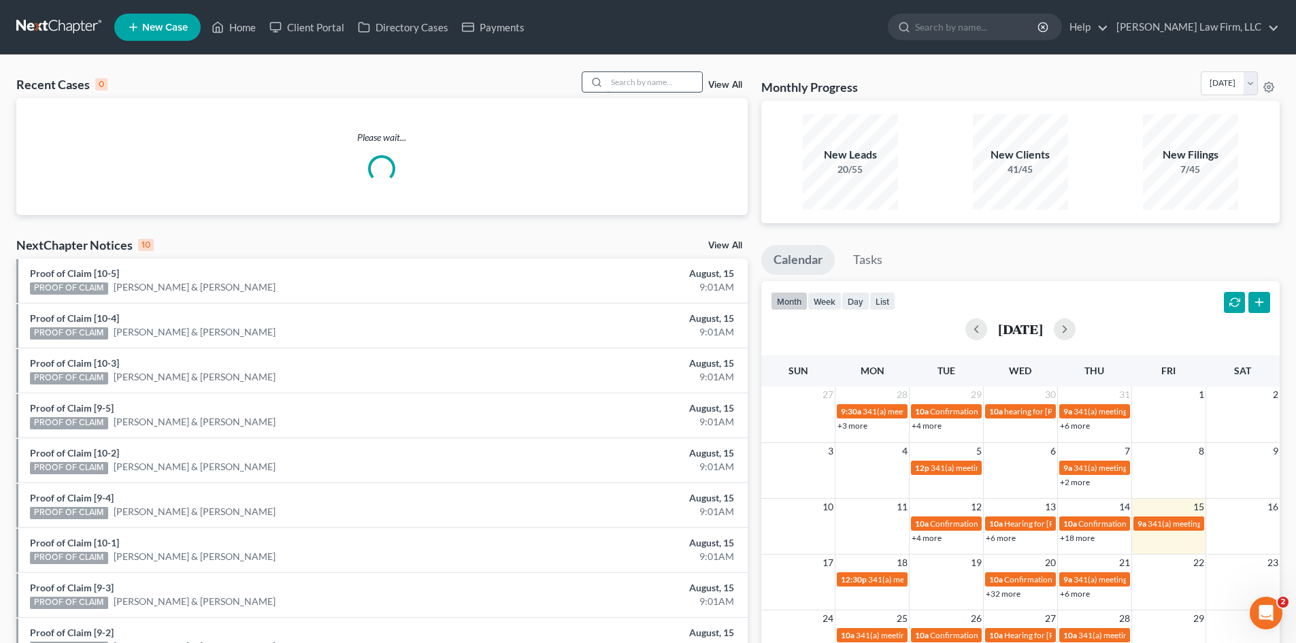
click at [633, 82] on input "search" at bounding box center [654, 82] width 95 height 20
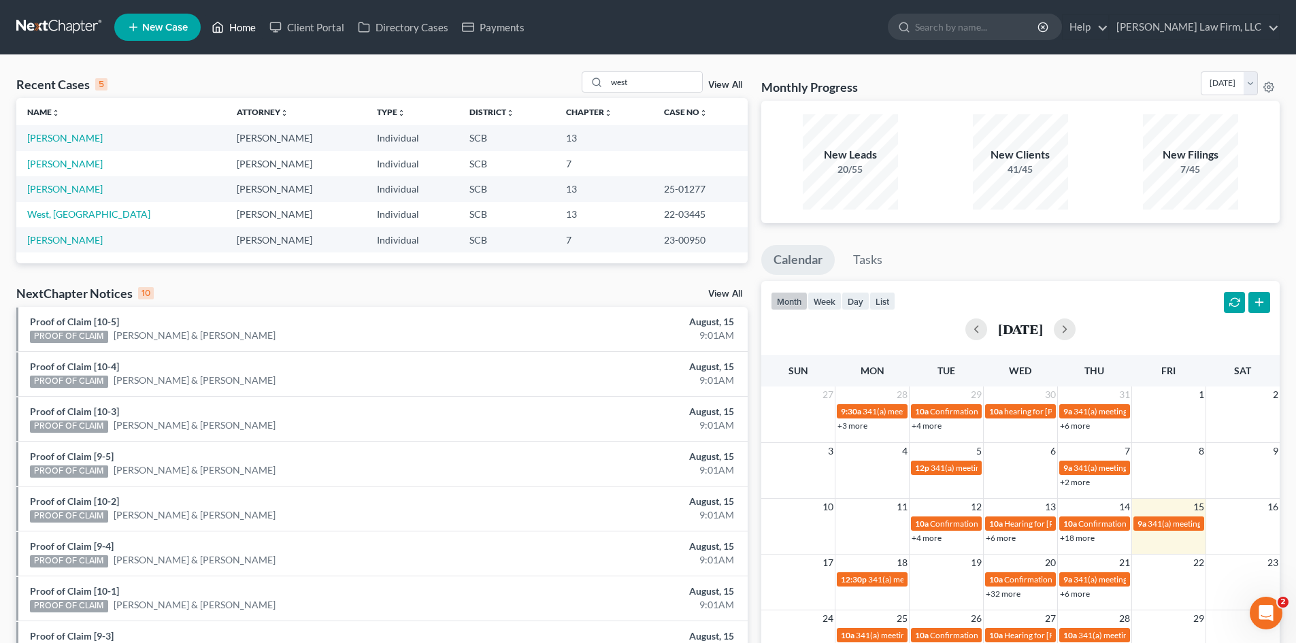
click at [241, 18] on link "Home" at bounding box center [234, 27] width 58 height 24
drag, startPoint x: 660, startPoint y: 76, endPoint x: 569, endPoint y: 84, distance: 92.2
click at [569, 84] on div "Recent Cases 5 west View All" at bounding box center [381, 84] width 731 height 27
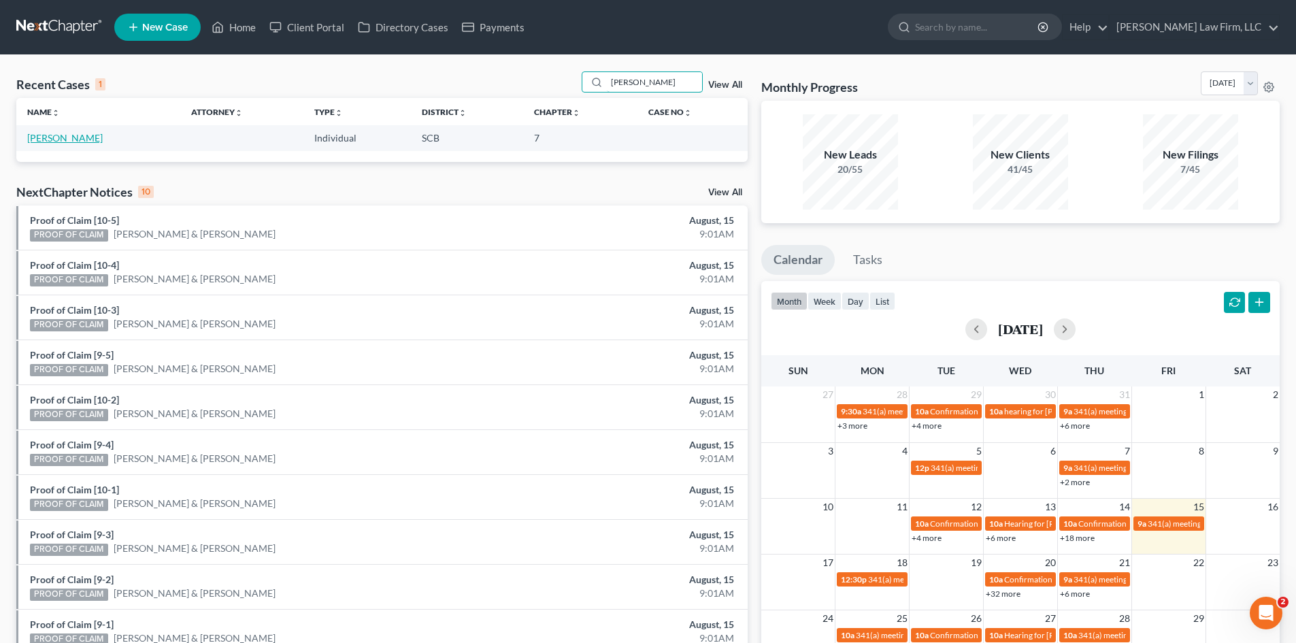
type input "[PERSON_NAME]"
click at [52, 137] on link "[PERSON_NAME]" at bounding box center [65, 138] width 76 height 12
select select "4"
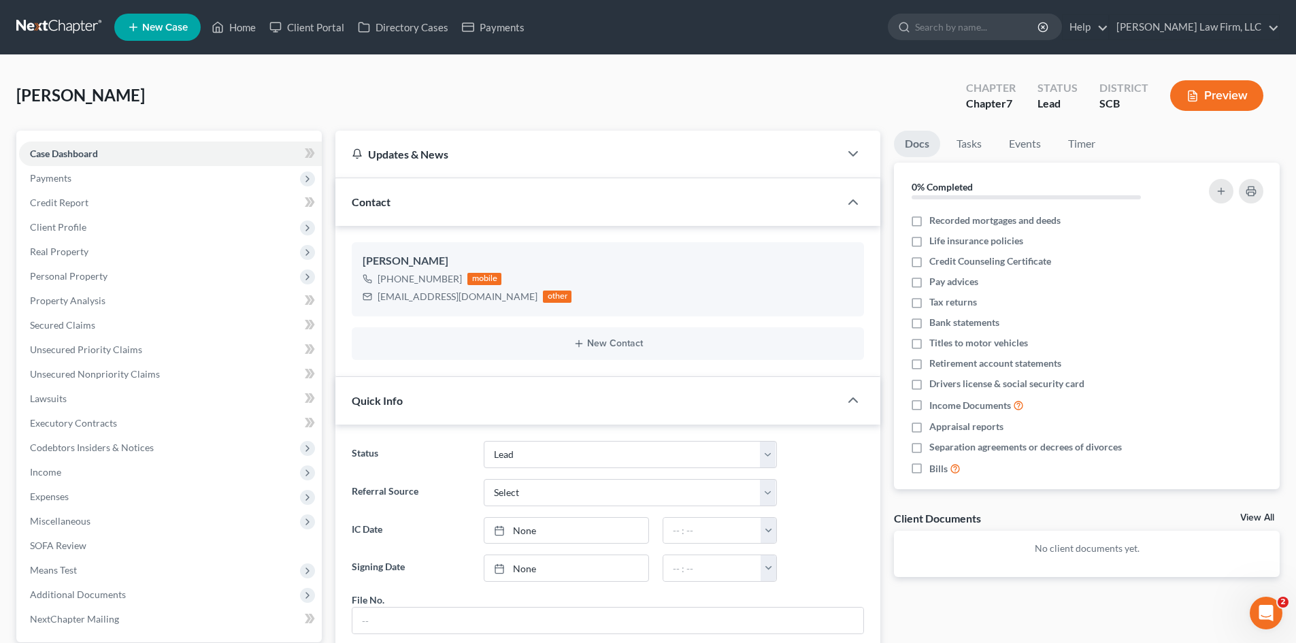
click at [1263, 518] on link "View All" at bounding box center [1257, 518] width 34 height 10
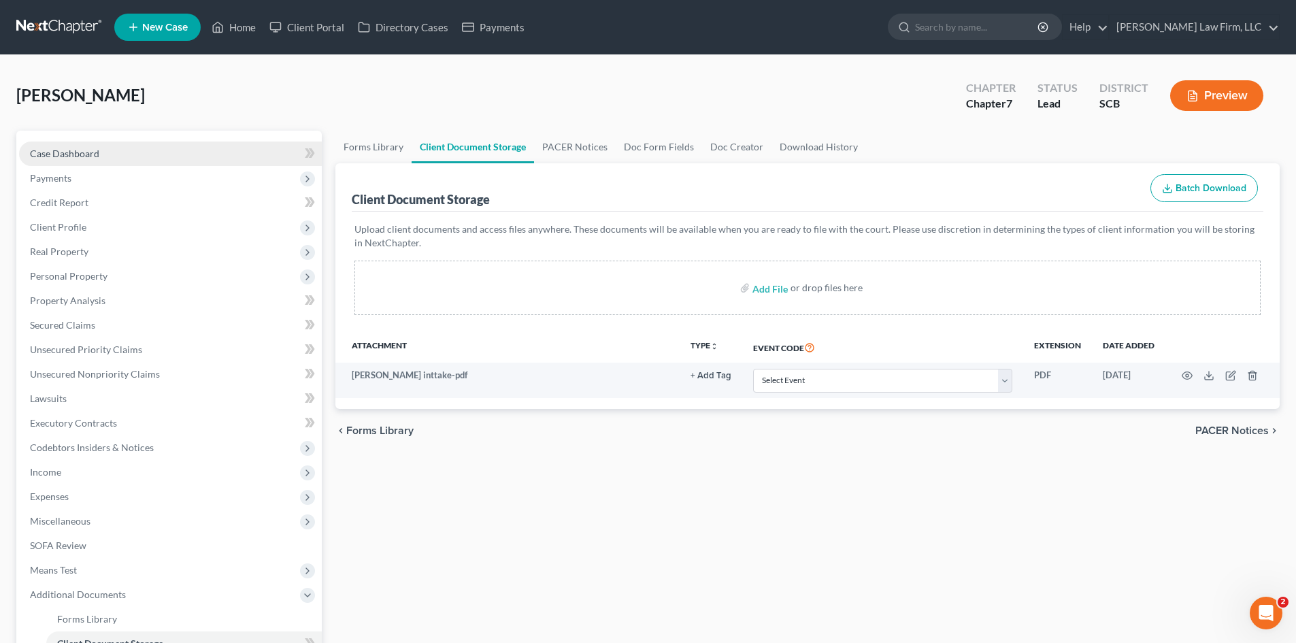
click at [84, 150] on span "Case Dashboard" at bounding box center [64, 154] width 69 height 12
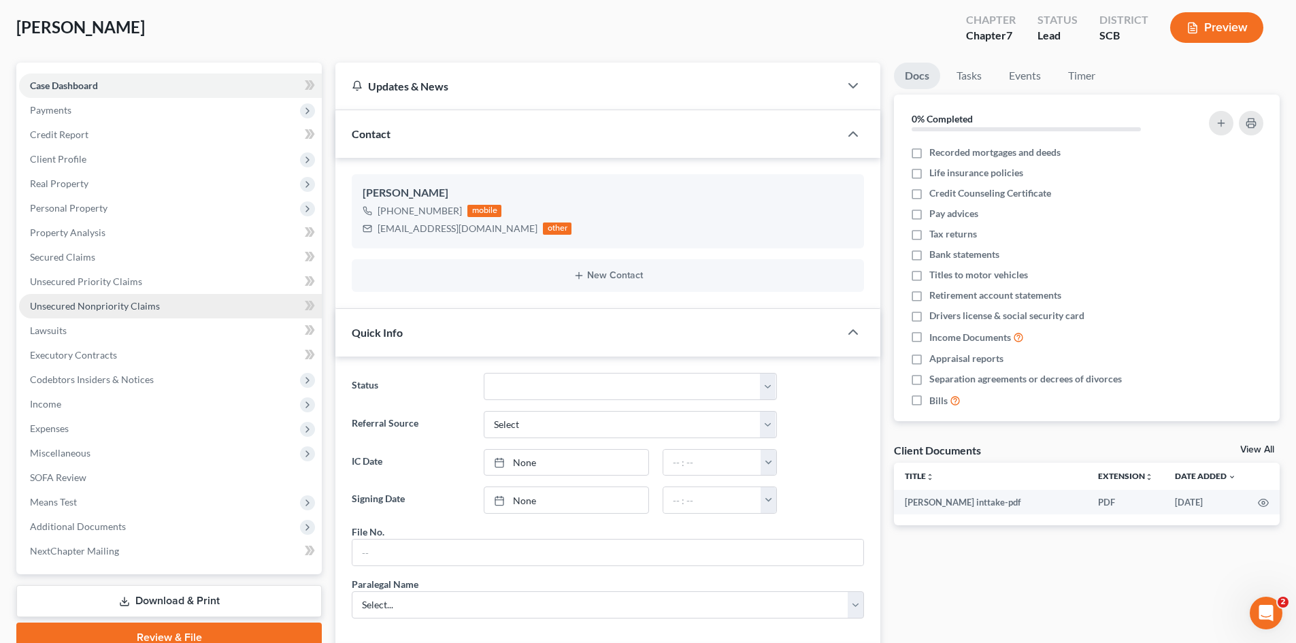
scroll to position [204, 0]
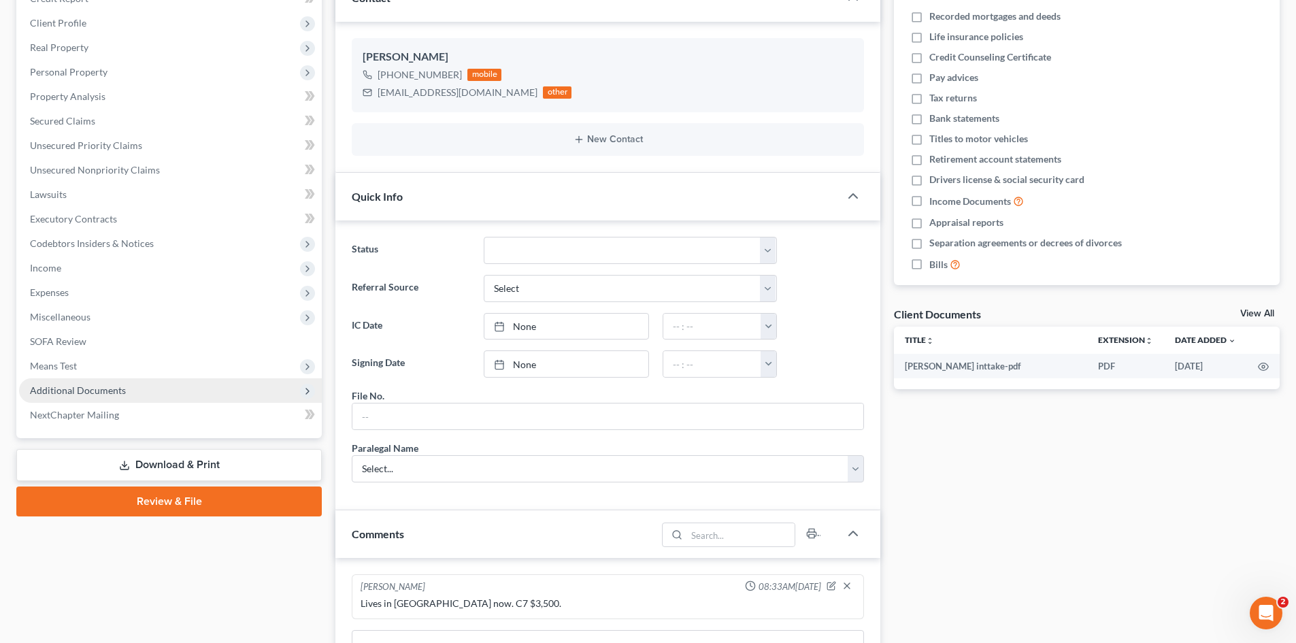
click at [137, 394] on span "Additional Documents" at bounding box center [170, 390] width 303 height 24
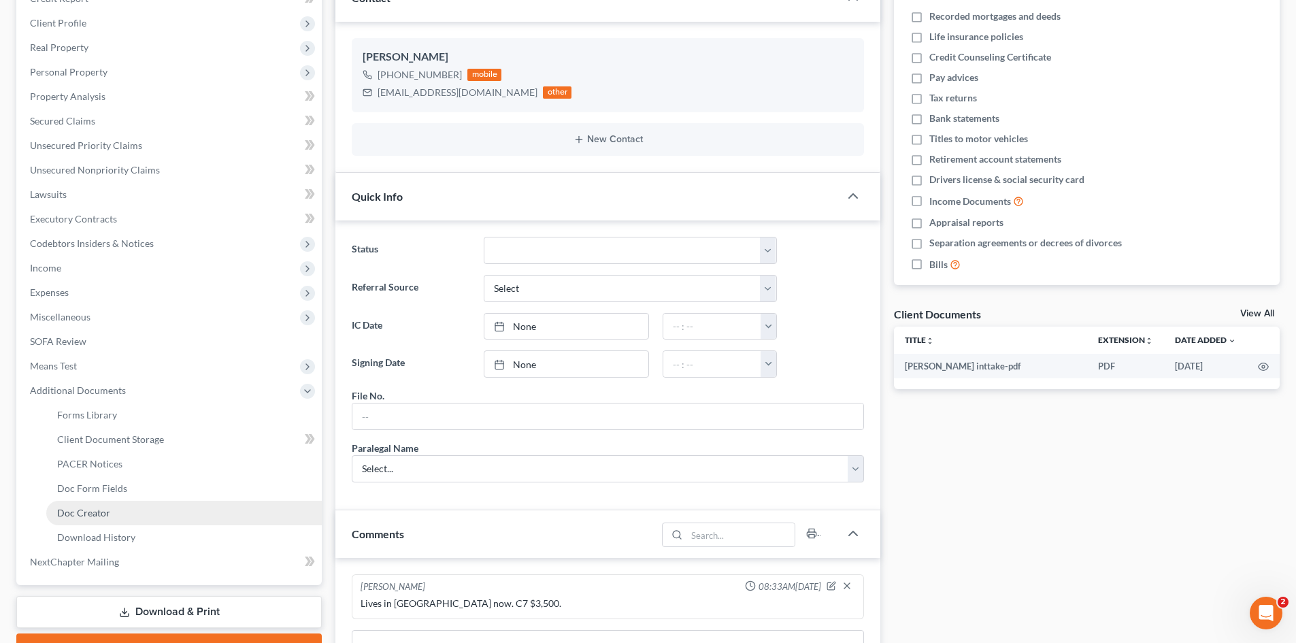
click at [141, 512] on link "Doc Creator" at bounding box center [183, 513] width 275 height 24
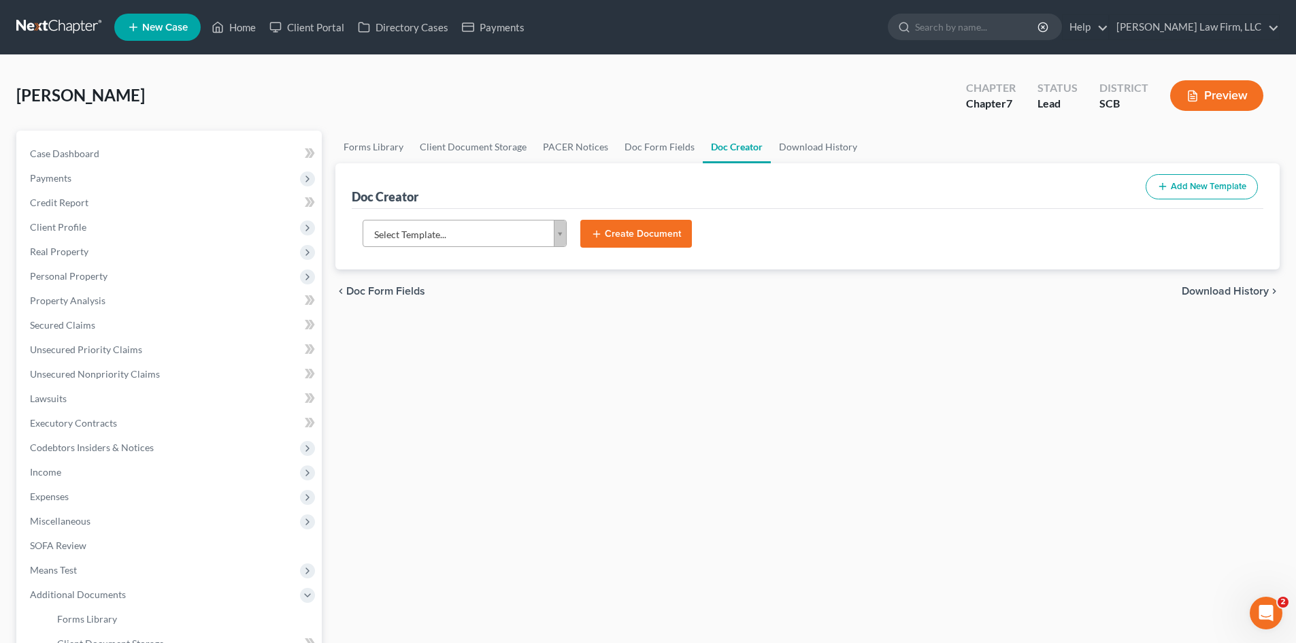
click at [559, 231] on body "Home New Case Client Portal Directory Cases Payments [PERSON_NAME] Law Firm, LL…" at bounding box center [648, 459] width 1296 height 919
click at [735, 347] on body "Home New Case Client Portal Directory Cases Payments [PERSON_NAME] Law Firm, LL…" at bounding box center [648, 459] width 1296 height 919
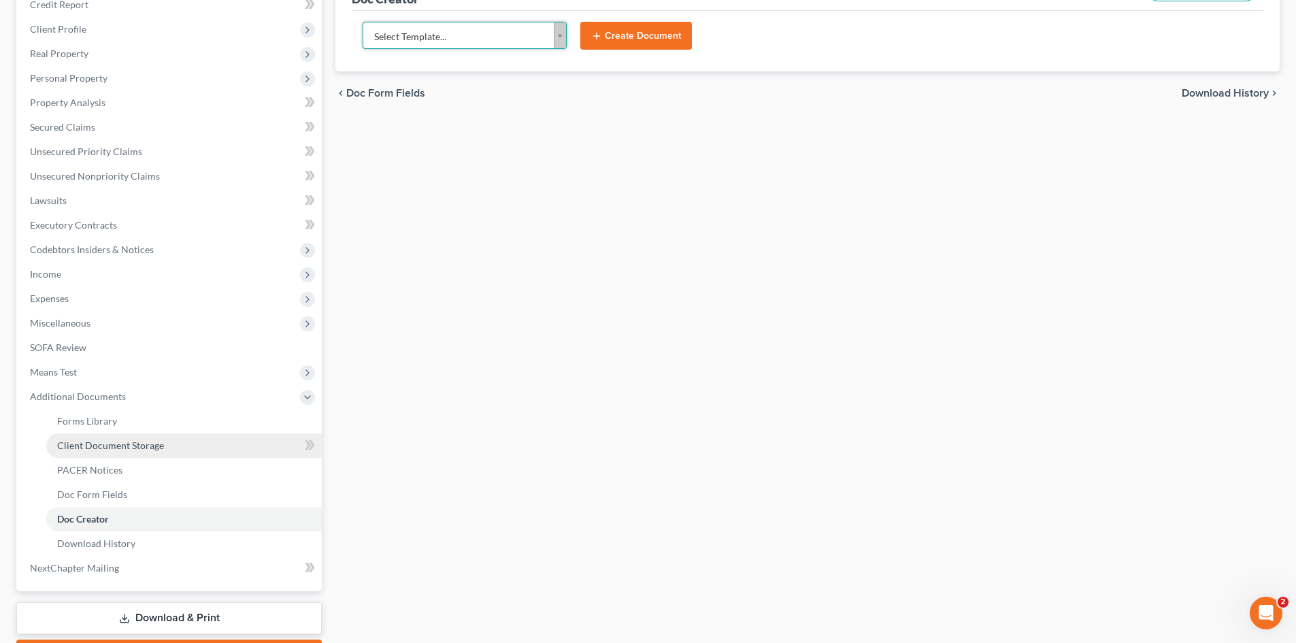
scroll to position [204, 0]
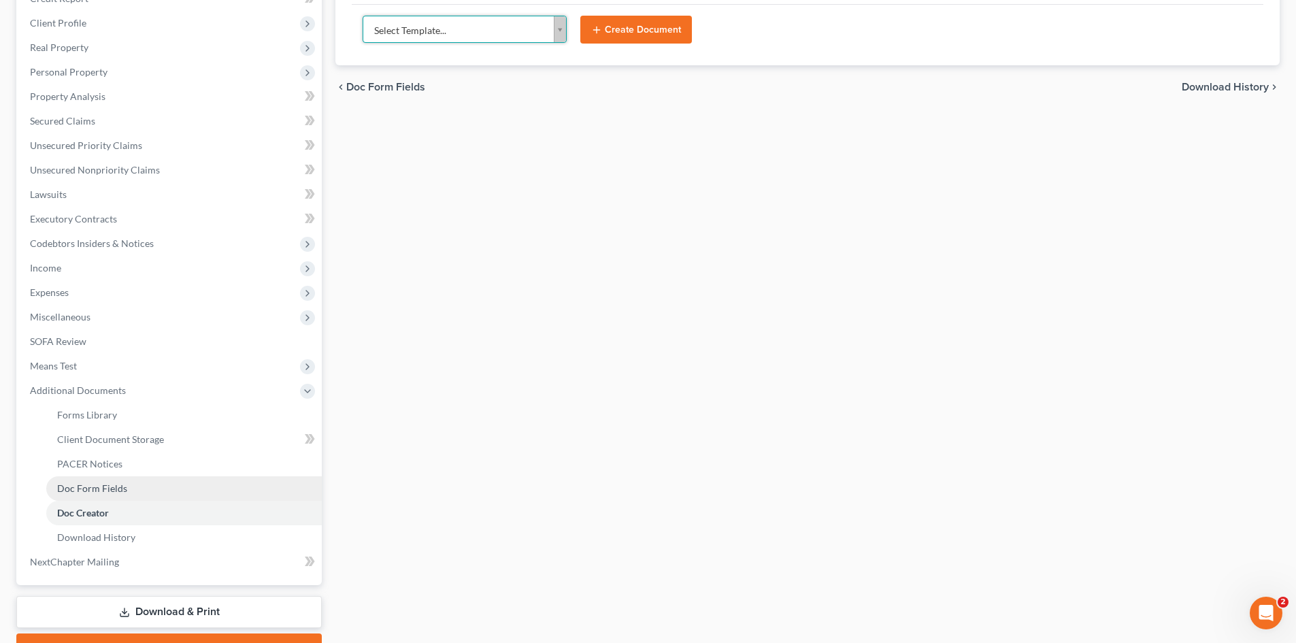
click at [136, 481] on link "Doc Form Fields" at bounding box center [183, 488] width 275 height 24
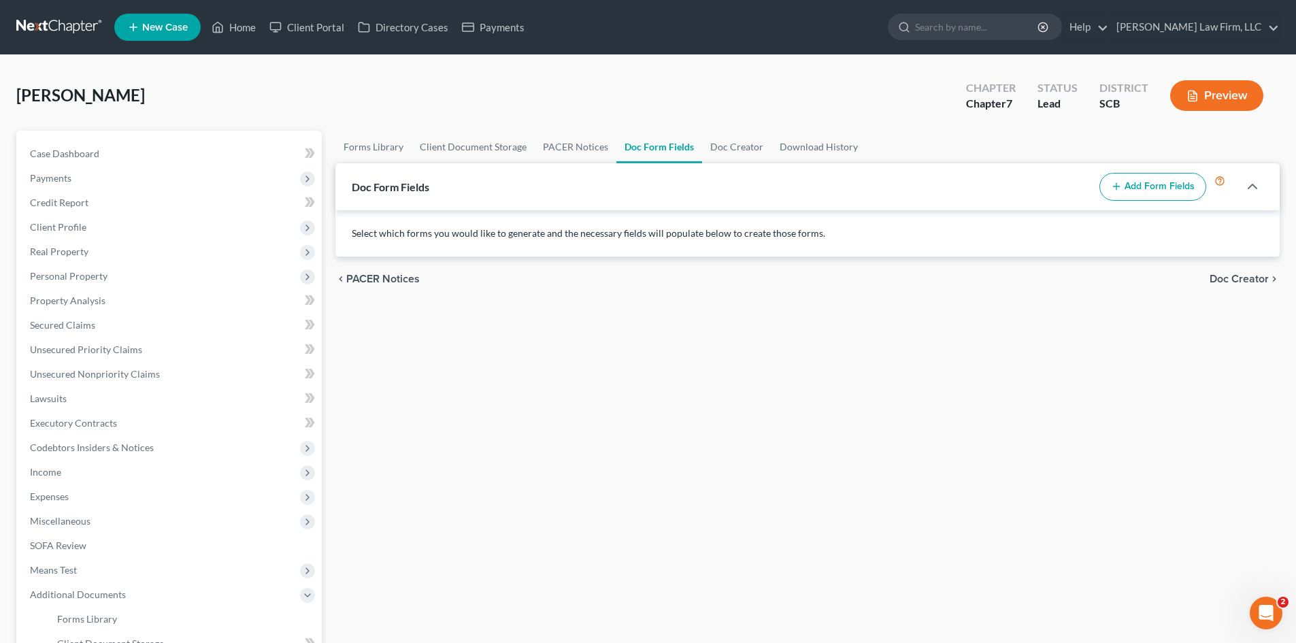
click at [1133, 187] on button "Add Form Fields" at bounding box center [1152, 187] width 107 height 29
select select
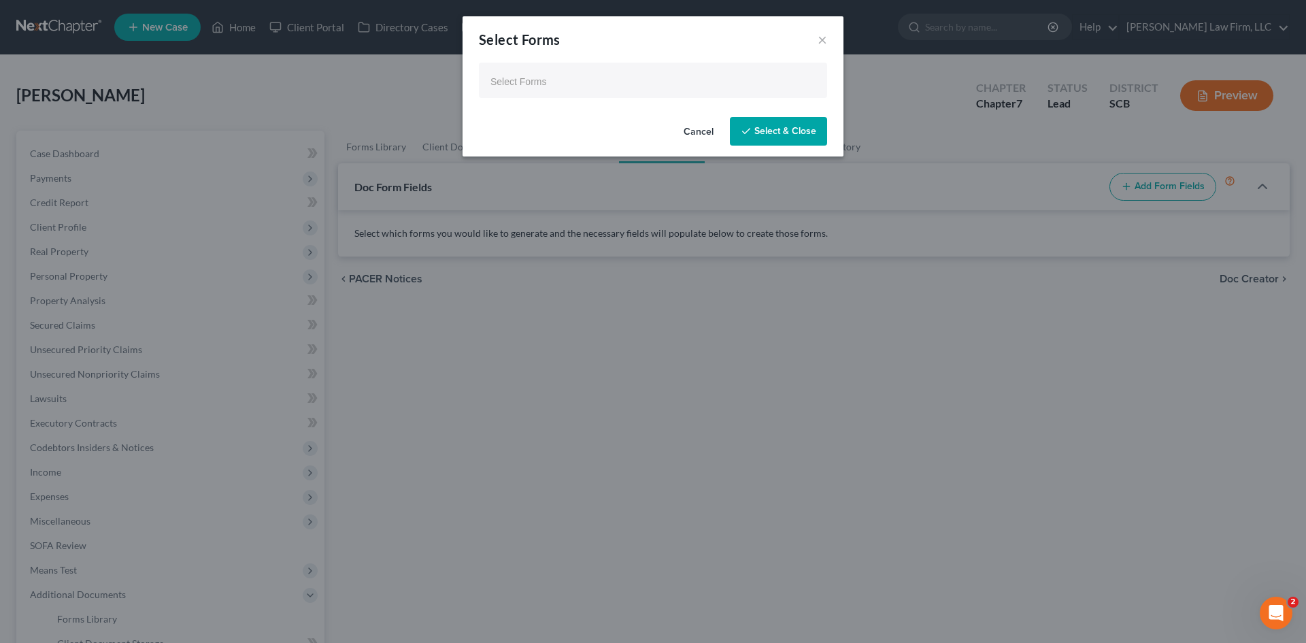
click at [687, 133] on button "Cancel" at bounding box center [699, 131] width 52 height 27
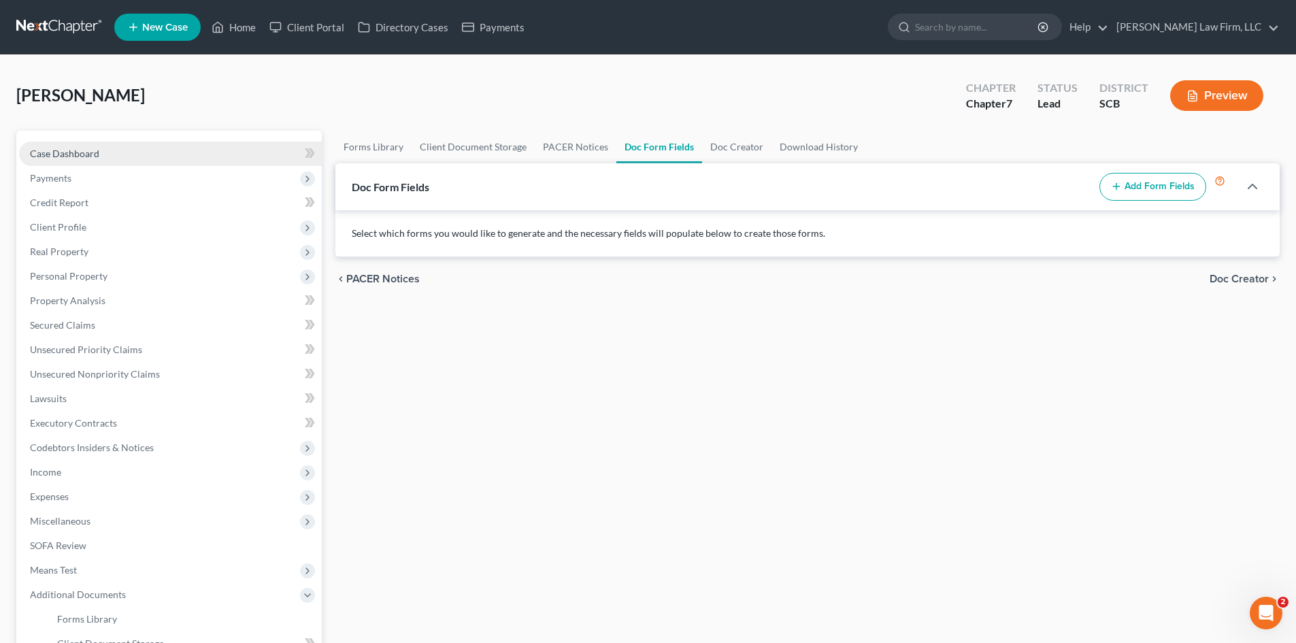
click at [83, 146] on link "Case Dashboard" at bounding box center [170, 153] width 303 height 24
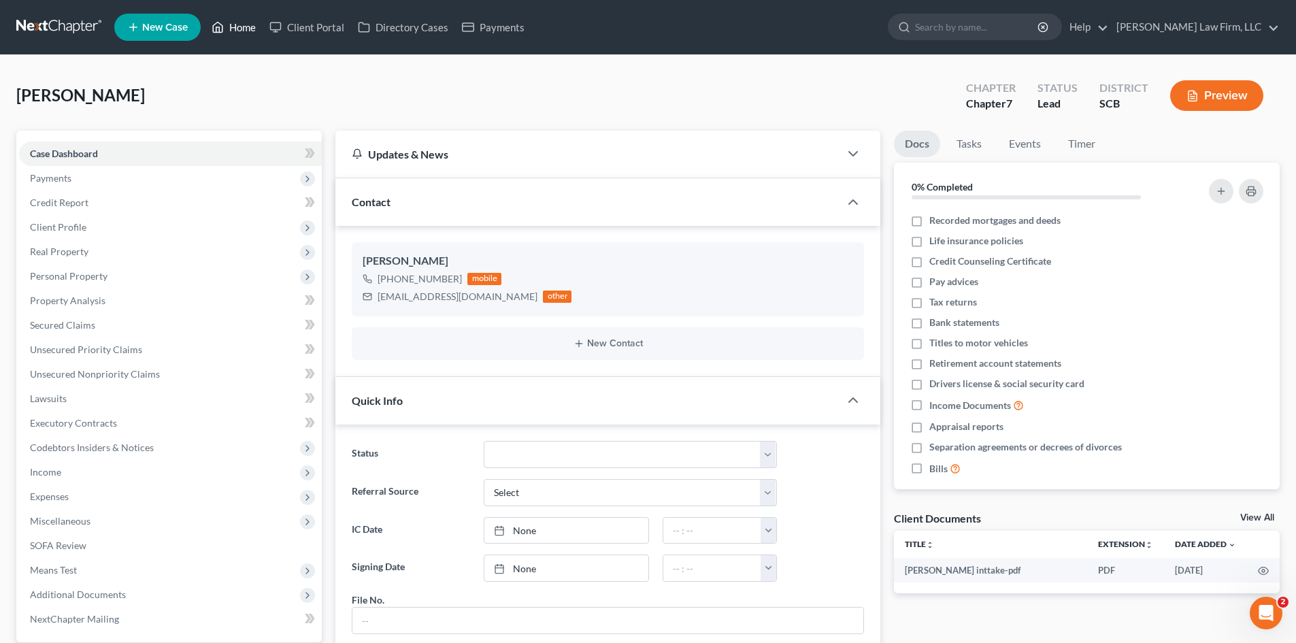
click at [246, 18] on link "Home" at bounding box center [234, 27] width 58 height 24
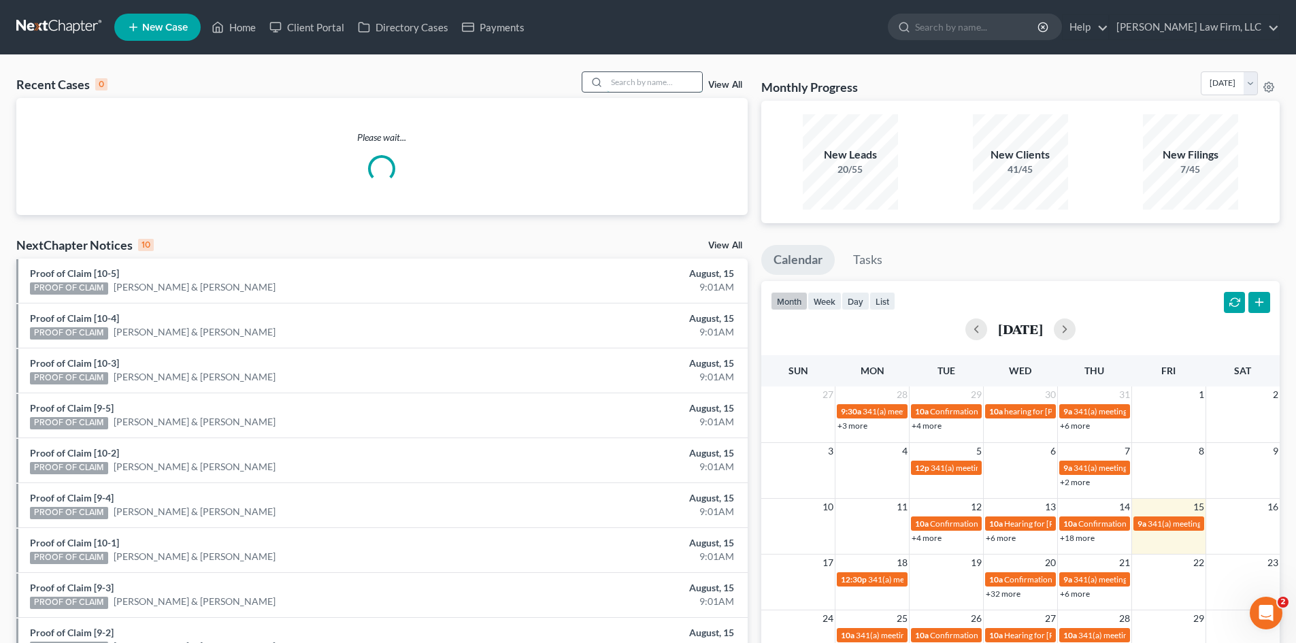
click at [626, 73] on input "search" at bounding box center [654, 82] width 95 height 20
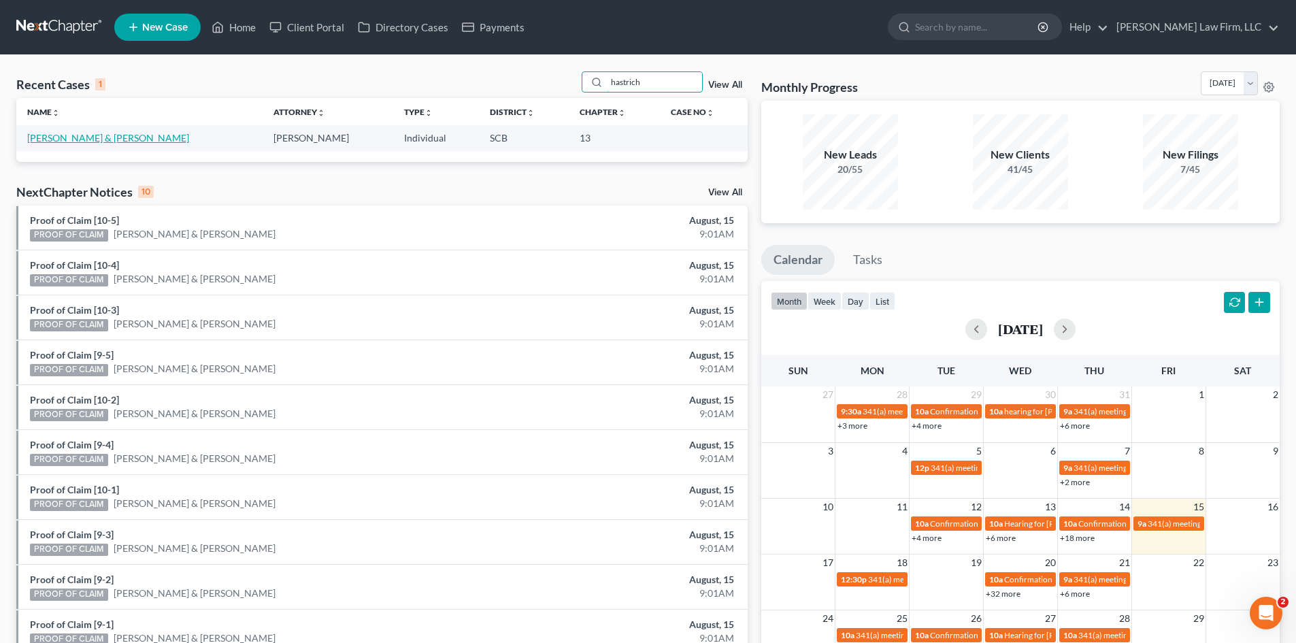
type input "hastrich"
click at [58, 138] on link "[PERSON_NAME] & [PERSON_NAME]" at bounding box center [108, 138] width 162 height 12
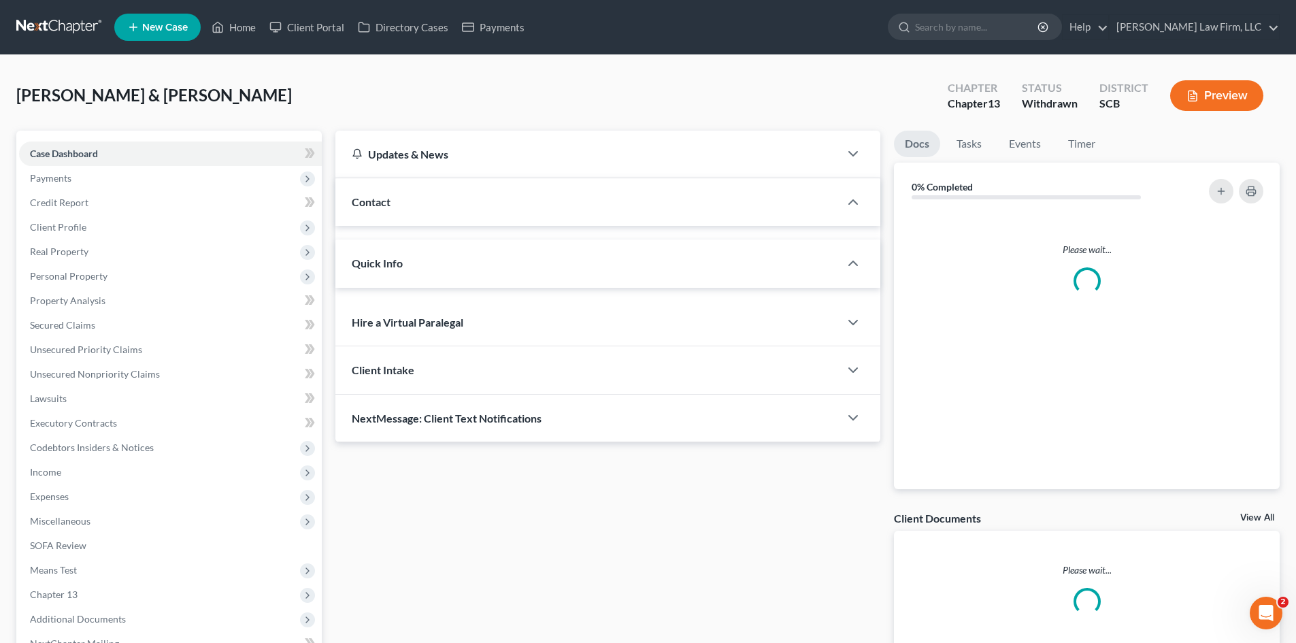
select select "0"
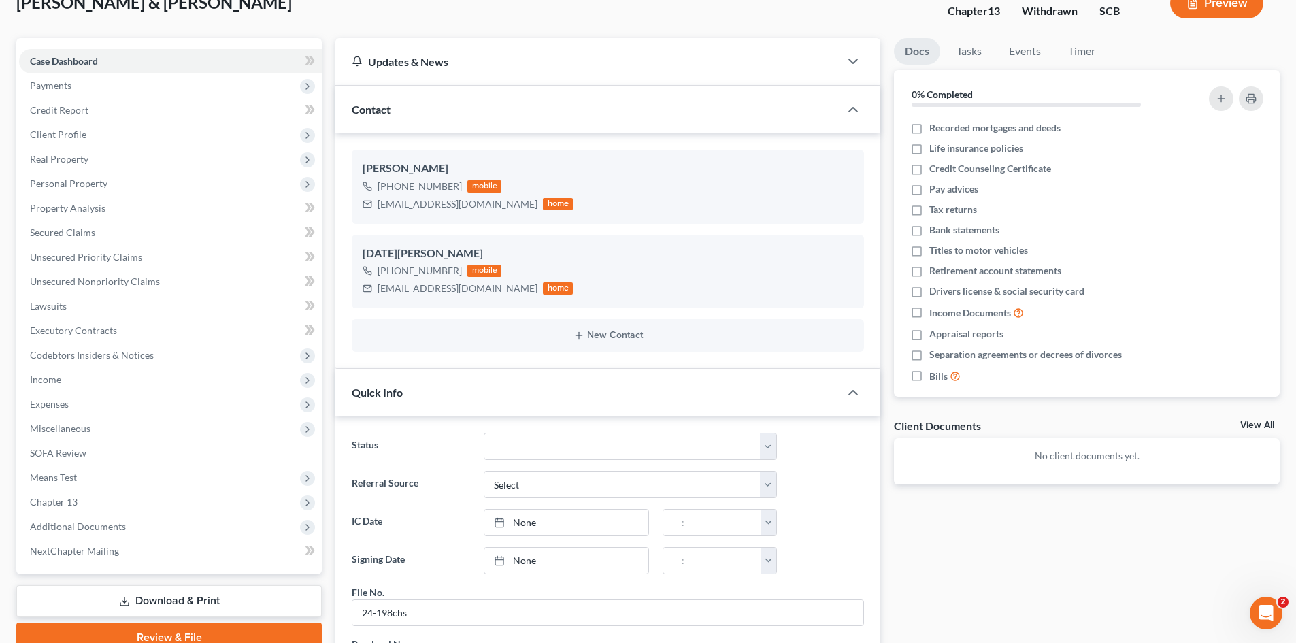
scroll to position [70, 0]
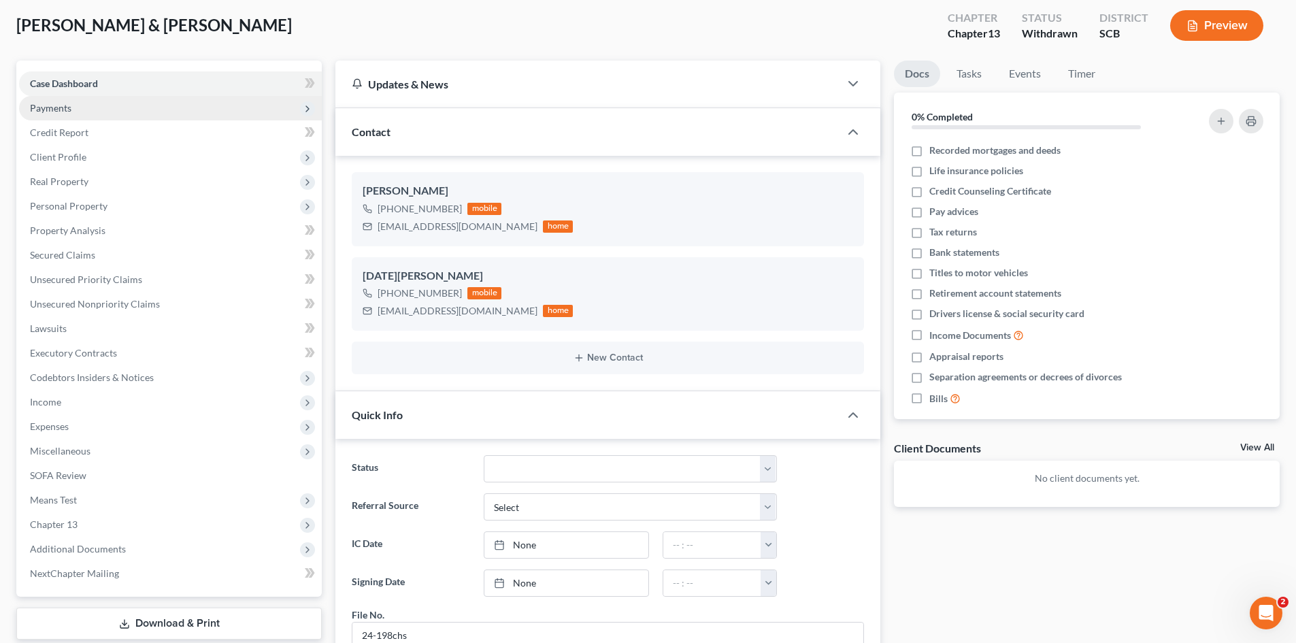
click at [96, 107] on span "Payments" at bounding box center [170, 108] width 303 height 24
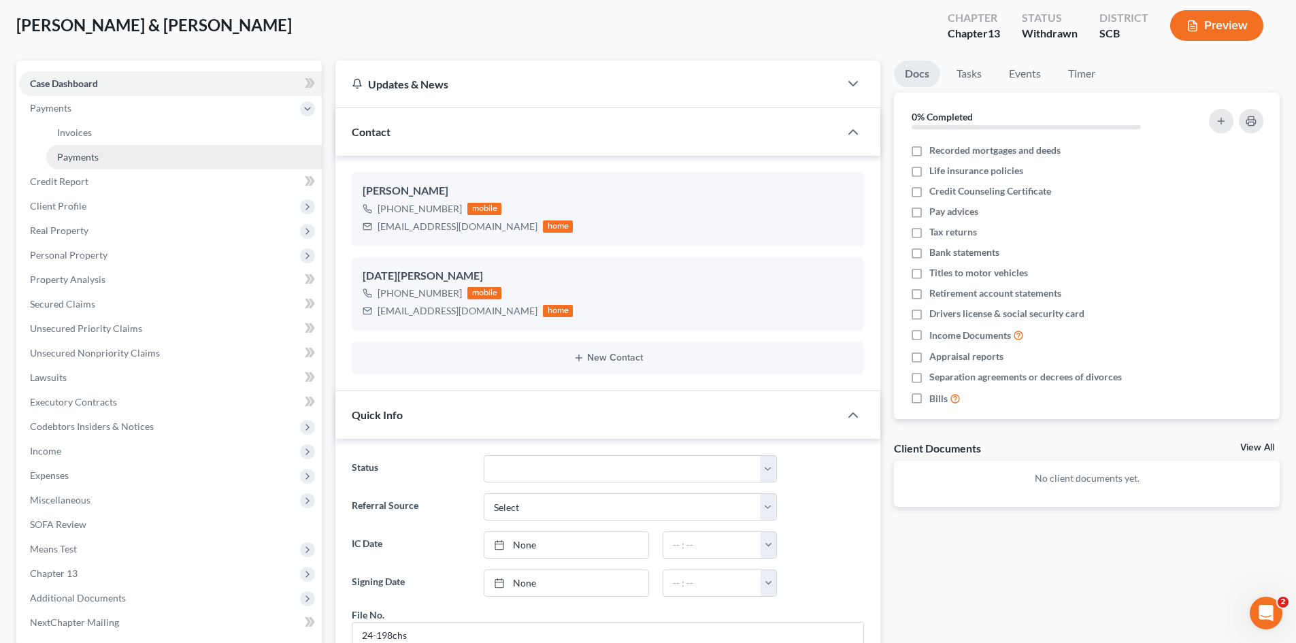
click at [101, 154] on link "Payments" at bounding box center [183, 157] width 275 height 24
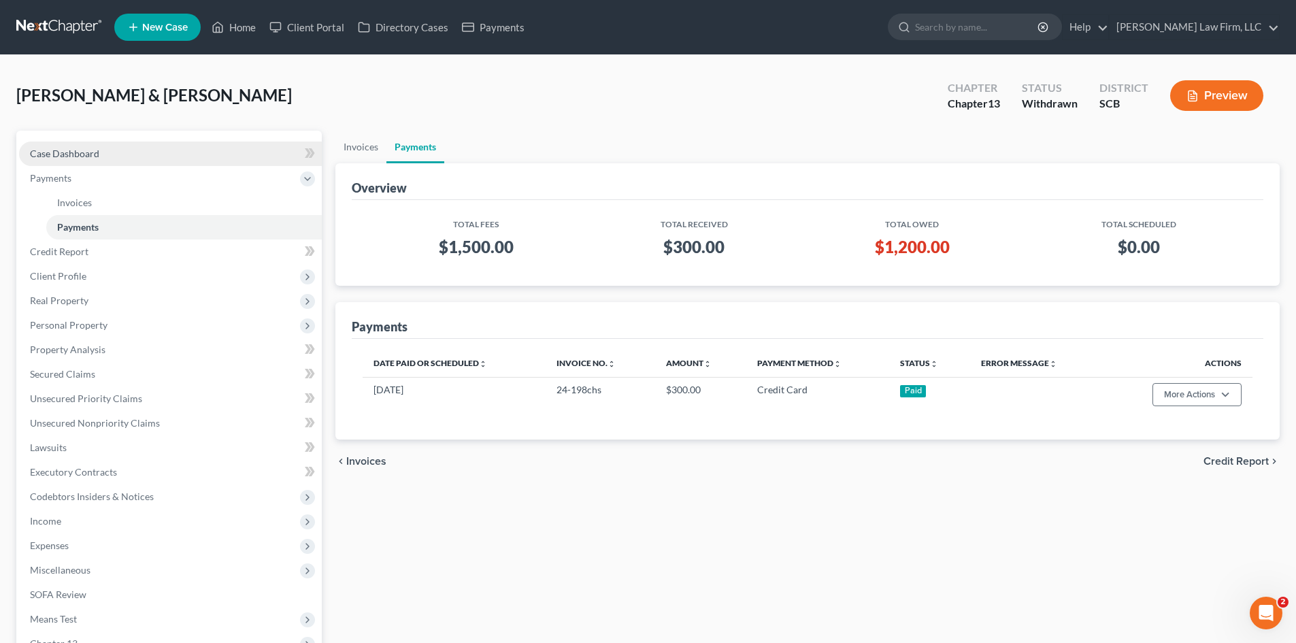
click at [63, 154] on span "Case Dashboard" at bounding box center [64, 154] width 69 height 12
select select "0"
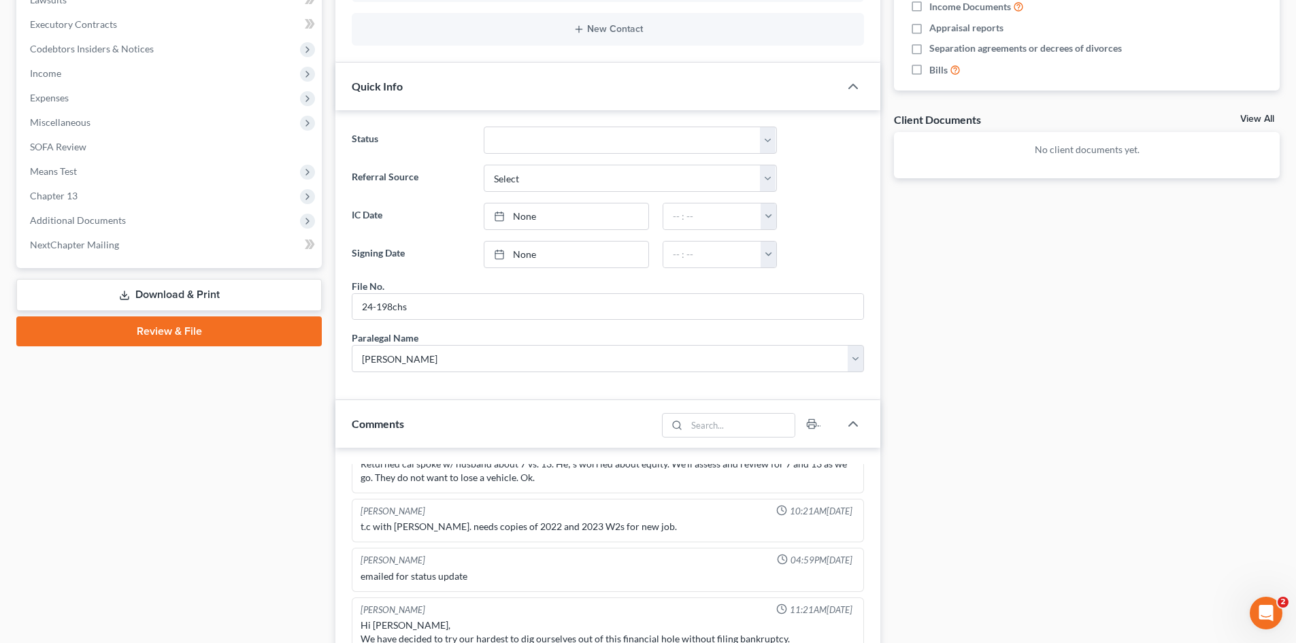
scroll to position [476, 0]
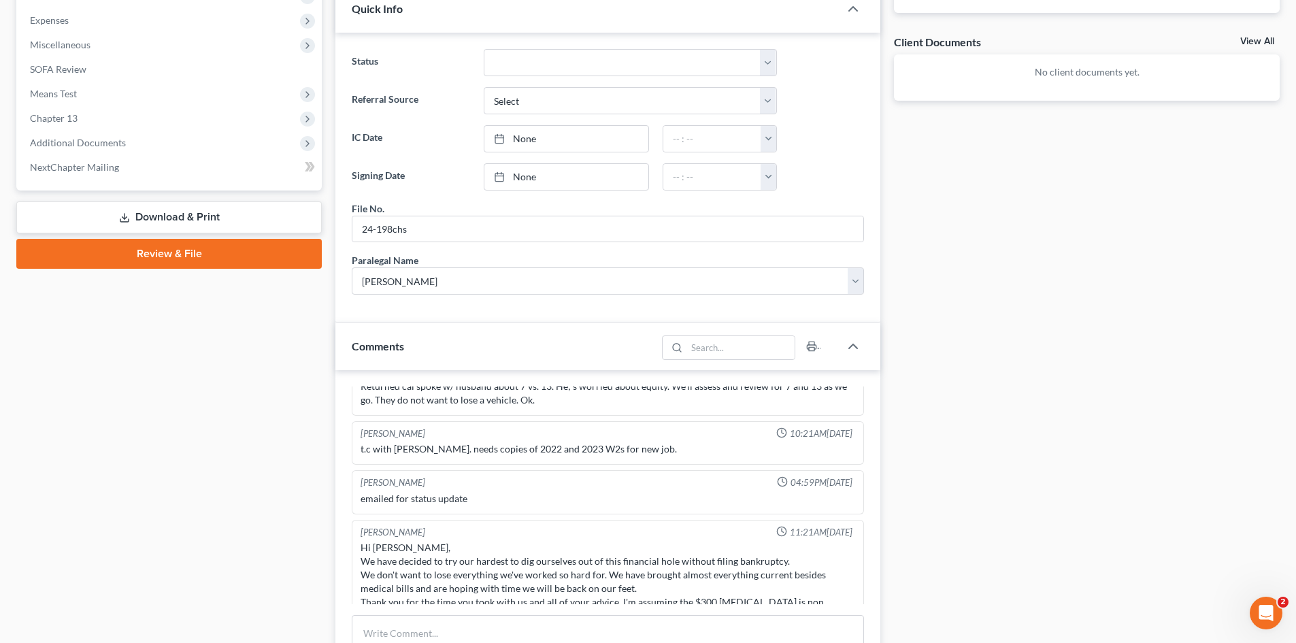
drag, startPoint x: 1246, startPoint y: 37, endPoint x: 1086, endPoint y: 167, distance: 206.1
click at [1246, 37] on link "View All" at bounding box center [1257, 42] width 34 height 10
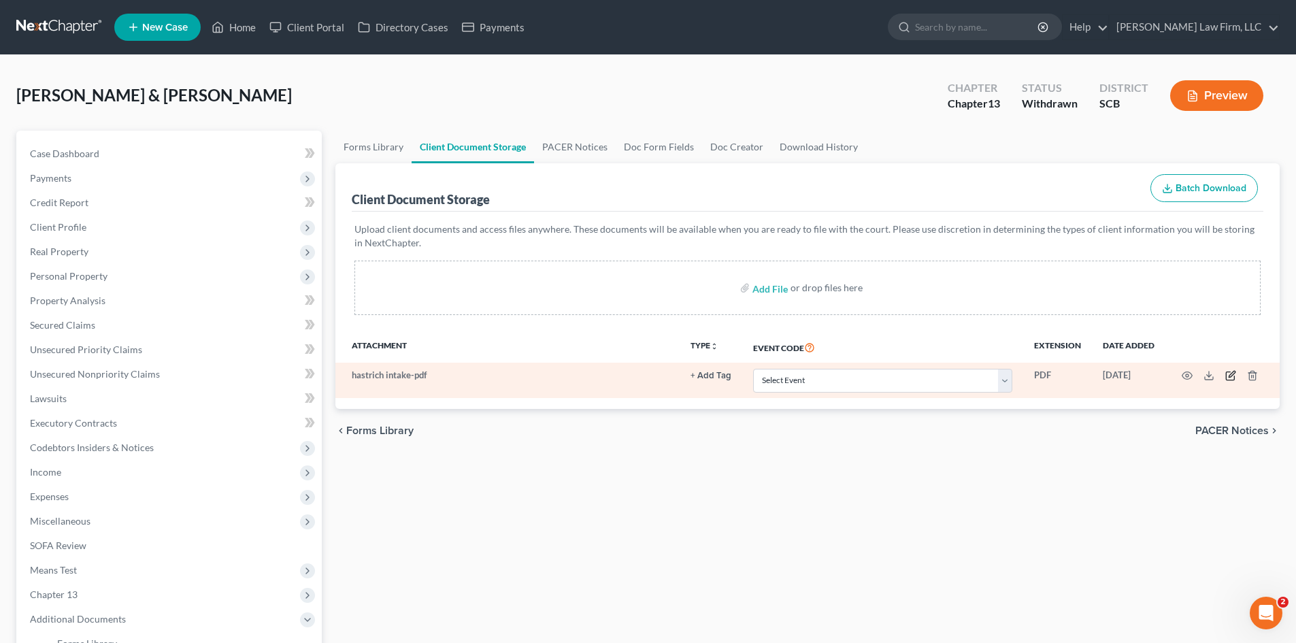
click at [1233, 375] on icon "button" at bounding box center [1230, 375] width 11 height 11
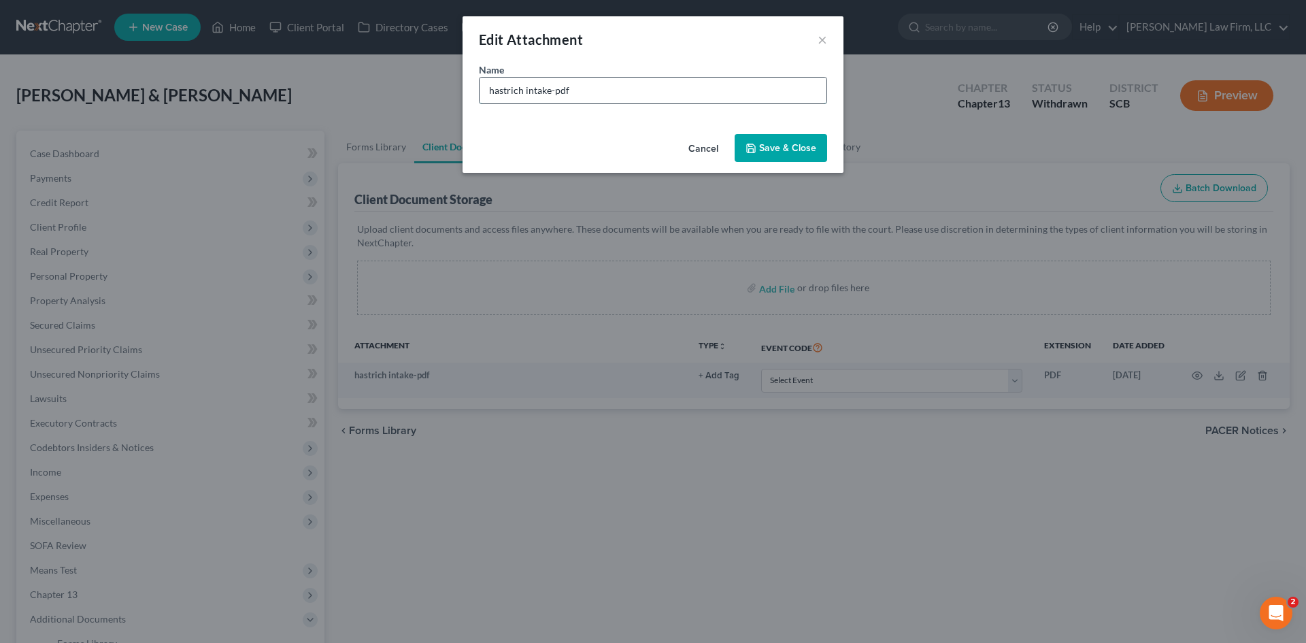
click at [598, 94] on input "hastrich intake-pdf" at bounding box center [653, 91] width 347 height 26
type input "Hastrich initial intake - [DATE]"
click at [767, 153] on span "Save & Close" at bounding box center [787, 148] width 57 height 12
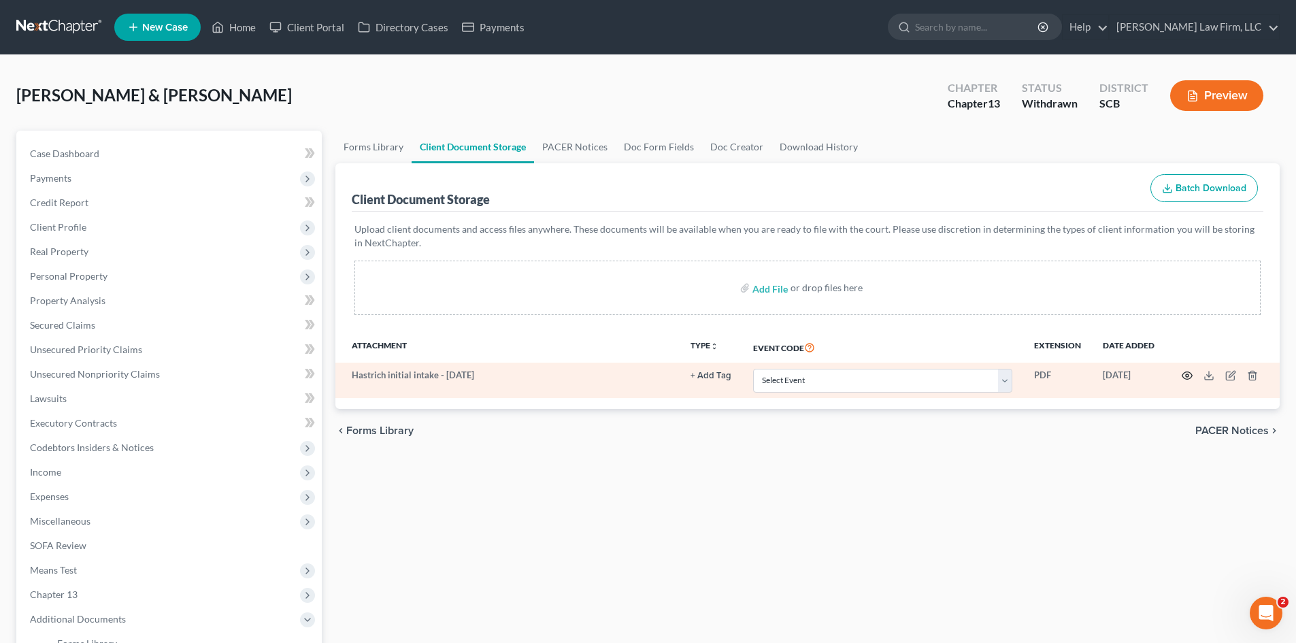
click at [1192, 373] on icon "button" at bounding box center [1186, 375] width 11 height 11
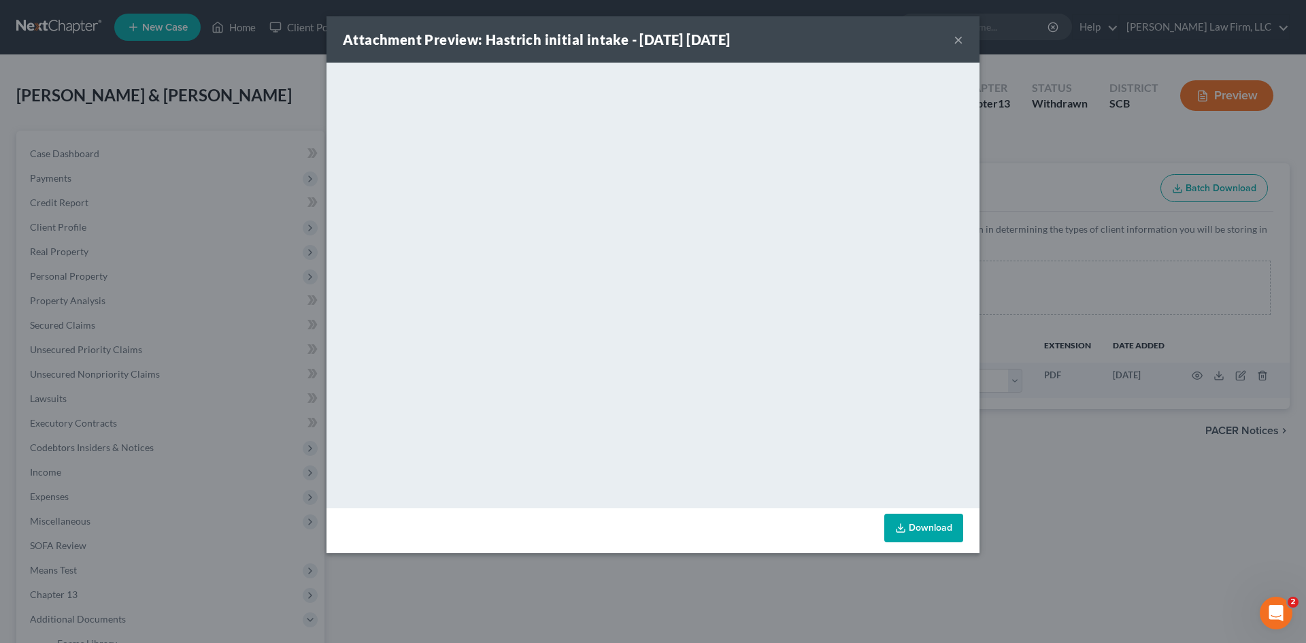
click at [956, 37] on button "×" at bounding box center [959, 39] width 10 height 16
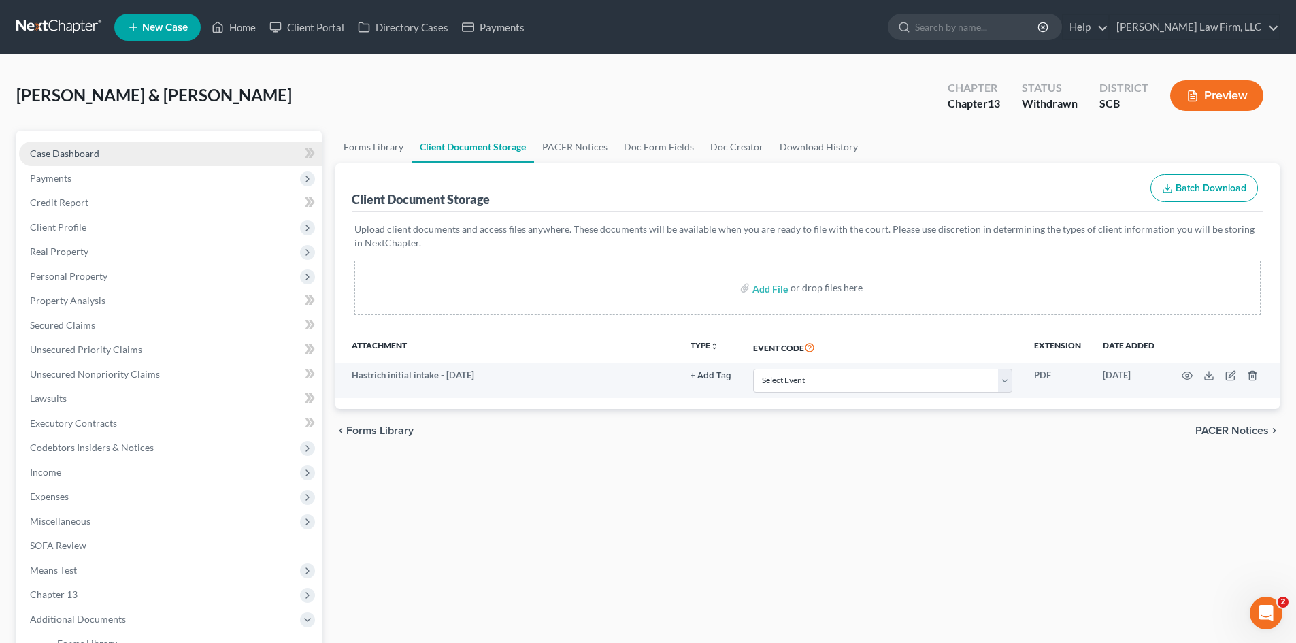
drag, startPoint x: 56, startPoint y: 156, endPoint x: 129, endPoint y: 161, distance: 73.0
click at [56, 156] on span "Case Dashboard" at bounding box center [64, 154] width 69 height 12
select select "0"
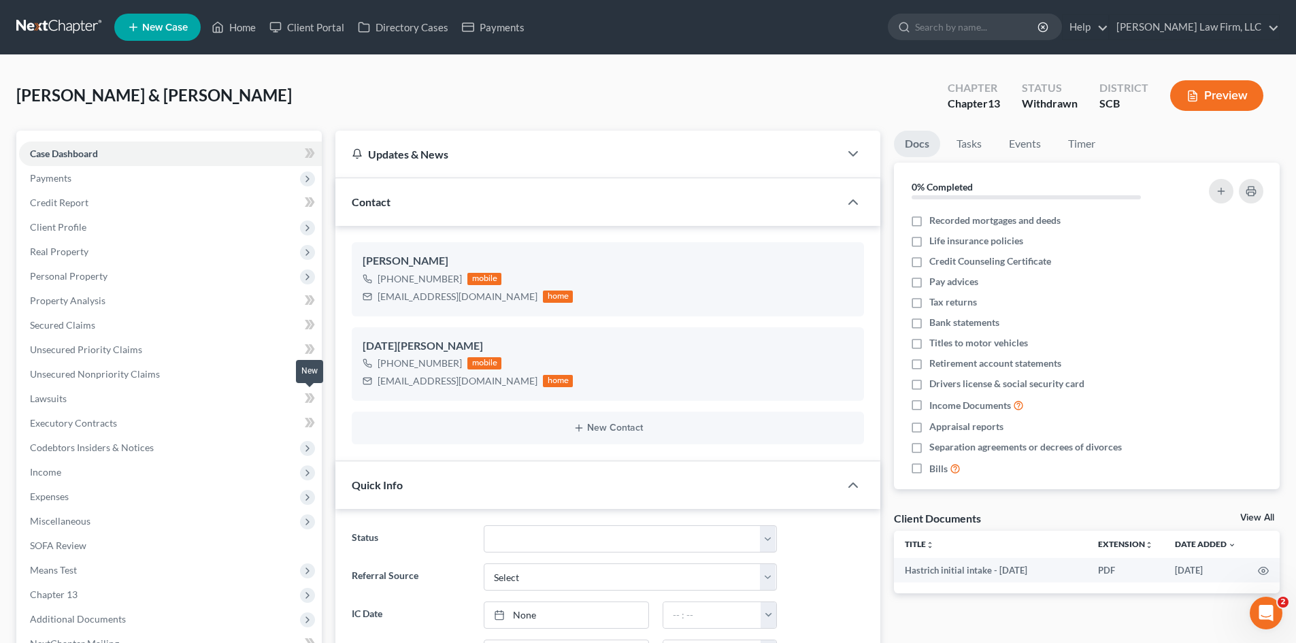
scroll to position [136, 0]
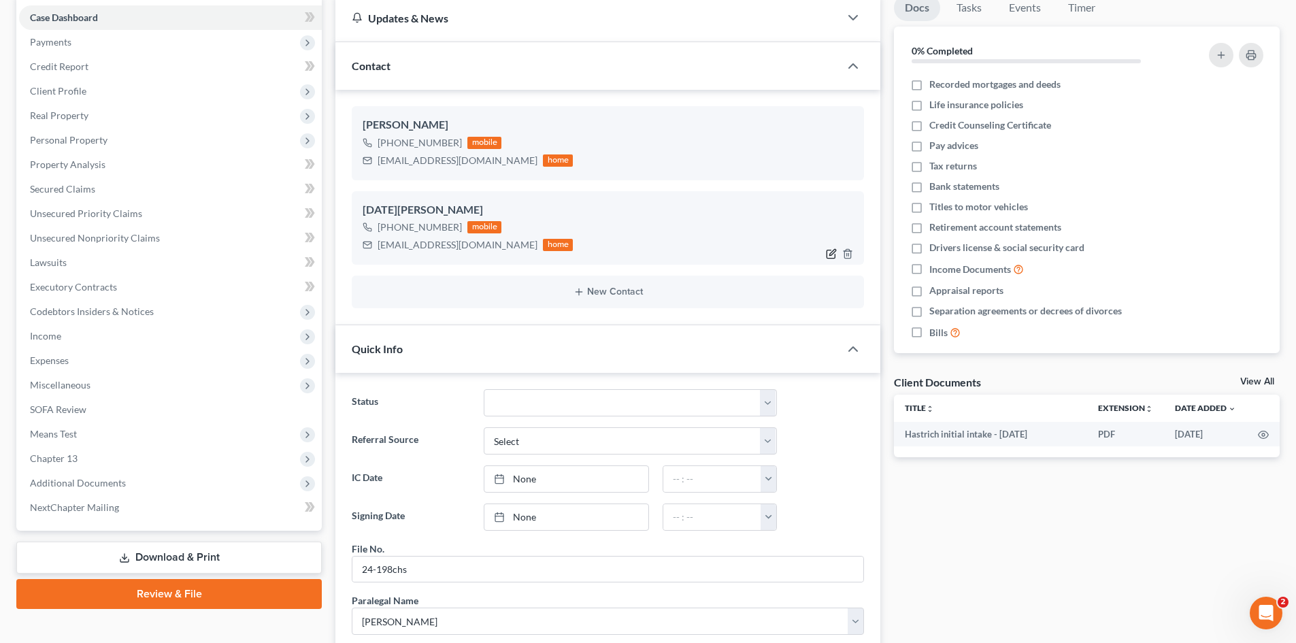
click at [831, 253] on icon "button" at bounding box center [833, 252] width 6 height 6
select select "0"
select select "2"
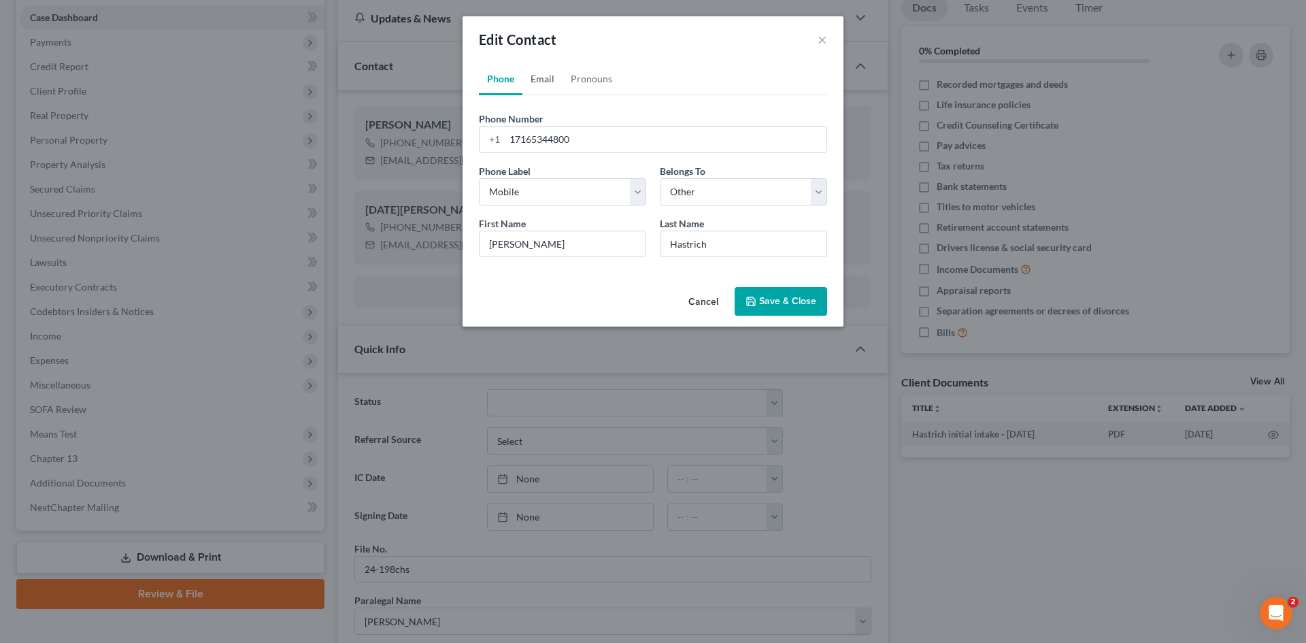
click at [535, 72] on link "Email" at bounding box center [542, 79] width 40 height 33
drag, startPoint x: 632, startPoint y: 146, endPoint x: 475, endPoint y: 148, distance: 157.1
click at [475, 148] on div "Phone Email Pronouns Phone Number * [PHONE_NUMBER] Ext. Phone Label * Select Mo…" at bounding box center [653, 172] width 381 height 219
type input "[PERSON_NAME][EMAIL_ADDRESS][DOMAIN_NAME]"
drag, startPoint x: 588, startPoint y: 197, endPoint x: 583, endPoint y: 203, distance: 7.8
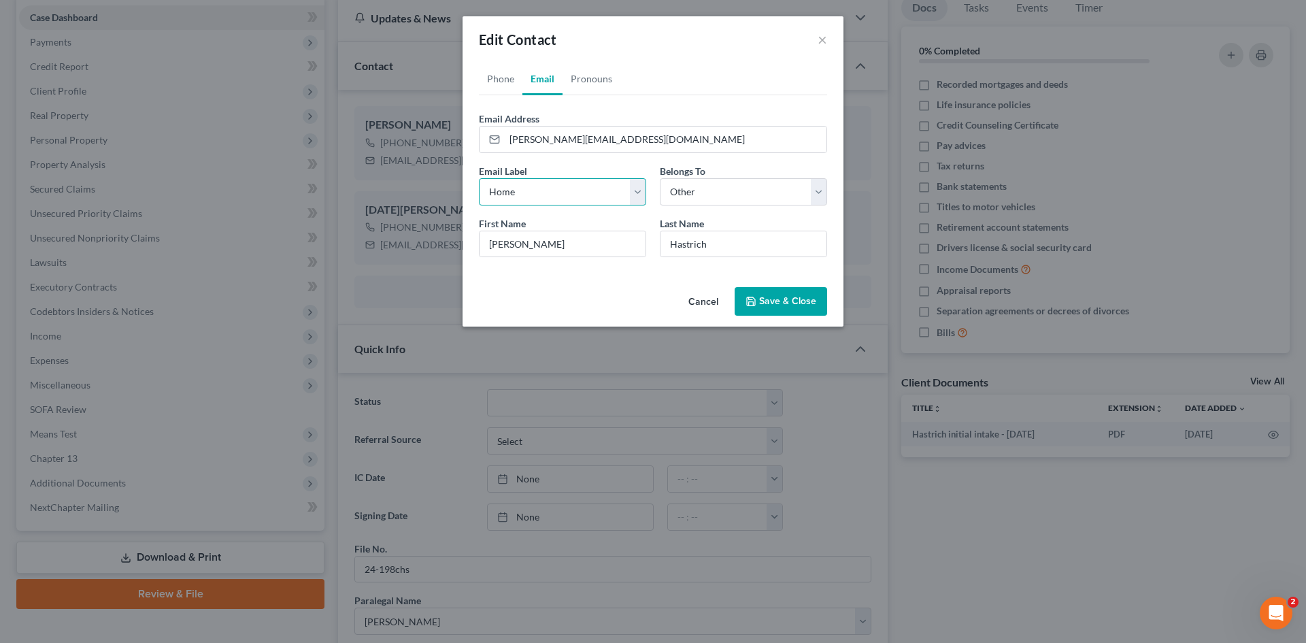
click at [588, 197] on select "Select Home Work Other" at bounding box center [562, 191] width 167 height 27
select select "1"
click at [479, 178] on select "Select Home Work Other" at bounding box center [562, 191] width 167 height 27
click at [733, 204] on select "Select Client Spouse Other" at bounding box center [743, 191] width 167 height 27
select select "1"
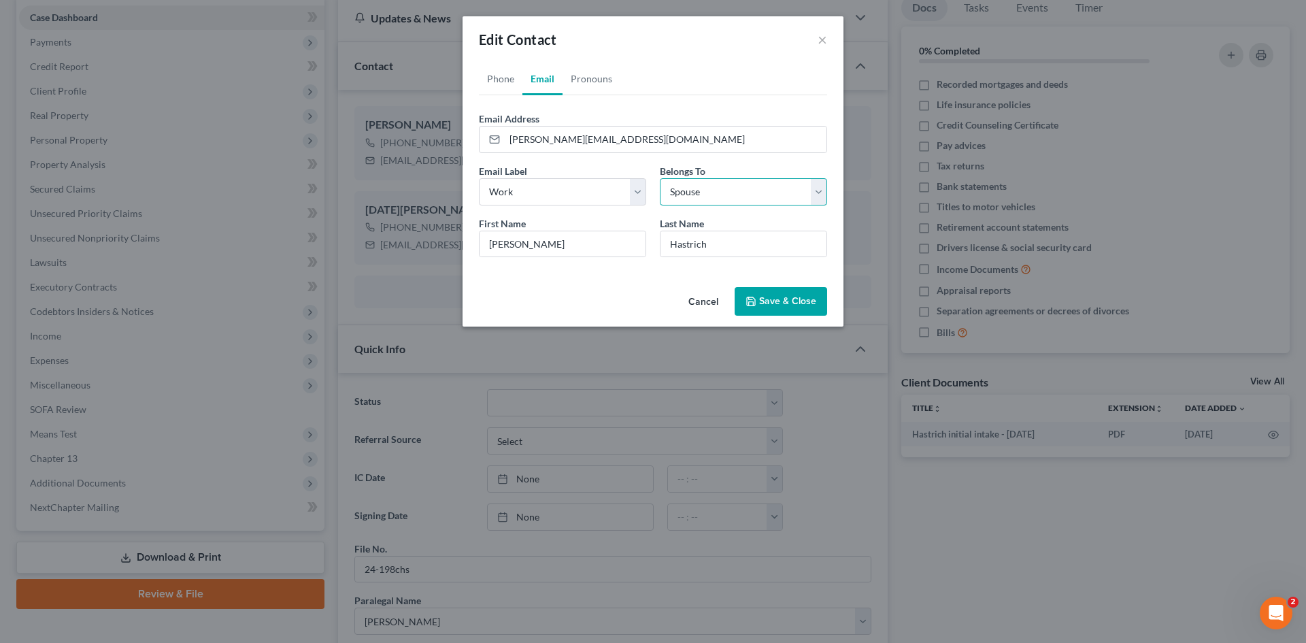
click at [660, 178] on select "Select Client Spouse Other" at bounding box center [743, 191] width 167 height 27
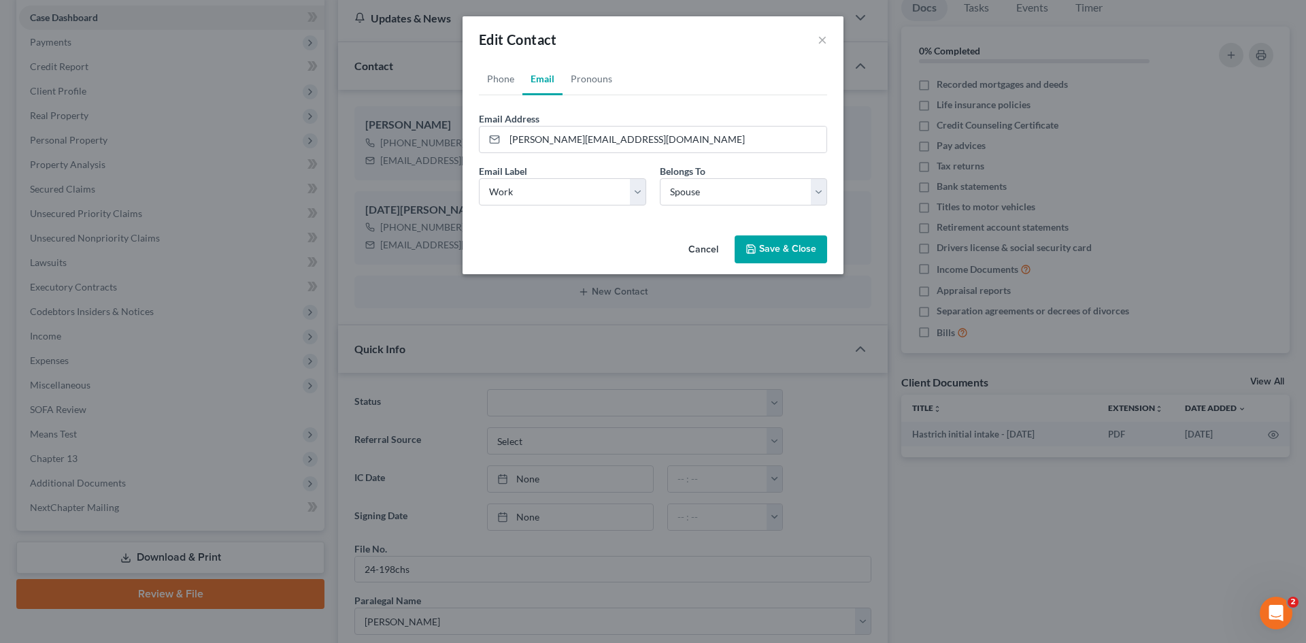
click at [782, 251] on button "Save & Close" at bounding box center [781, 249] width 93 height 29
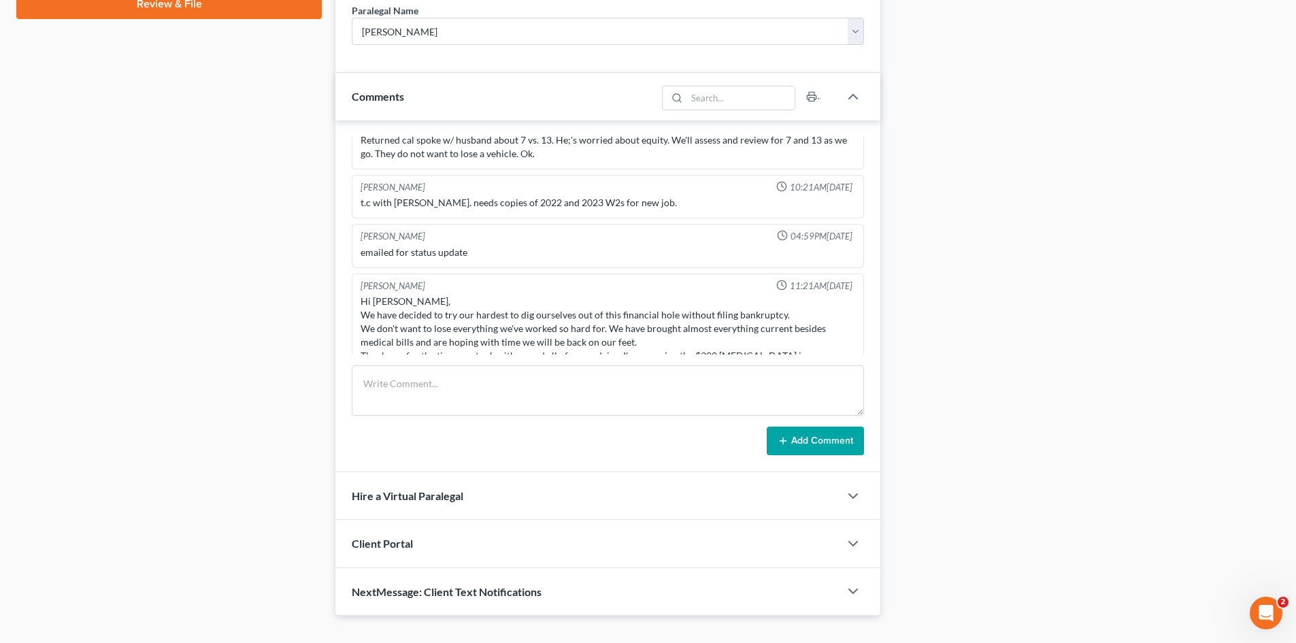
scroll to position [750, 0]
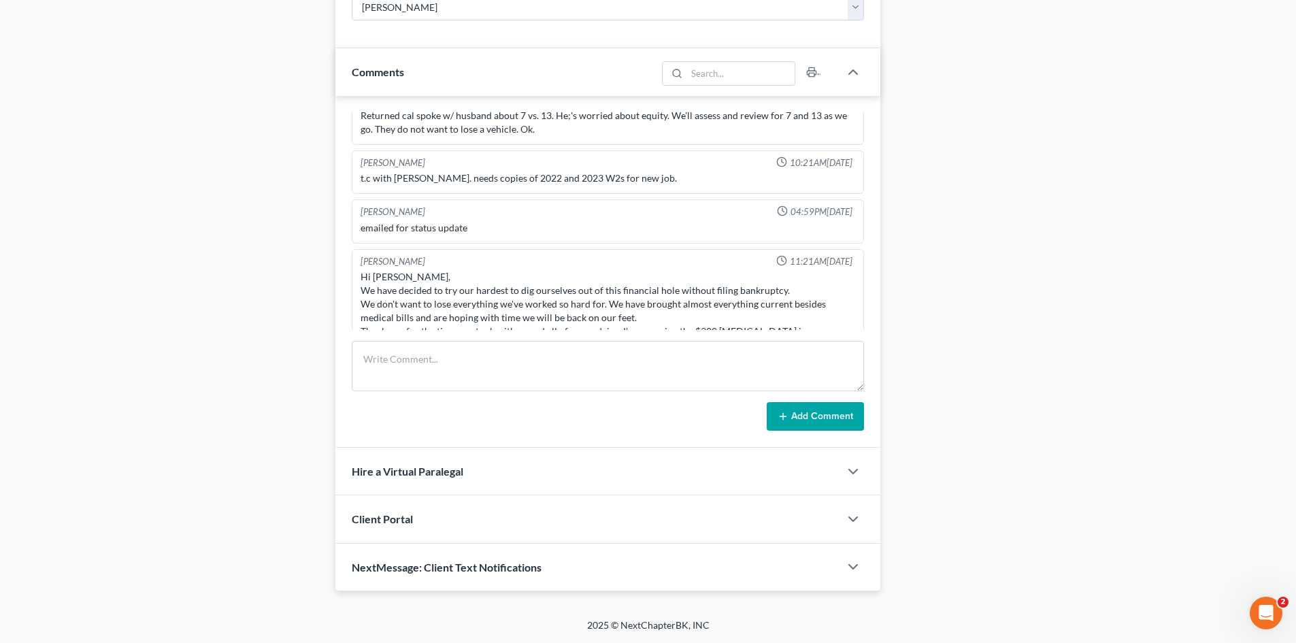
drag, startPoint x: 437, startPoint y: 567, endPoint x: 198, endPoint y: 461, distance: 261.9
click at [437, 567] on span "NextMessage: Client Text Notifications" at bounding box center [447, 566] width 190 height 13
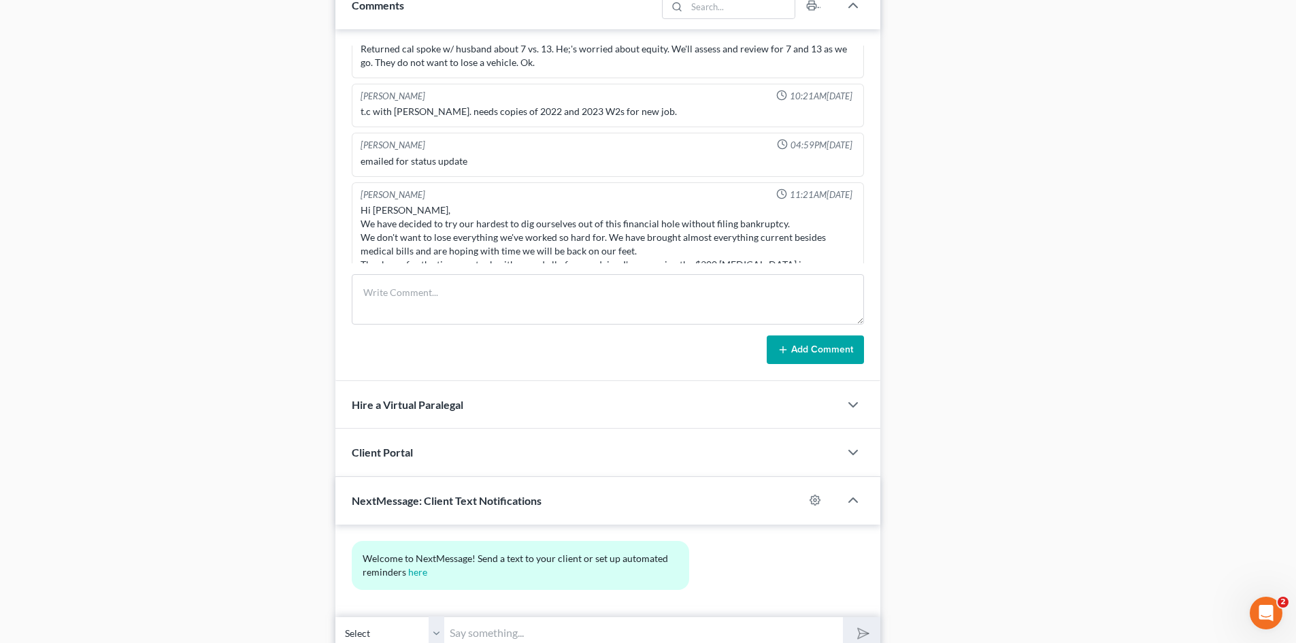
scroll to position [875, 0]
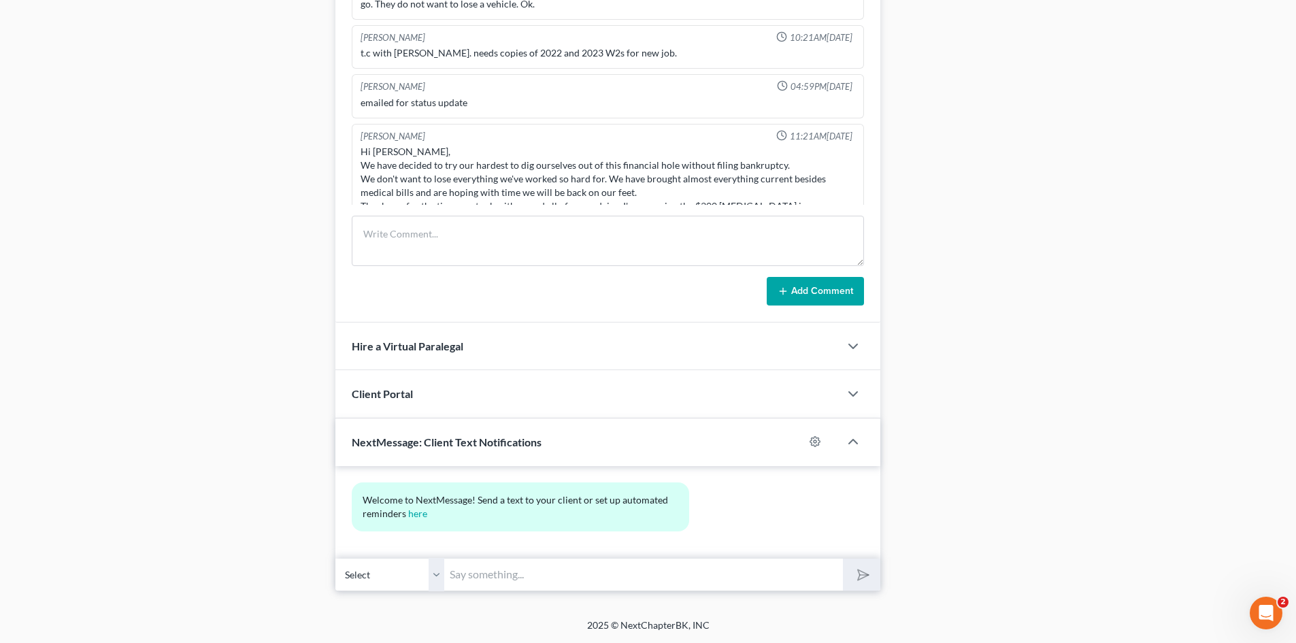
click at [396, 400] on span "Client Portal" at bounding box center [382, 393] width 61 height 13
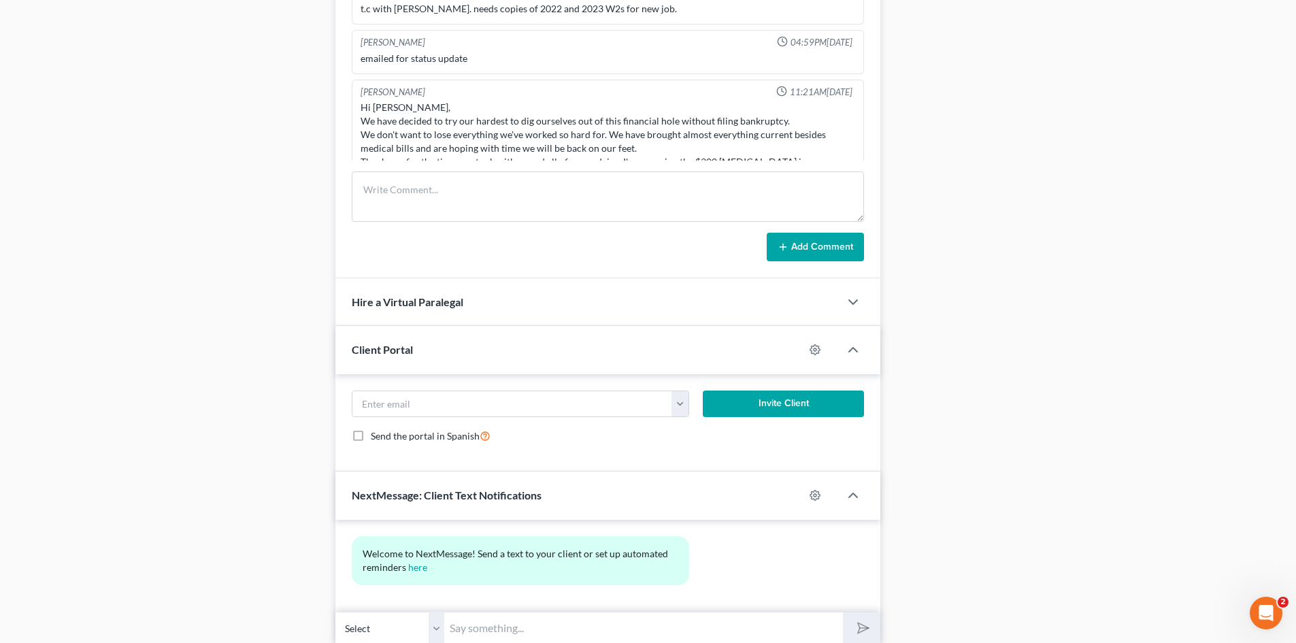
scroll to position [943, 0]
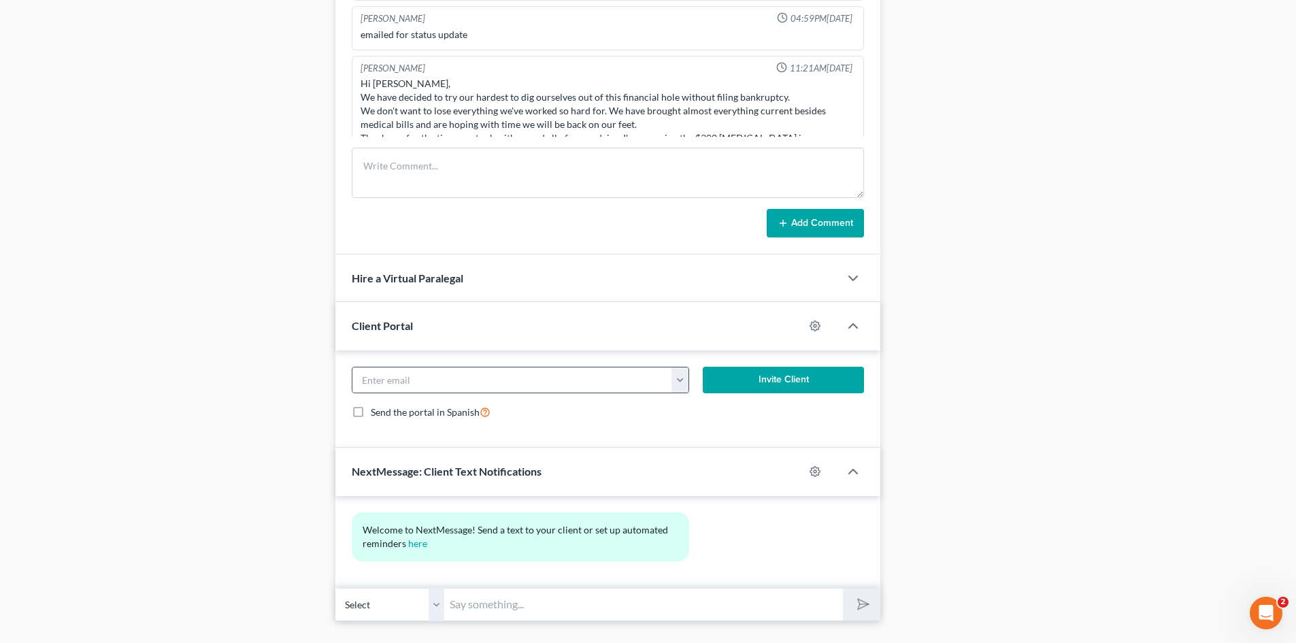
click at [684, 382] on button "button" at bounding box center [679, 380] width 17 height 26
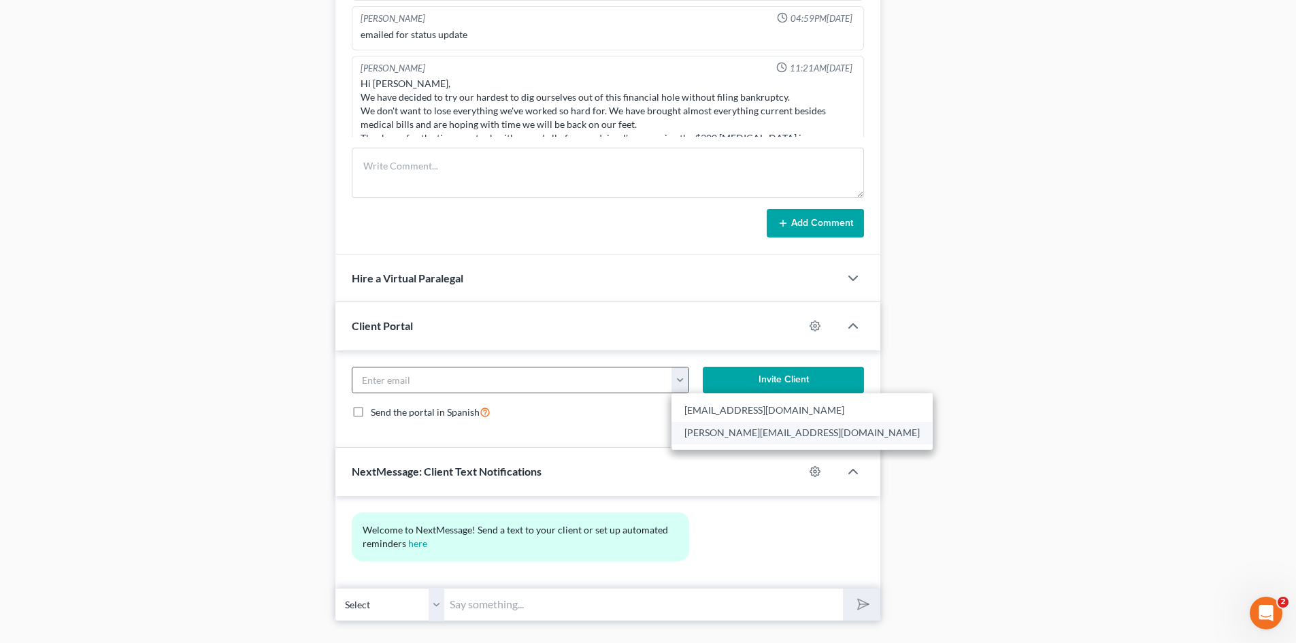
click at [703, 433] on link "[PERSON_NAME][EMAIL_ADDRESS][DOMAIN_NAME]" at bounding box center [801, 432] width 261 height 23
type input "[PERSON_NAME][EMAIL_ADDRESS][DOMAIN_NAME]"
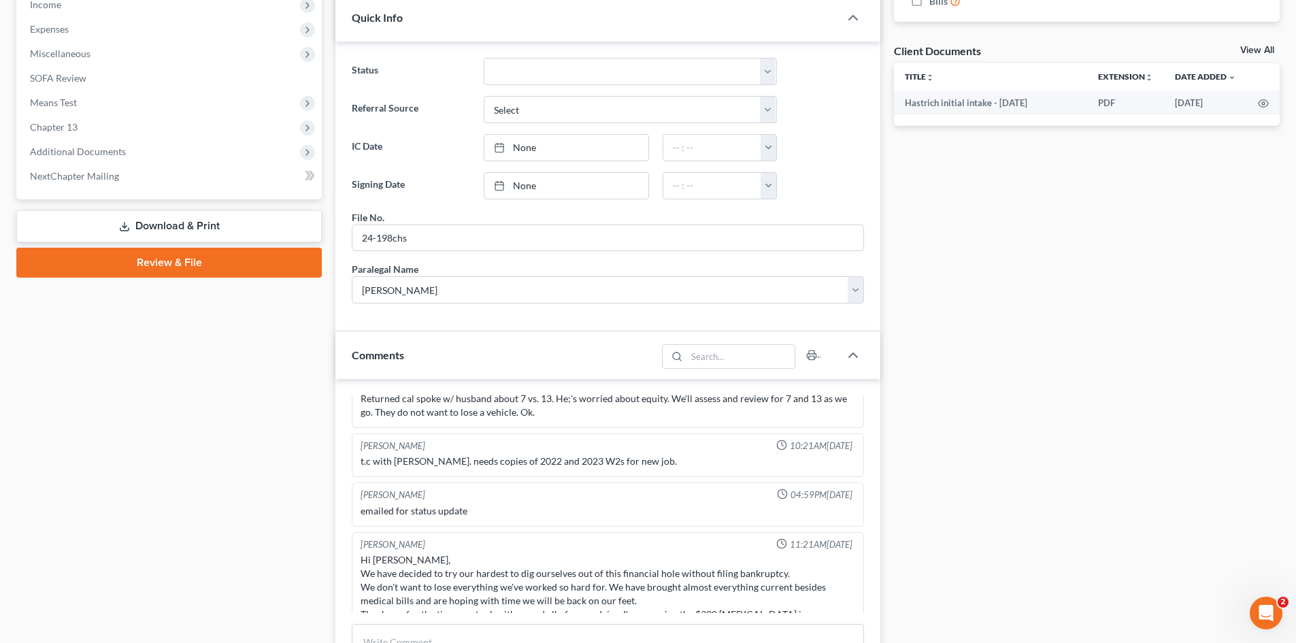
scroll to position [195, 0]
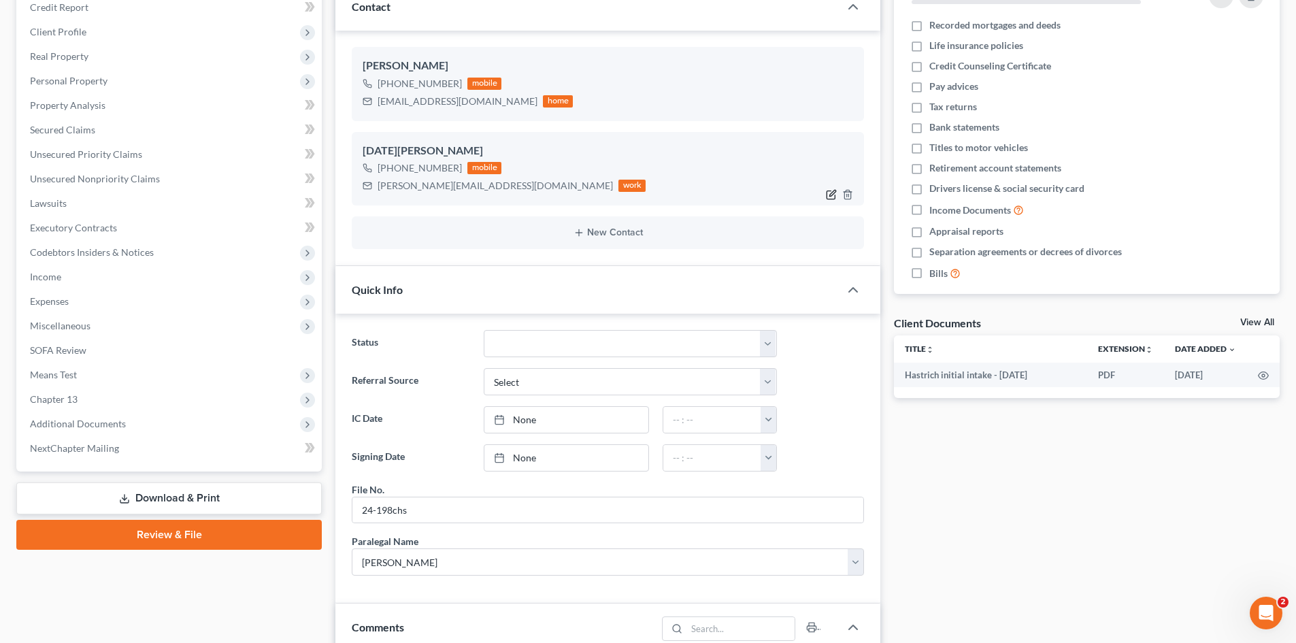
click at [833, 191] on icon "button" at bounding box center [833, 193] width 6 height 6
select select "0"
select select "1"
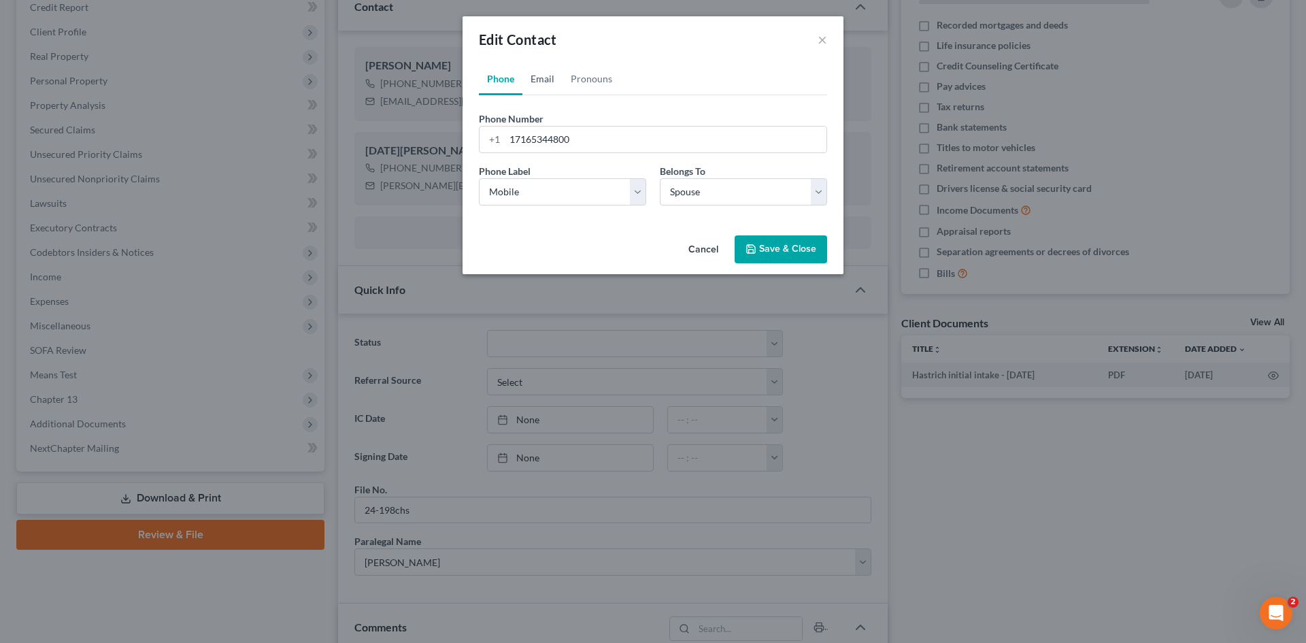
drag, startPoint x: 547, startPoint y: 80, endPoint x: 552, endPoint y: 143, distance: 62.8
click at [548, 80] on link "Email" at bounding box center [542, 79] width 40 height 33
drag, startPoint x: 543, startPoint y: 141, endPoint x: 592, endPoint y: 124, distance: 52.5
click at [543, 140] on input "[PERSON_NAME][EMAIL_ADDRESS][DOMAIN_NAME]" at bounding box center [666, 140] width 322 height 26
type input "[PERSON_NAME][EMAIL_ADDRESS][DOMAIN_NAME]"
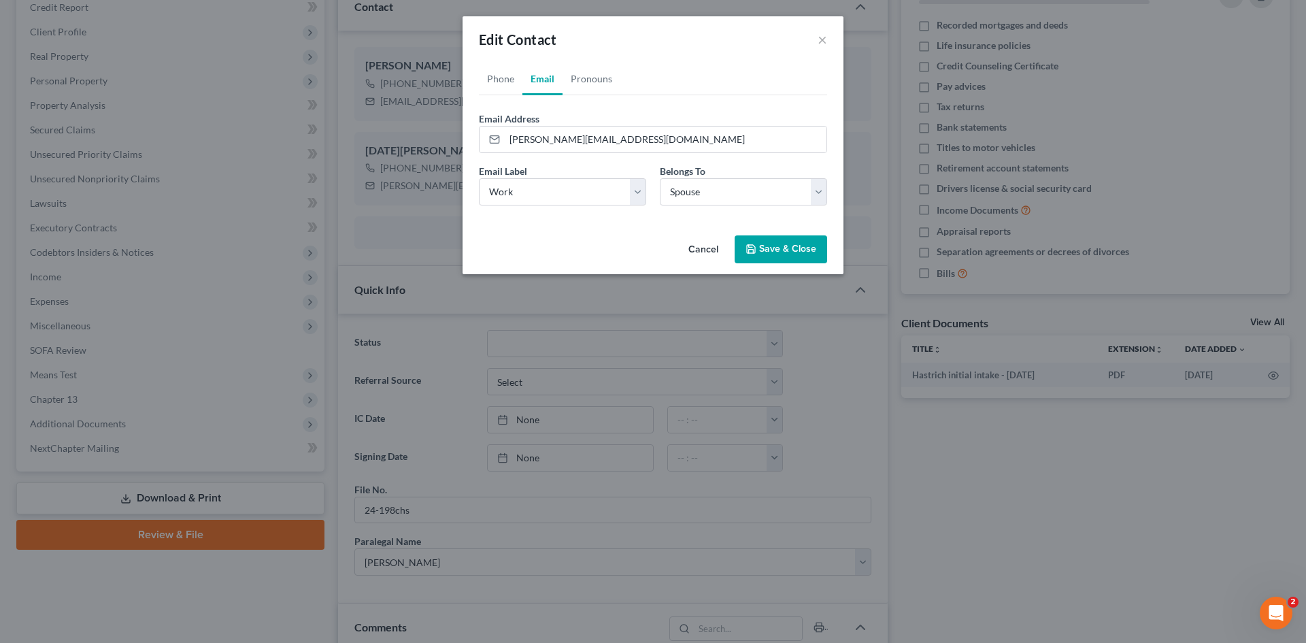
click at [769, 250] on button "Save & Close" at bounding box center [781, 249] width 93 height 29
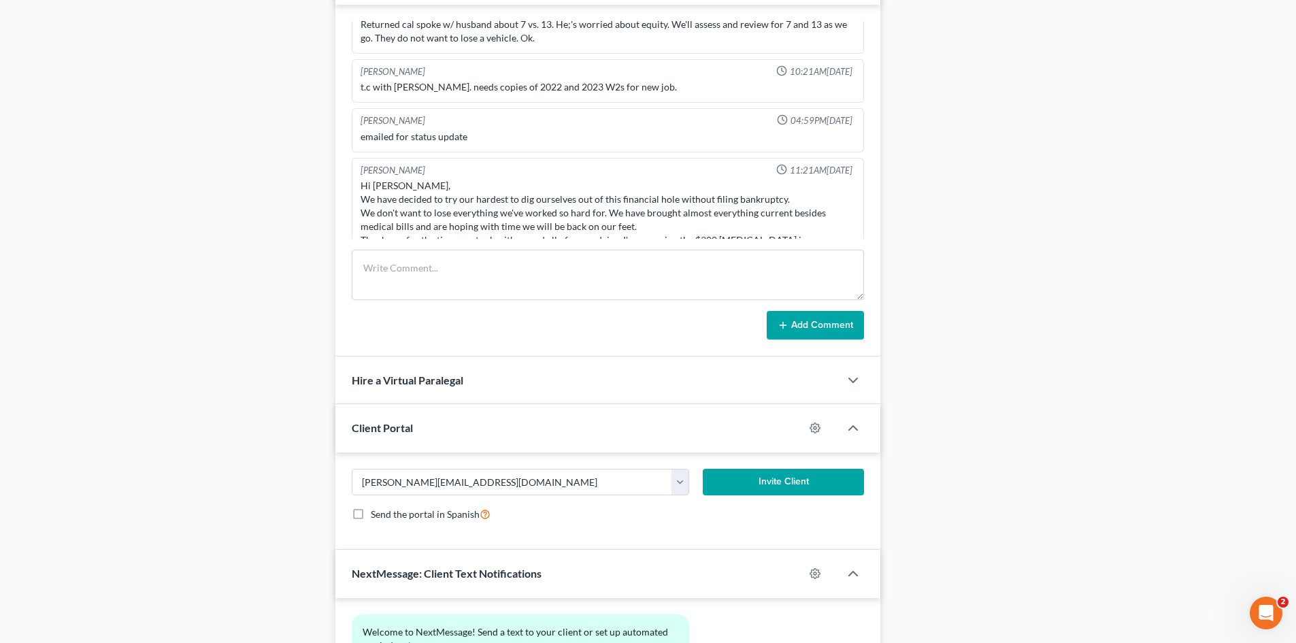
scroll to position [943, 0]
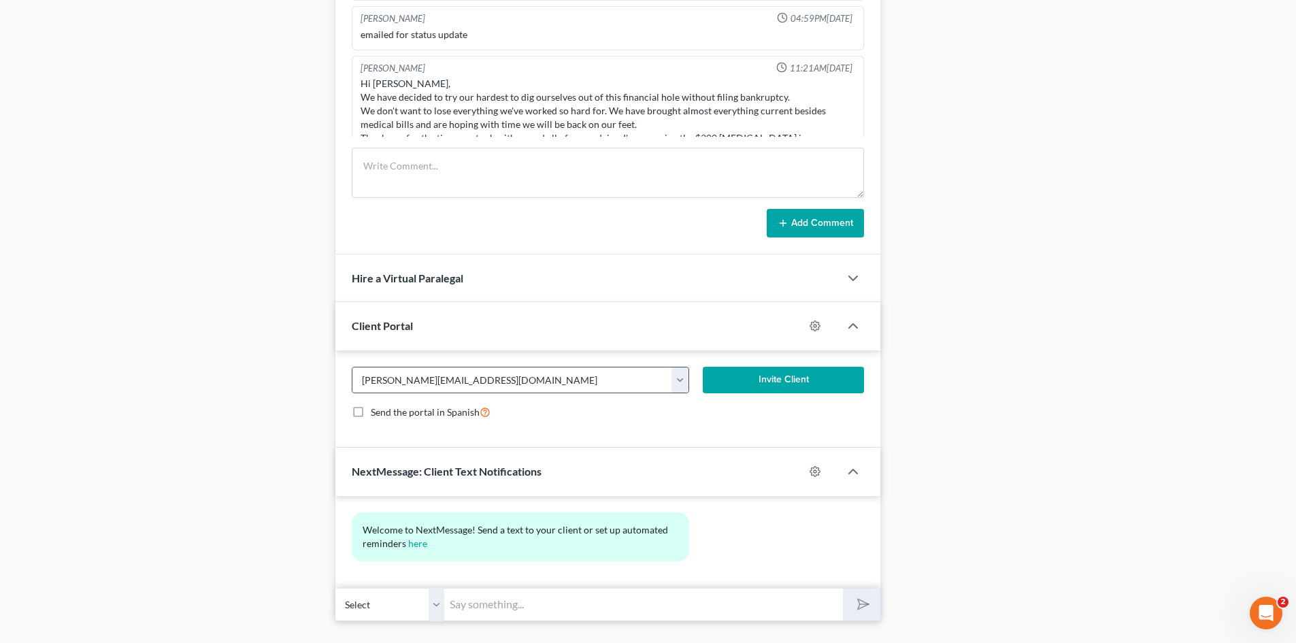
click at [682, 381] on button "button" at bounding box center [679, 380] width 17 height 26
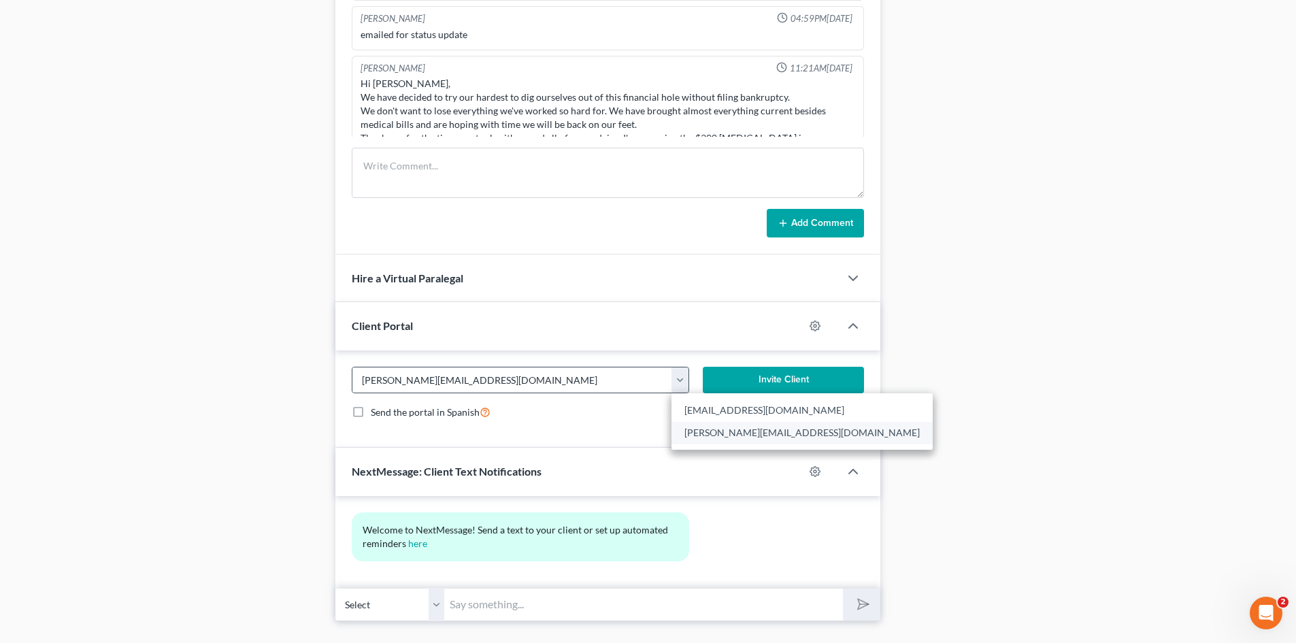
click at [706, 433] on link "[PERSON_NAME][EMAIL_ADDRESS][DOMAIN_NAME]" at bounding box center [801, 432] width 261 height 23
type input "[PERSON_NAME][EMAIL_ADDRESS][DOMAIN_NAME]"
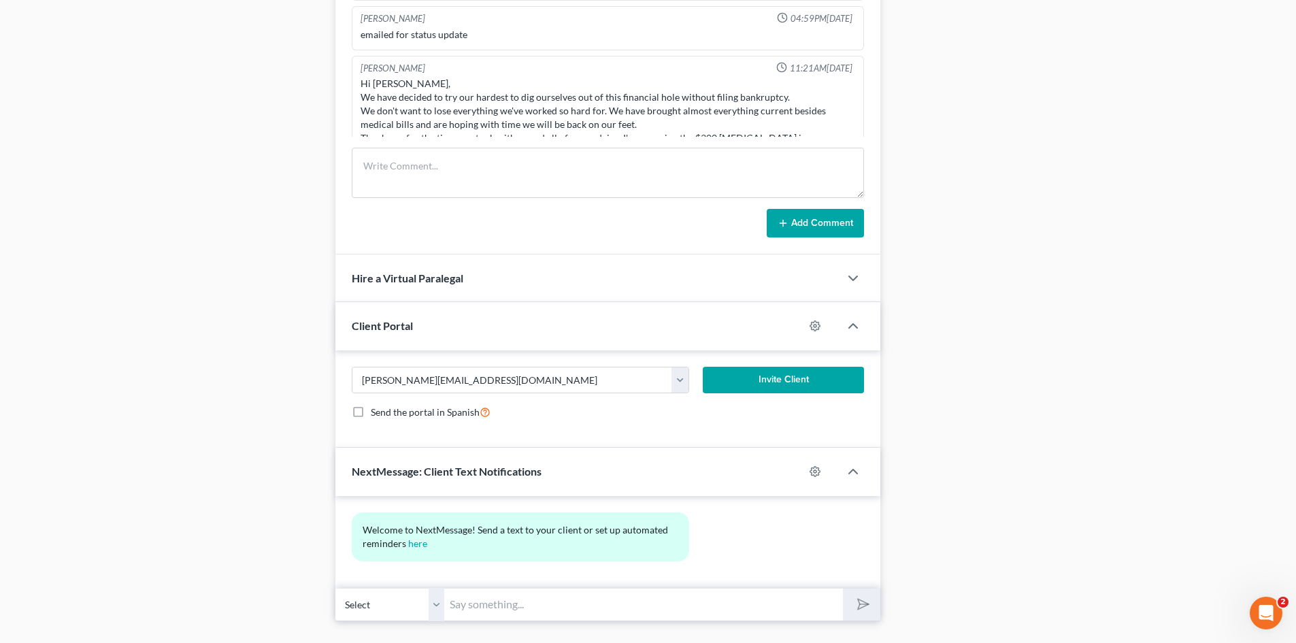
click at [757, 380] on button "Invite Client" at bounding box center [784, 380] width 162 height 27
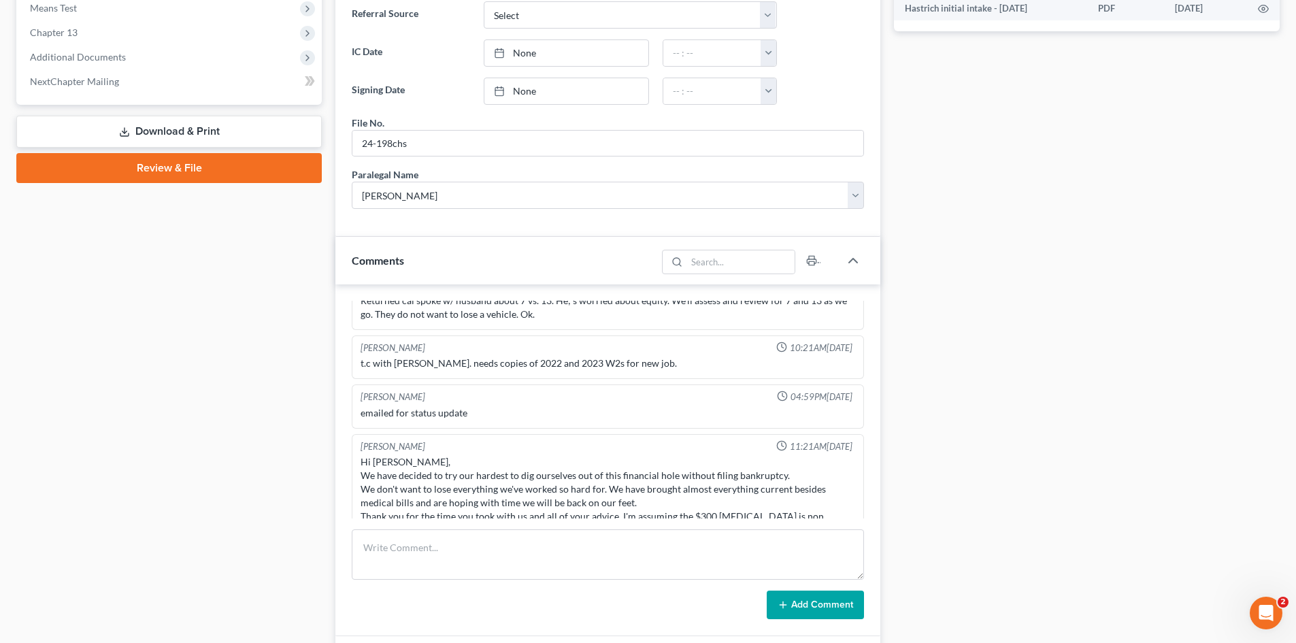
scroll to position [680, 0]
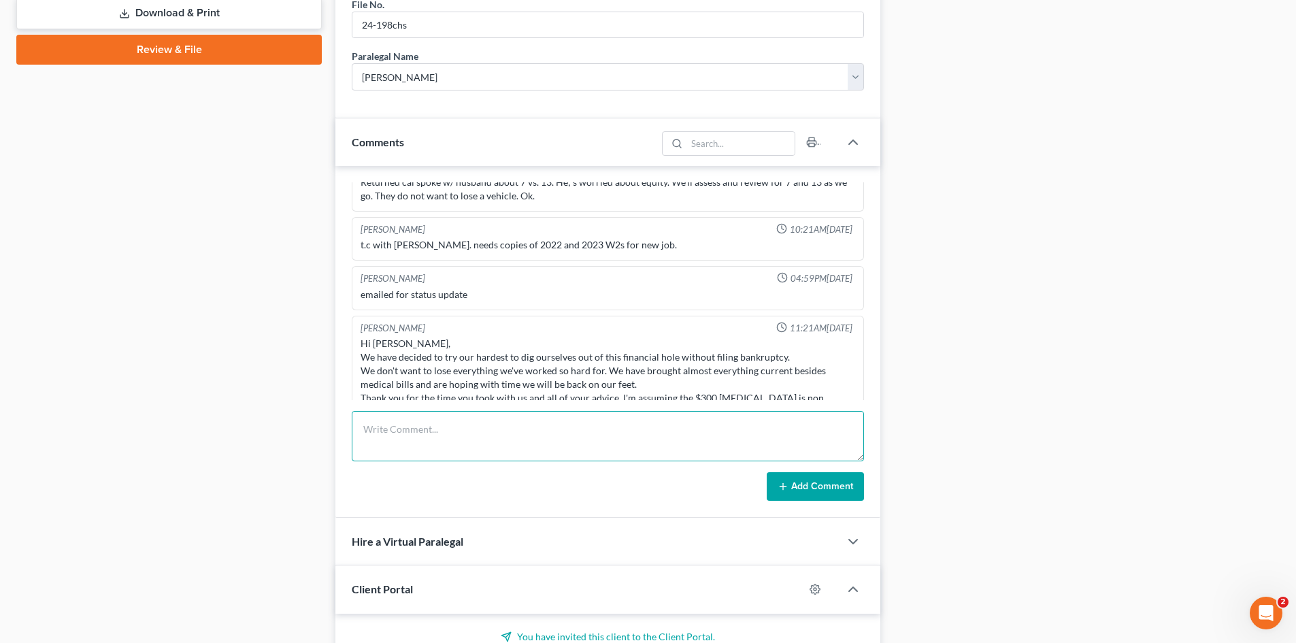
click at [436, 442] on textarea at bounding box center [608, 436] width 512 height 50
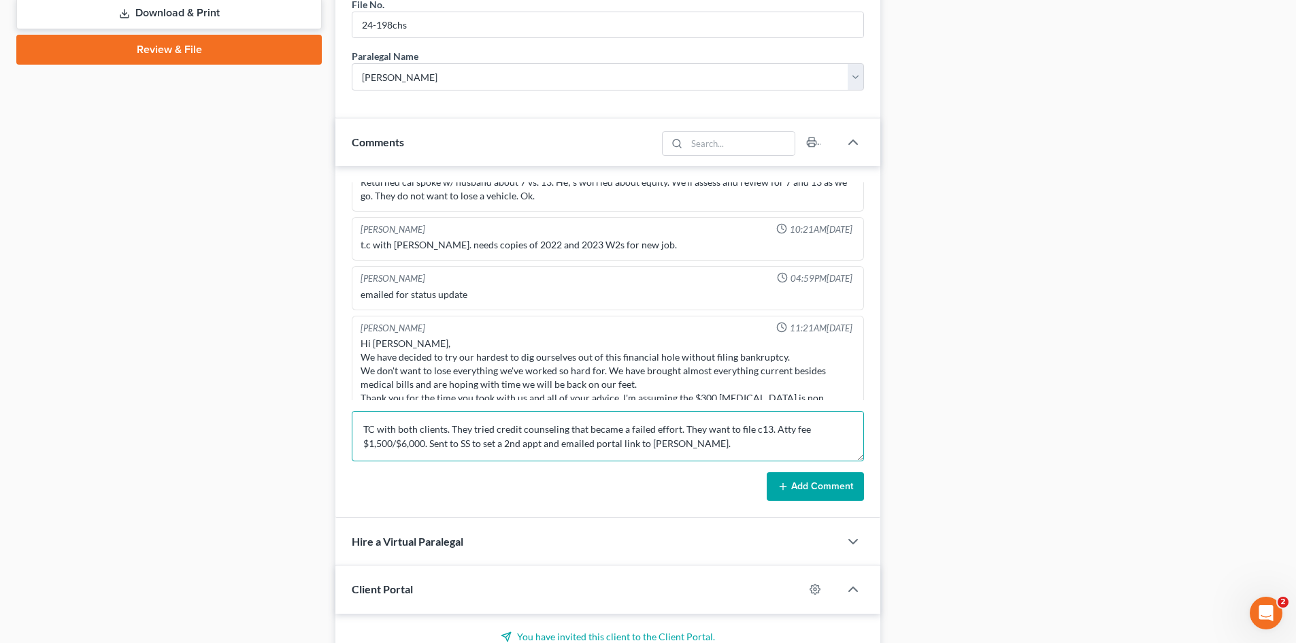
type textarea "TC with both clients. They tried credit counseling that became a failed effort.…"
click at [809, 483] on button "Add Comment" at bounding box center [815, 486] width 97 height 29
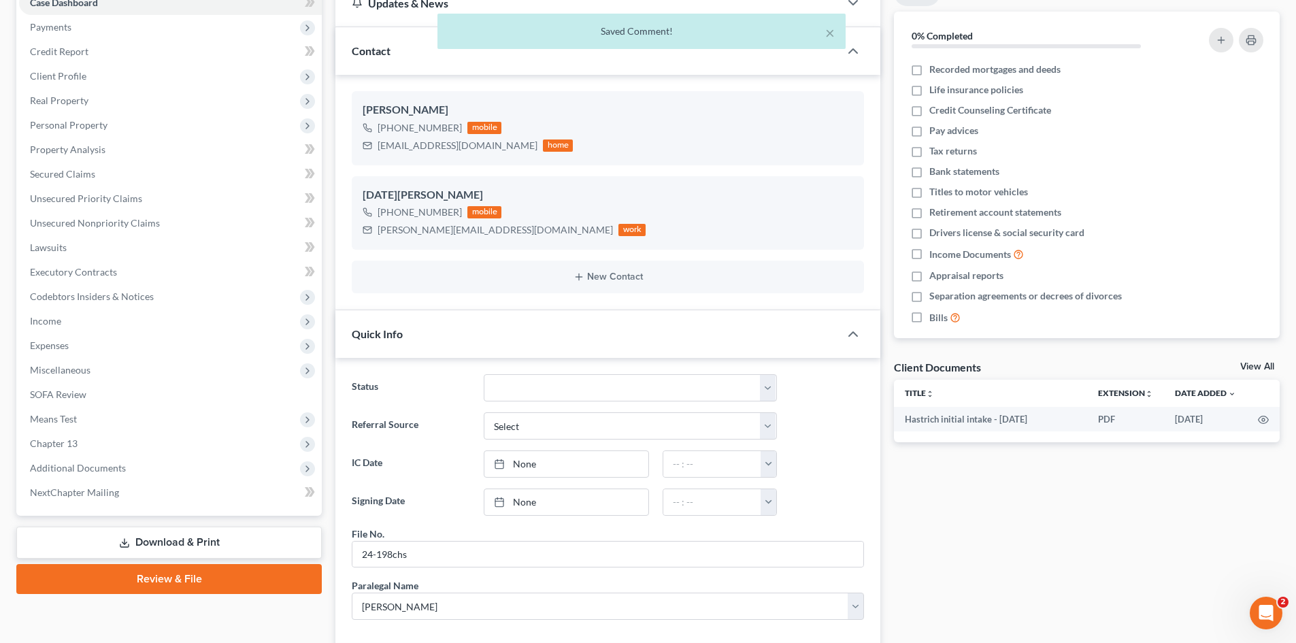
scroll to position [0, 0]
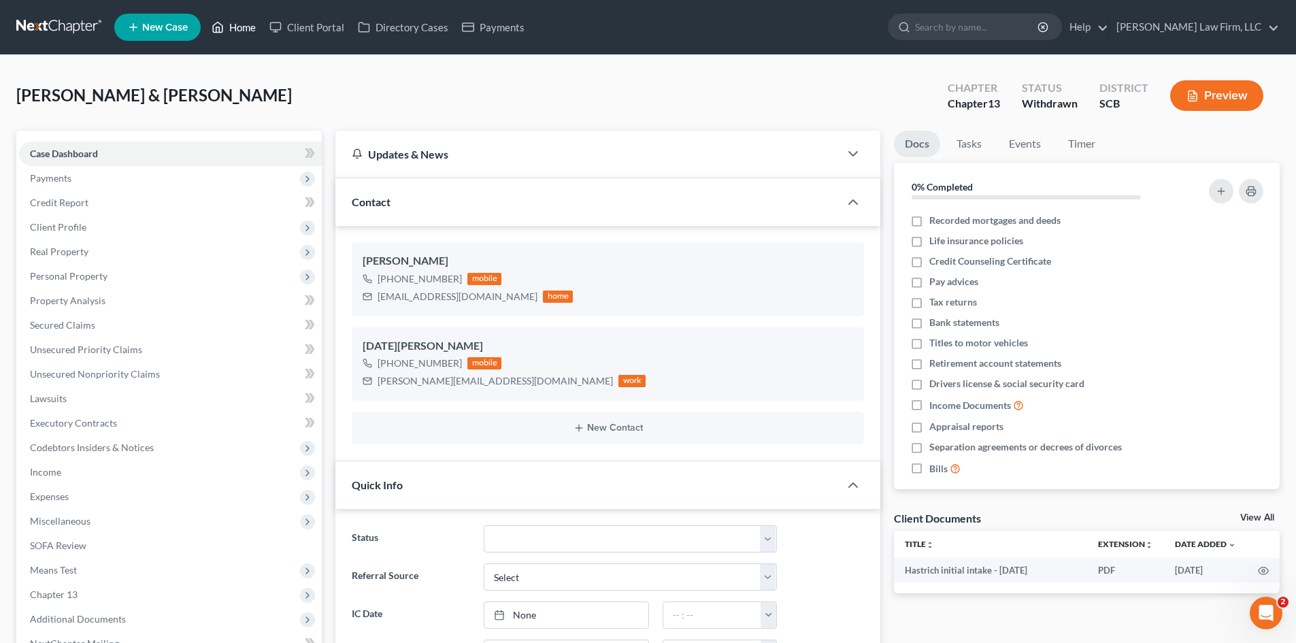
drag, startPoint x: 240, startPoint y: 26, endPoint x: 322, endPoint y: 70, distance: 92.8
click at [240, 26] on link "Home" at bounding box center [234, 27] width 58 height 24
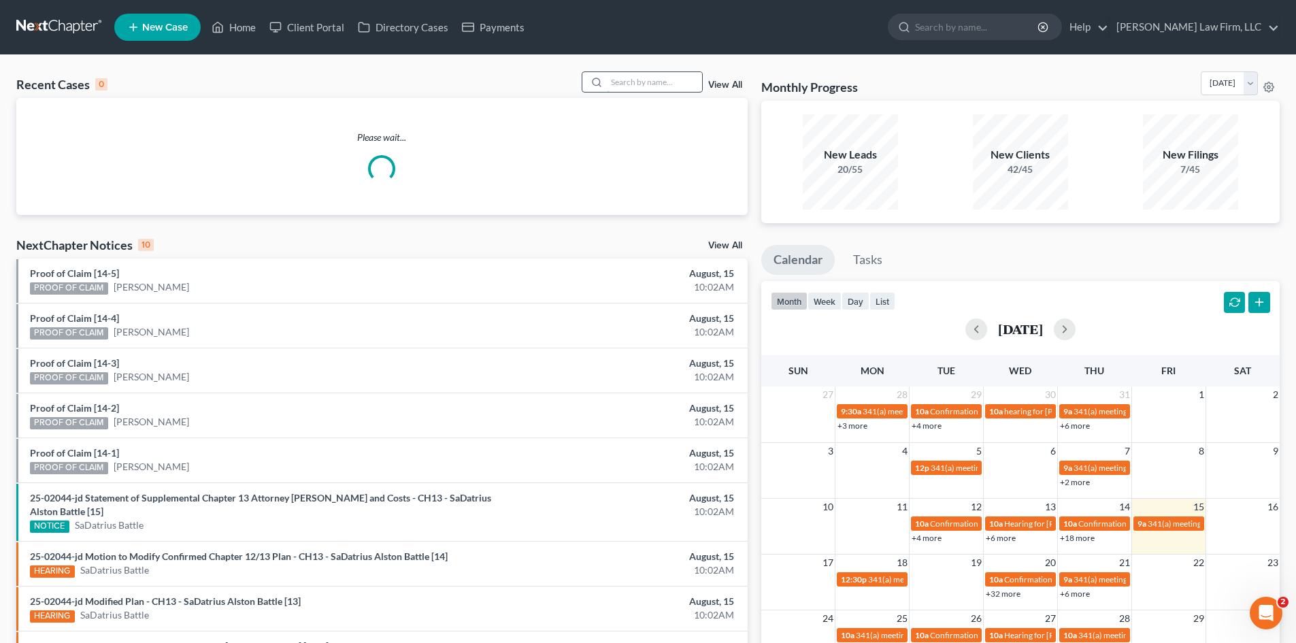
click at [673, 87] on input "search" at bounding box center [654, 82] width 95 height 20
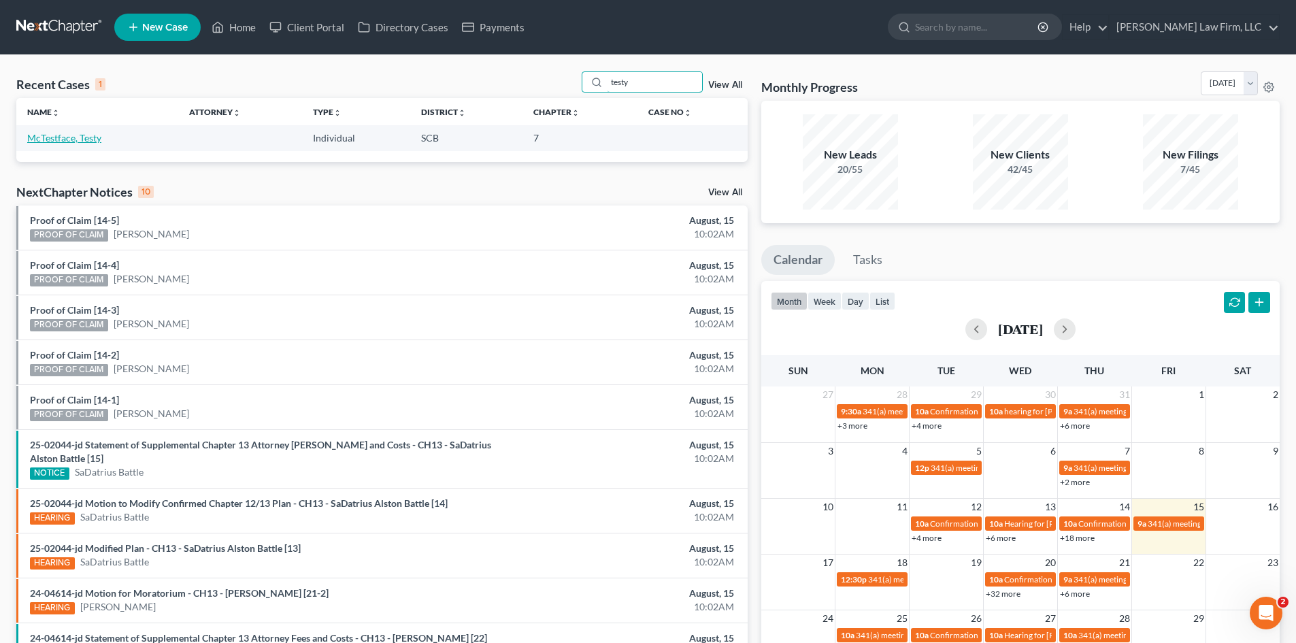
type input "testy"
click at [74, 135] on link "McTestface, Testy" at bounding box center [64, 138] width 74 height 12
select select "0"
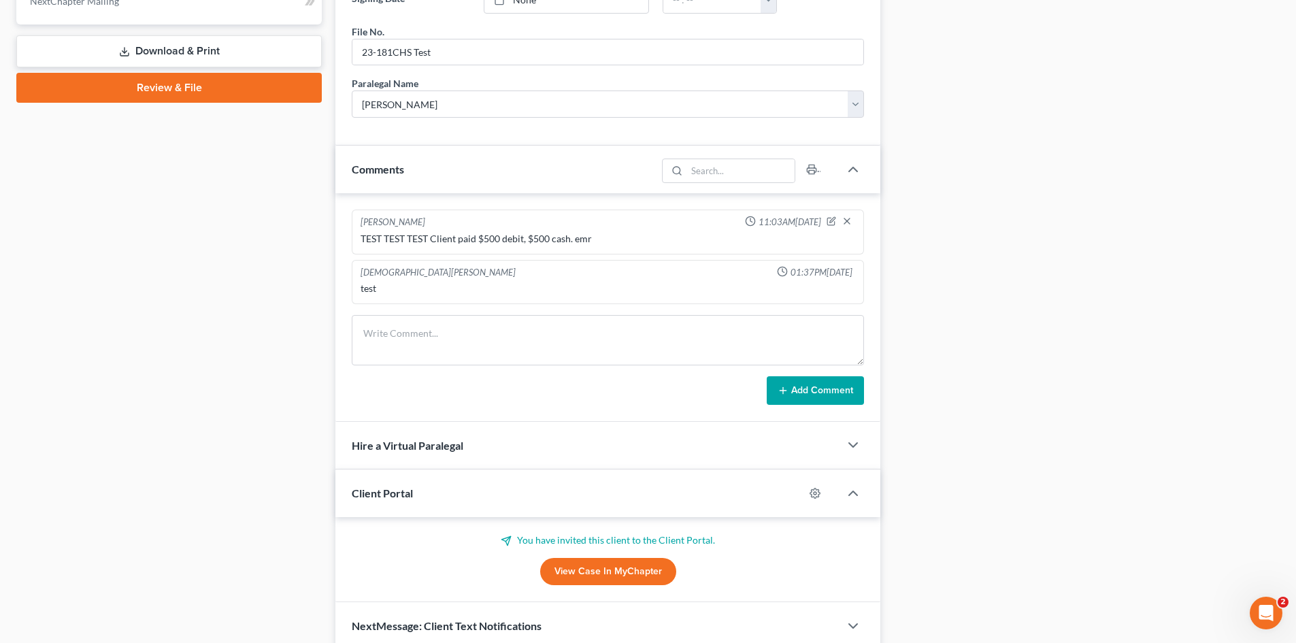
scroll to position [676, 0]
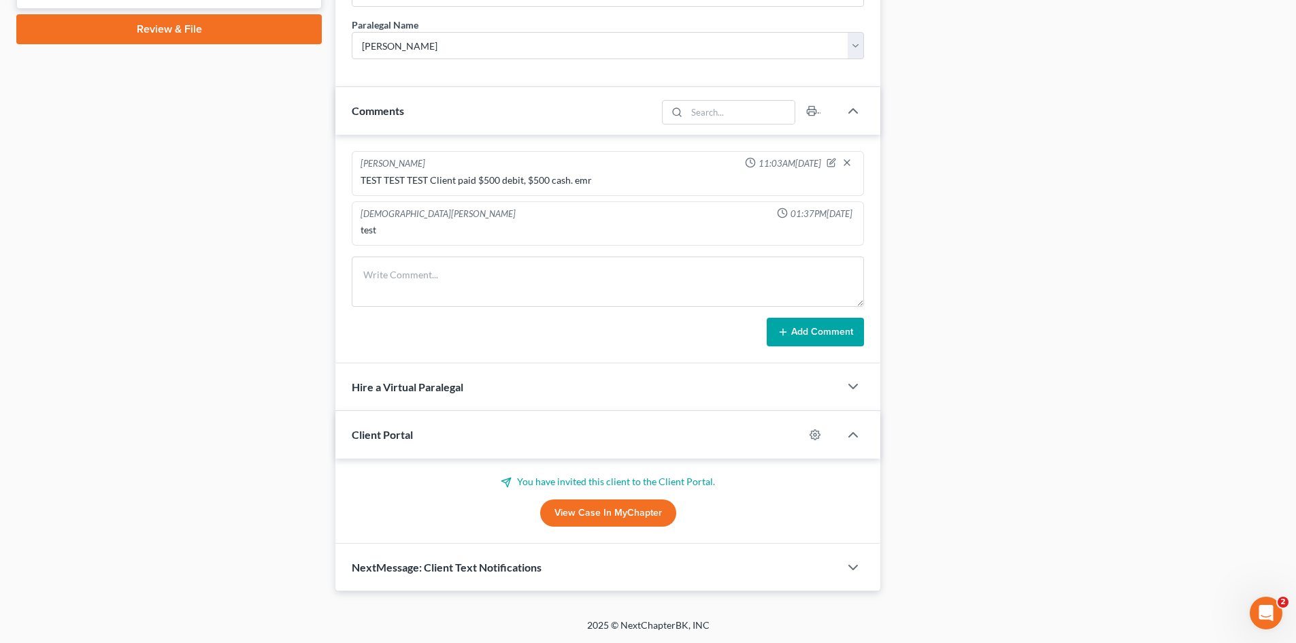
click at [474, 555] on div "NextMessage: Client Text Notifications" at bounding box center [587, 566] width 504 height 47
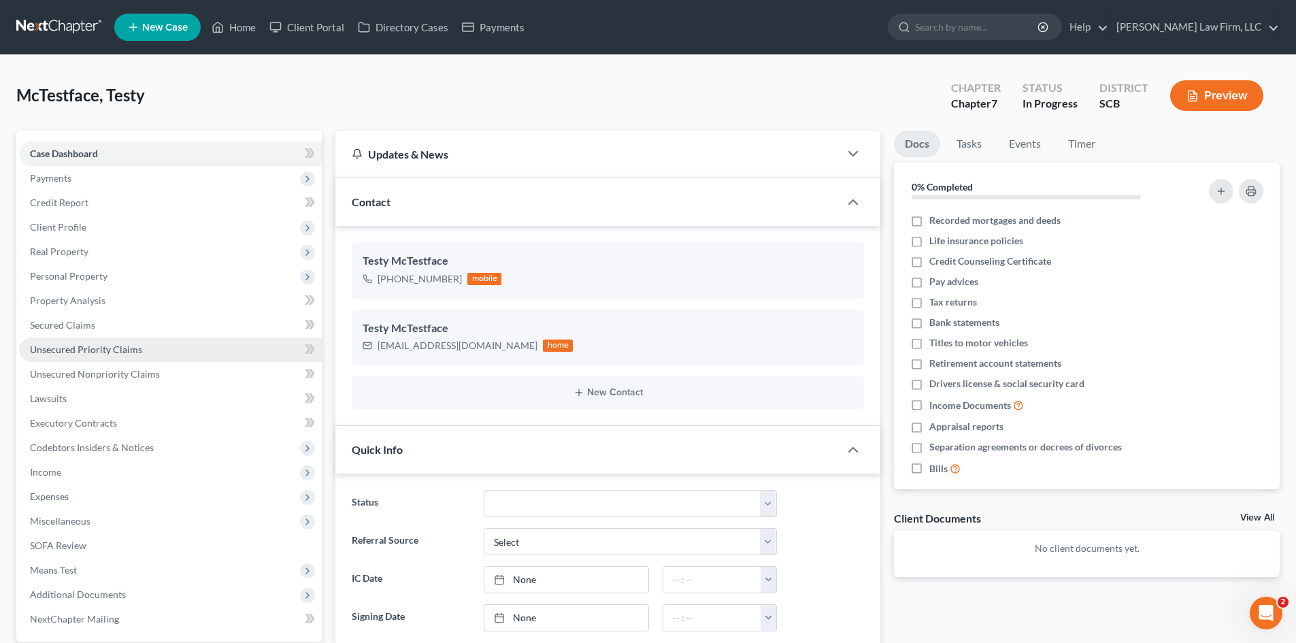
scroll to position [272, 0]
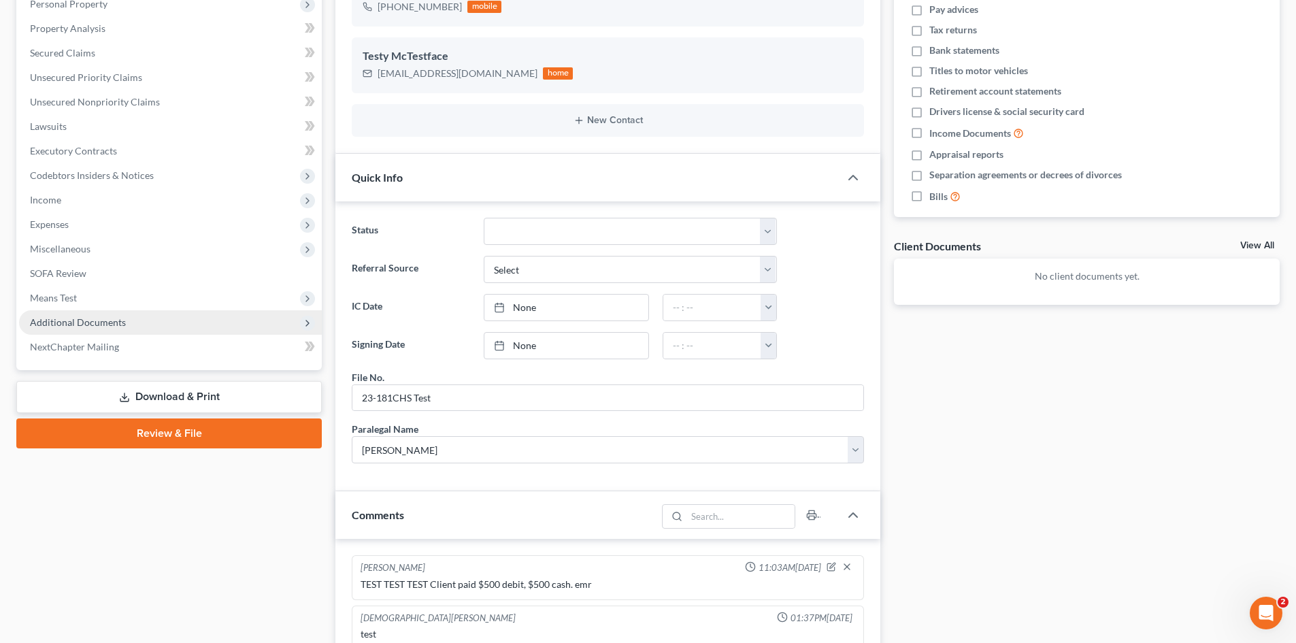
click at [92, 323] on span "Additional Documents" at bounding box center [78, 322] width 96 height 12
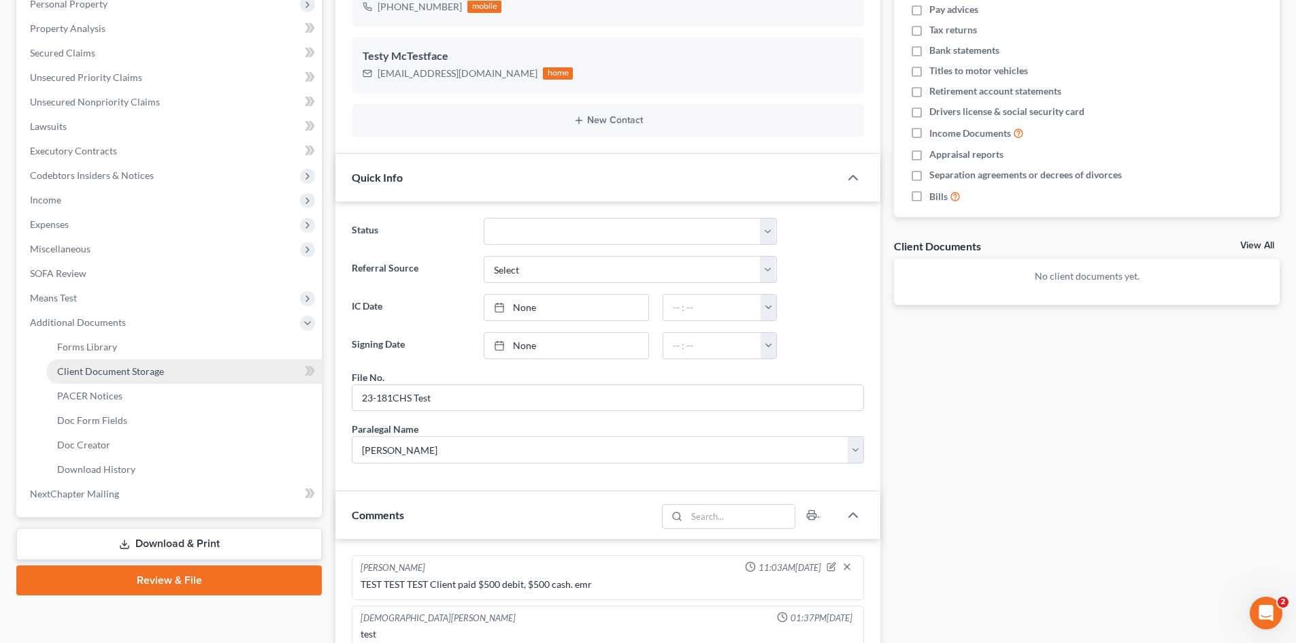
click at [108, 369] on span "Client Document Storage" at bounding box center [110, 371] width 107 height 12
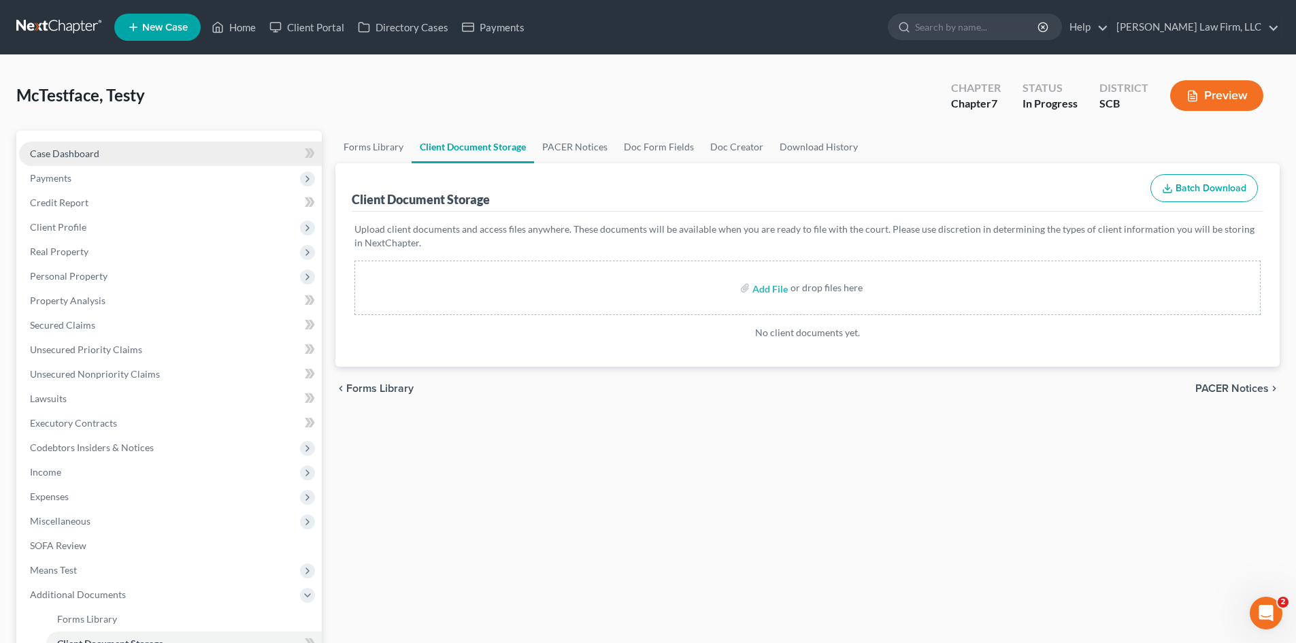
click at [76, 143] on link "Case Dashboard" at bounding box center [170, 153] width 303 height 24
select select "3"
select select "0"
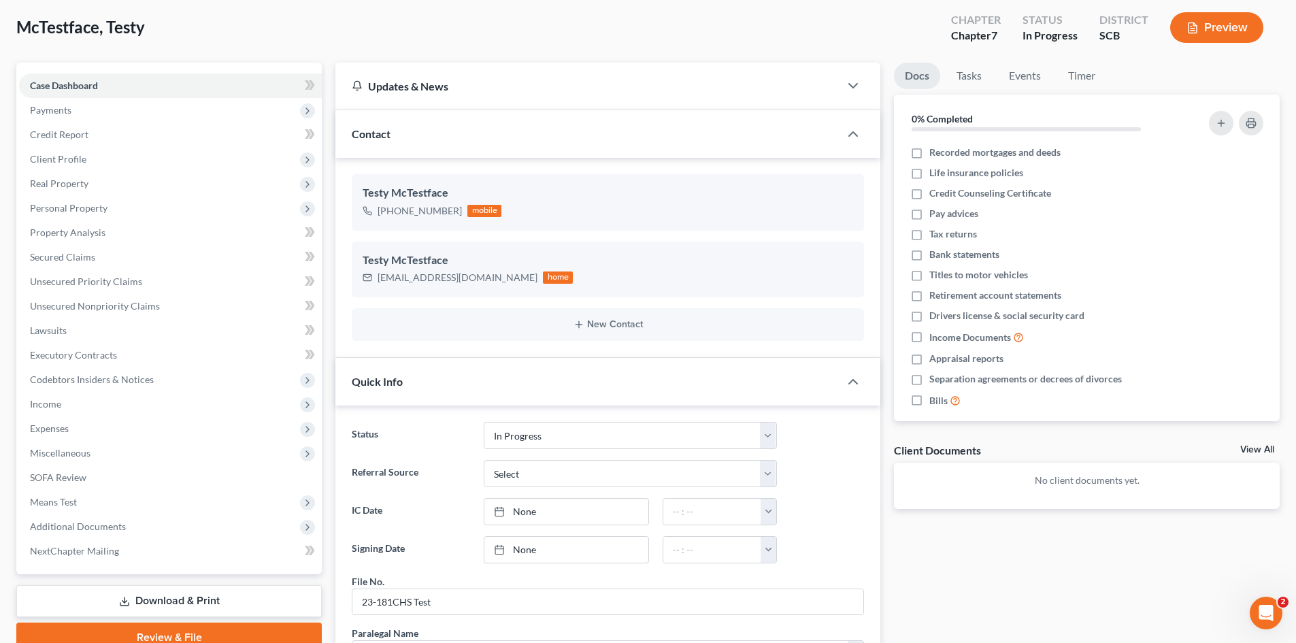
scroll to position [272, 0]
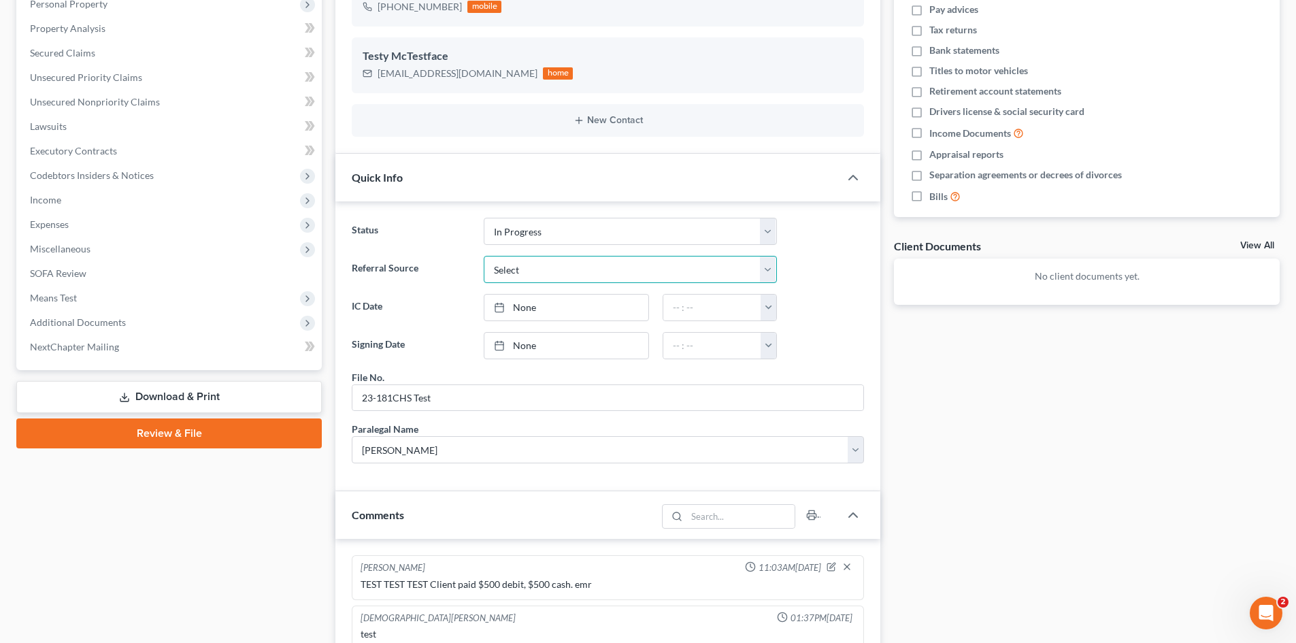
click at [538, 258] on select "Select Word Of Mouth Previous Clients Direct Mail Website Google Search Modern …" at bounding box center [630, 269] width 293 height 27
select select "4"
click at [484, 256] on select "Select Word Of Mouth Previous Clients Direct Mail Website Google Search Modern …" at bounding box center [630, 269] width 293 height 27
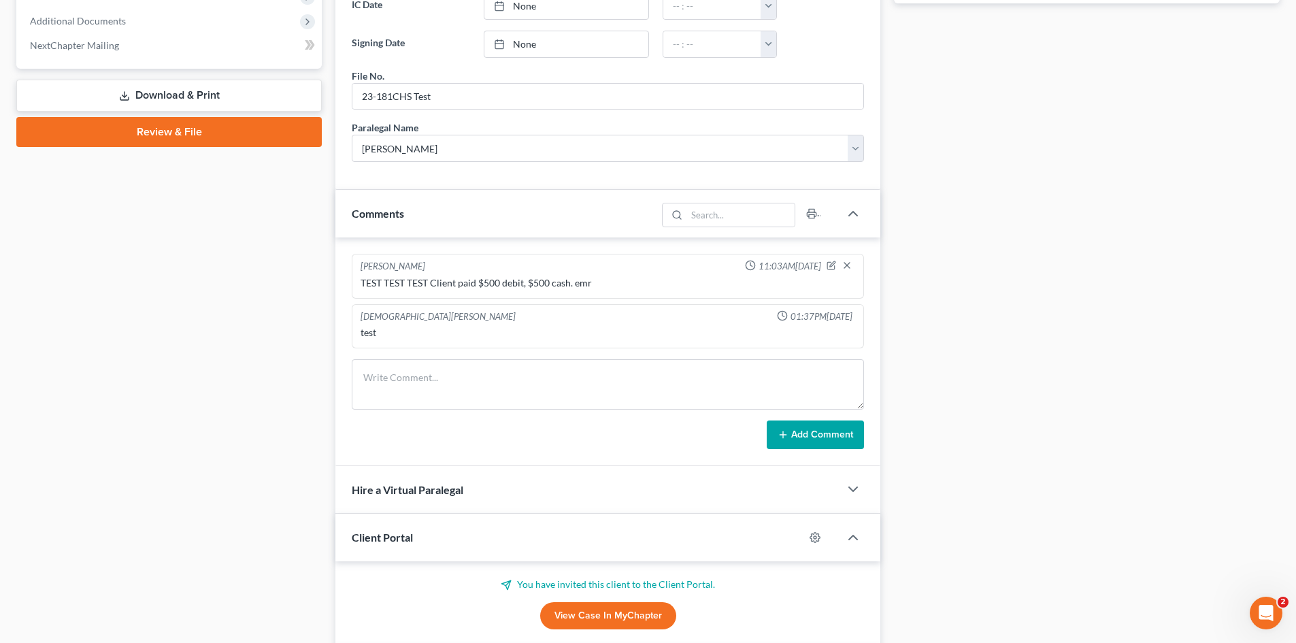
scroll to position [684, 0]
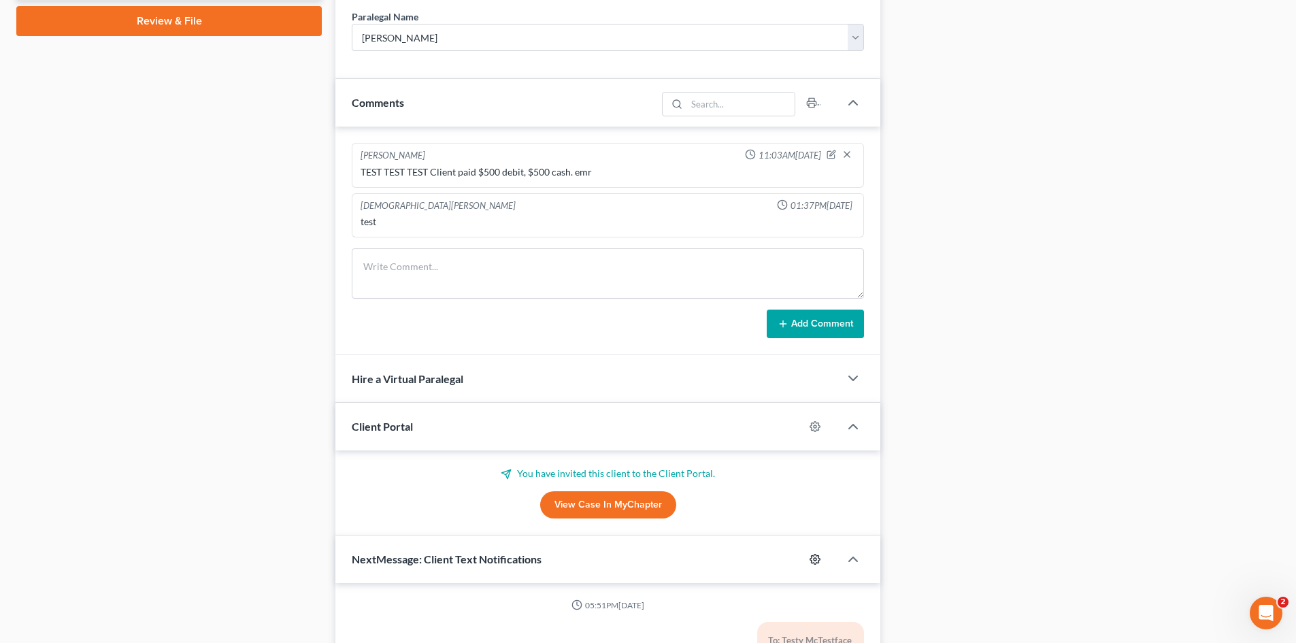
click at [813, 556] on icon "button" at bounding box center [814, 559] width 11 height 11
select select "0"
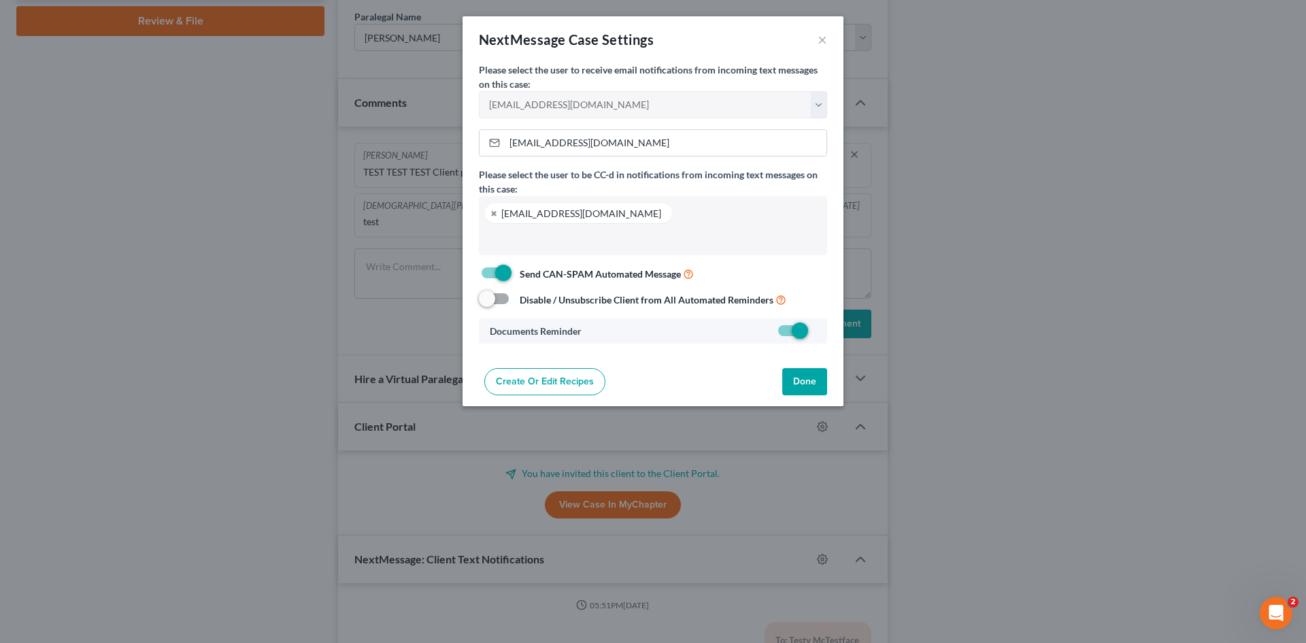
click at [797, 382] on button "Done" at bounding box center [804, 381] width 45 height 27
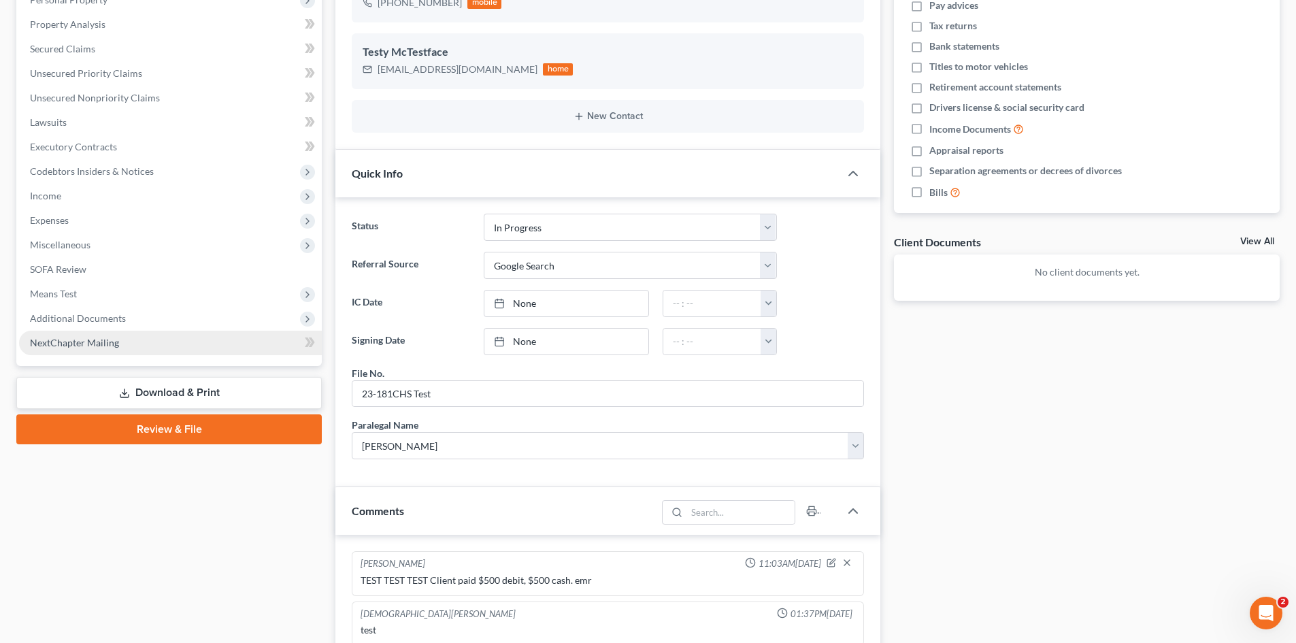
scroll to position [4, 0]
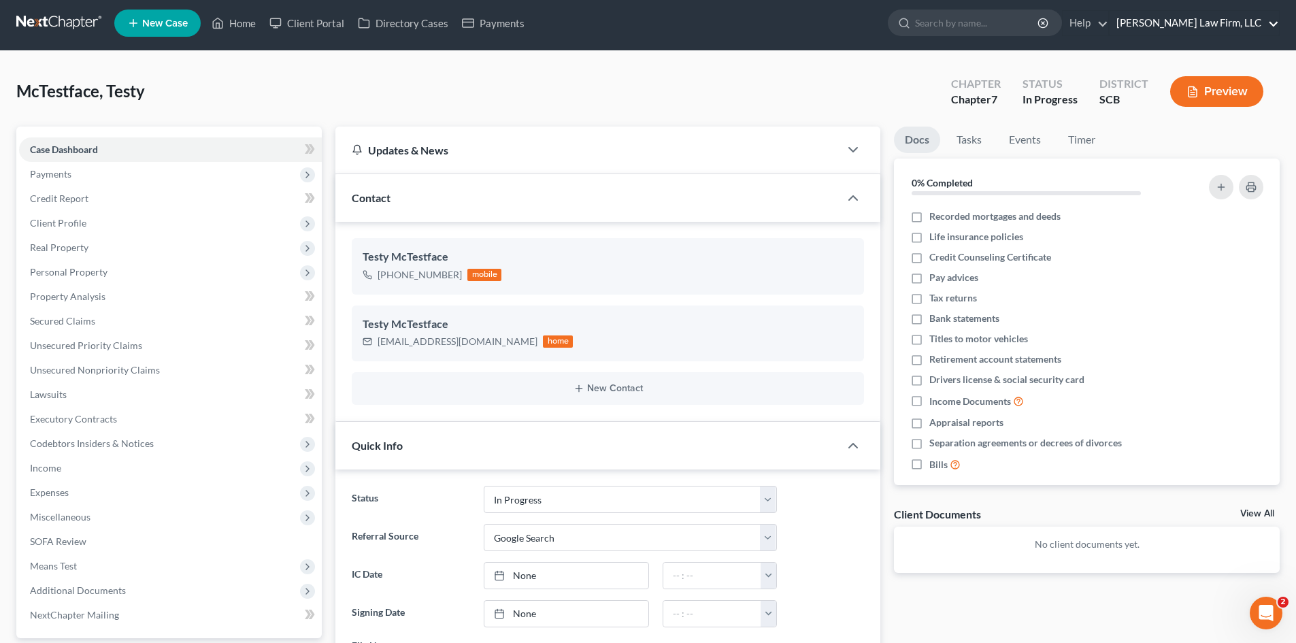
click at [1209, 18] on link "[PERSON_NAME] Law Firm, LLC" at bounding box center [1193, 23] width 169 height 24
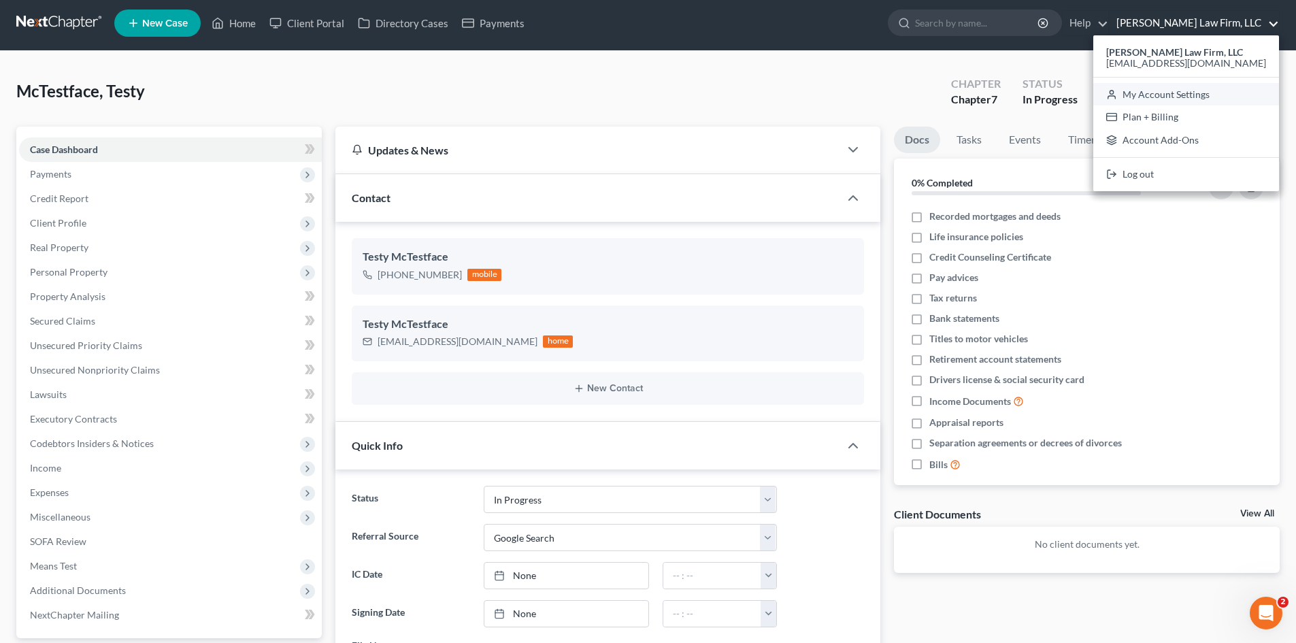
click at [1201, 102] on link "My Account Settings" at bounding box center [1186, 94] width 186 height 23
select select "72"
select select "24"
select select "42"
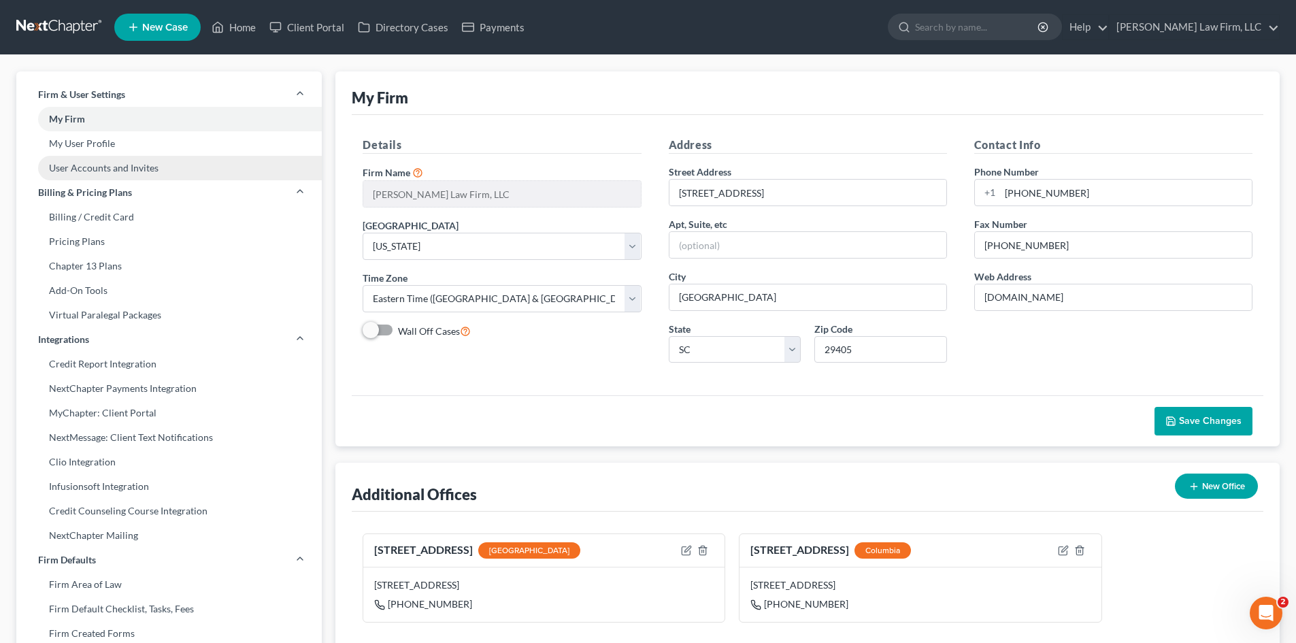
click at [85, 166] on link "User Accounts and Invites" at bounding box center [168, 168] width 305 height 24
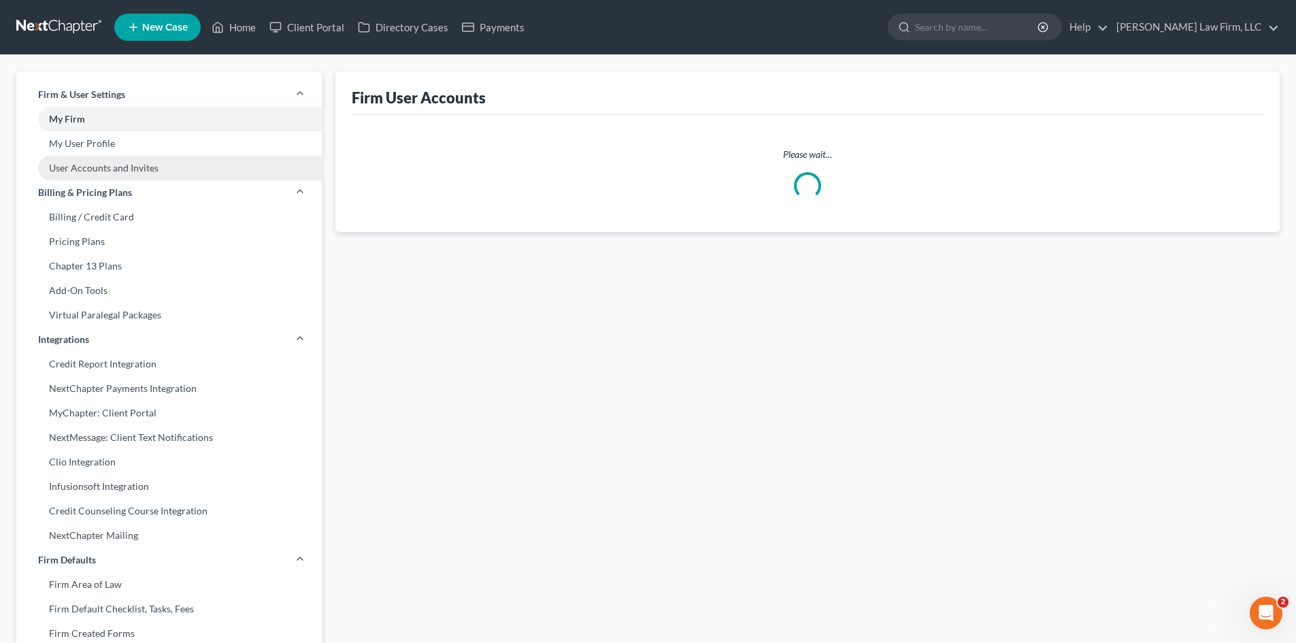
select select "0"
select select "1"
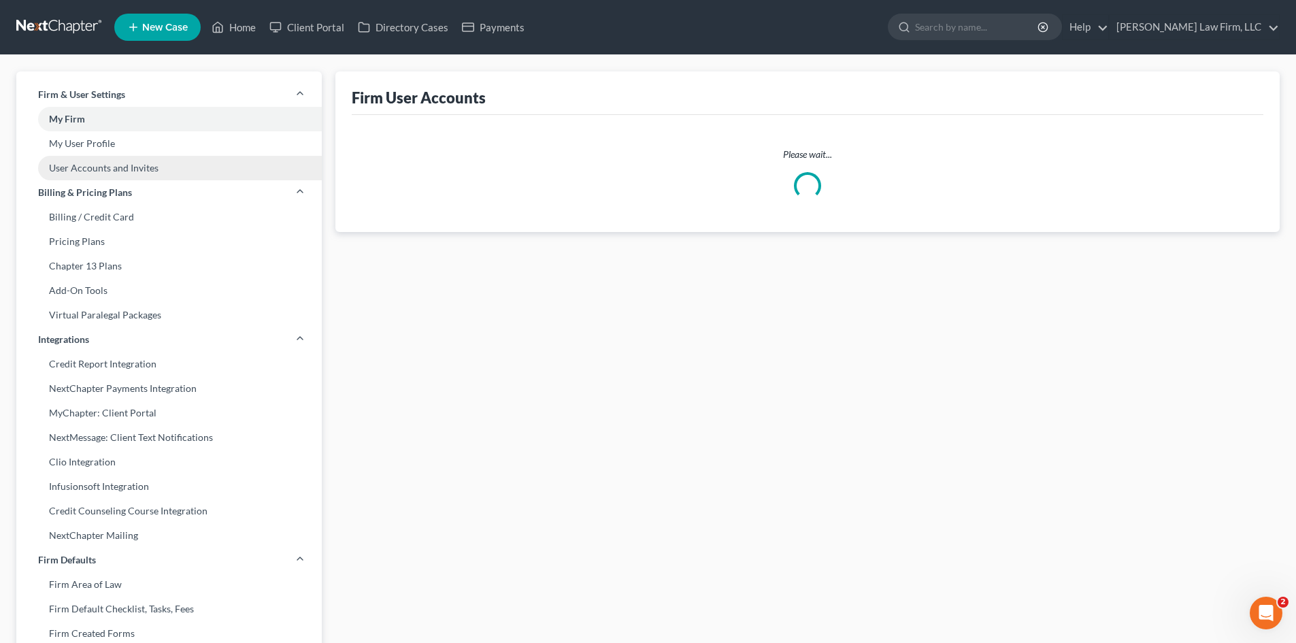
select select "1"
select select "2"
select select "0"
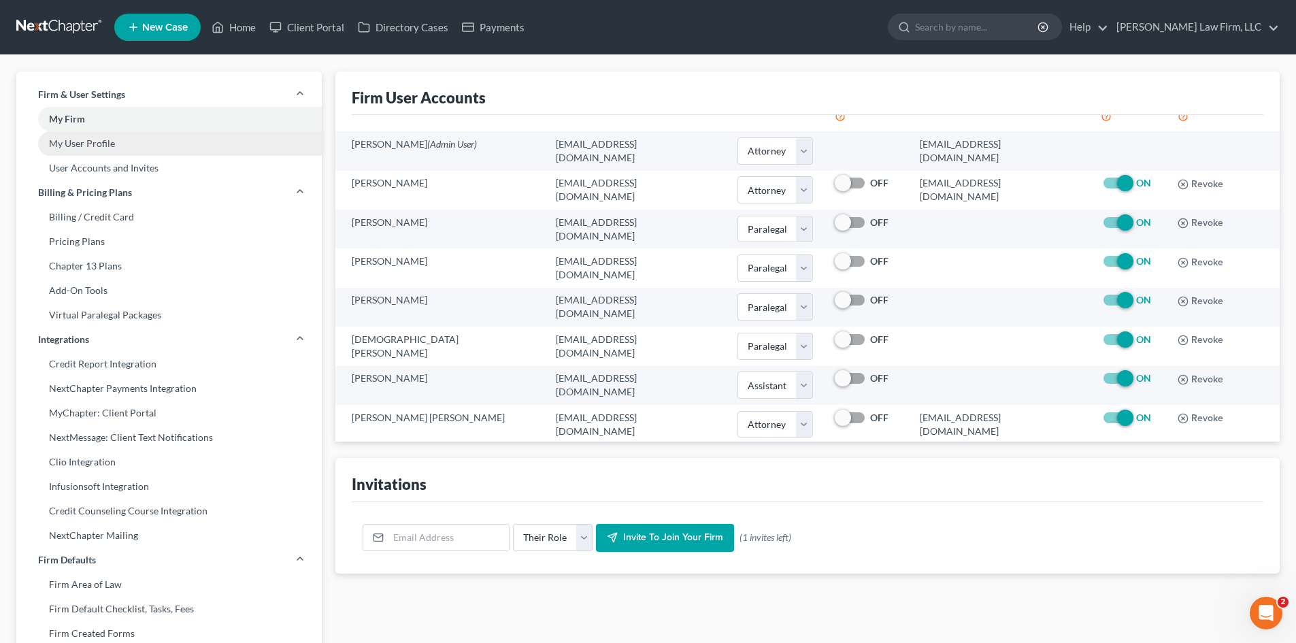
click at [86, 145] on link "My User Profile" at bounding box center [168, 143] width 305 height 24
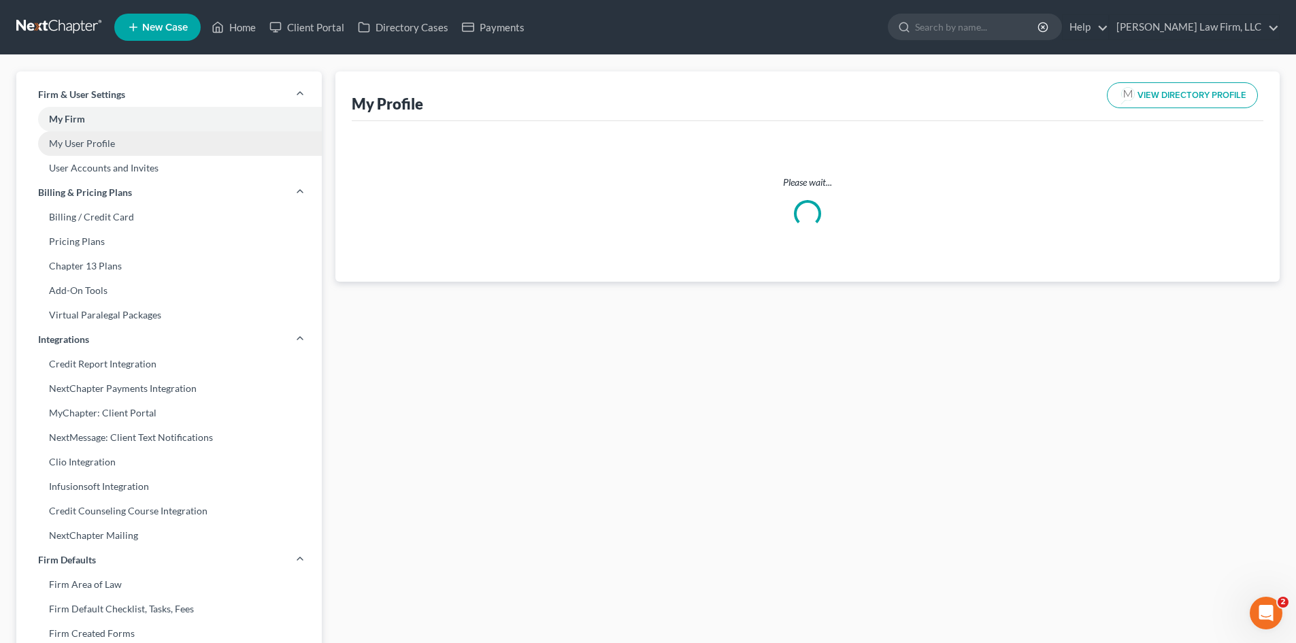
select select "42"
select select "72"
select select "attorney"
select select "1"
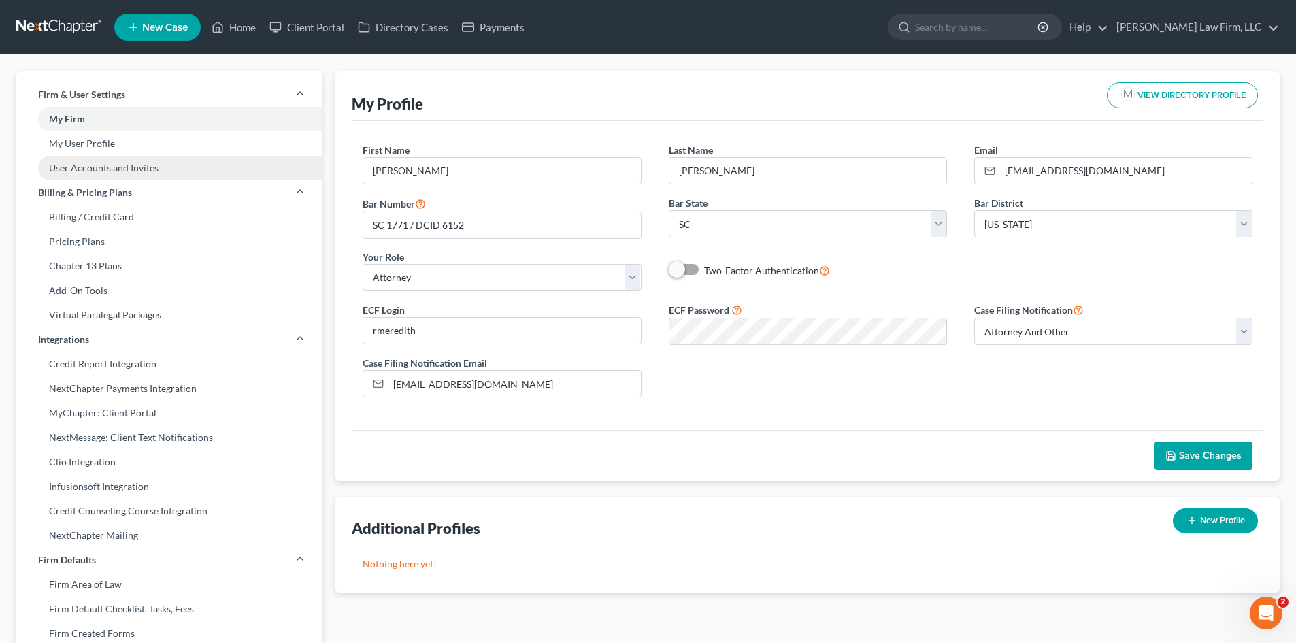
click at [84, 164] on link "User Accounts and Invites" at bounding box center [168, 168] width 305 height 24
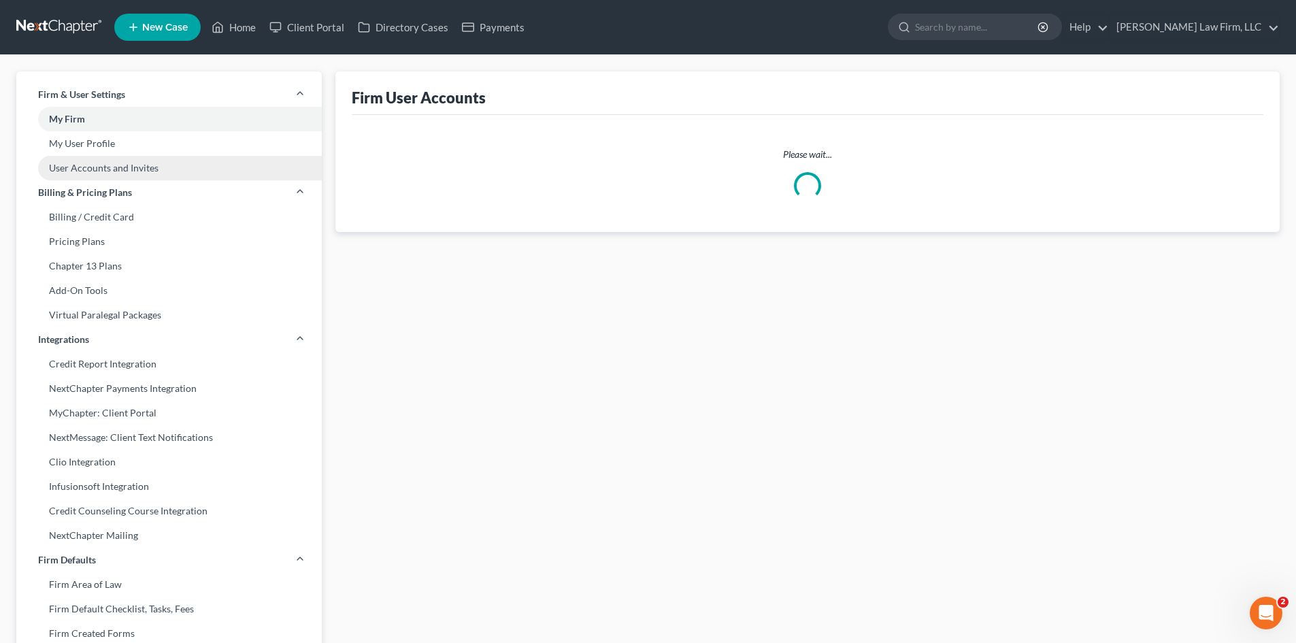
select select "0"
select select "1"
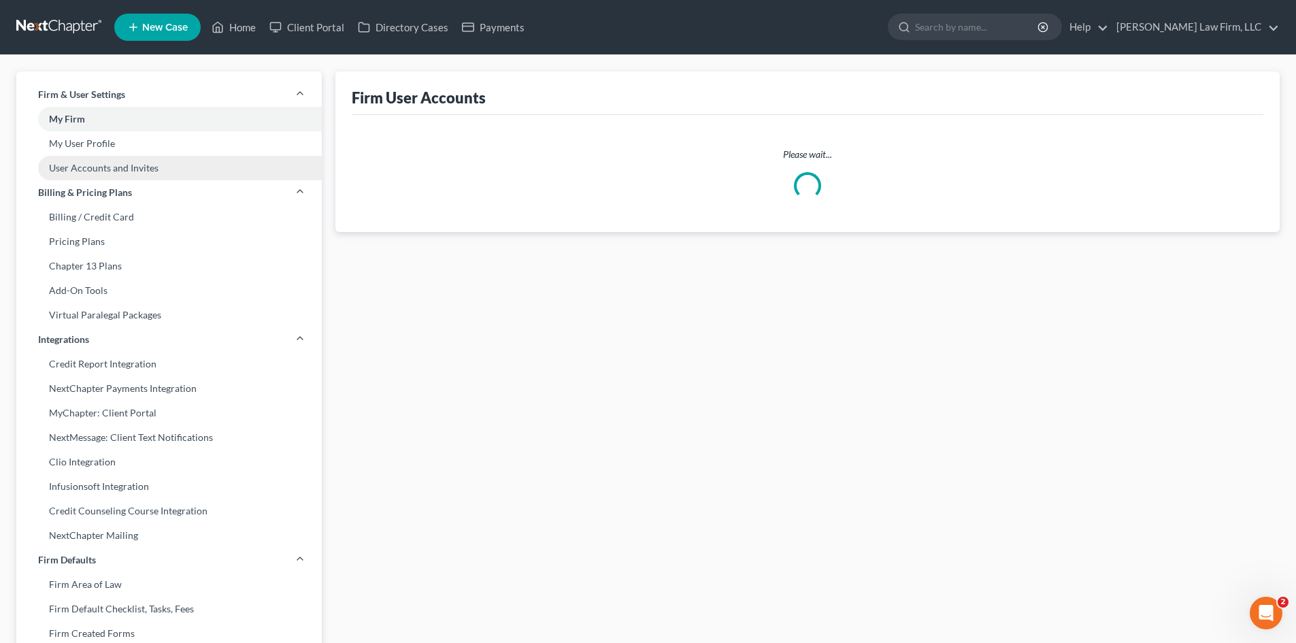
select select "1"
select select "2"
select select "0"
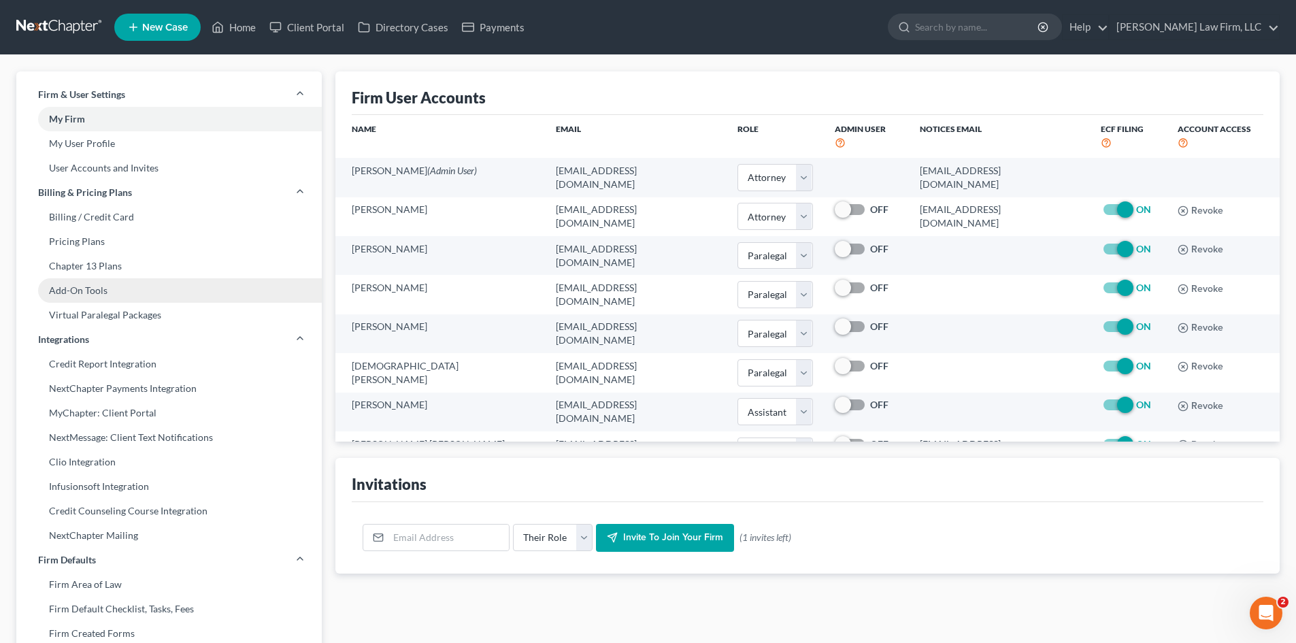
click at [92, 298] on link "Add-On Tools" at bounding box center [168, 290] width 305 height 24
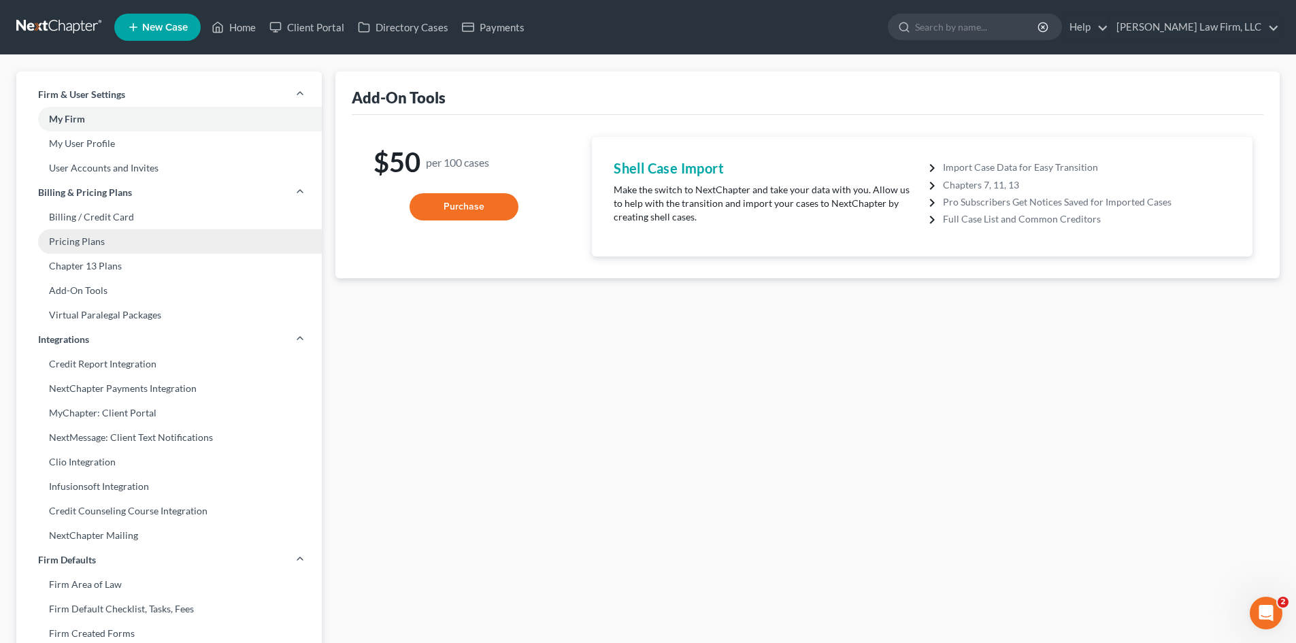
click at [88, 237] on link "Pricing Plans" at bounding box center [168, 241] width 305 height 24
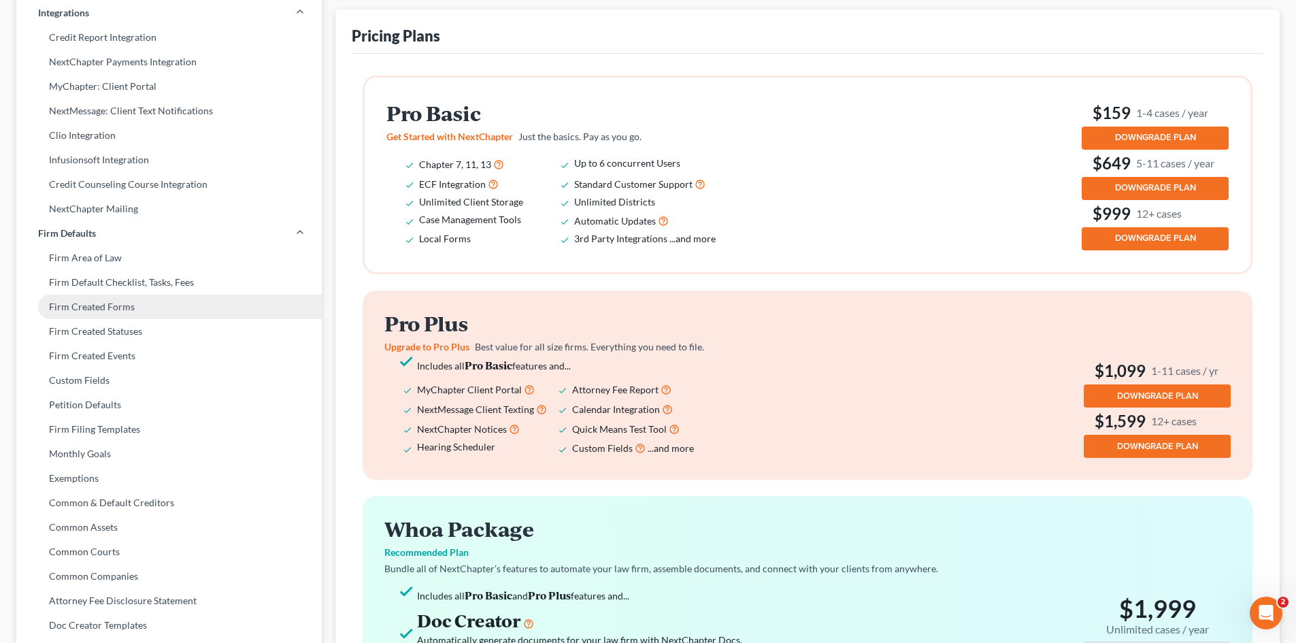
scroll to position [319, 0]
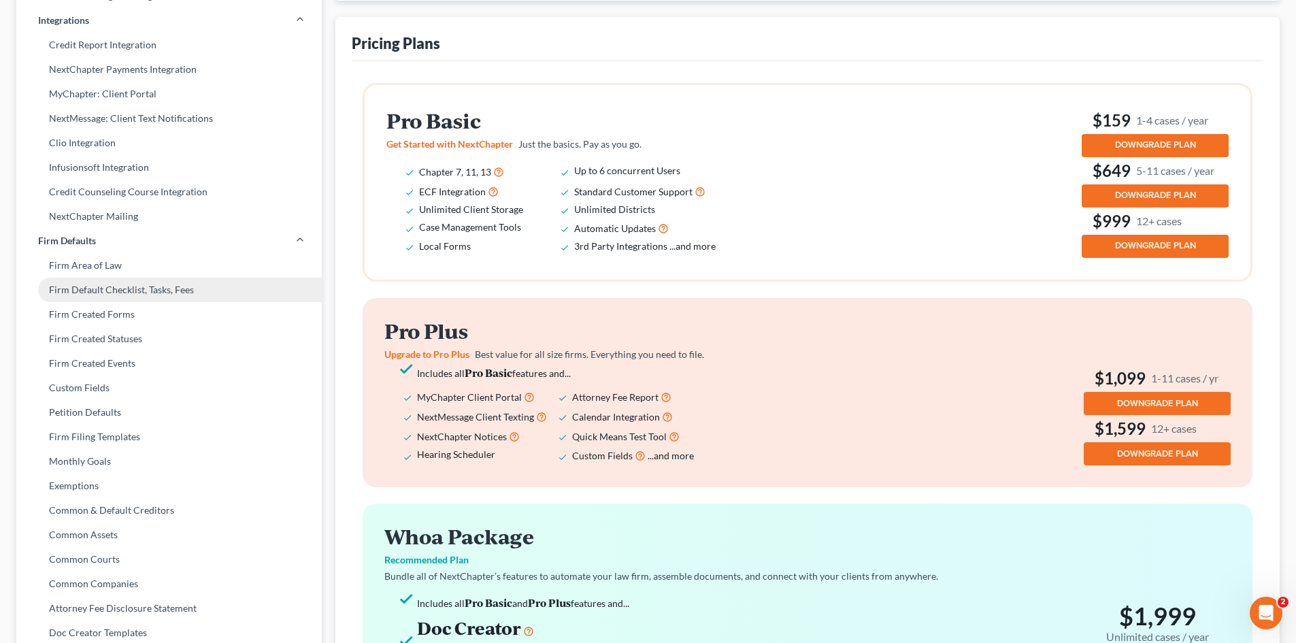
click at [134, 285] on link "Firm Default Checklist, Tasks, Fees" at bounding box center [168, 290] width 305 height 24
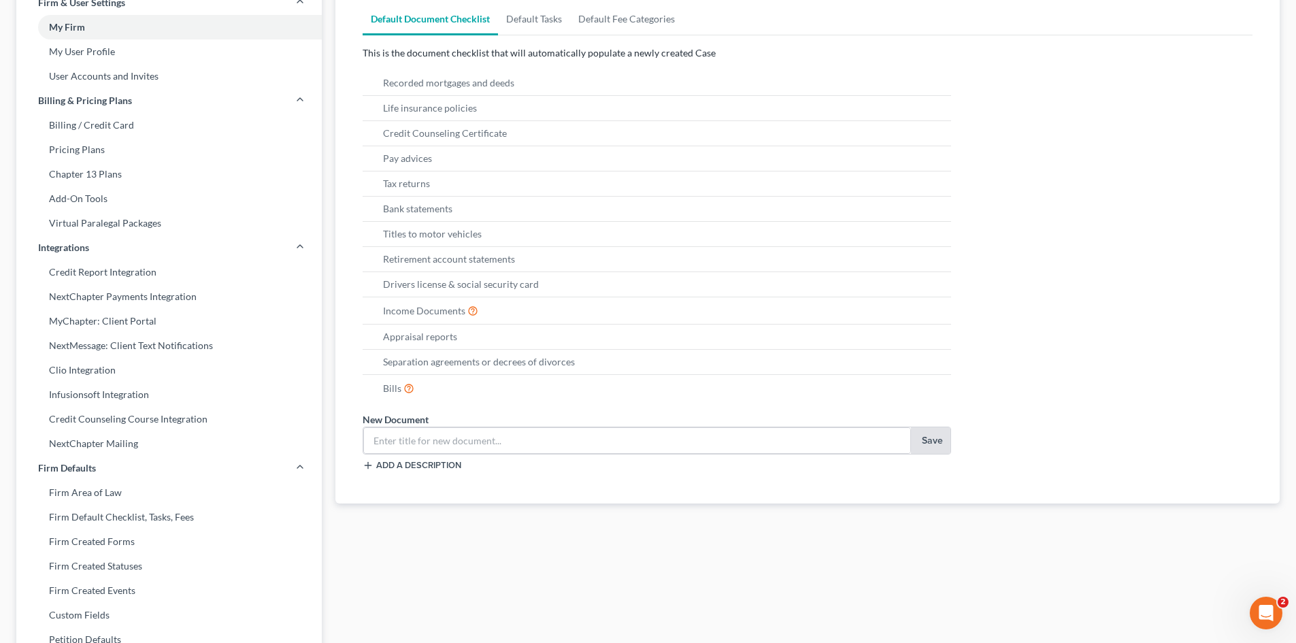
scroll to position [68, 0]
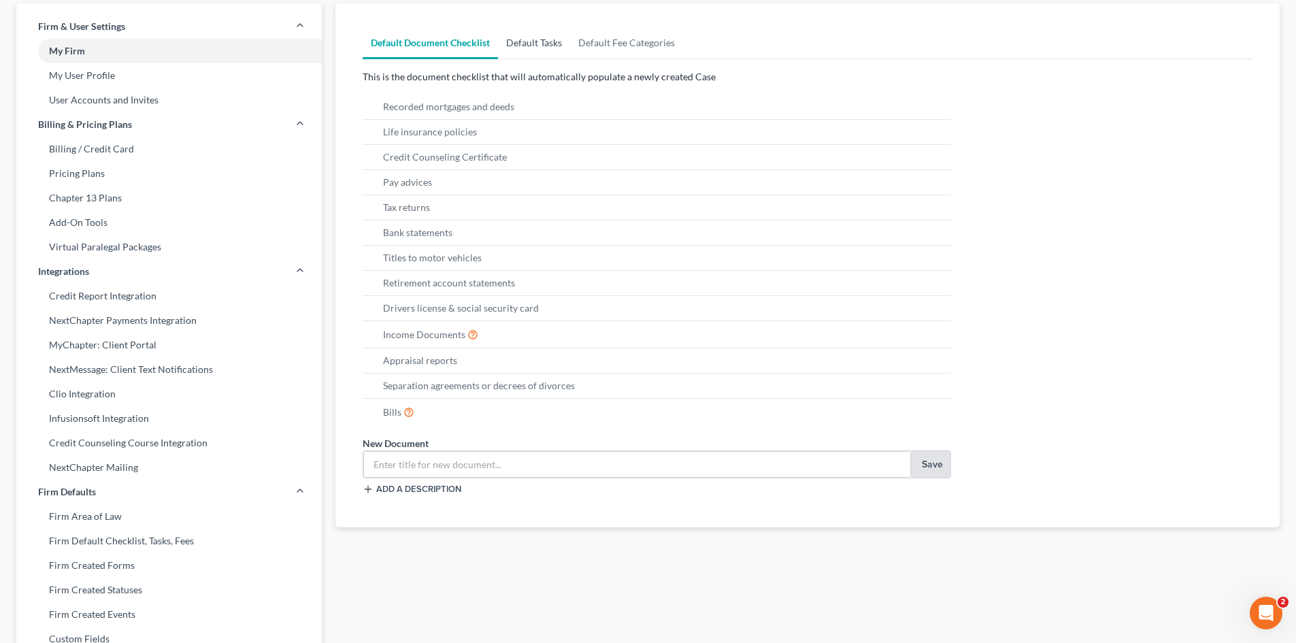
click at [535, 37] on link "Default Tasks" at bounding box center [534, 43] width 72 height 33
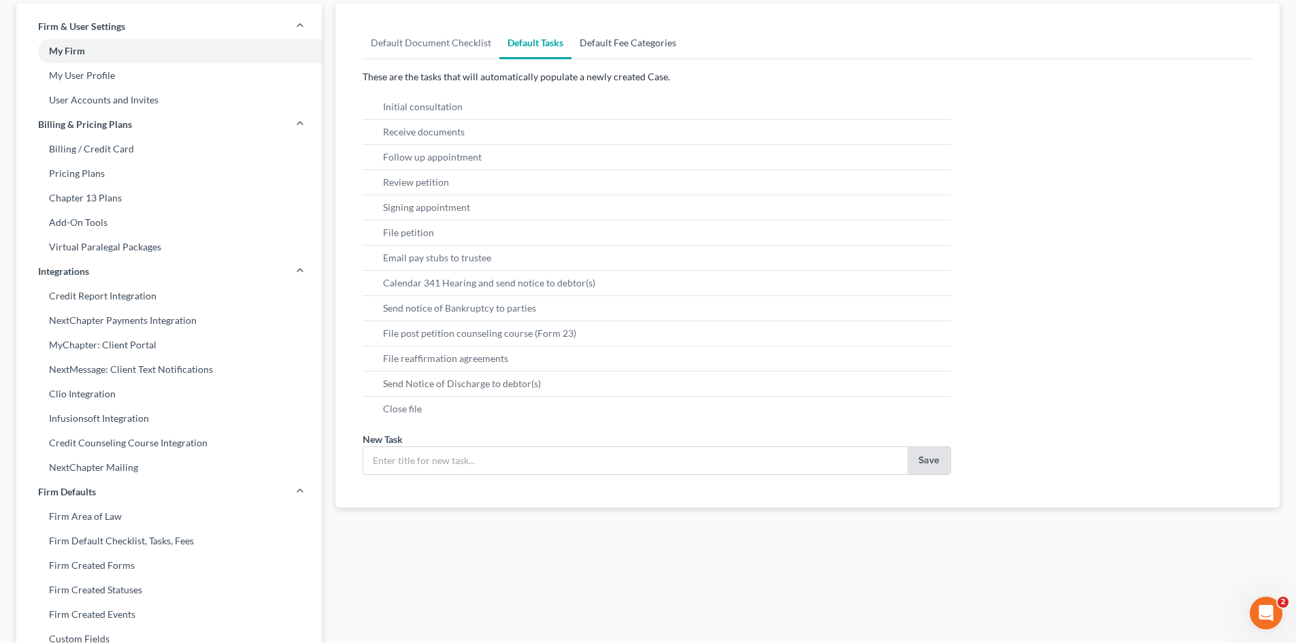
click at [616, 45] on link "Default Fee Categories" at bounding box center [627, 43] width 113 height 33
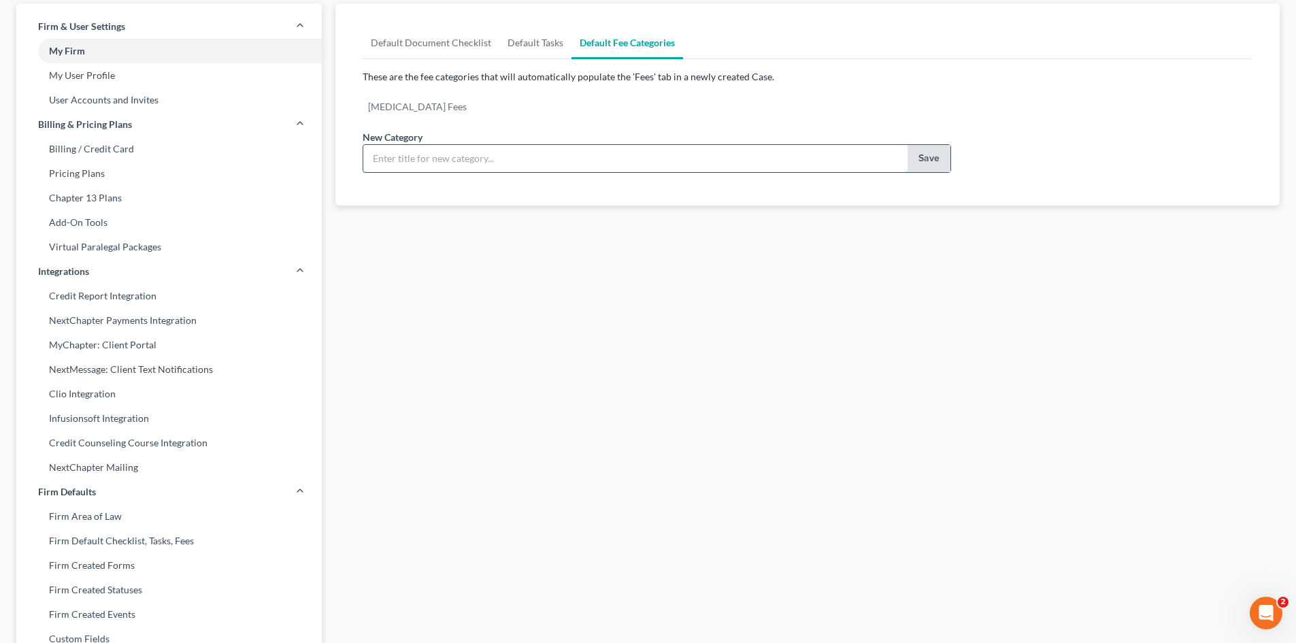
click at [445, 163] on input "text" at bounding box center [635, 158] width 544 height 27
click at [467, 122] on div "[MEDICAL_DATA] Fees" at bounding box center [657, 112] width 602 height 35
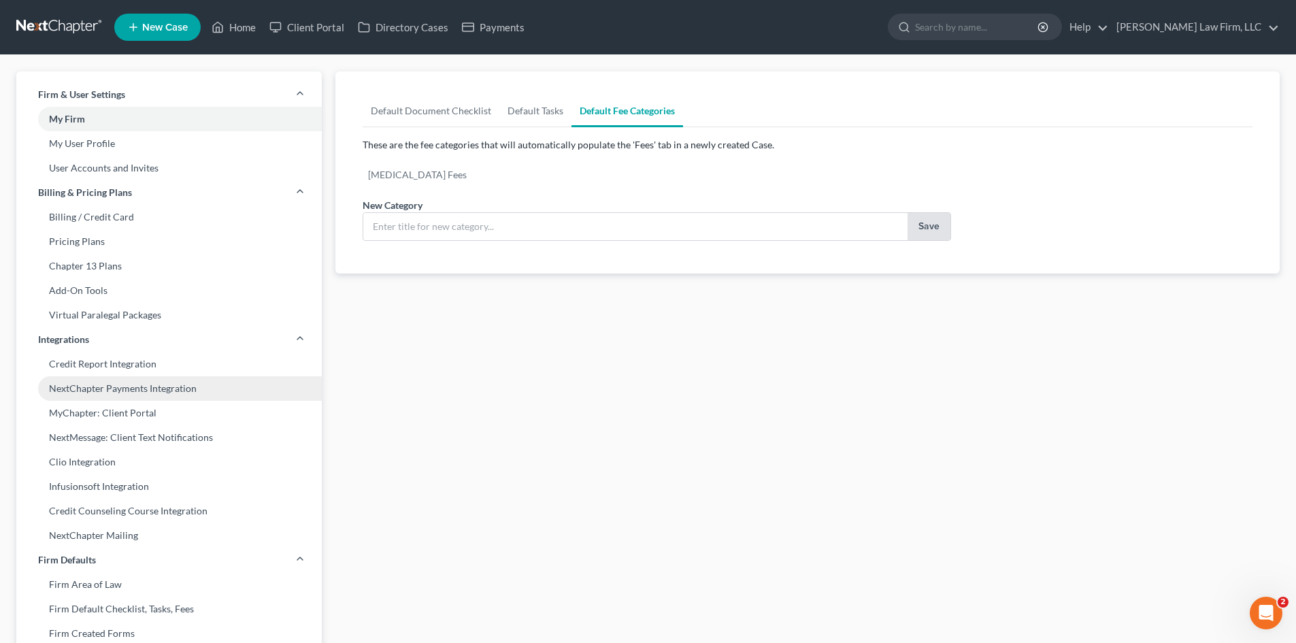
click at [205, 390] on link "NextChapter Payments Integration" at bounding box center [168, 388] width 305 height 24
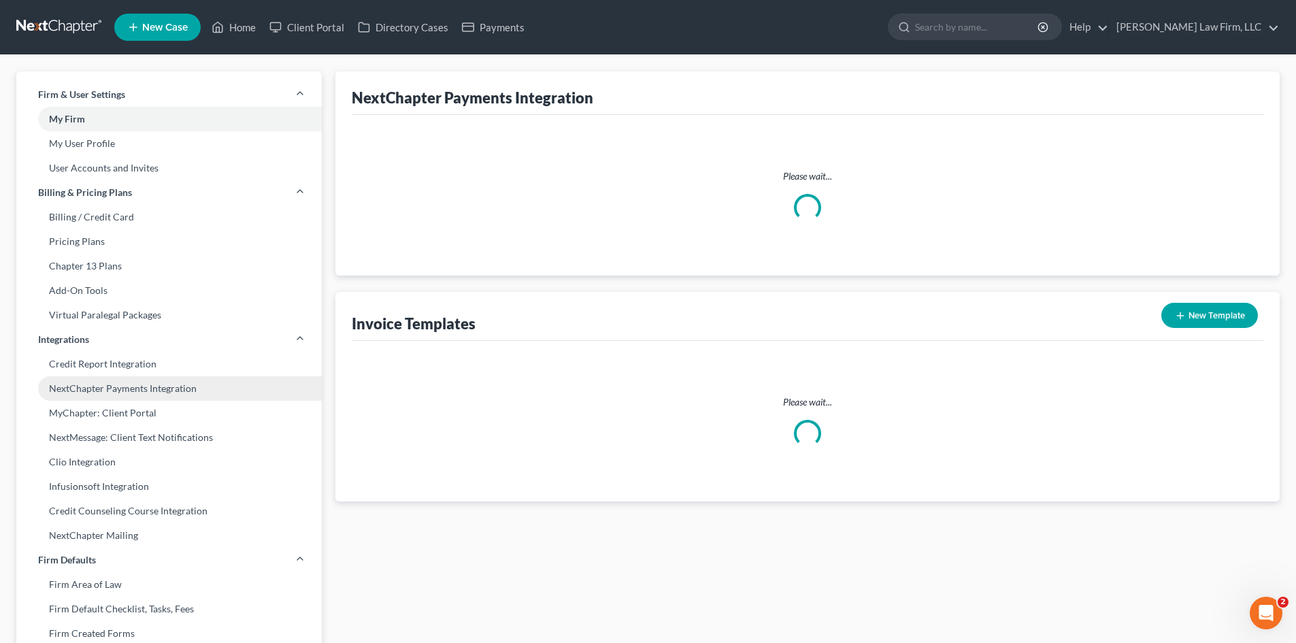
type textarea "Attached is a new invoice from [PERSON_NAME] Law Firm, LLC. Please reach out to…"
type textarea "Please be advised that you cannot use a personal credit card to pay for your up…"
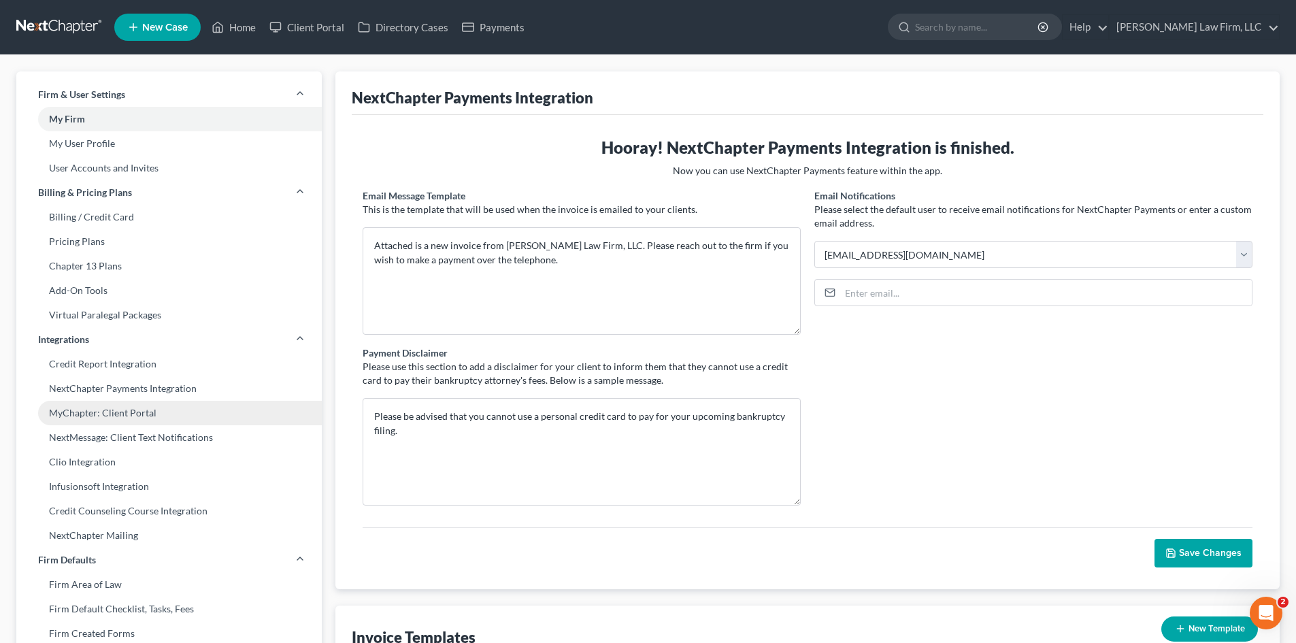
click at [172, 411] on link "MyChapter: Client Portal" at bounding box center [168, 413] width 305 height 24
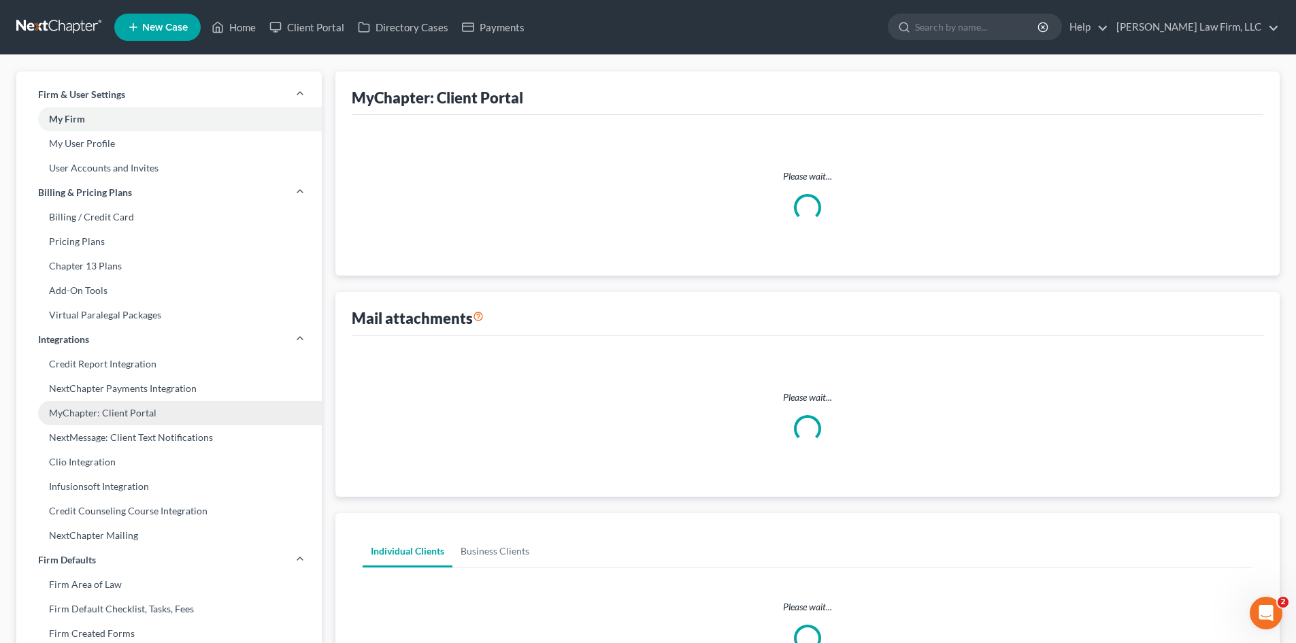
select select
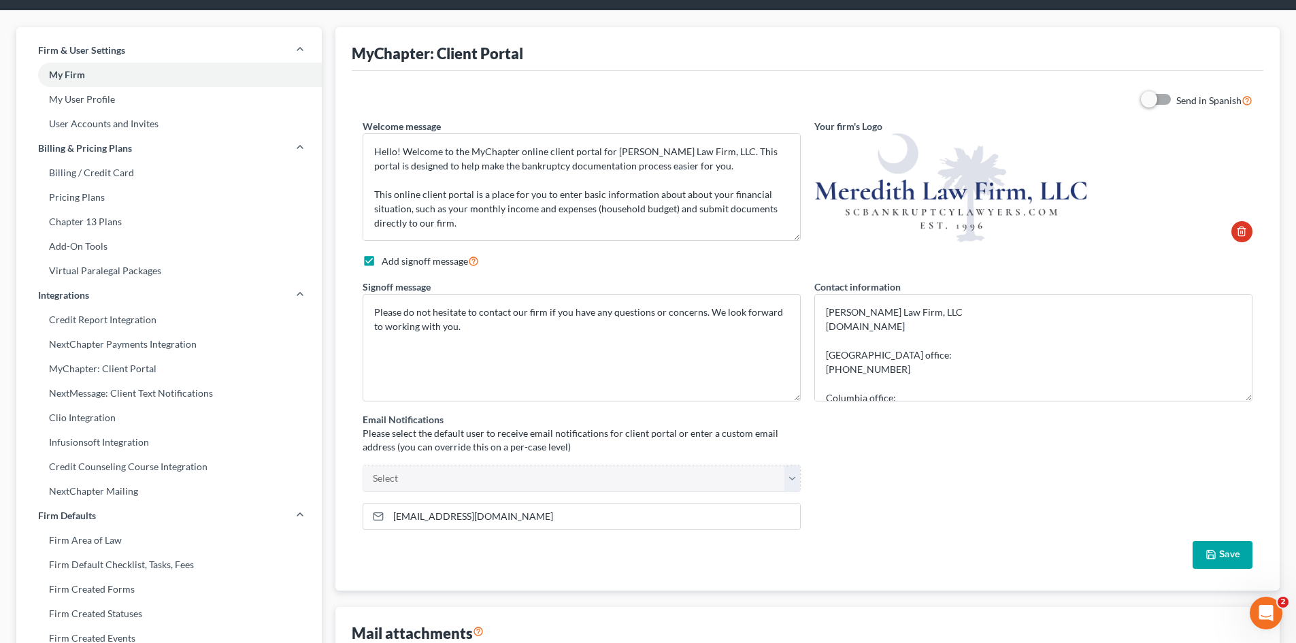
scroll to position [68, 0]
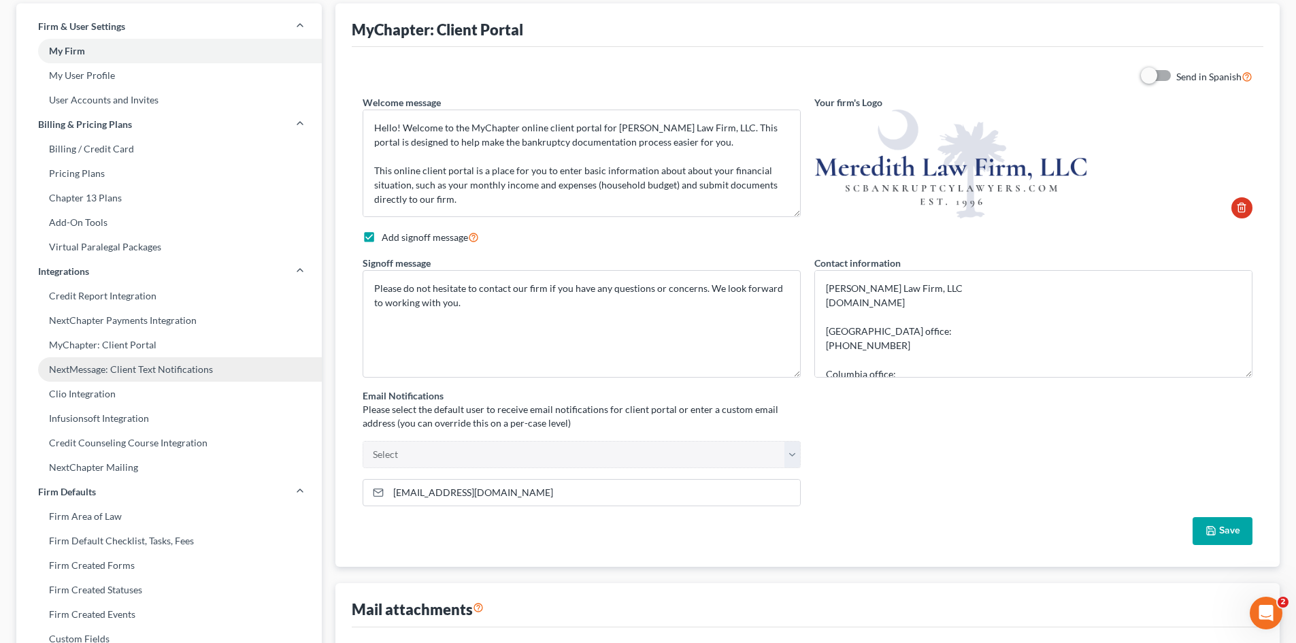
click at [193, 369] on link "NextMessage: Client Text Notifications" at bounding box center [168, 369] width 305 height 24
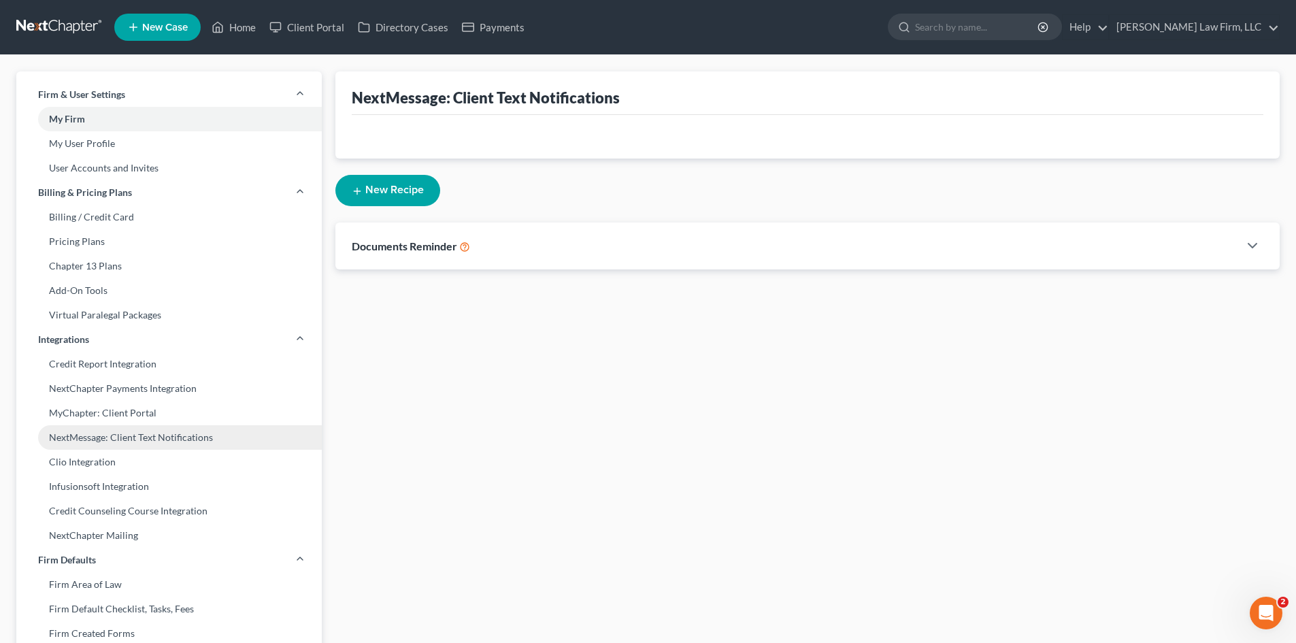
select select
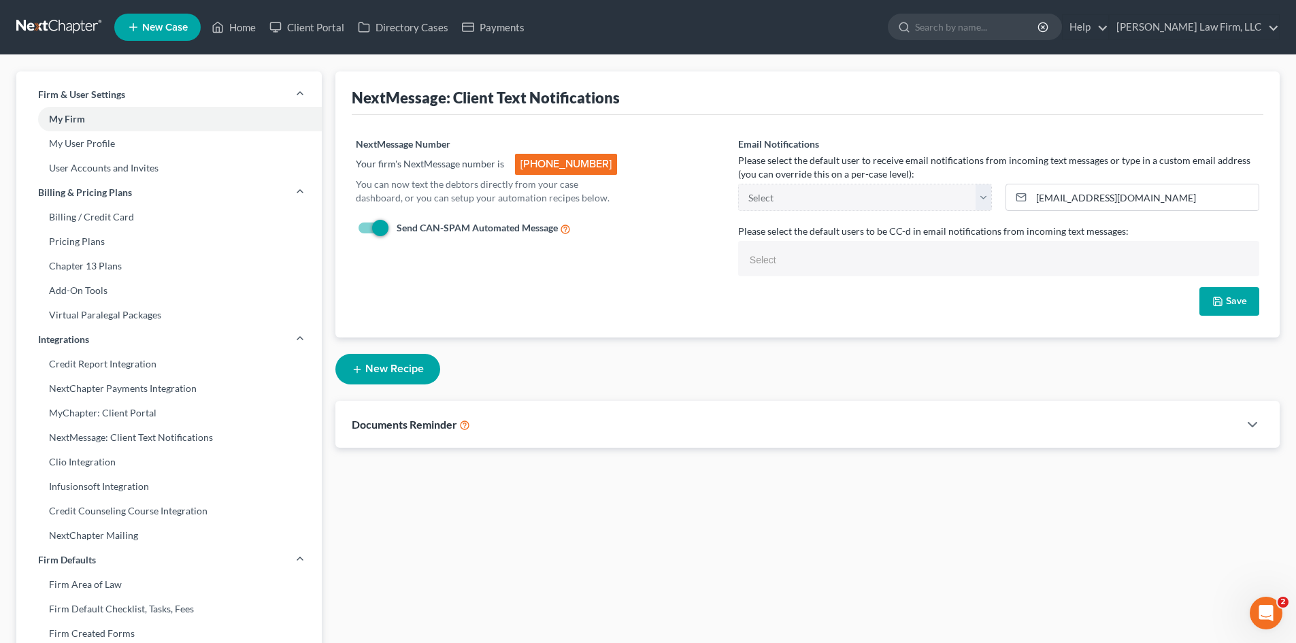
click at [682, 221] on div "Send CAN-SPAM Automated Message" at bounding box center [540, 229] width 369 height 16
click at [777, 252] on input "text" at bounding box center [997, 260] width 502 height 20
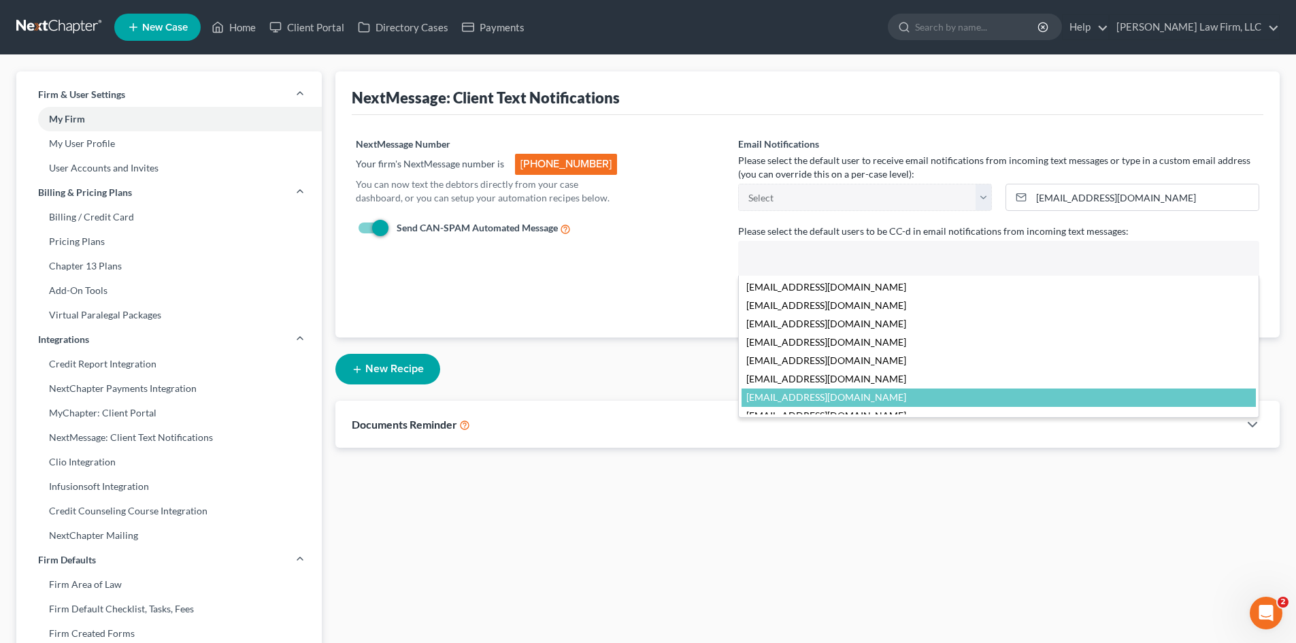
scroll to position [5, 0]
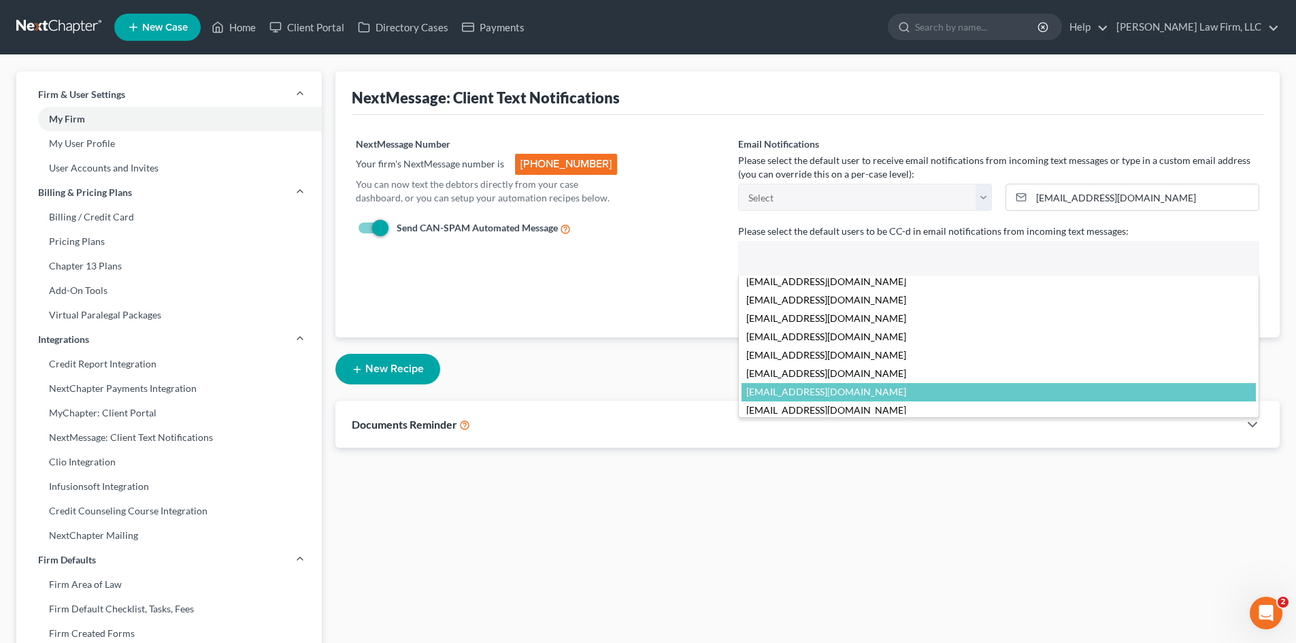
select select "23054"
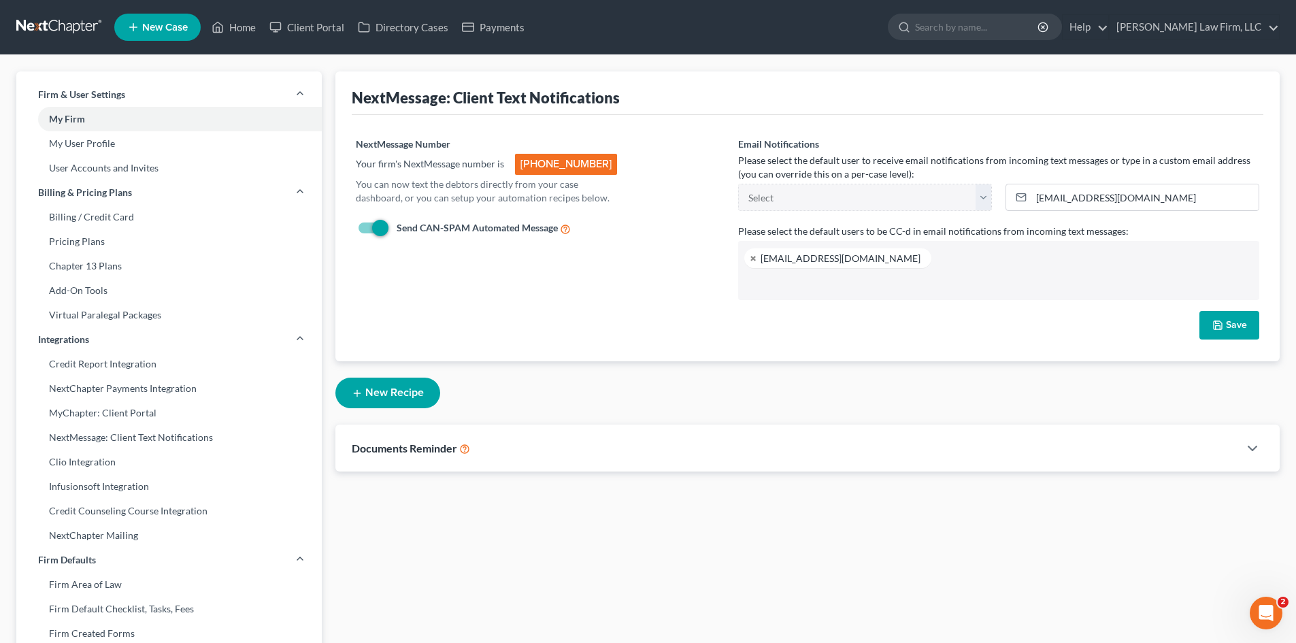
click at [1220, 320] on icon "button" at bounding box center [1217, 325] width 11 height 11
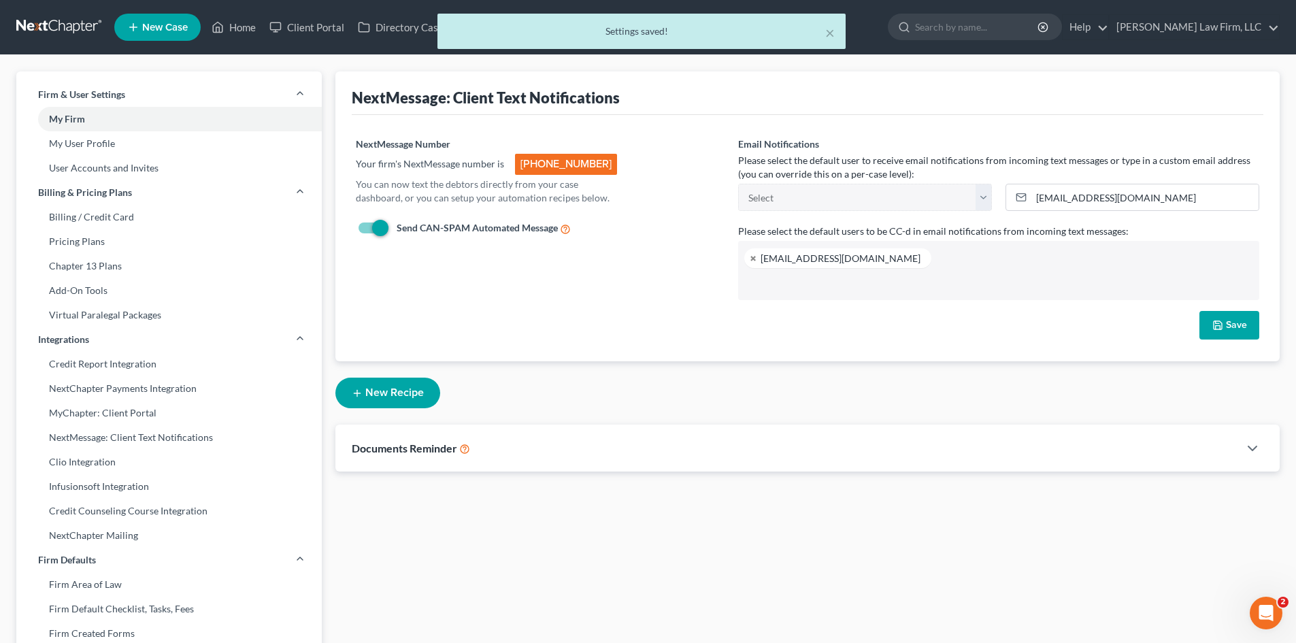
click at [383, 396] on button "New Recipe" at bounding box center [387, 393] width 105 height 31
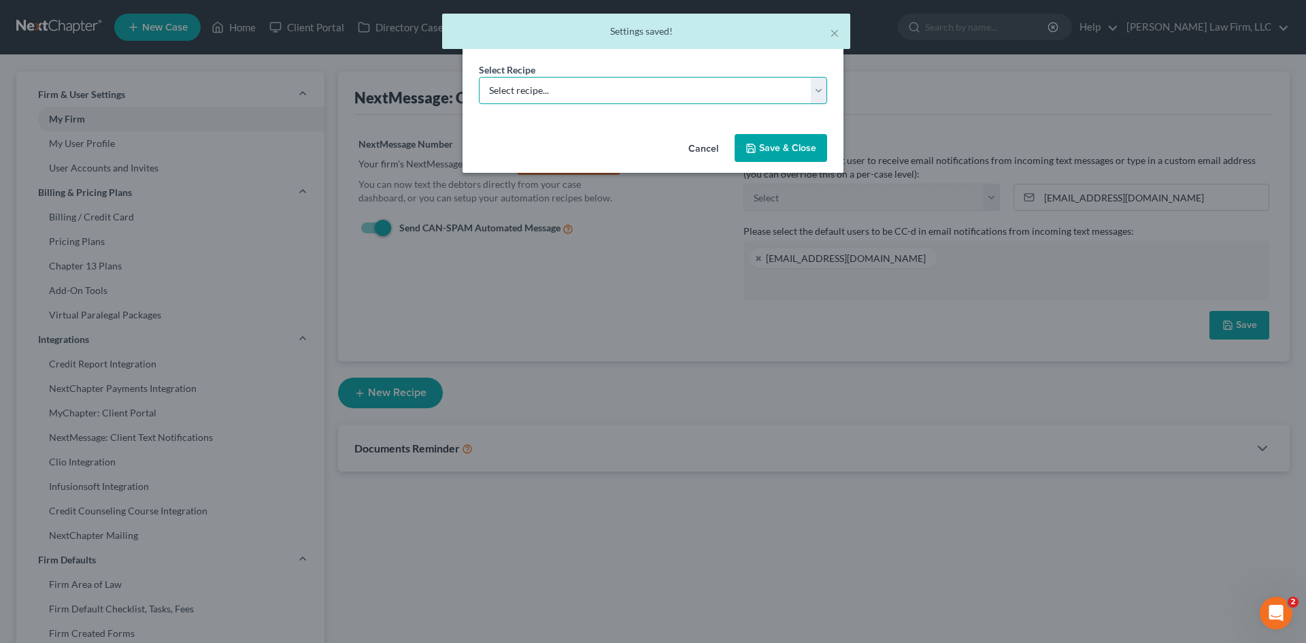
click at [567, 92] on select "Select recipe... New Recipe Post-Filing Course Reminder Documents Reminder Chap…" at bounding box center [653, 90] width 348 height 27
select select "2"
click at [479, 104] on select "Select recipe... New Recipe Post-Filing Course Reminder Documents Reminder Chap…" at bounding box center [653, 90] width 348 height 27
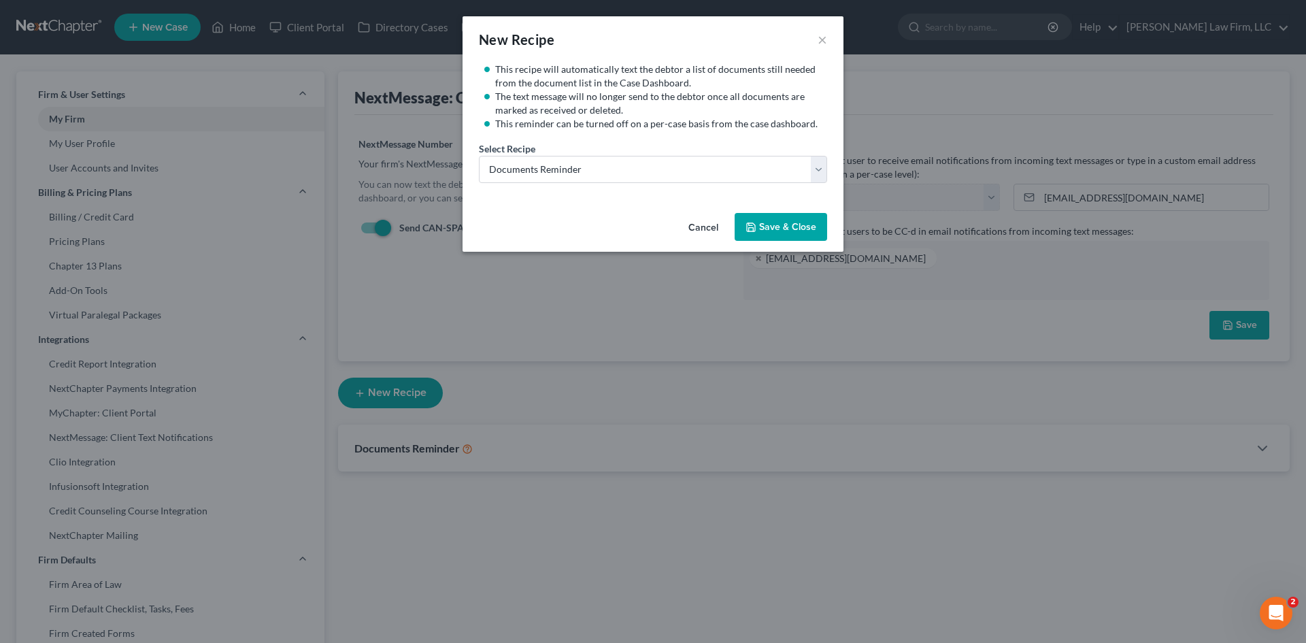
click at [775, 224] on button "Save & Close" at bounding box center [781, 227] width 93 height 29
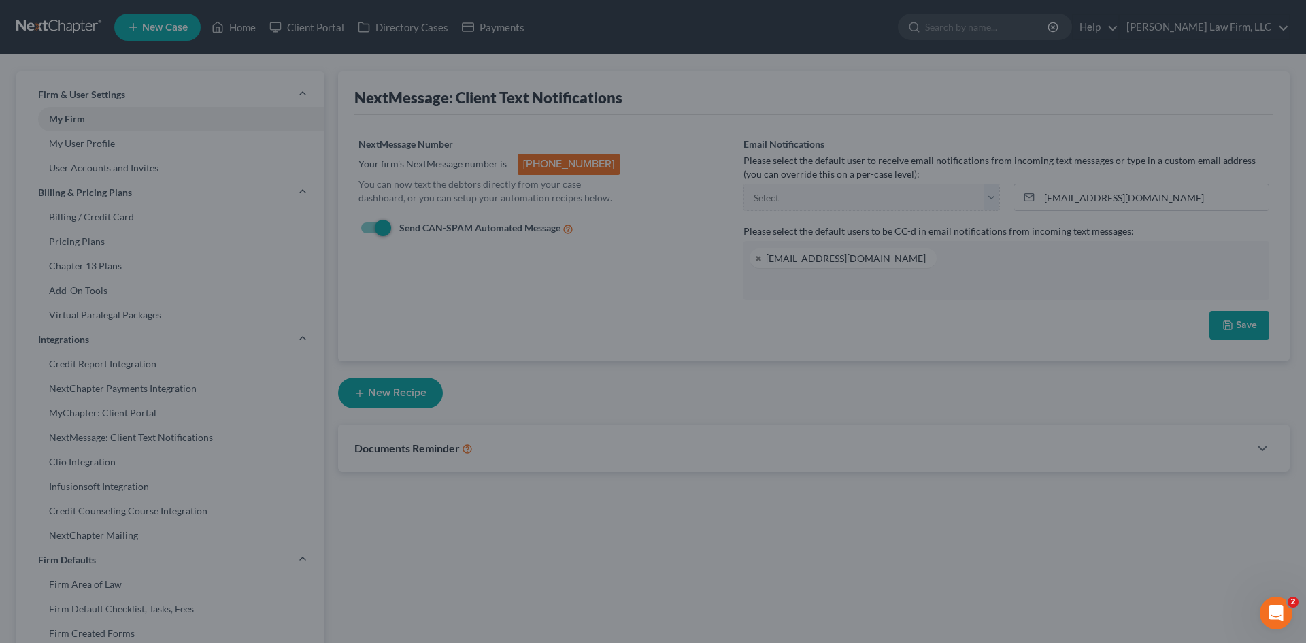
select select "2"
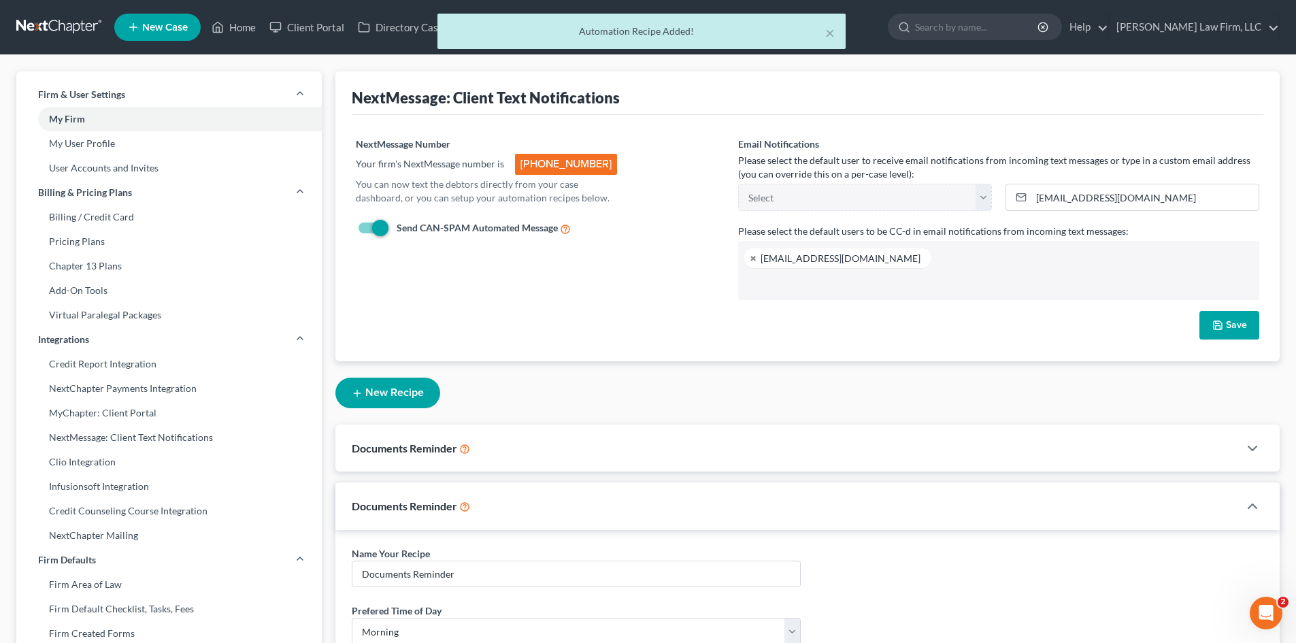
click at [241, 24] on div "× Automation Recipe Added!" at bounding box center [641, 35] width 1296 height 42
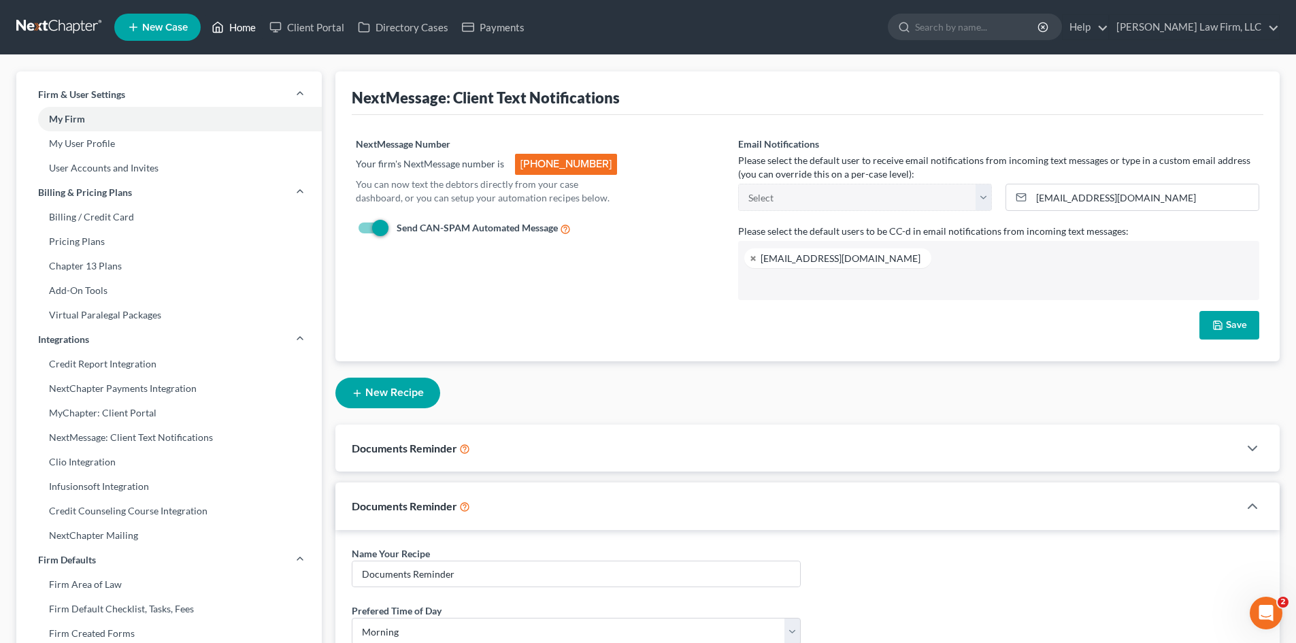
click at [250, 29] on link "Home" at bounding box center [234, 27] width 58 height 24
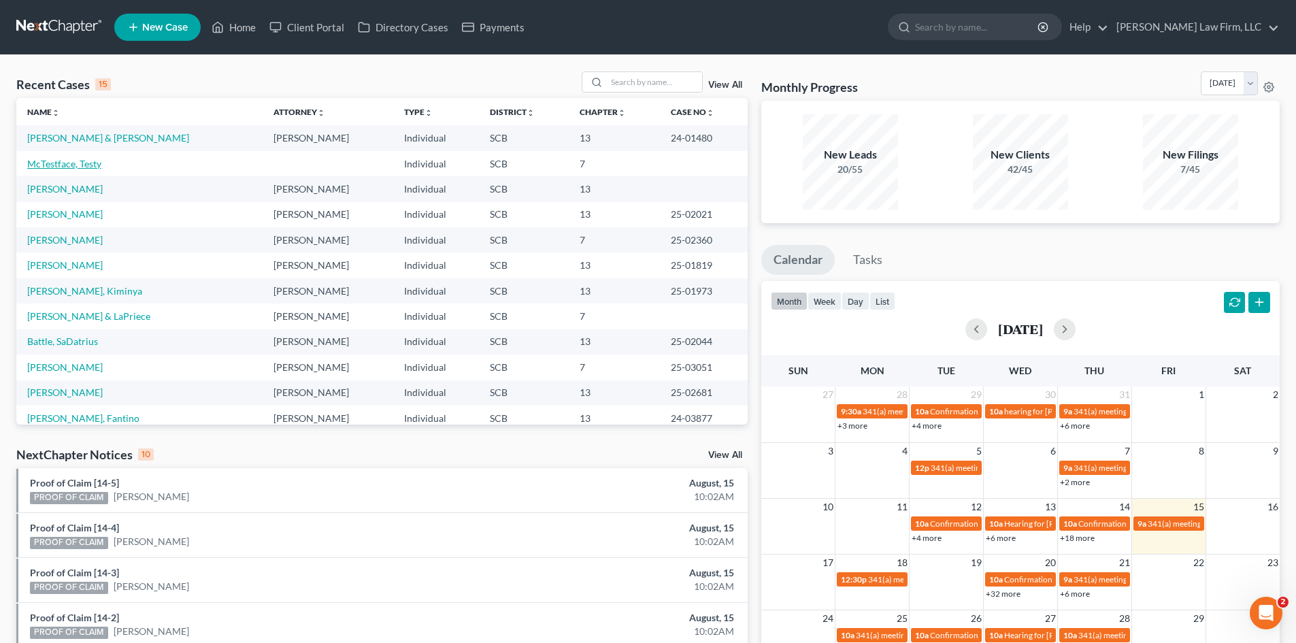
click at [56, 163] on link "McTestface, Testy" at bounding box center [64, 164] width 74 height 12
select select "3"
select select "4"
select select "0"
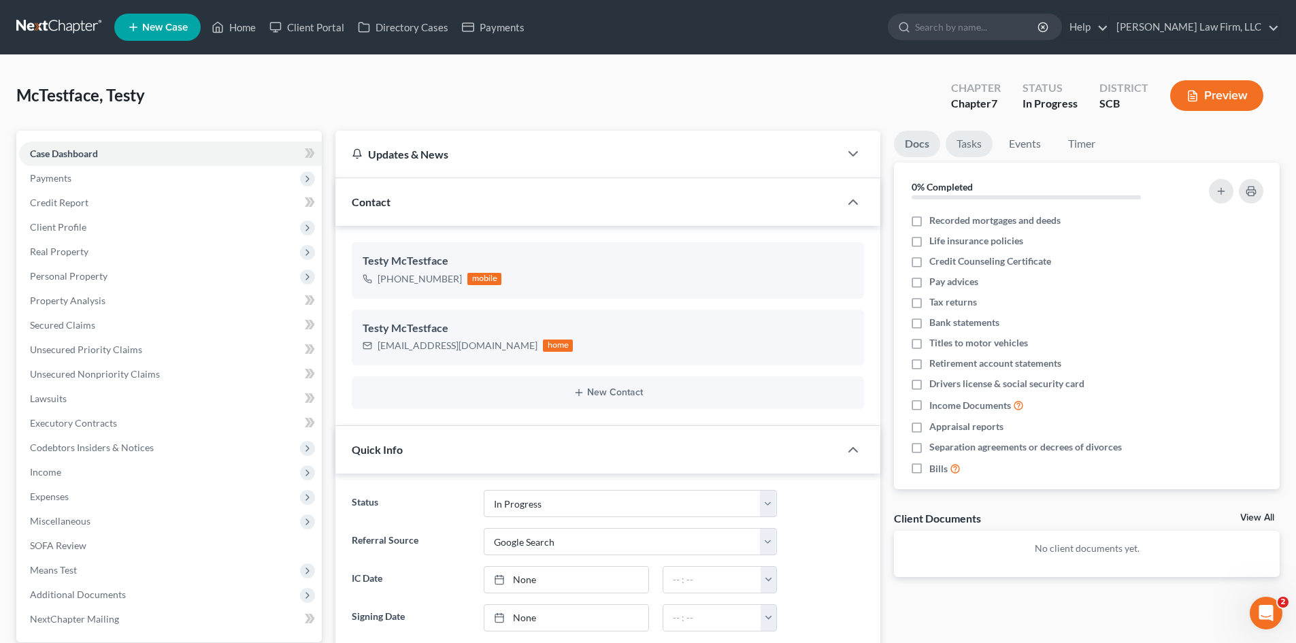
click at [973, 144] on link "Tasks" at bounding box center [968, 144] width 47 height 27
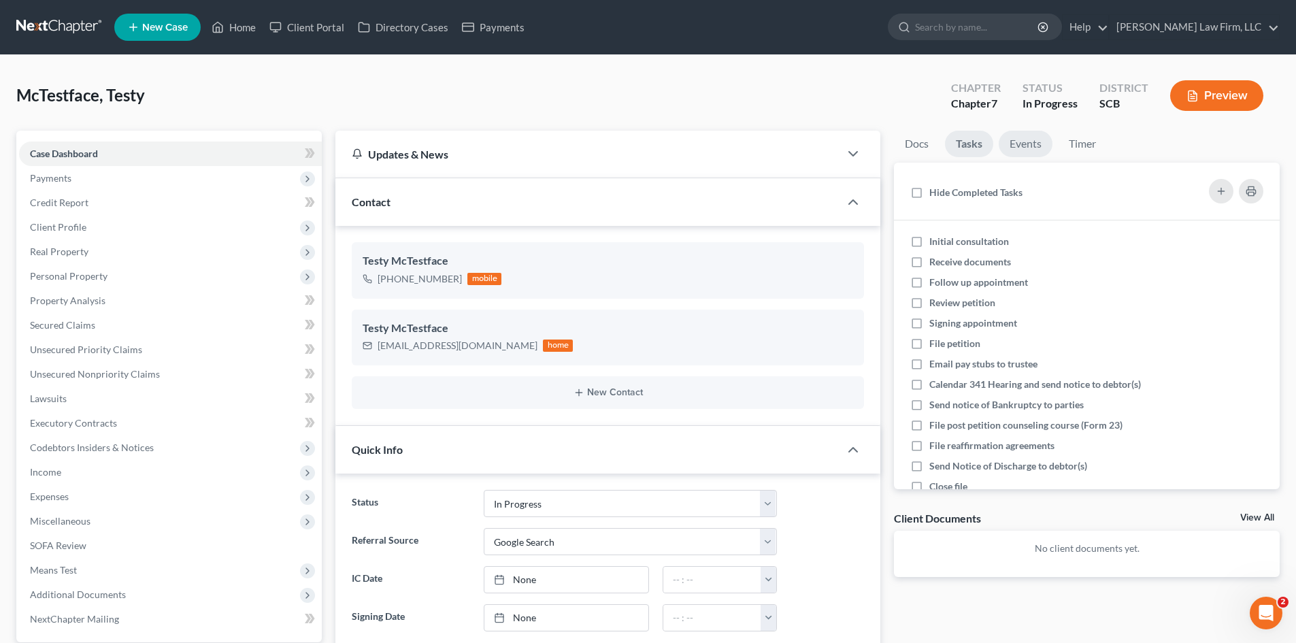
click at [1017, 141] on link "Events" at bounding box center [1026, 144] width 54 height 27
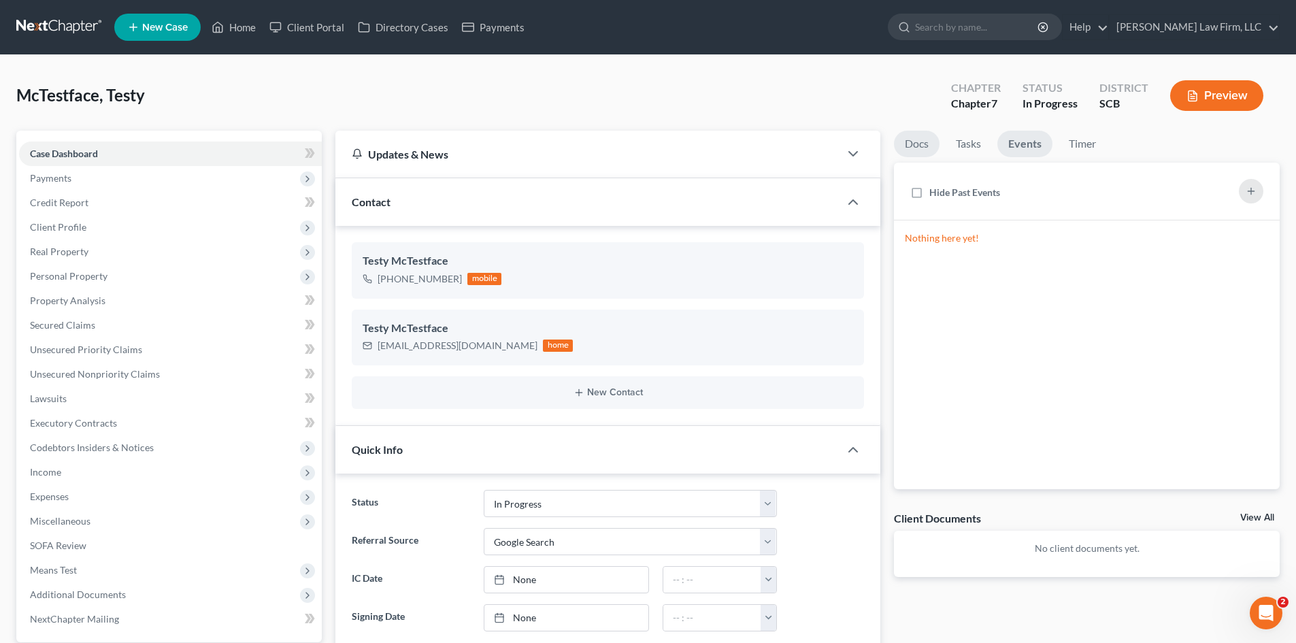
drag, startPoint x: 923, startPoint y: 149, endPoint x: 937, endPoint y: 326, distance: 177.4
click at [922, 149] on link "Docs" at bounding box center [917, 144] width 46 height 27
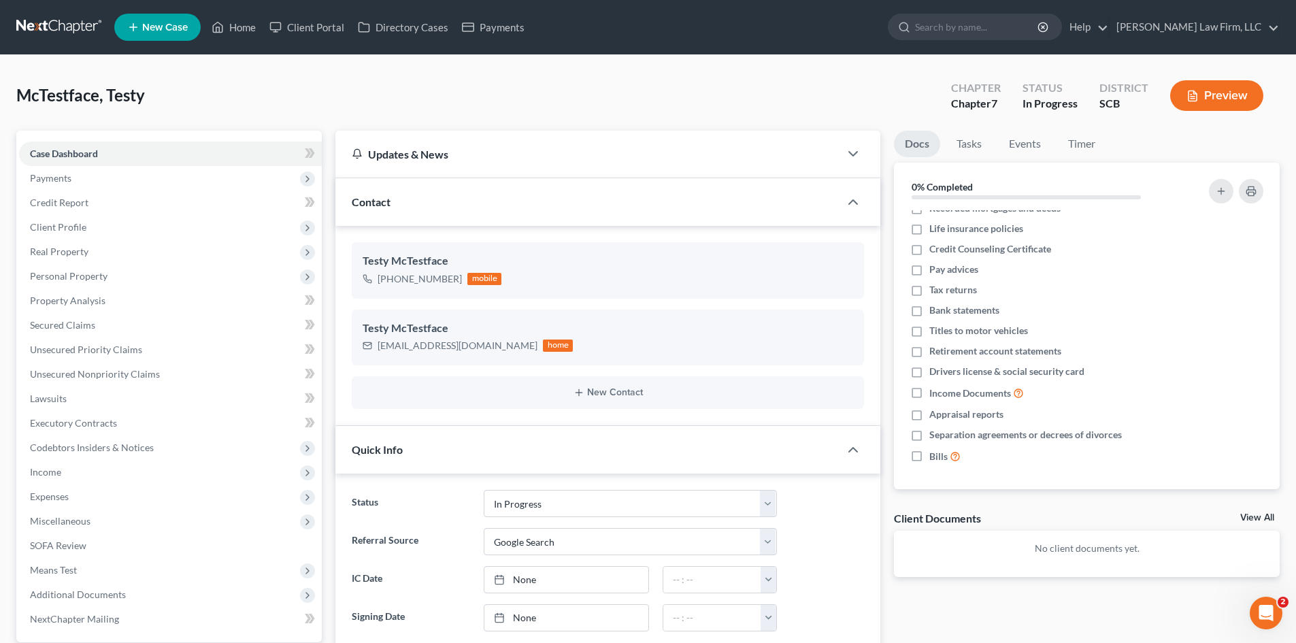
click at [513, 152] on div "Updates & News" at bounding box center [587, 154] width 471 height 14
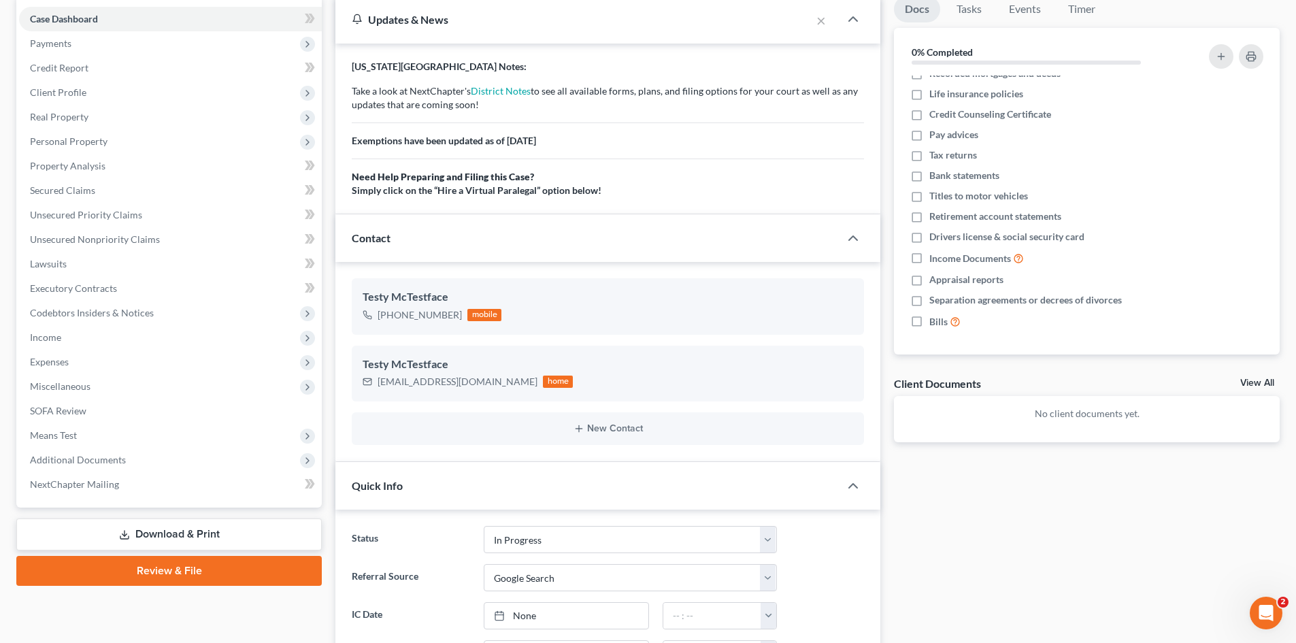
scroll to position [136, 0]
click at [635, 19] on div "Updates & News" at bounding box center [573, 18] width 443 height 14
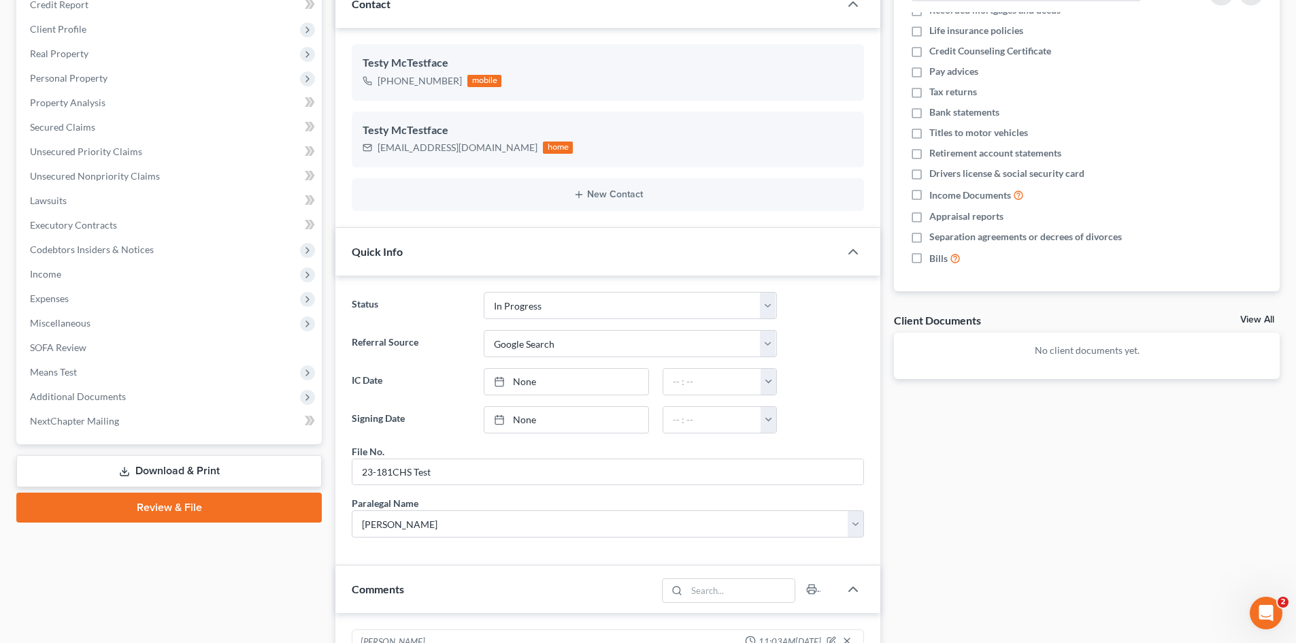
scroll to position [272, 0]
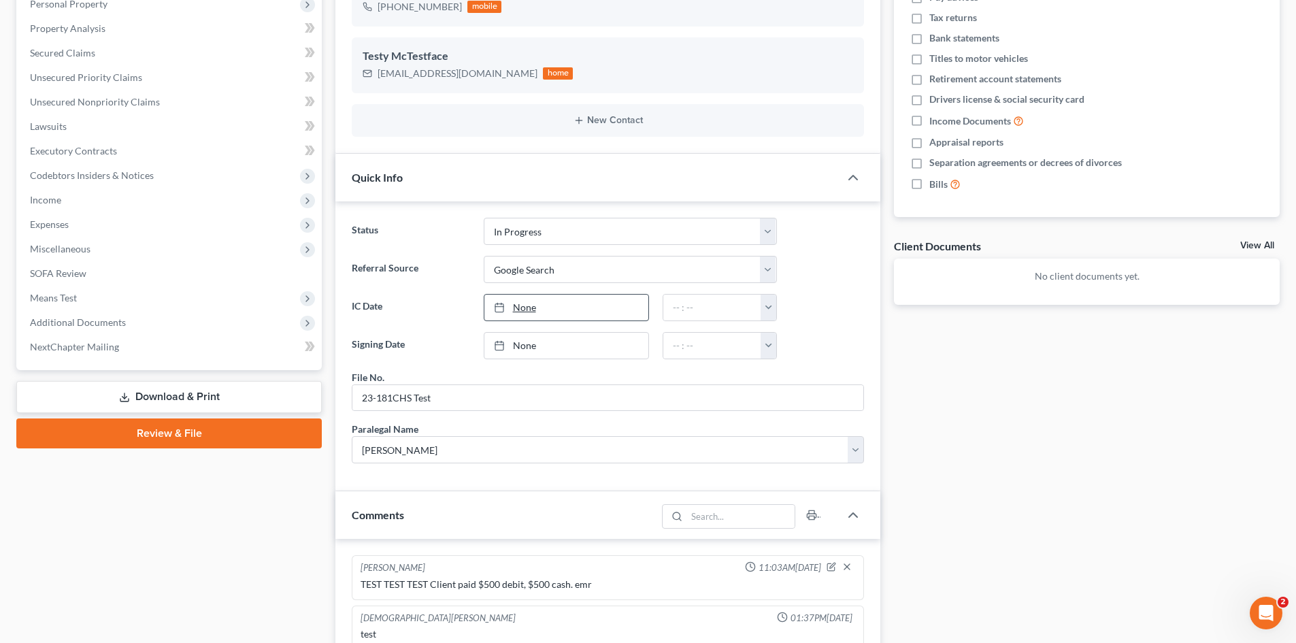
click at [573, 301] on link "None" at bounding box center [566, 308] width 164 height 26
type input "[DATE]"
click at [764, 310] on button "button" at bounding box center [768, 308] width 16 height 26
click at [782, 339] on link "12:00pm" at bounding box center [798, 341] width 76 height 23
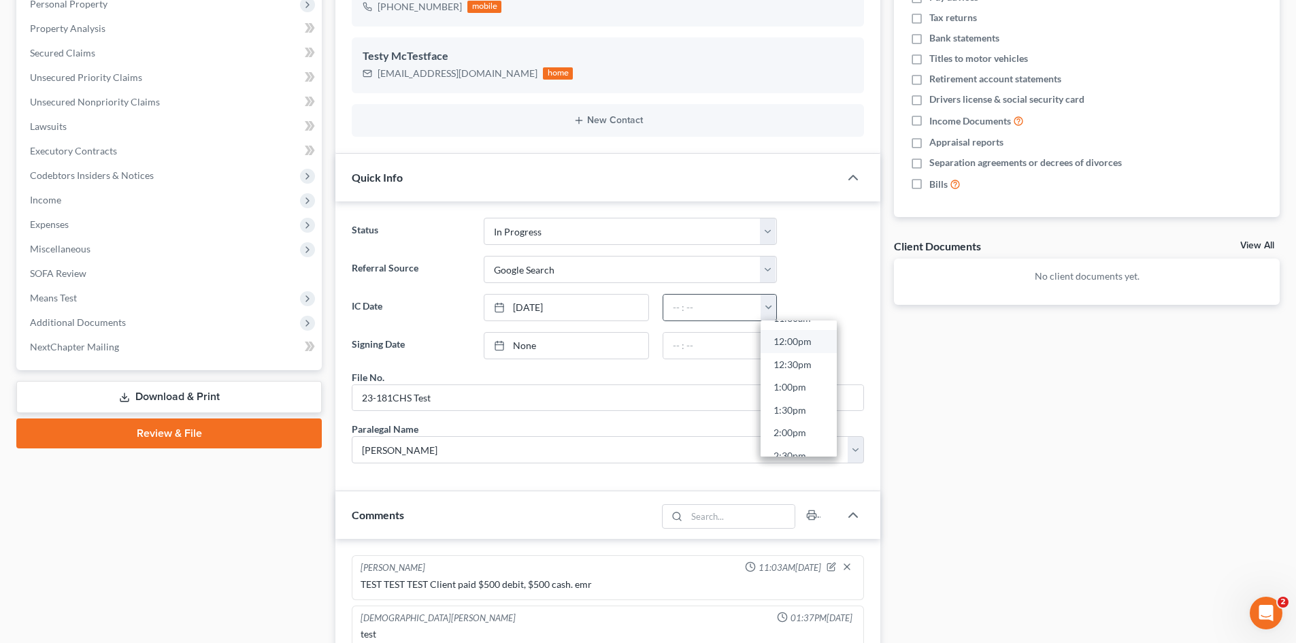
type input "12:00pm"
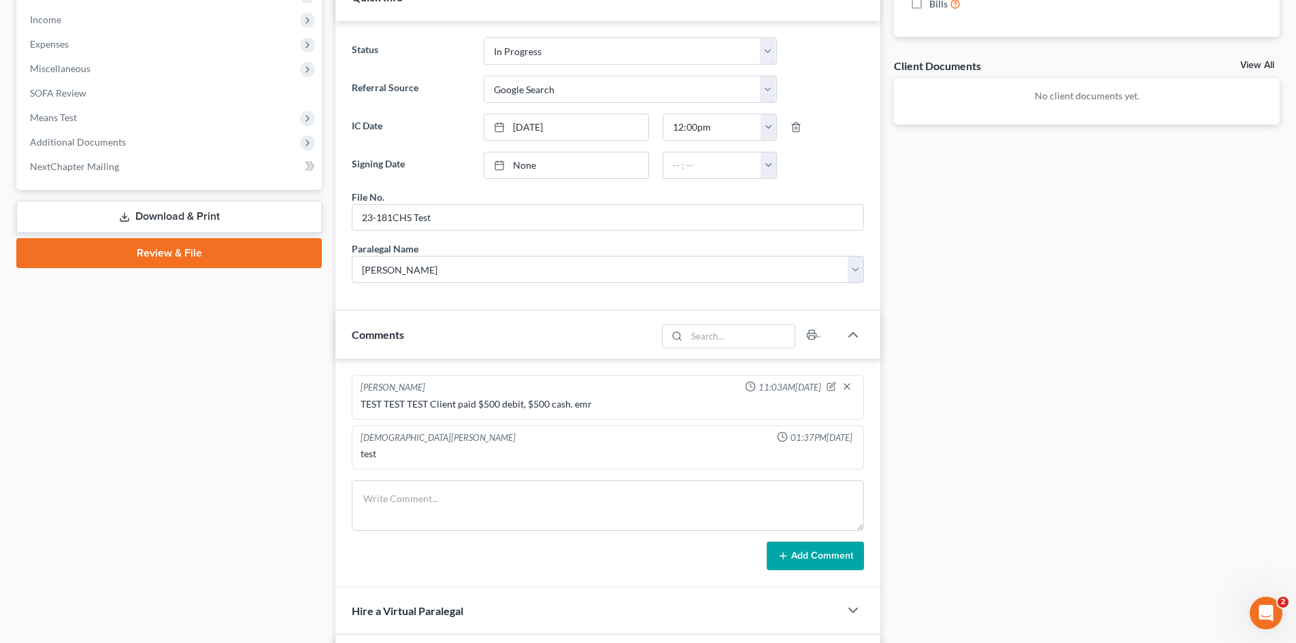
scroll to position [476, 0]
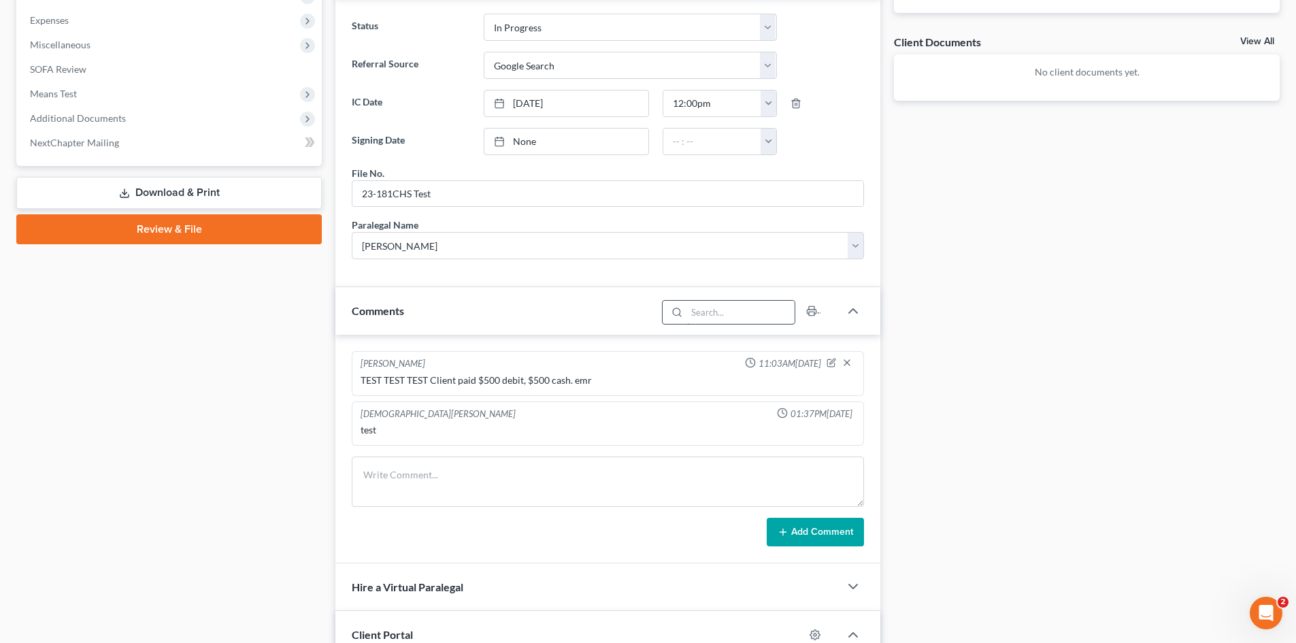
click at [726, 305] on input "search" at bounding box center [741, 312] width 108 height 23
click at [855, 308] on icon "button" at bounding box center [853, 311] width 16 height 16
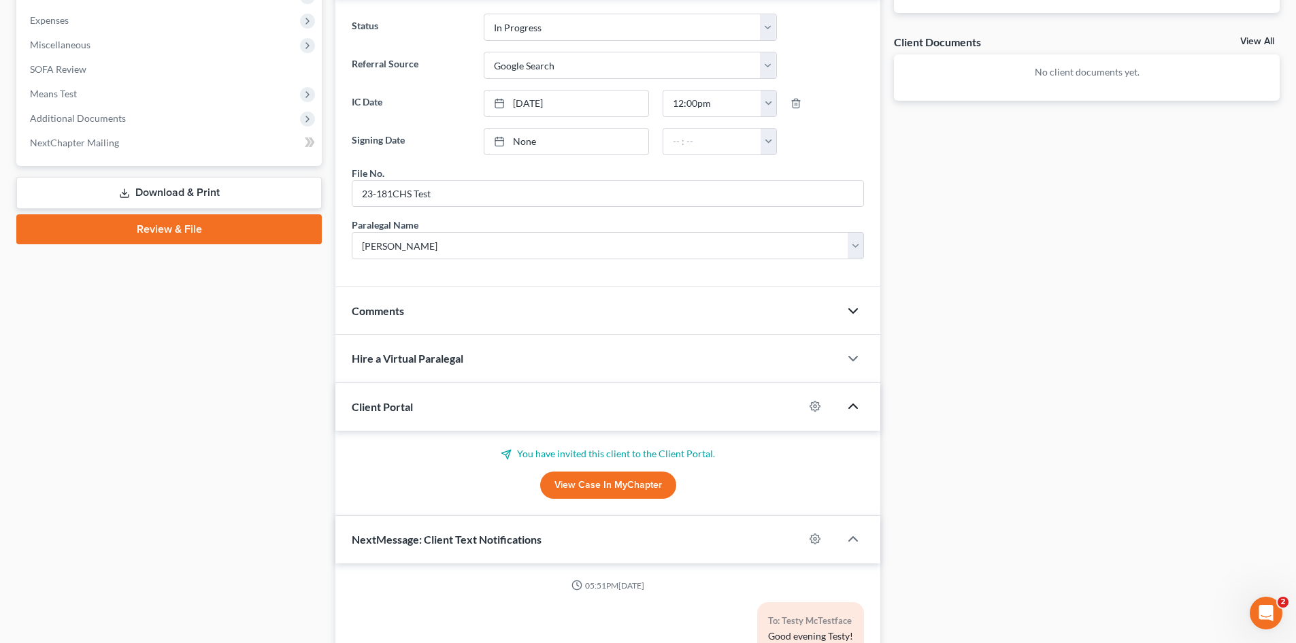
click at [852, 405] on polyline "button" at bounding box center [853, 406] width 8 height 4
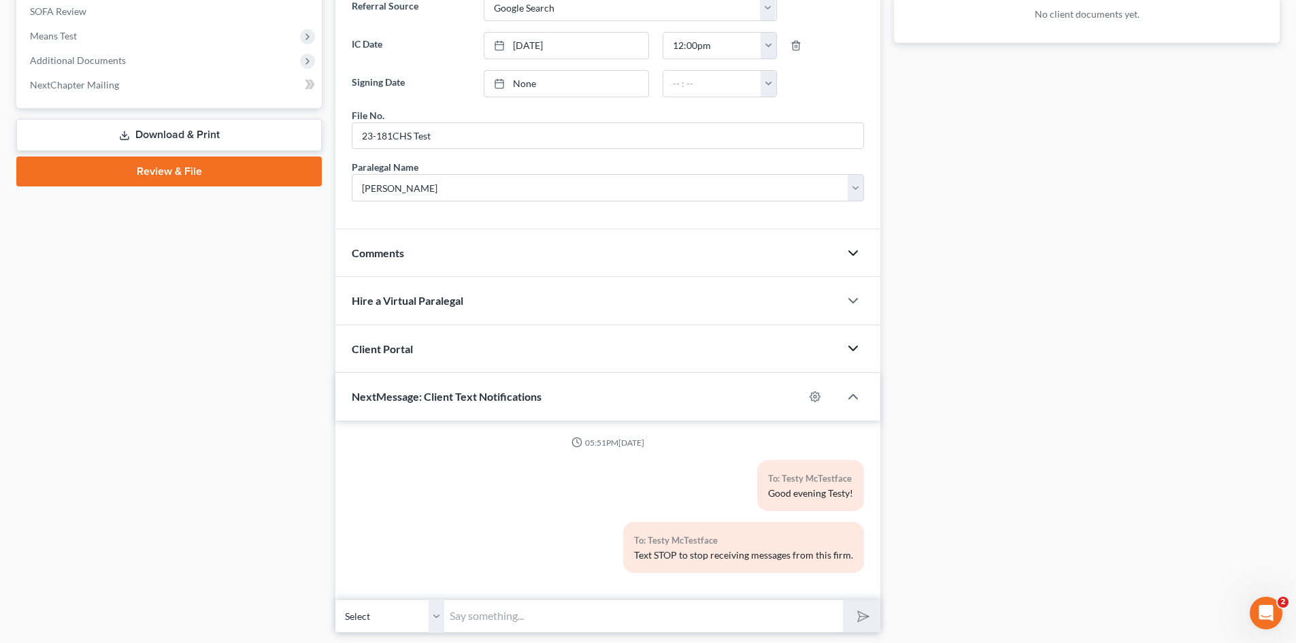
scroll to position [575, 0]
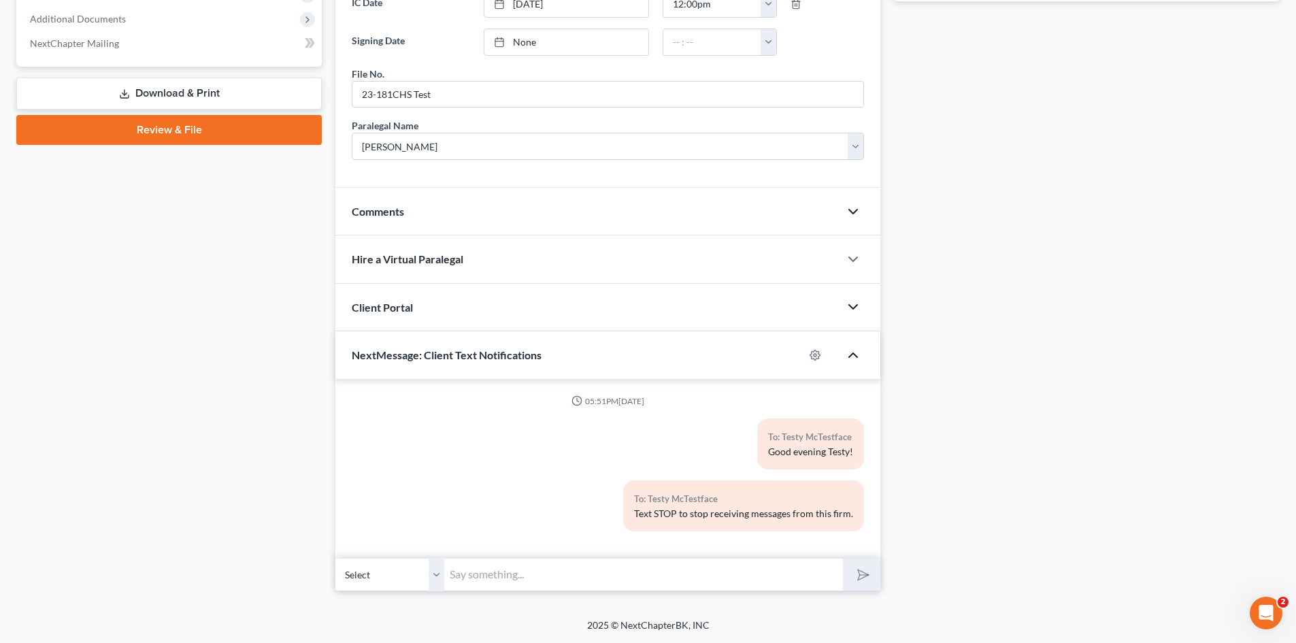
click at [857, 356] on polyline "button" at bounding box center [853, 355] width 8 height 4
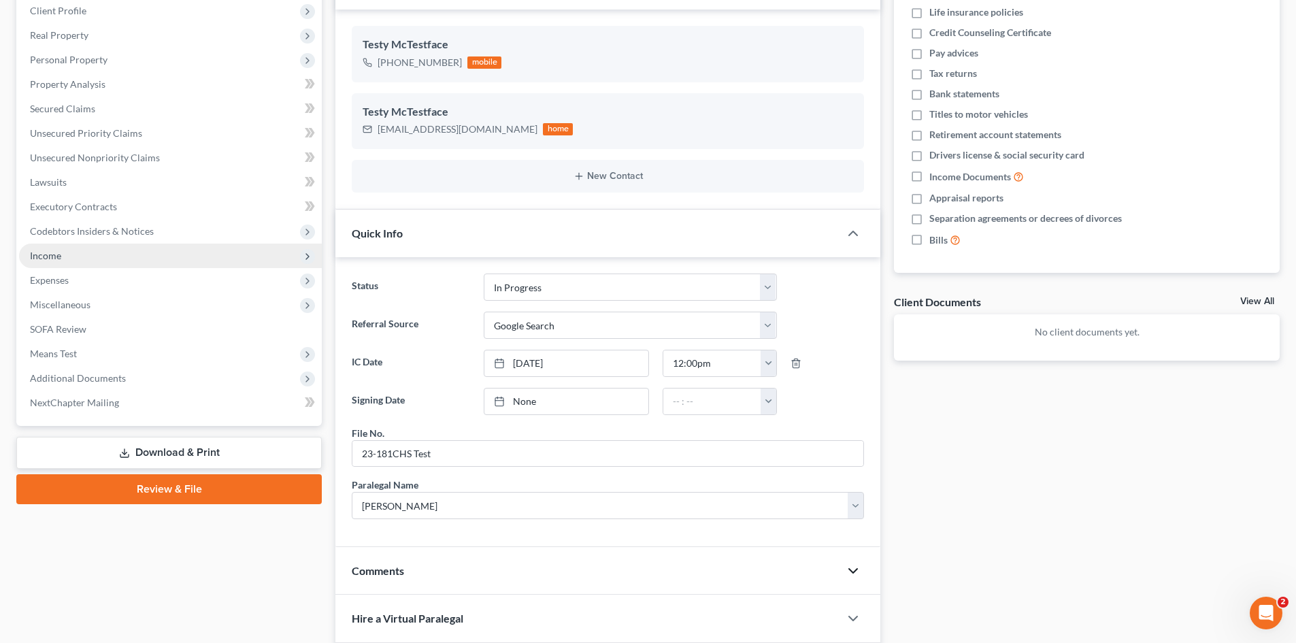
scroll to position [363, 0]
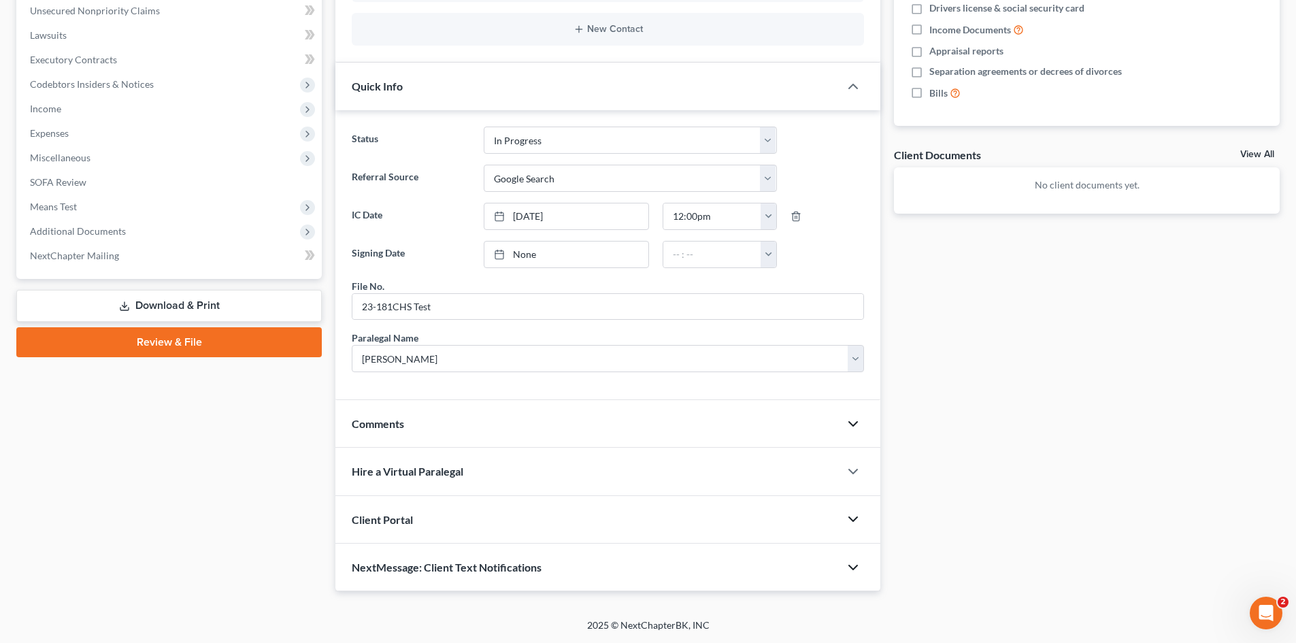
click at [673, 554] on div "NextMessage: Client Text Notifications" at bounding box center [587, 566] width 504 height 47
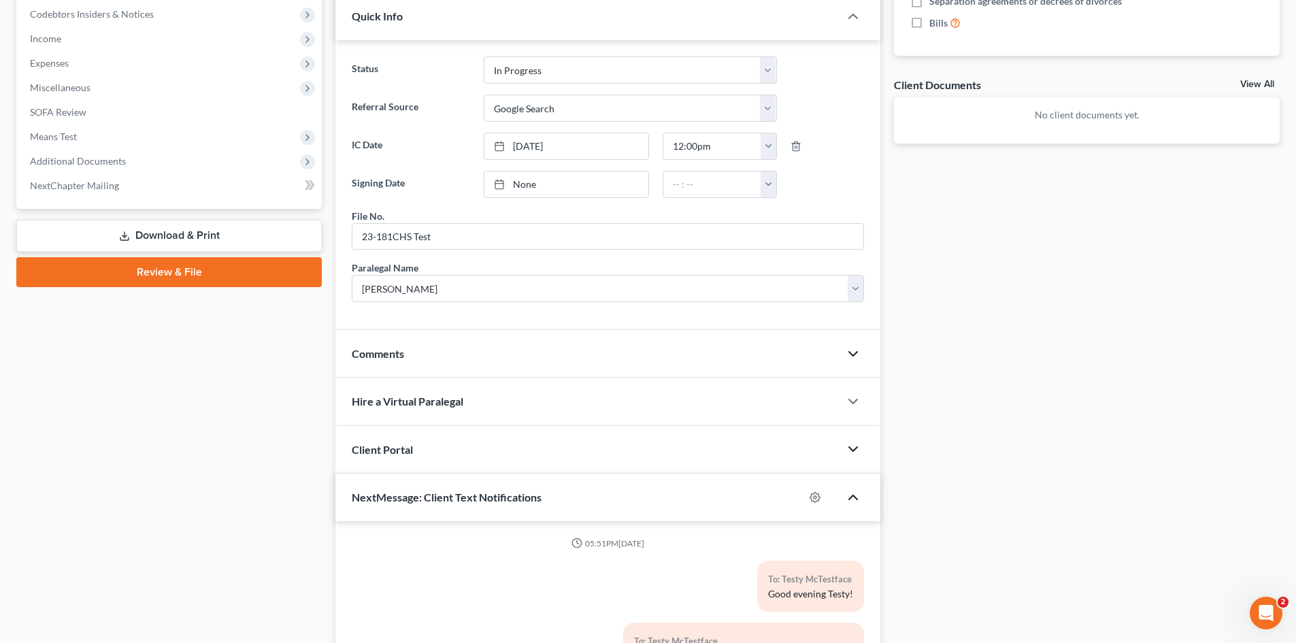
scroll to position [499, 0]
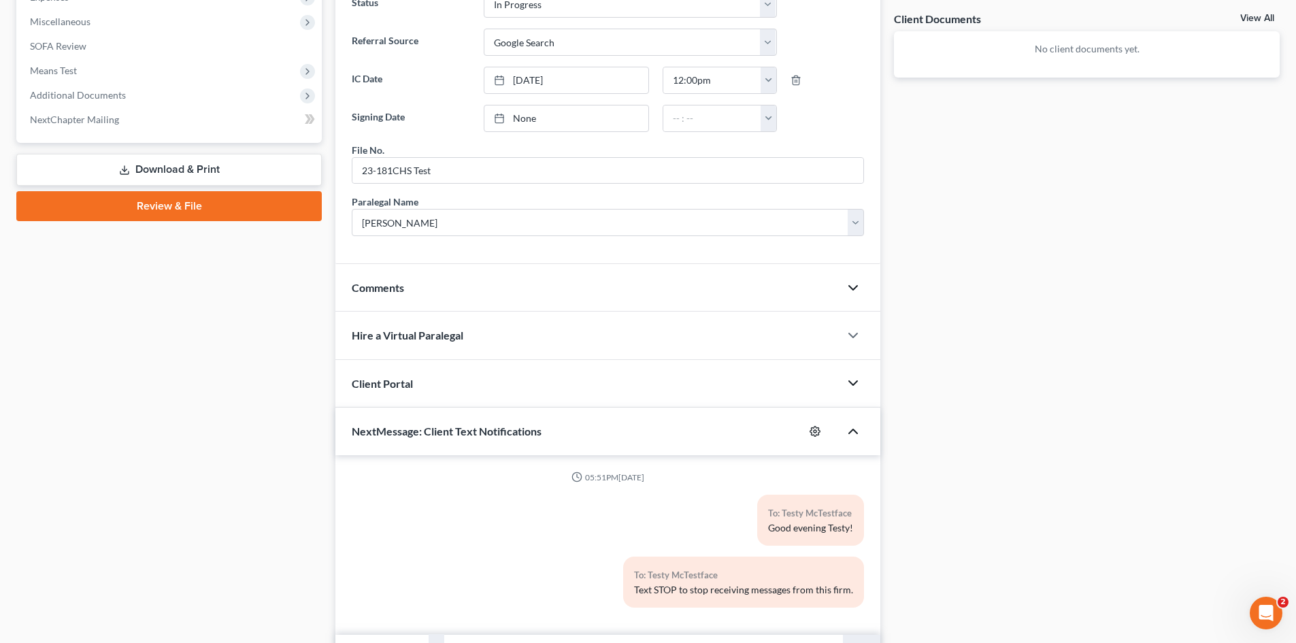
click at [810, 428] on icon "button" at bounding box center [814, 431] width 11 height 11
select select "0"
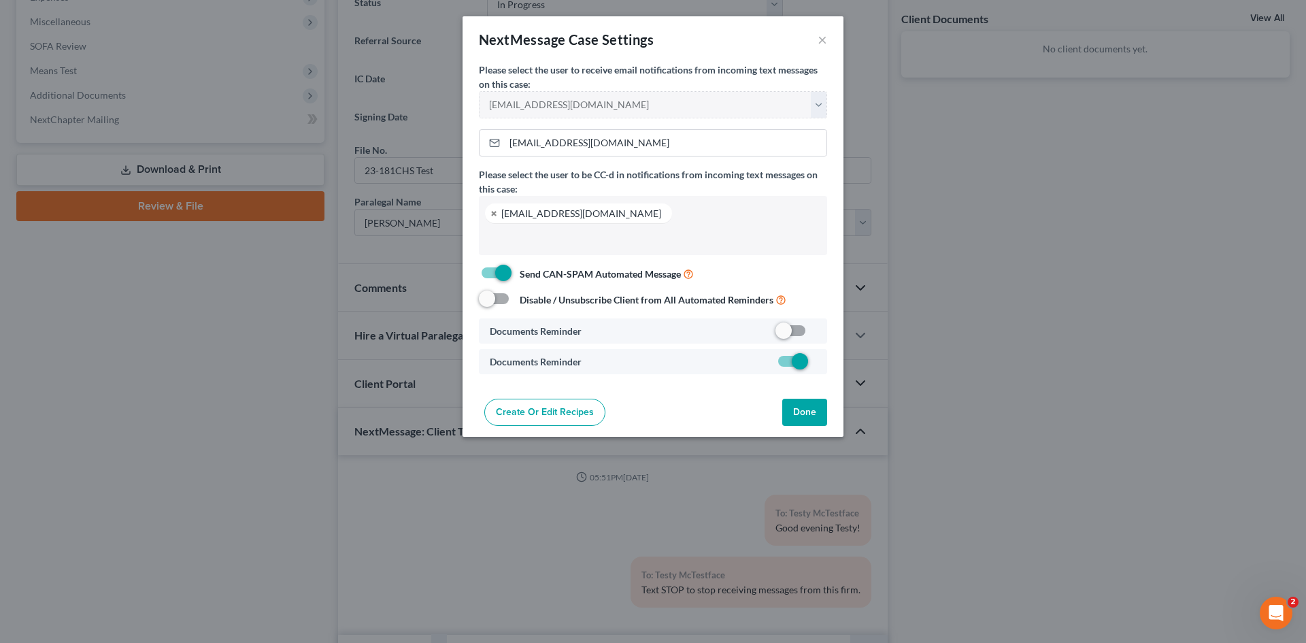
click at [811, 409] on button "Done" at bounding box center [804, 412] width 45 height 27
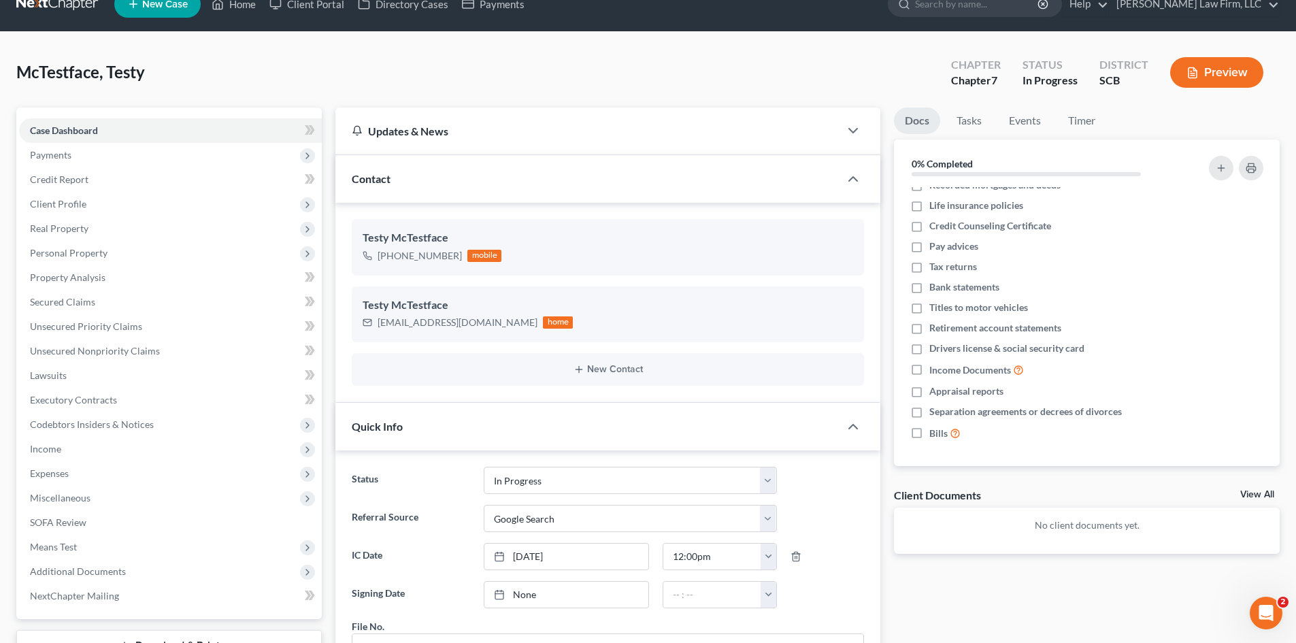
scroll to position [0, 0]
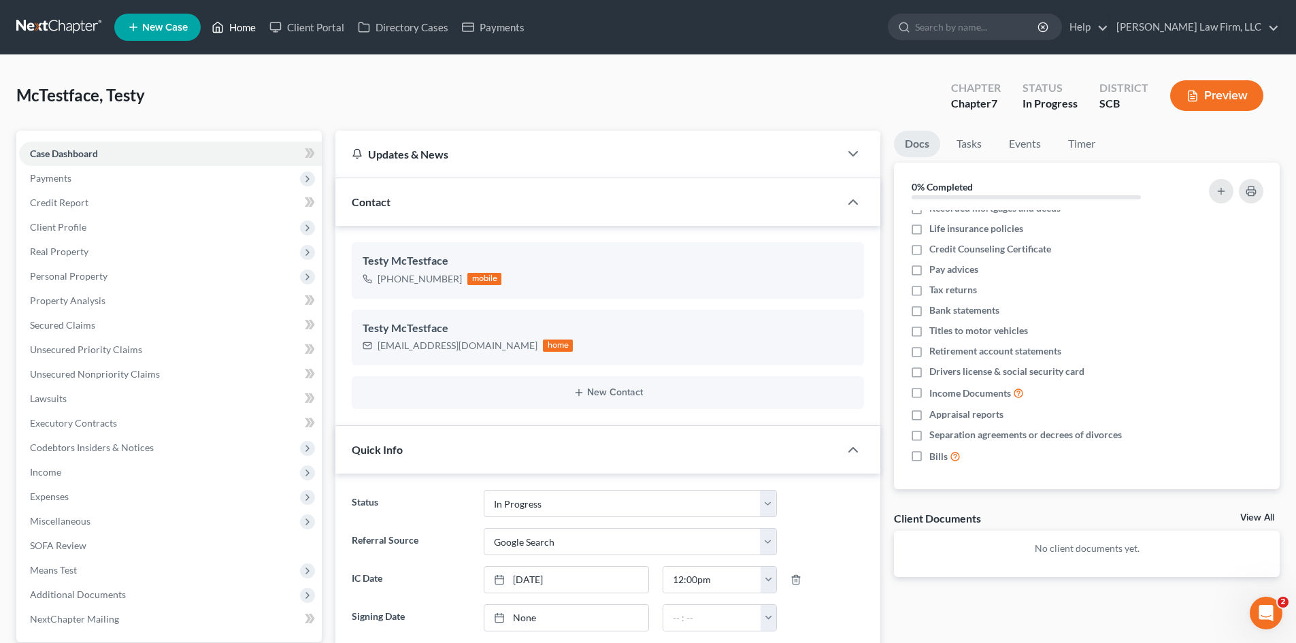
click at [239, 25] on link "Home" at bounding box center [234, 27] width 58 height 24
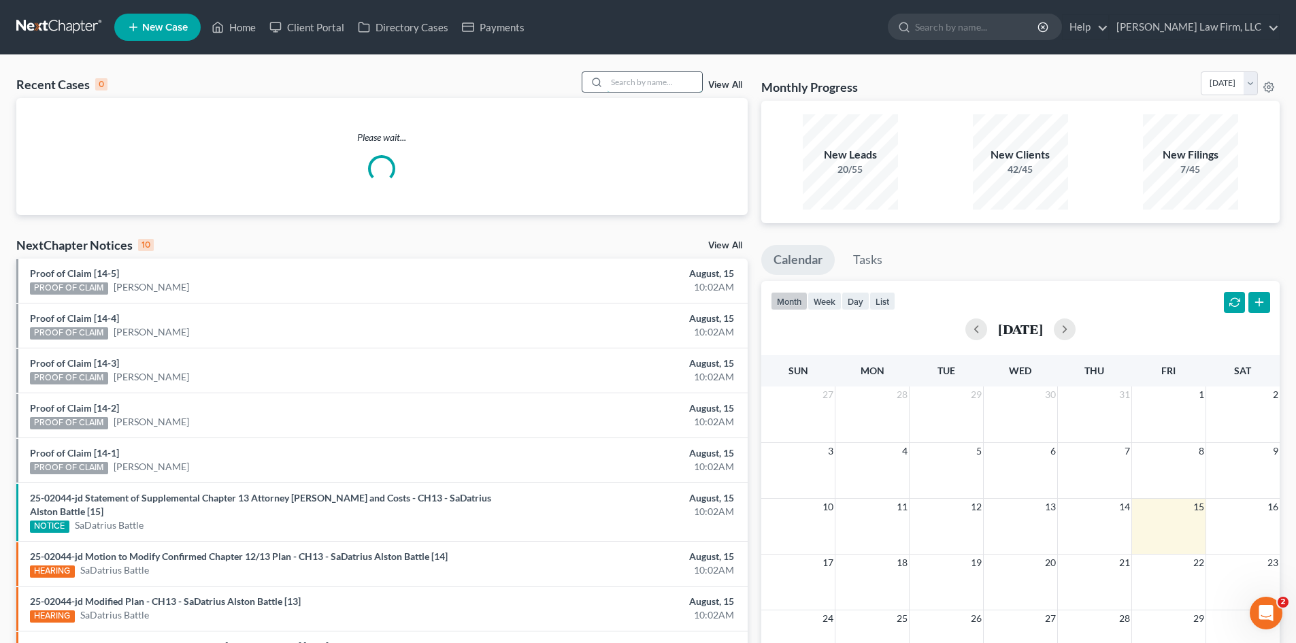
click at [628, 83] on input "search" at bounding box center [654, 82] width 95 height 20
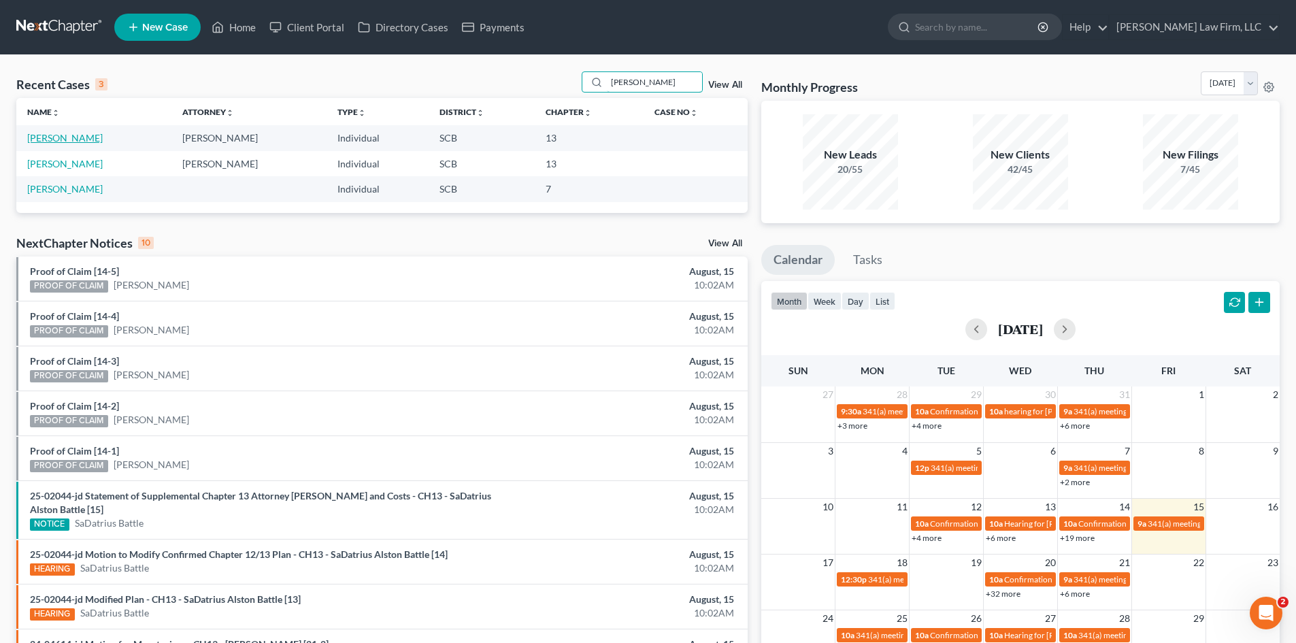
type input "[PERSON_NAME]"
click at [48, 133] on link "[PERSON_NAME]" at bounding box center [65, 138] width 76 height 12
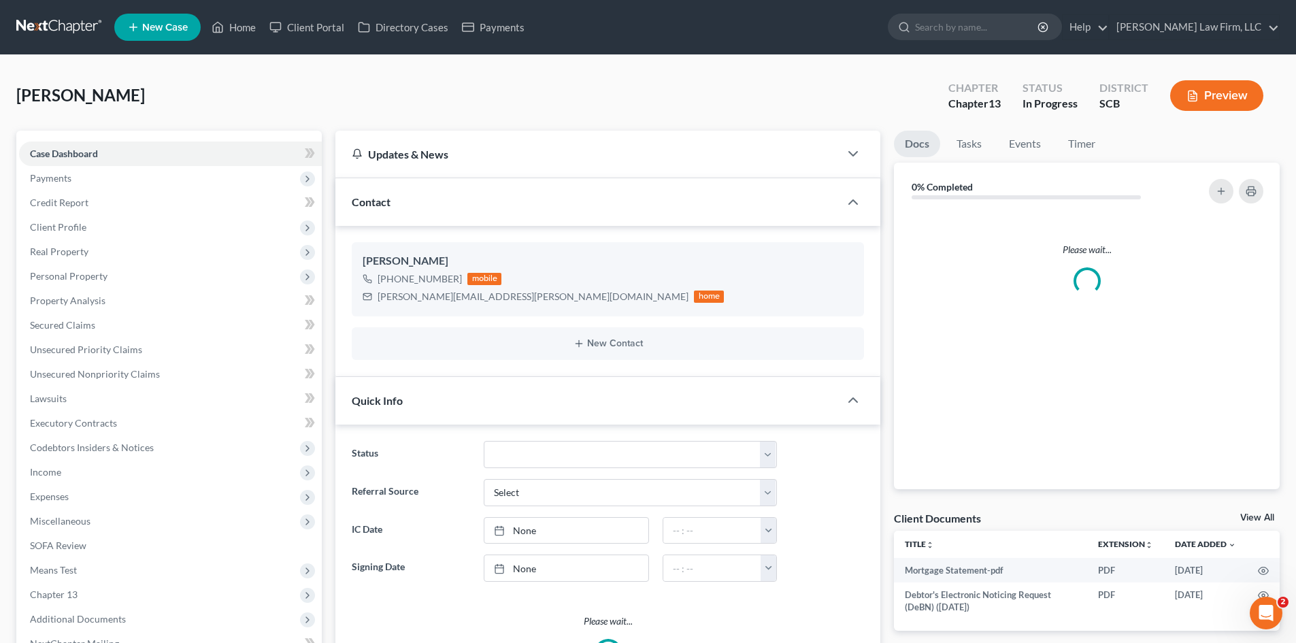
select select "0"
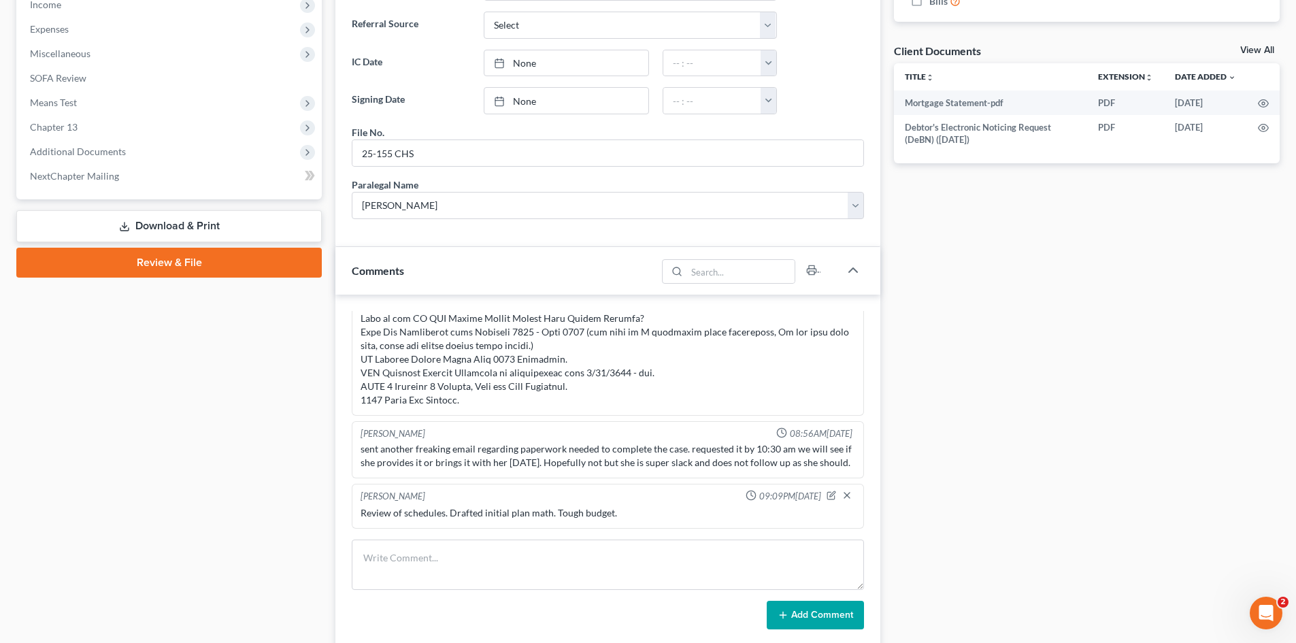
scroll to position [612, 0]
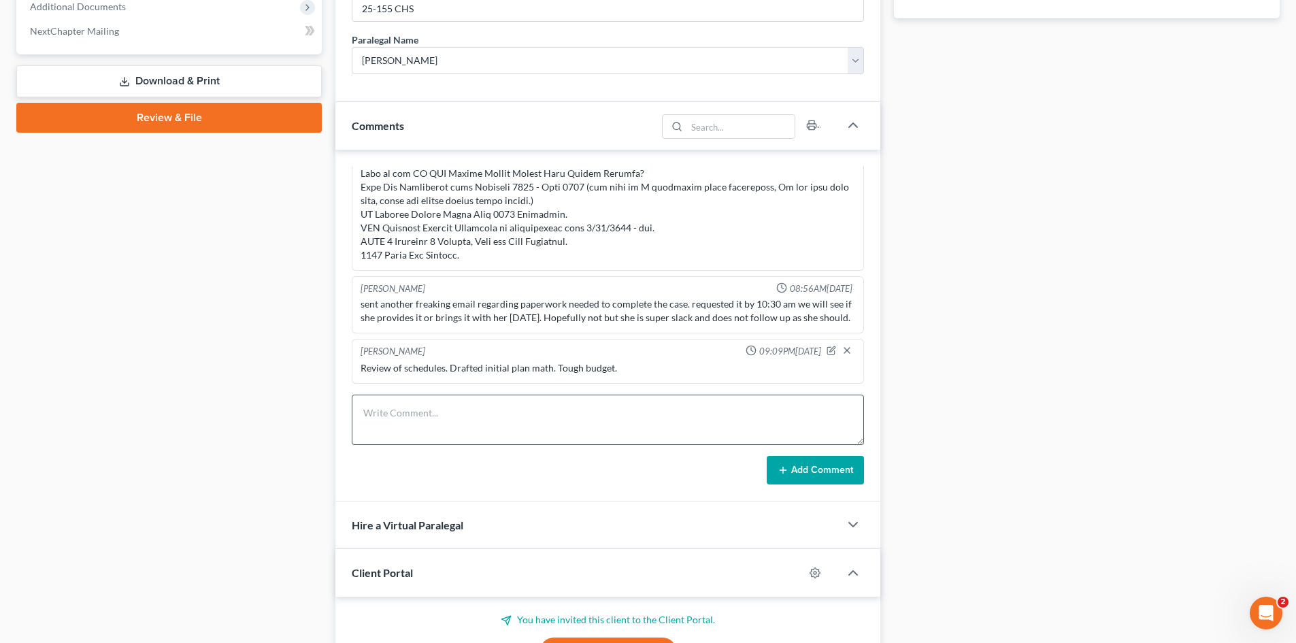
click at [193, 378] on div "Case Dashboard Payments Invoices Payments Payments Credit Report Client Profile" at bounding box center [169, 276] width 319 height 1516
click at [380, 416] on textarea at bounding box center [608, 420] width 512 height 50
click at [377, 410] on textarea at bounding box center [608, 420] width 512 height 50
type textarea "Client failed to show for scheduled sign appointment. We will send a 10-day let…"
click at [828, 477] on button "Add Comment" at bounding box center [815, 470] width 97 height 29
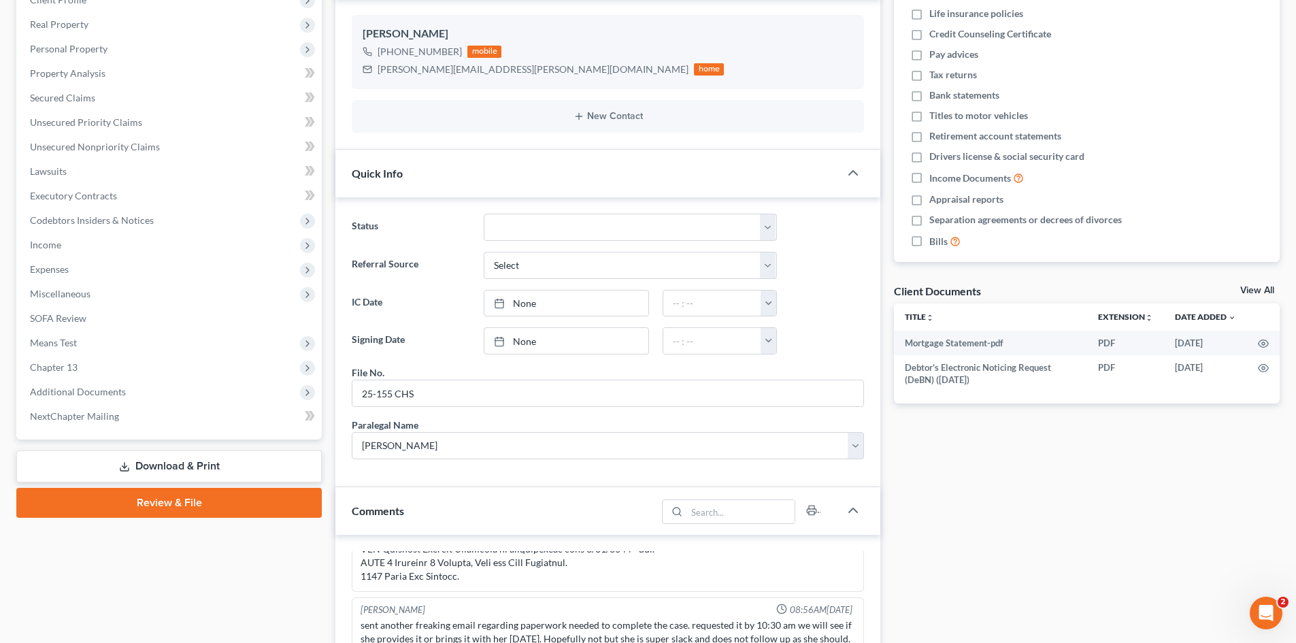
scroll to position [0, 0]
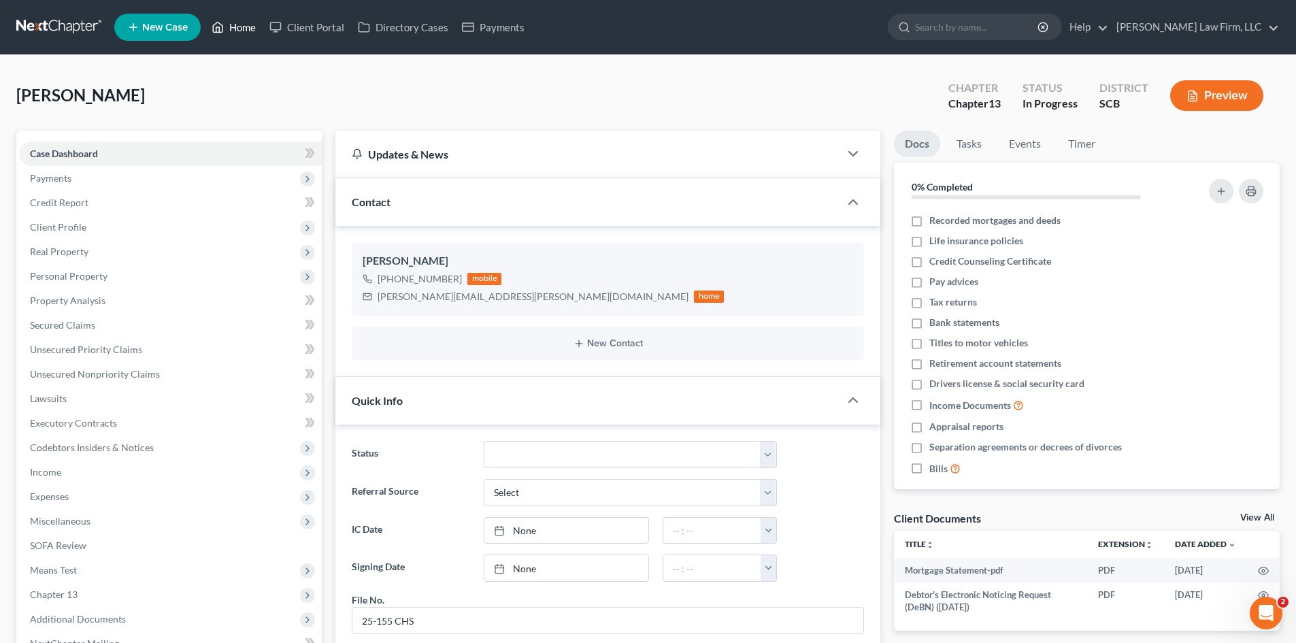
click at [231, 23] on link "Home" at bounding box center [234, 27] width 58 height 24
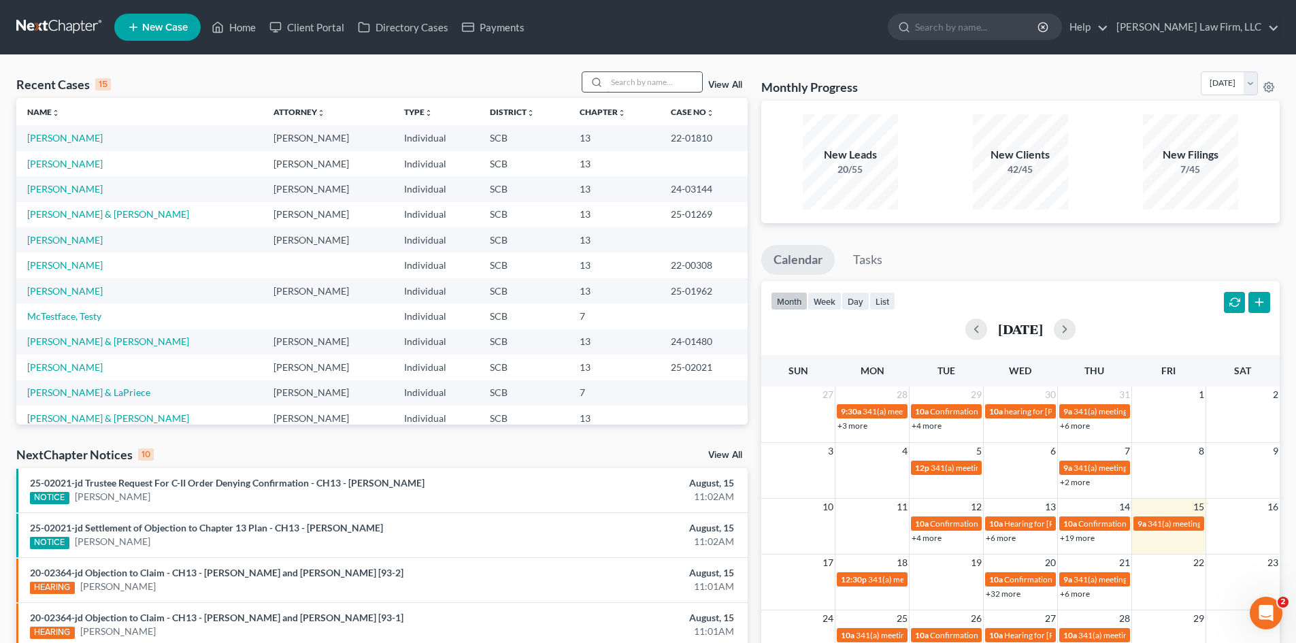
click at [667, 78] on input "search" at bounding box center [654, 82] width 95 height 20
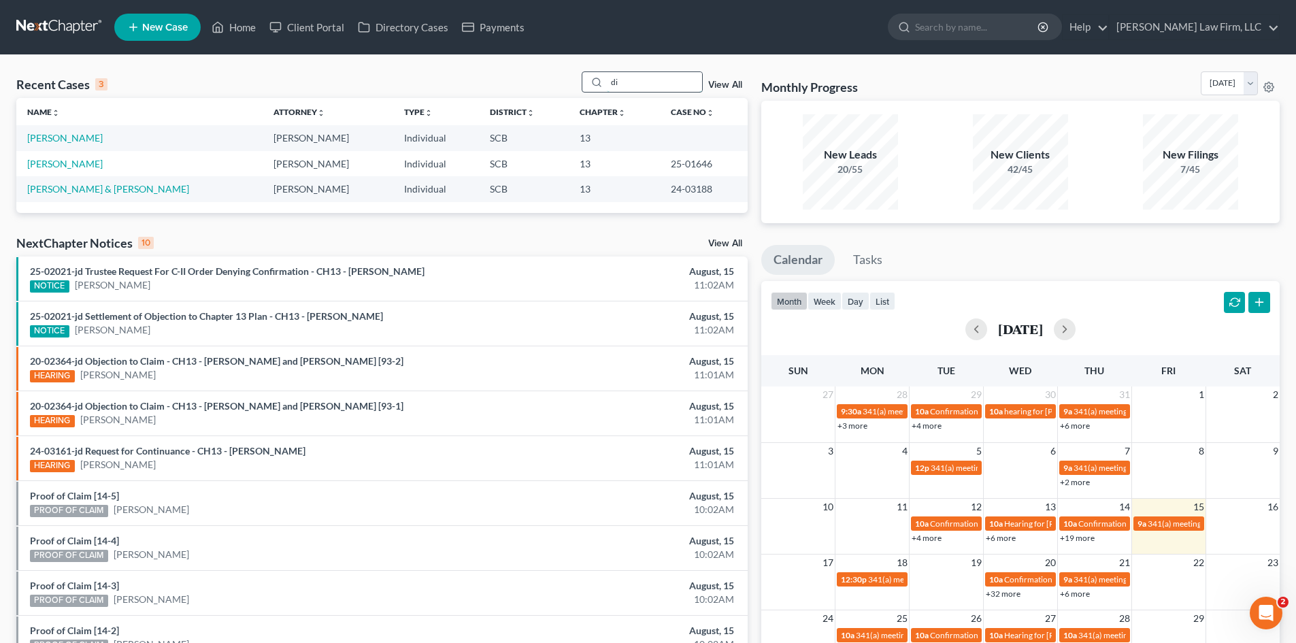
type input "d"
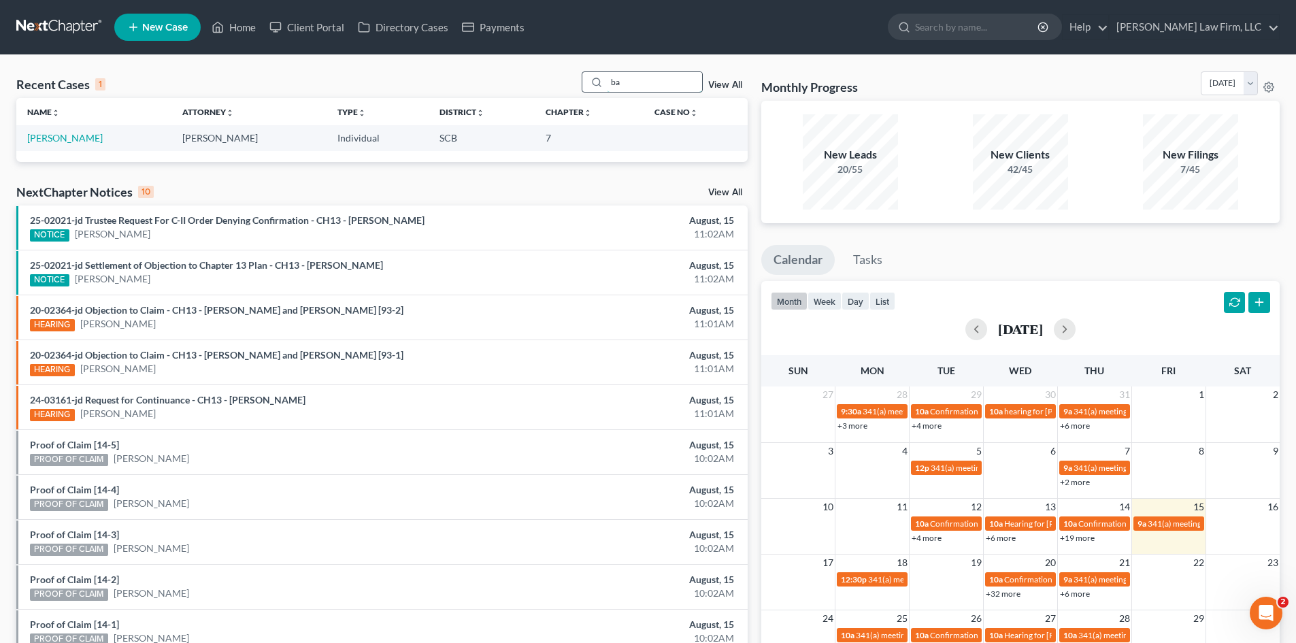
type input "b"
type input "t"
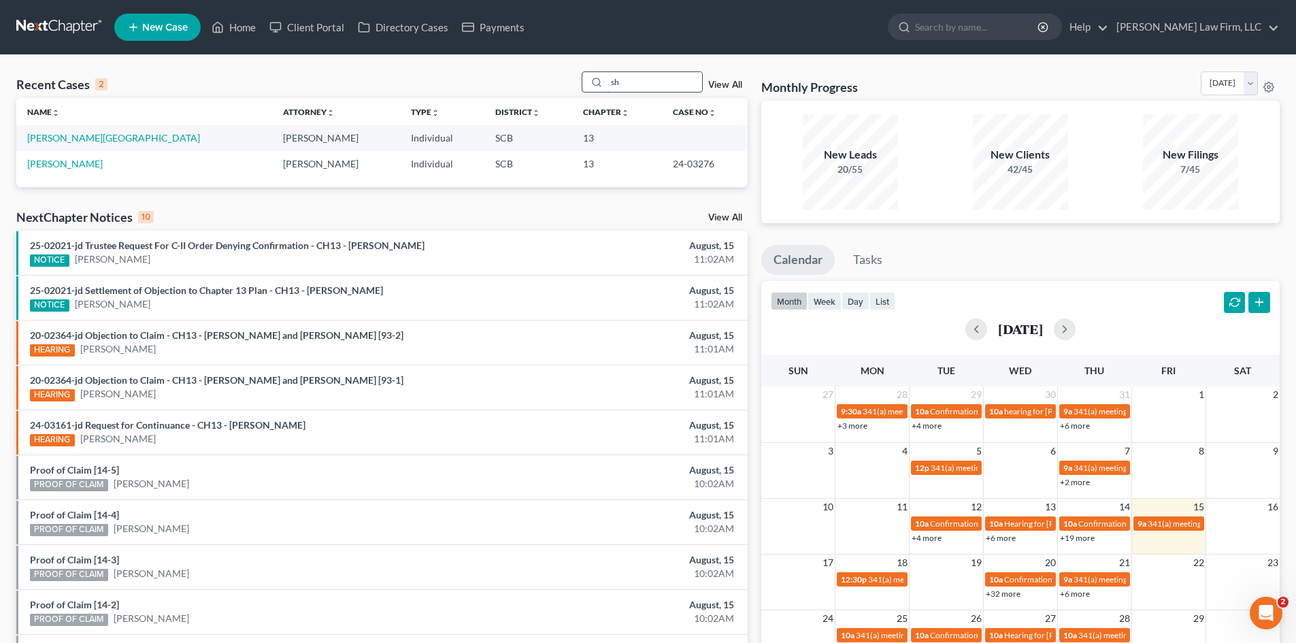
type input "s"
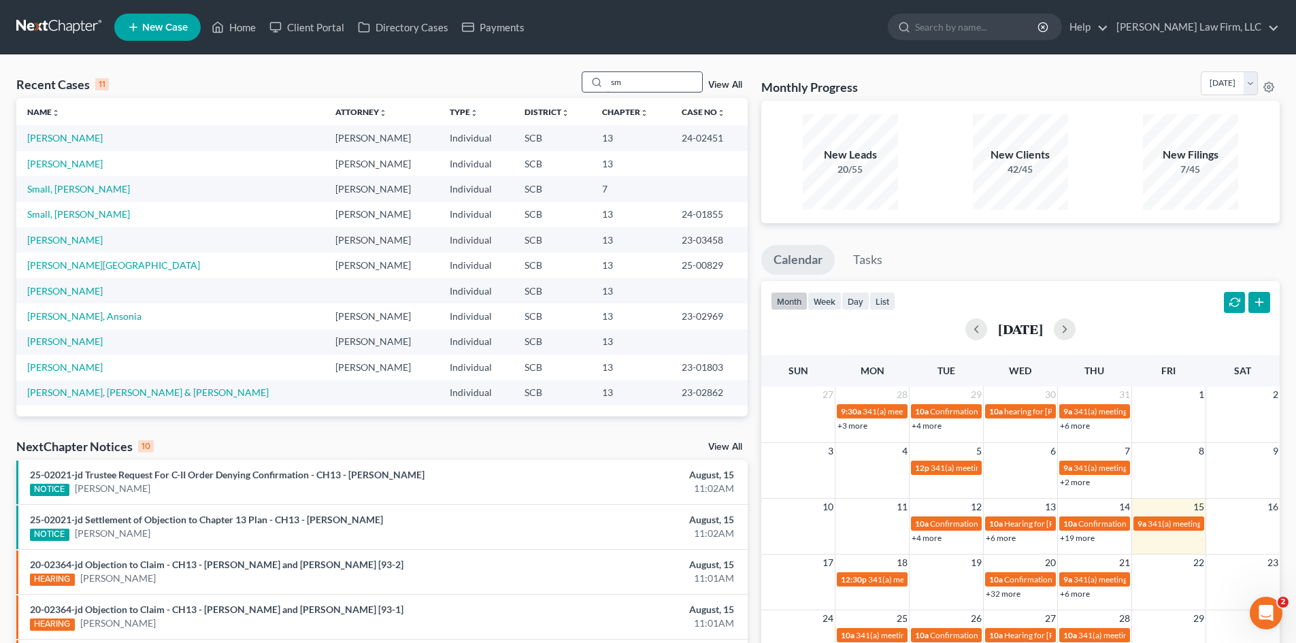
type input "s"
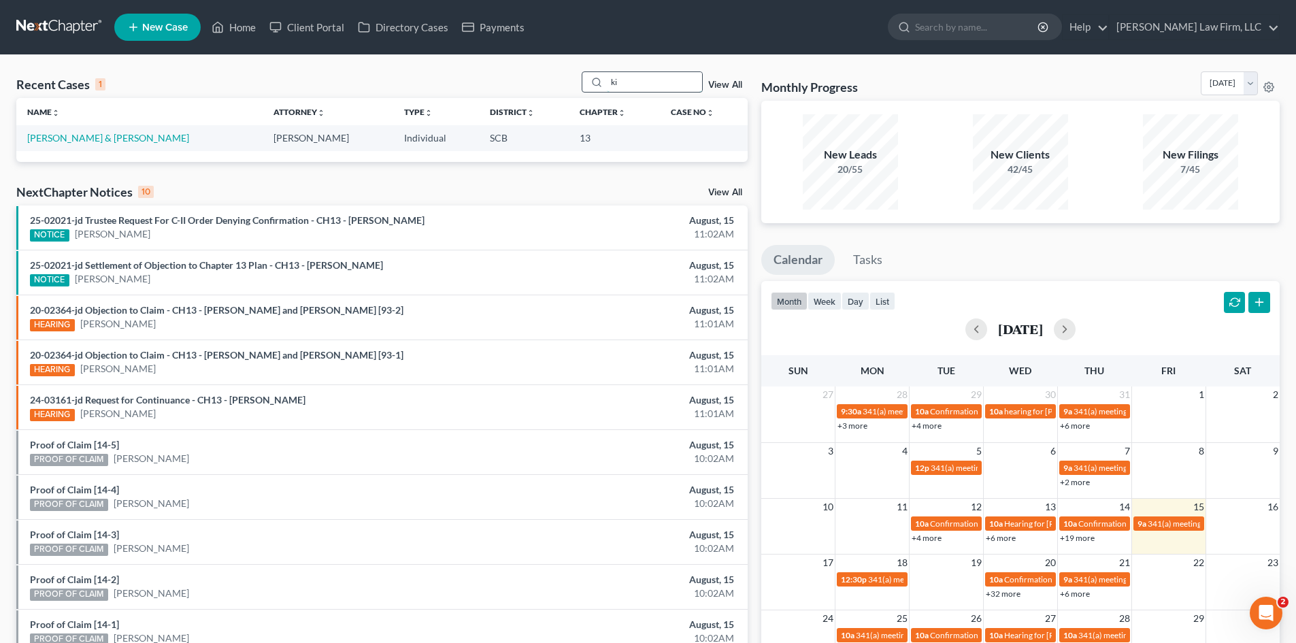
type input "k"
type input "o"
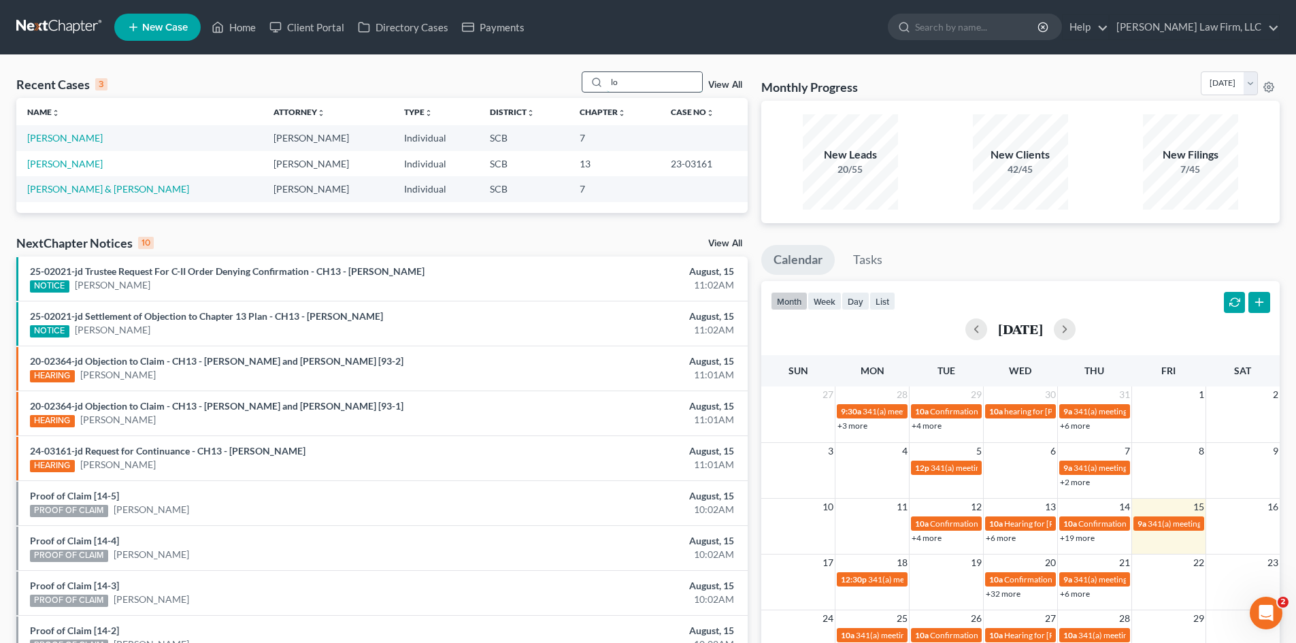
type input "l"
type input "d"
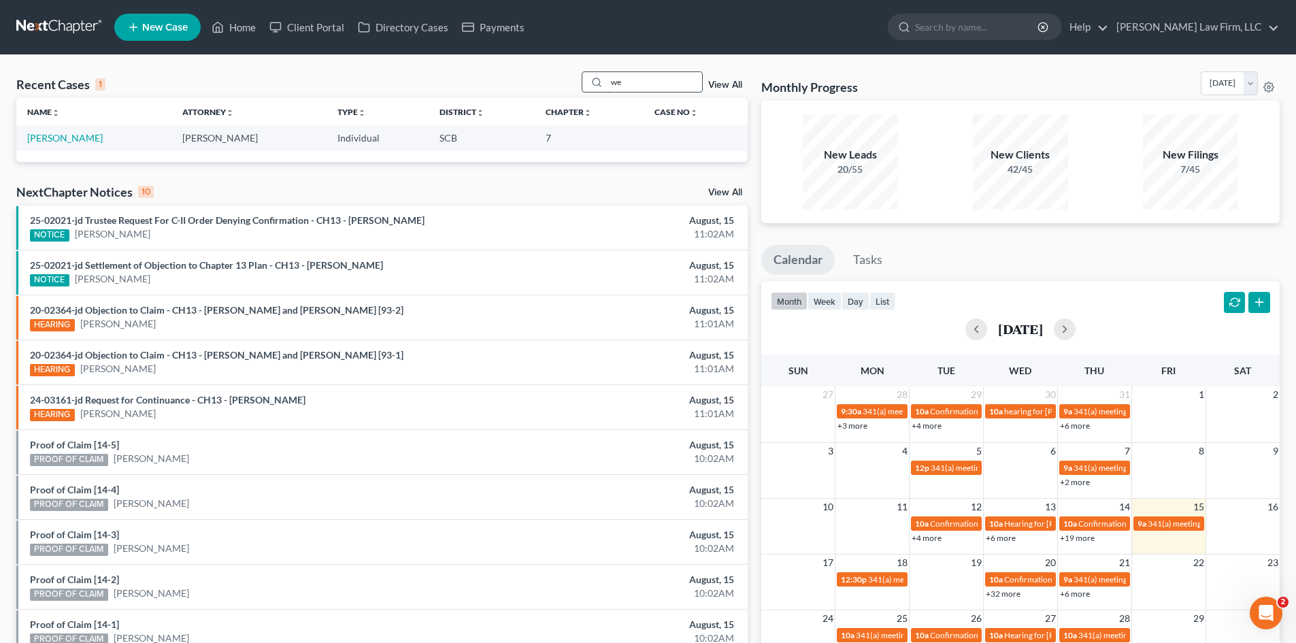
type input "w"
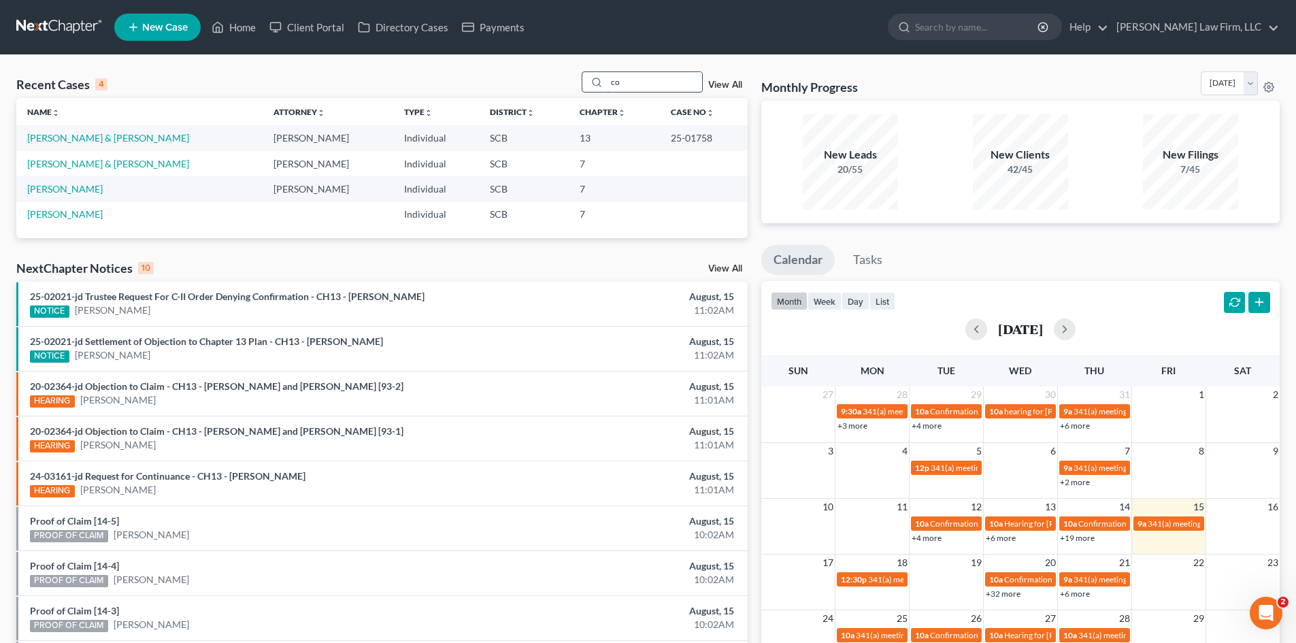
type input "c"
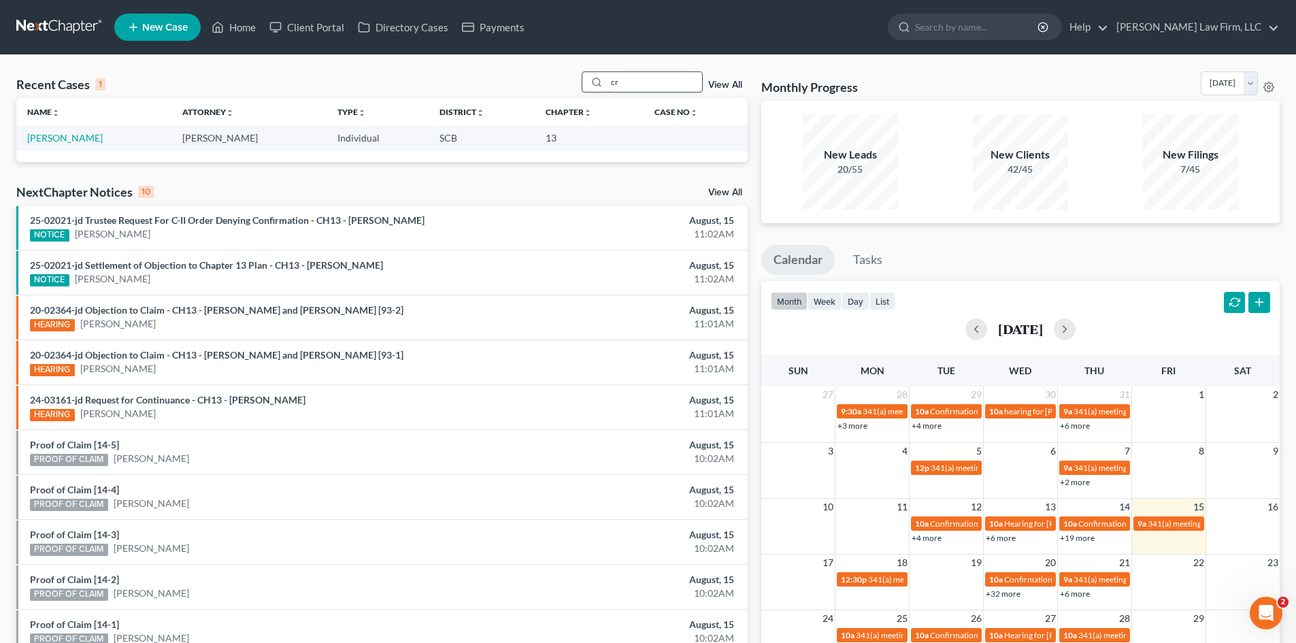
type input "c"
type input "s"
type input "l"
type input "c"
type input "p"
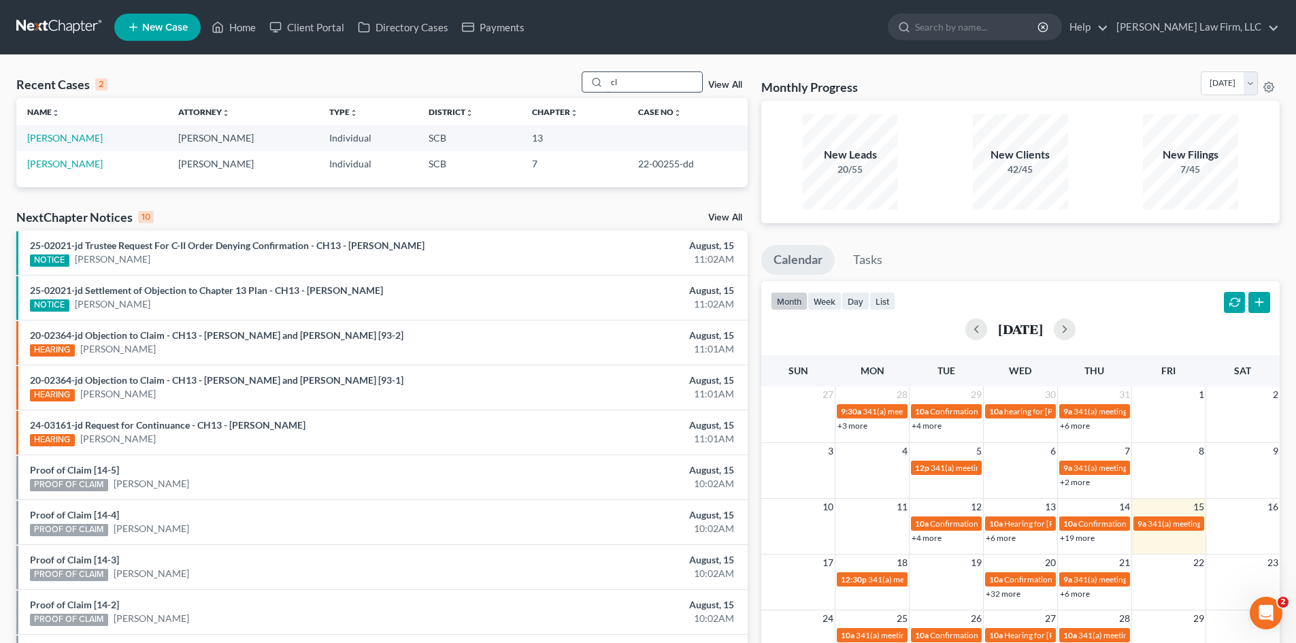
type input "c"
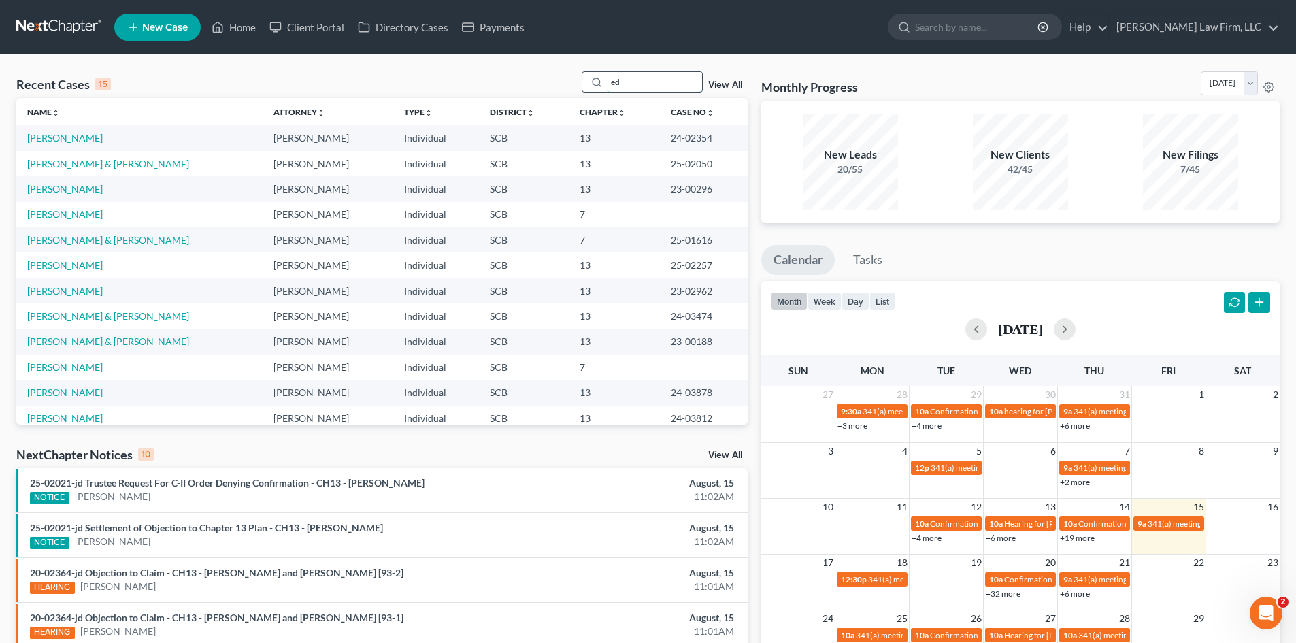
type input "e"
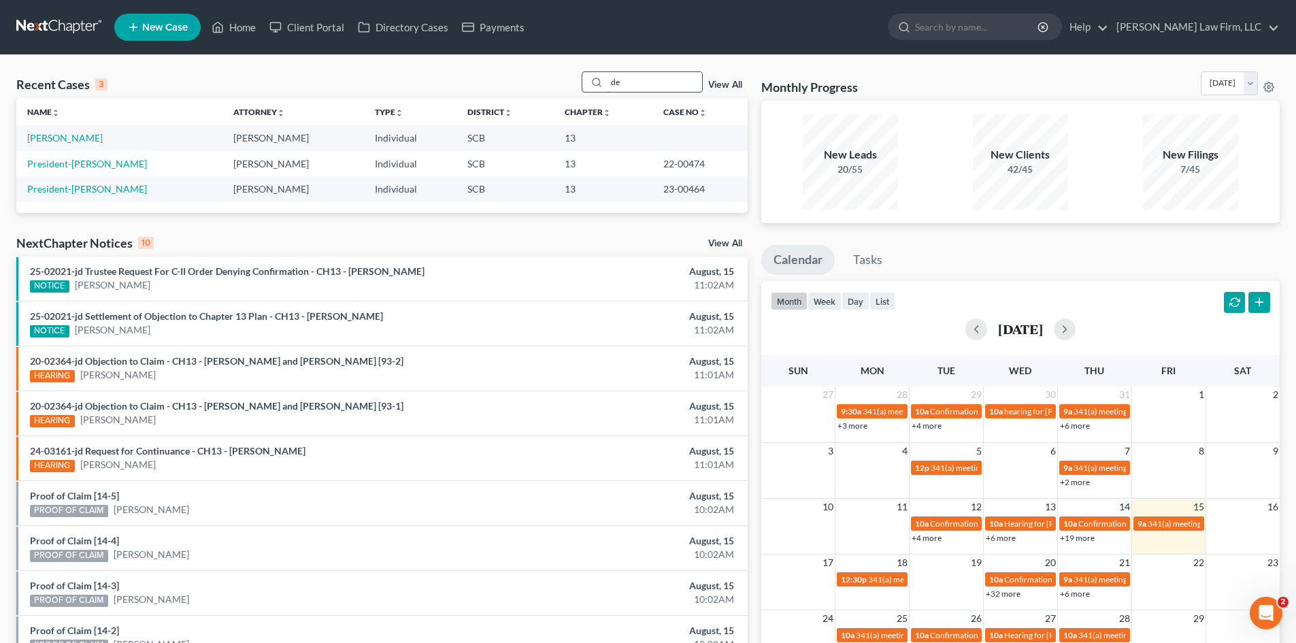
type input "d"
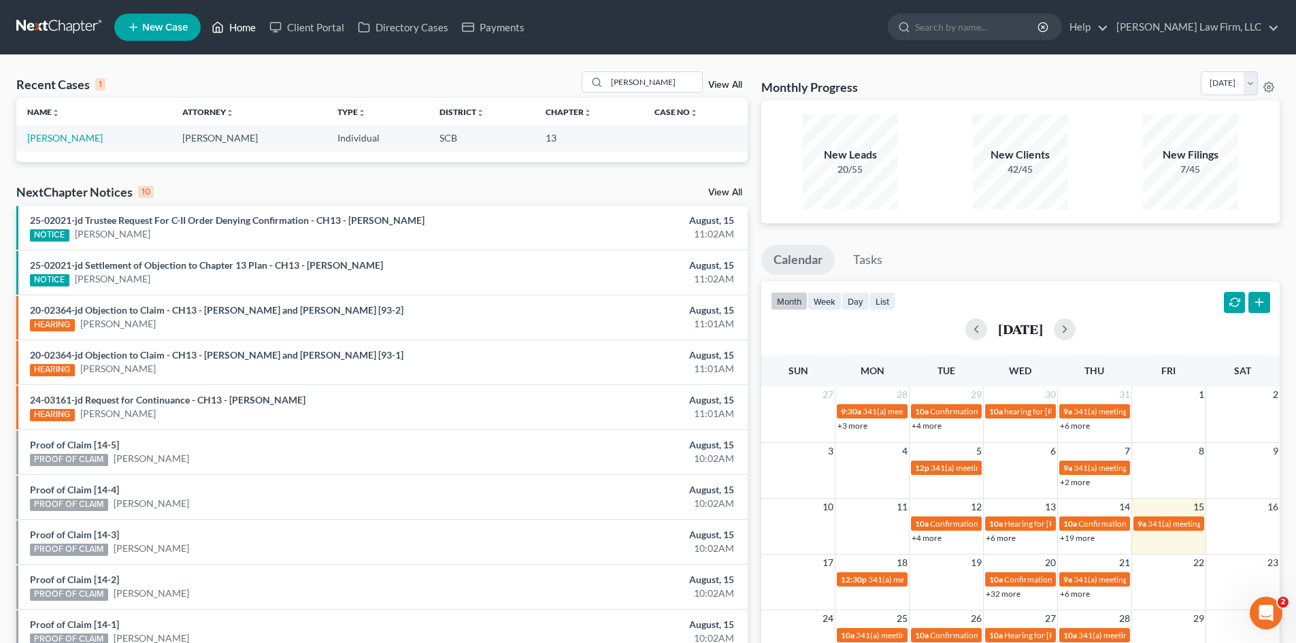
click at [239, 30] on link "Home" at bounding box center [234, 27] width 58 height 24
drag, startPoint x: 631, startPoint y: 82, endPoint x: 556, endPoint y: 85, distance: 74.9
click at [561, 85] on div "Recent Cases 1 [PERSON_NAME] View All" at bounding box center [381, 84] width 731 height 27
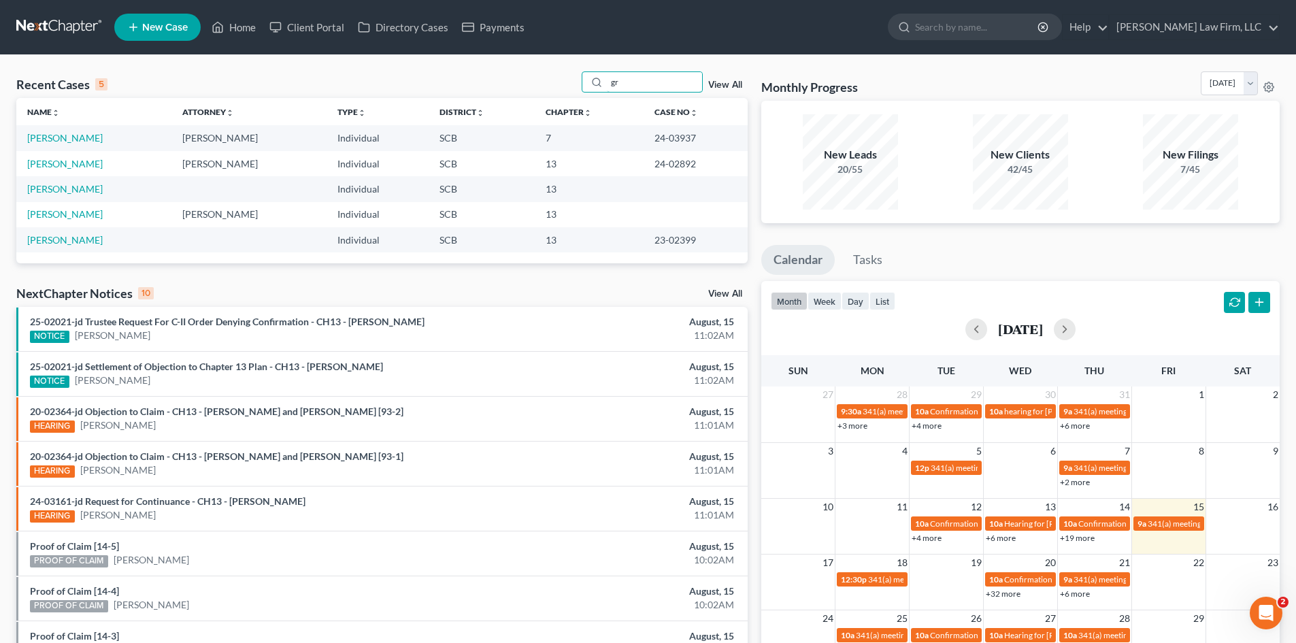
type input "g"
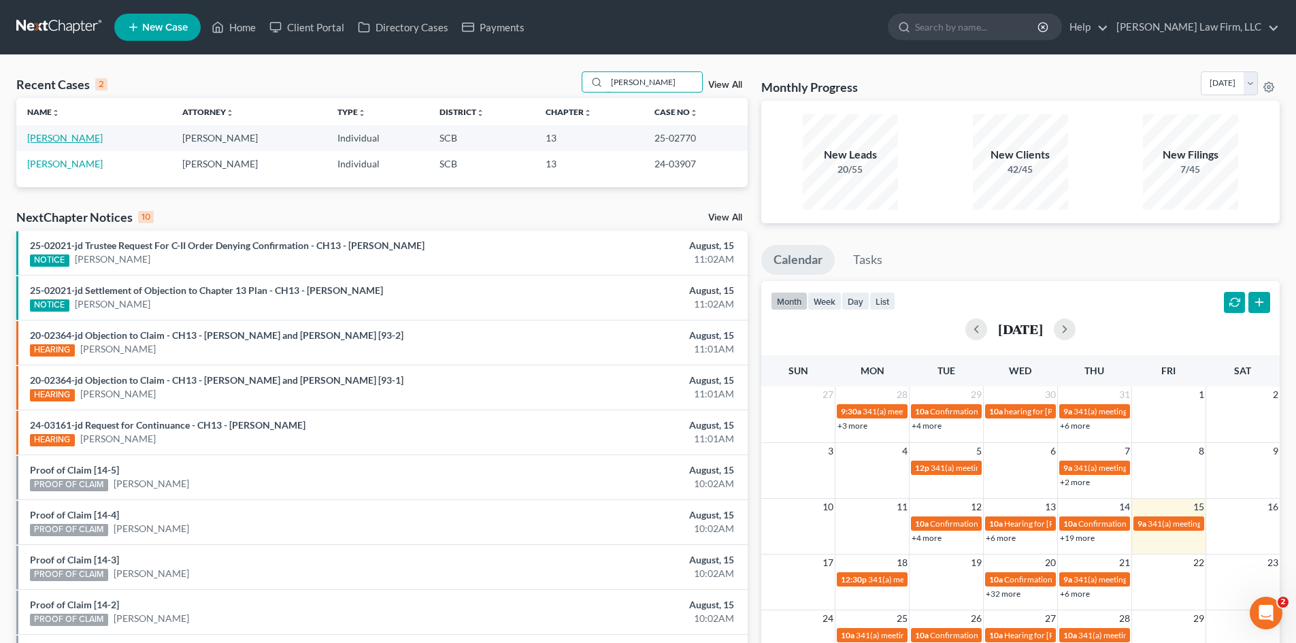
type input "[PERSON_NAME]"
